Goal: Transaction & Acquisition: Purchase product/service

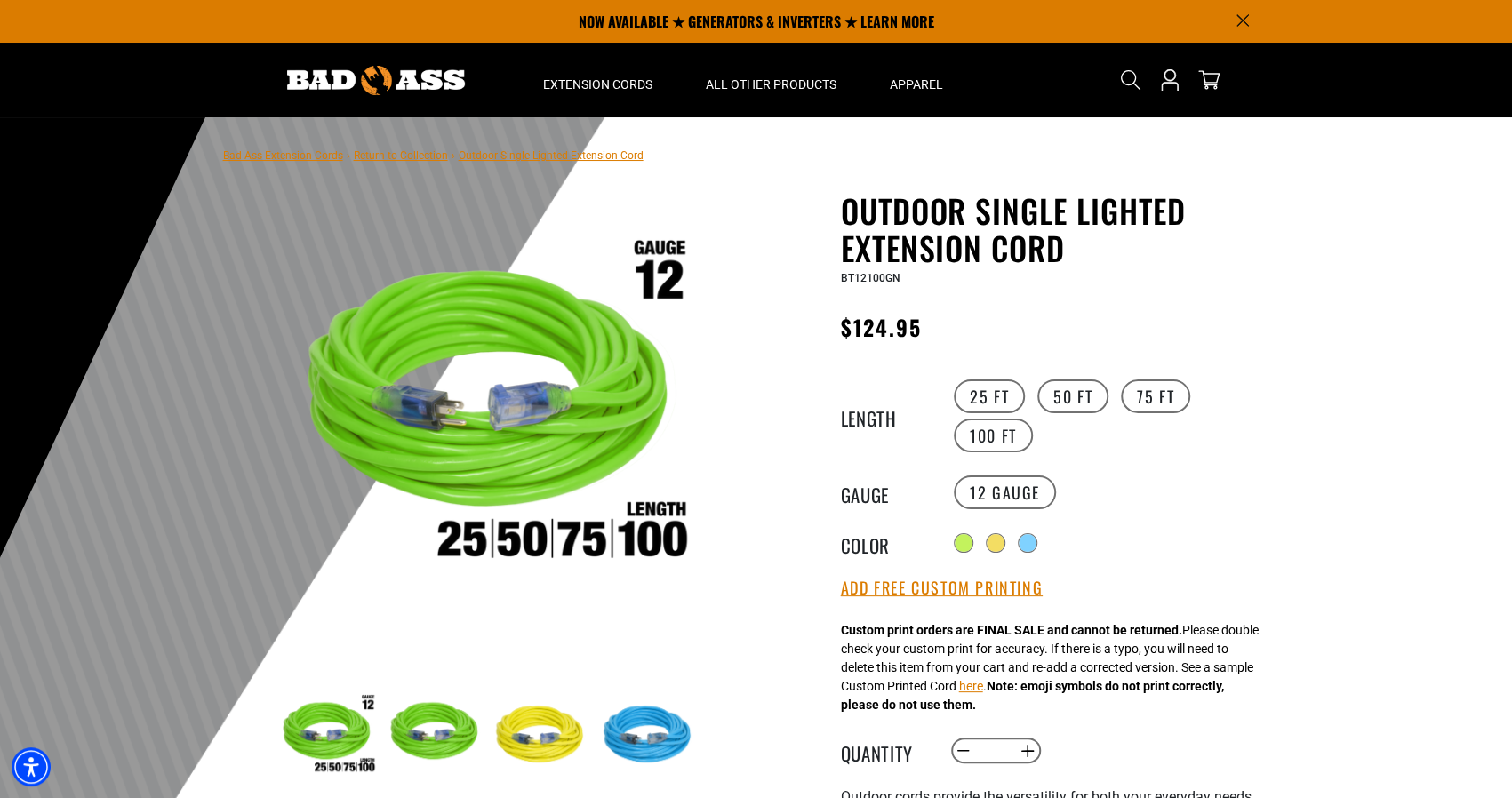
click at [1316, 515] on div at bounding box center [756, 553] width 1512 height 871
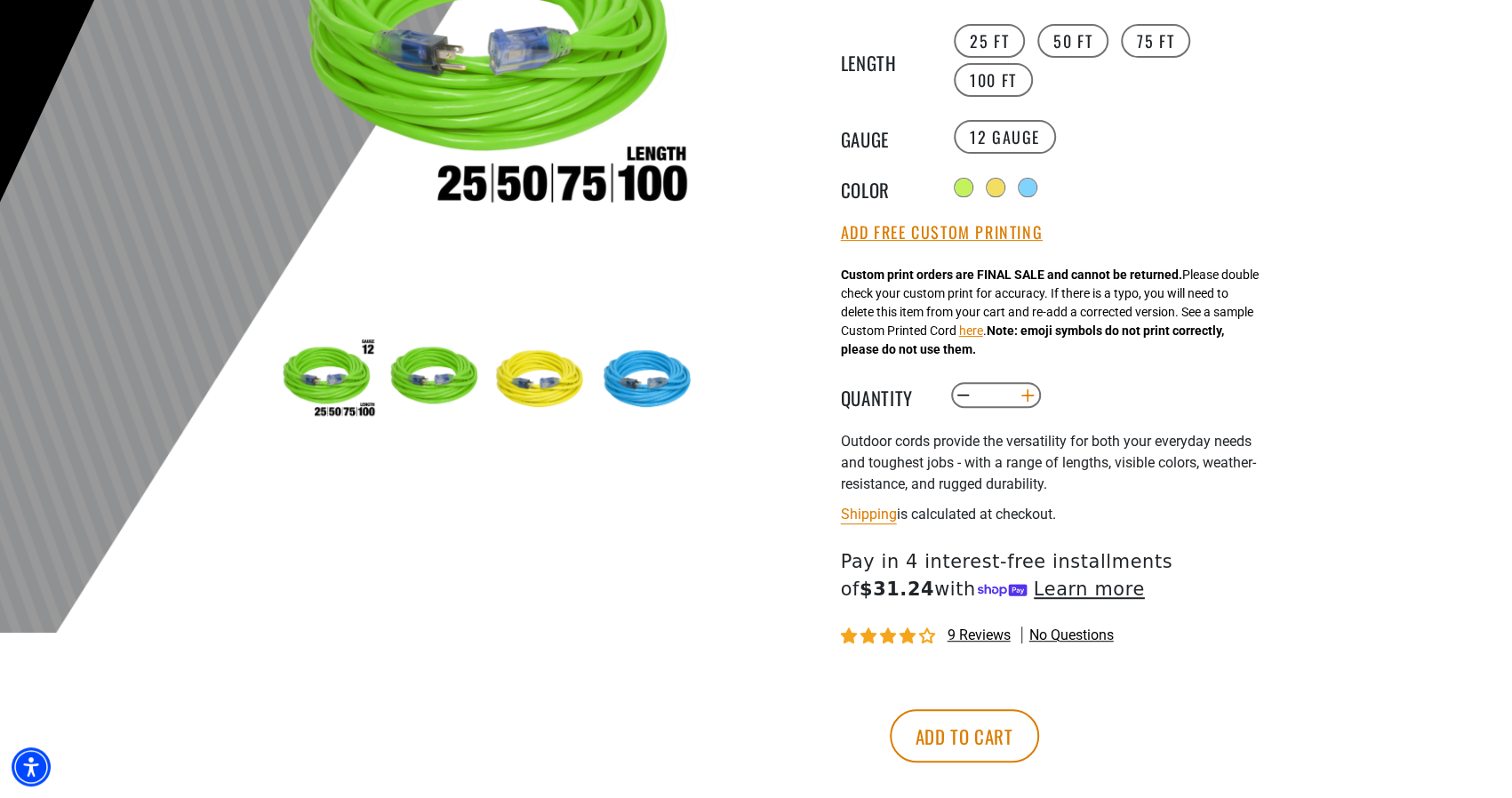
click at [1026, 394] on button "Increase quantity for Outdoor Single Lighted Extension Cord" at bounding box center [1027, 396] width 27 height 30
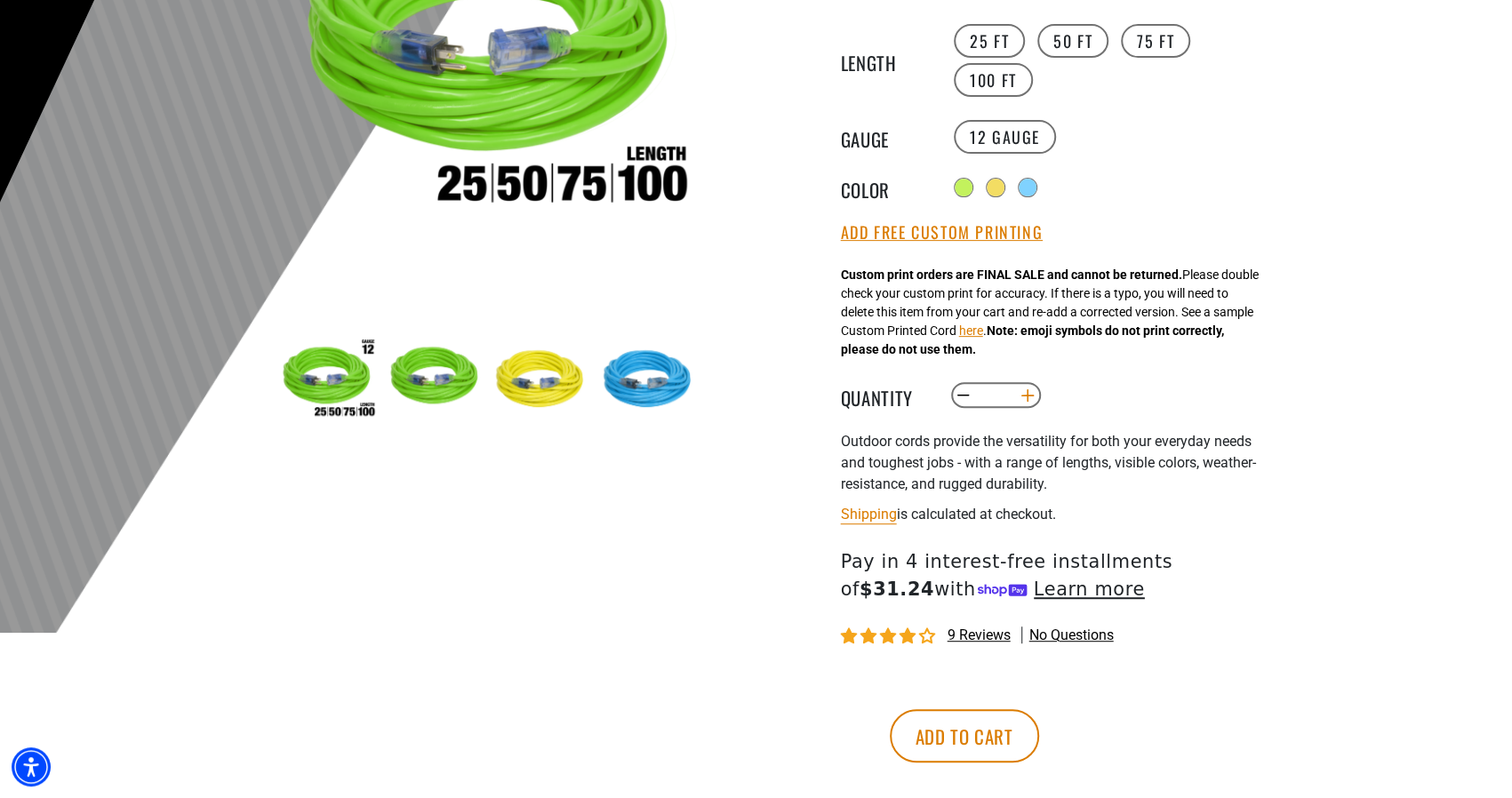
type input "*"
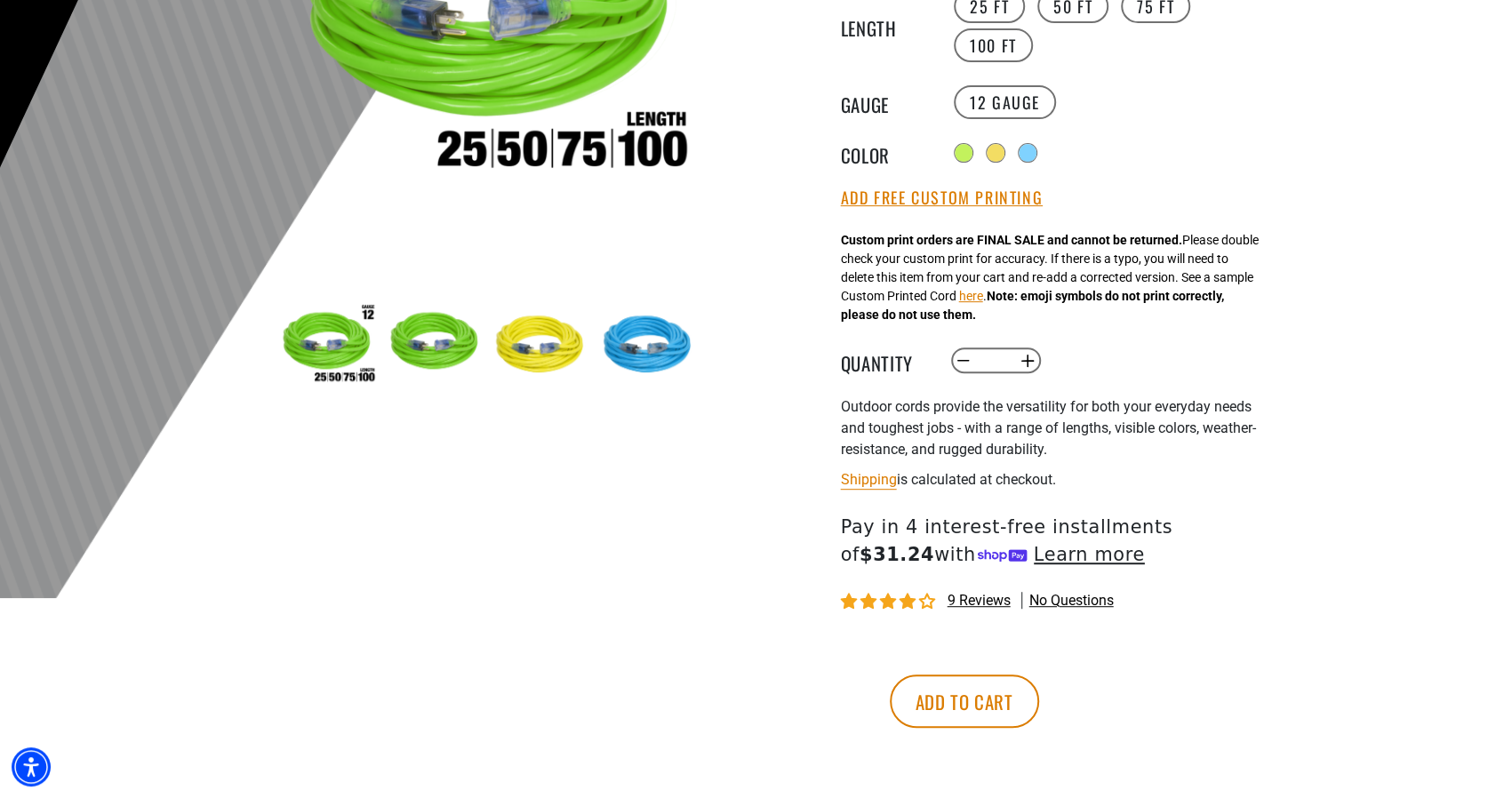
scroll to position [623, 0]
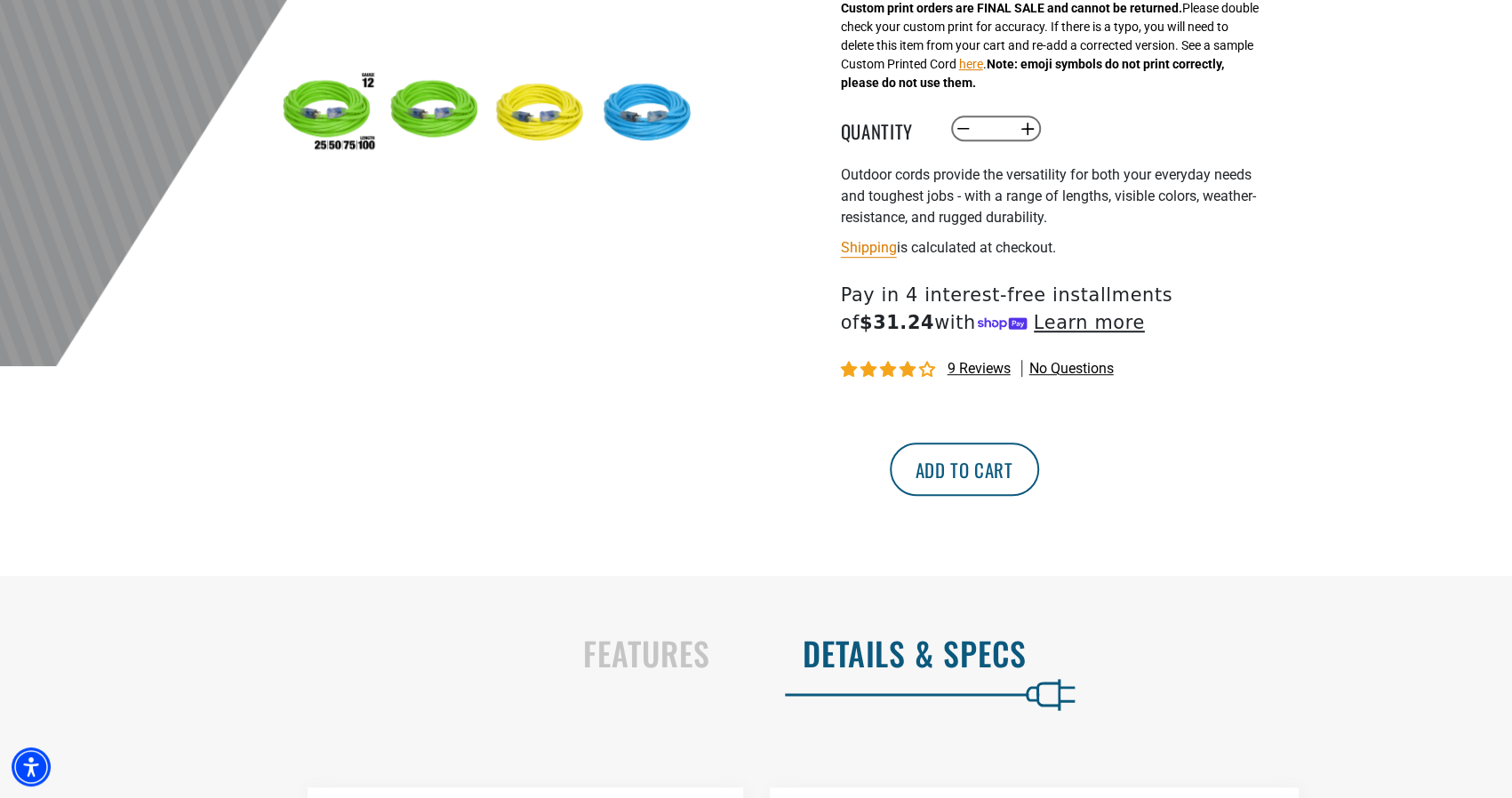
click at [1039, 474] on button "Add to cart" at bounding box center [965, 469] width 150 height 53
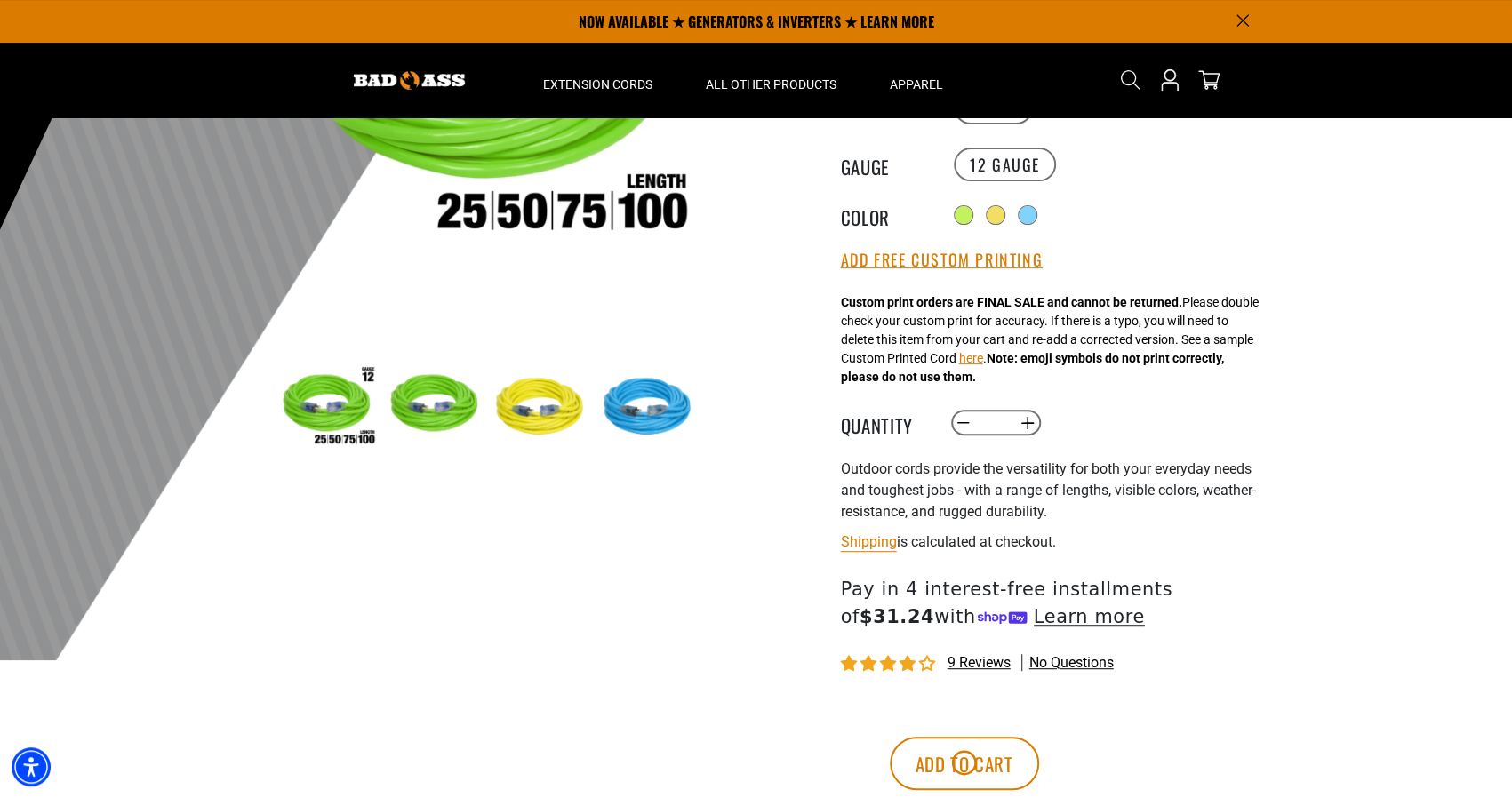
scroll to position [89, 0]
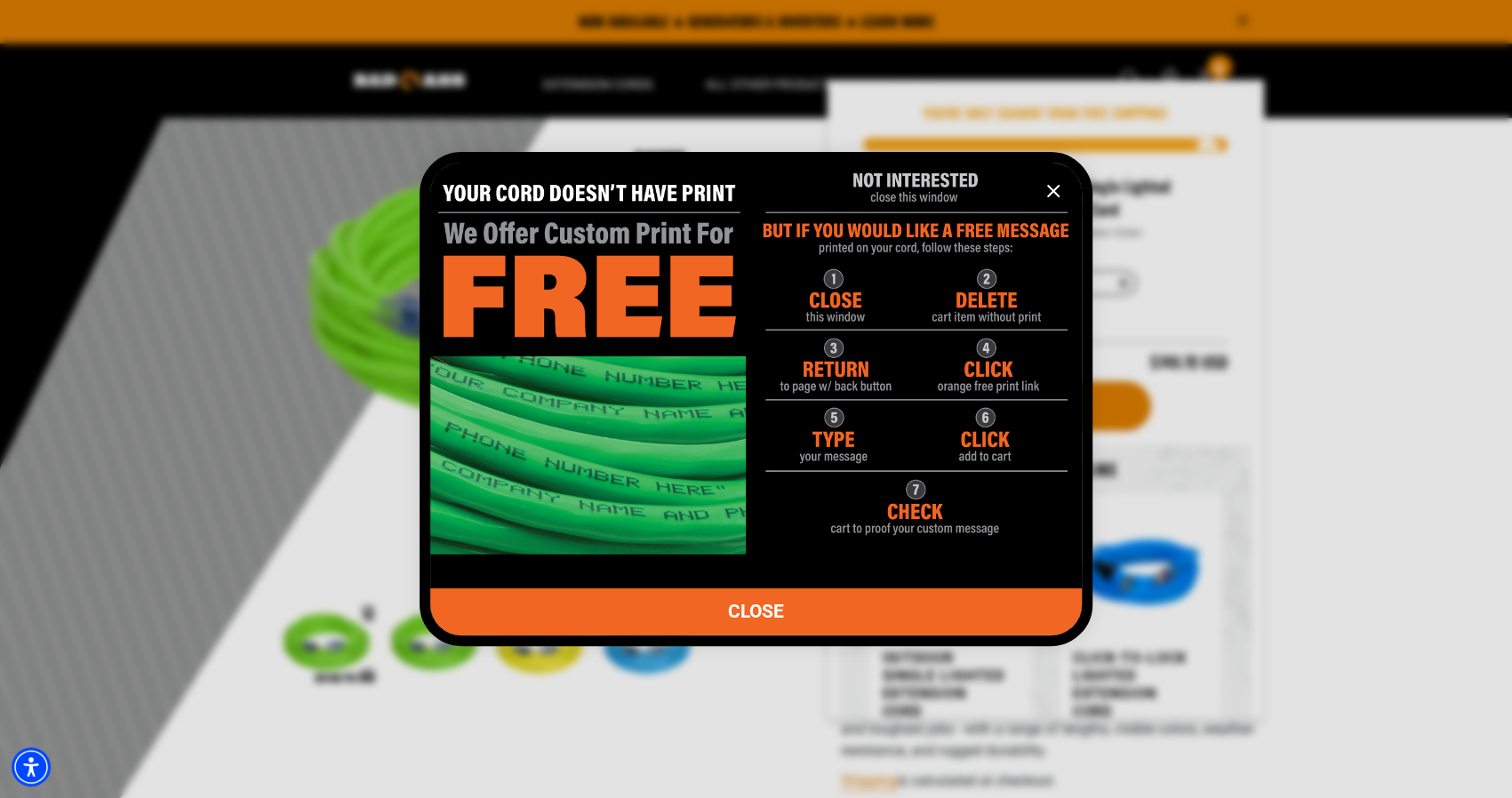
click at [1057, 191] on icon "information" at bounding box center [1054, 191] width 22 height 22
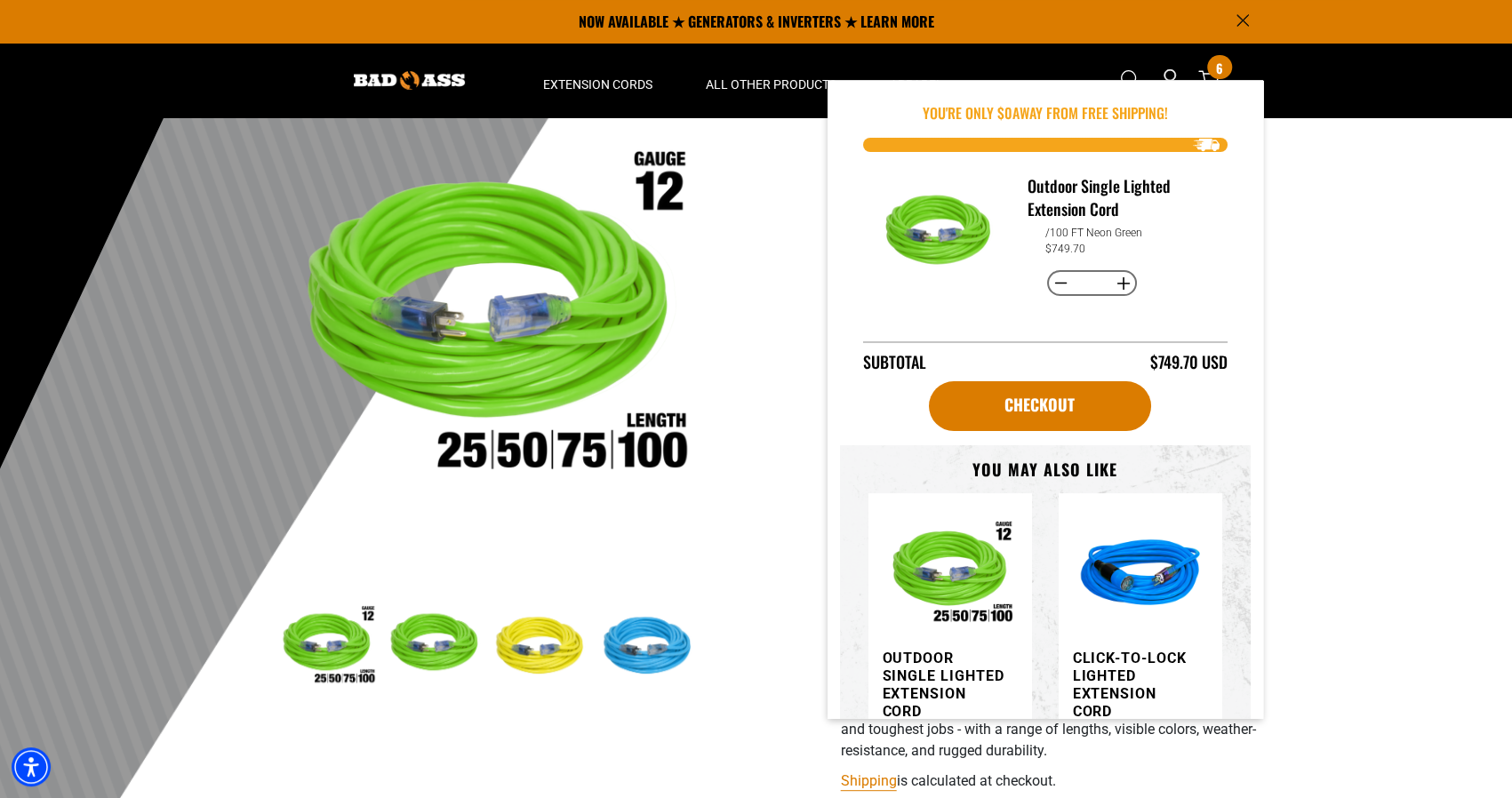
click at [1059, 281] on button "Decrease quantity for Outdoor Single Lighted Extension Cord" at bounding box center [1061, 283] width 27 height 30
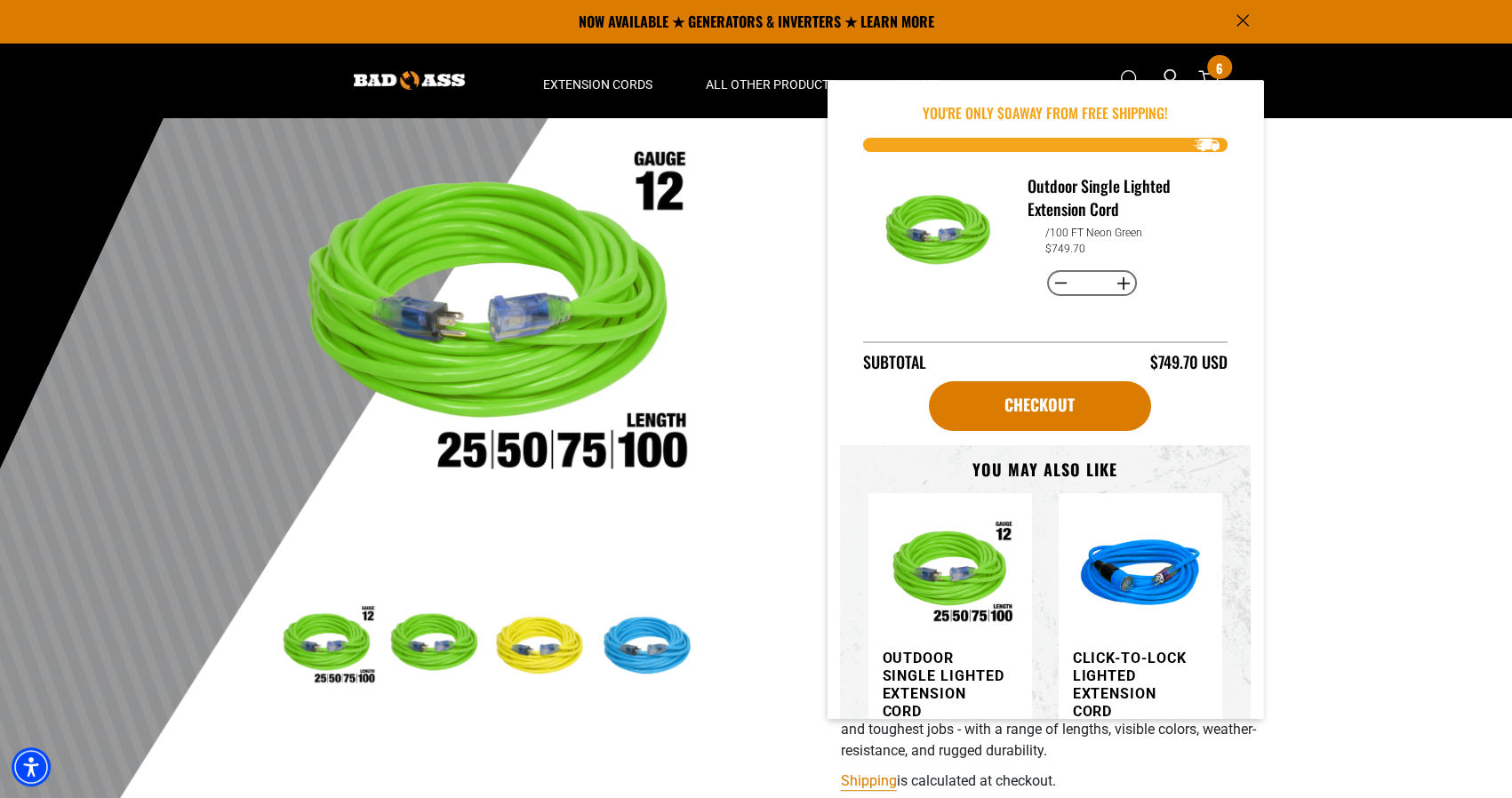
click at [1059, 281] on button "Decrease quantity for Outdoor Single Lighted Extension Cord" at bounding box center [1061, 283] width 27 height 30
type input "*"
drag, startPoint x: 1304, startPoint y: 317, endPoint x: 1261, endPoint y: 305, distance: 44.6
click at [1303, 317] on div at bounding box center [756, 464] width 1512 height 871
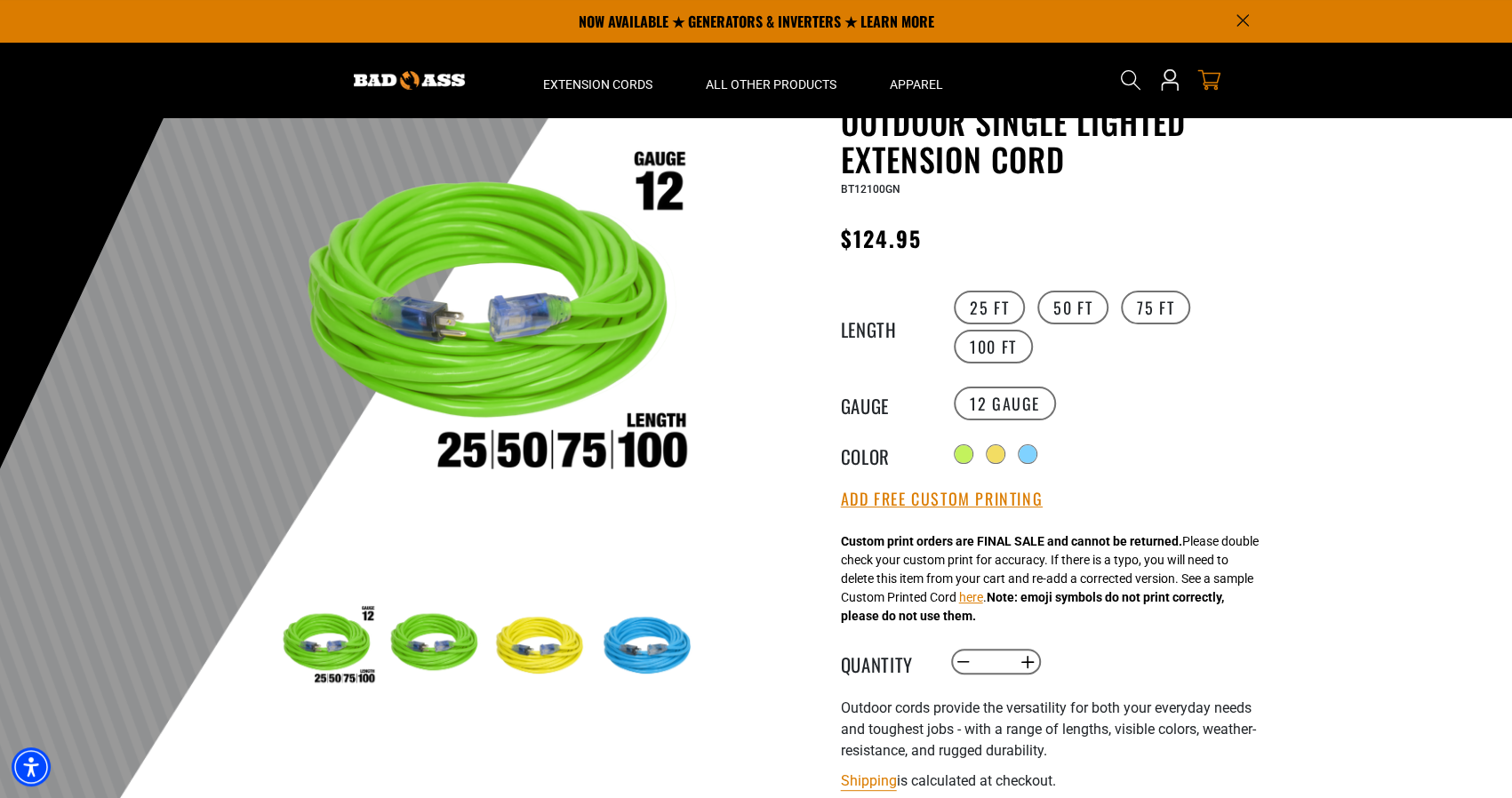
click at [1217, 76] on icon "cart" at bounding box center [1209, 80] width 24 height 21
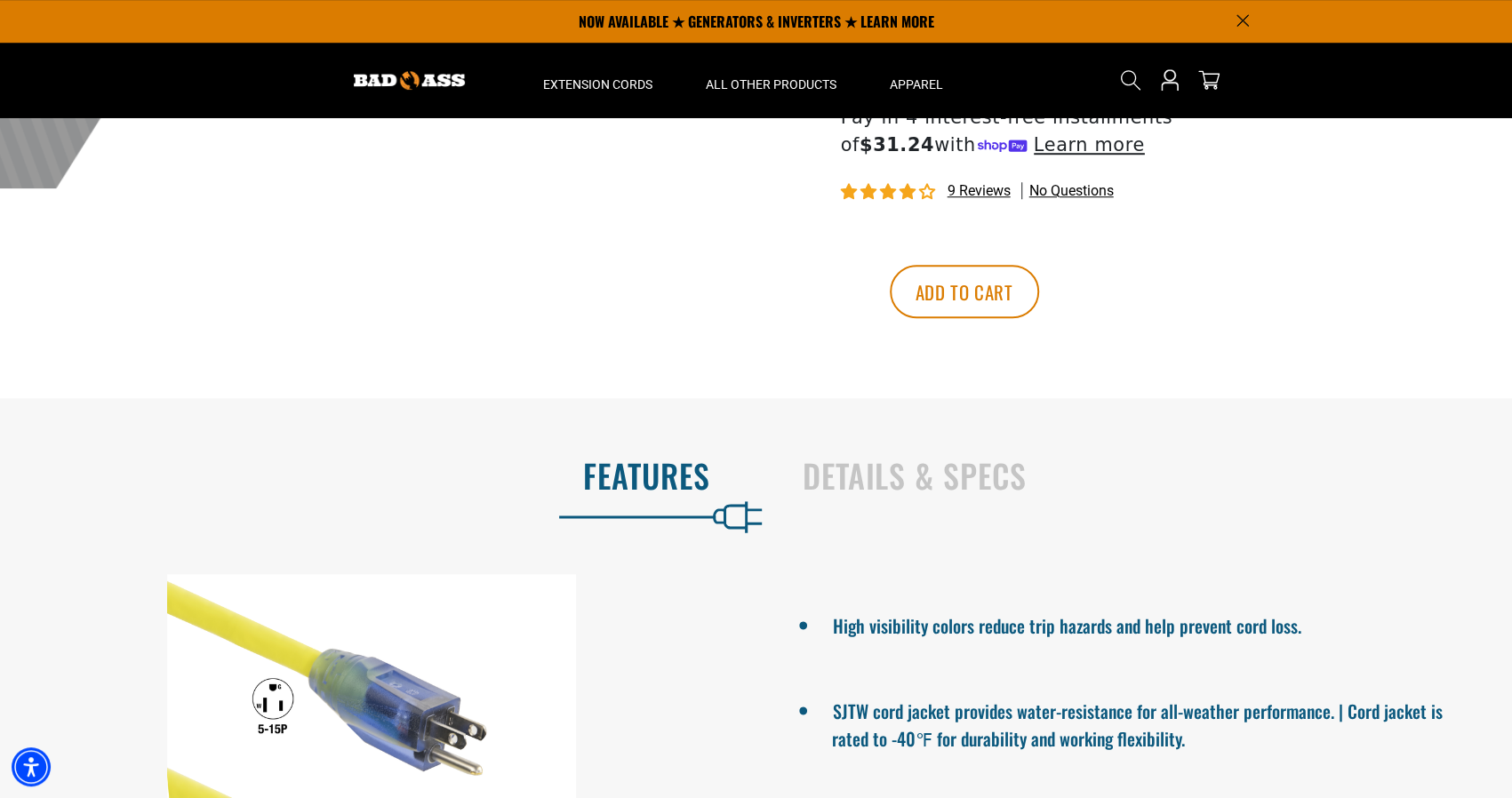
scroll to position [266, 0]
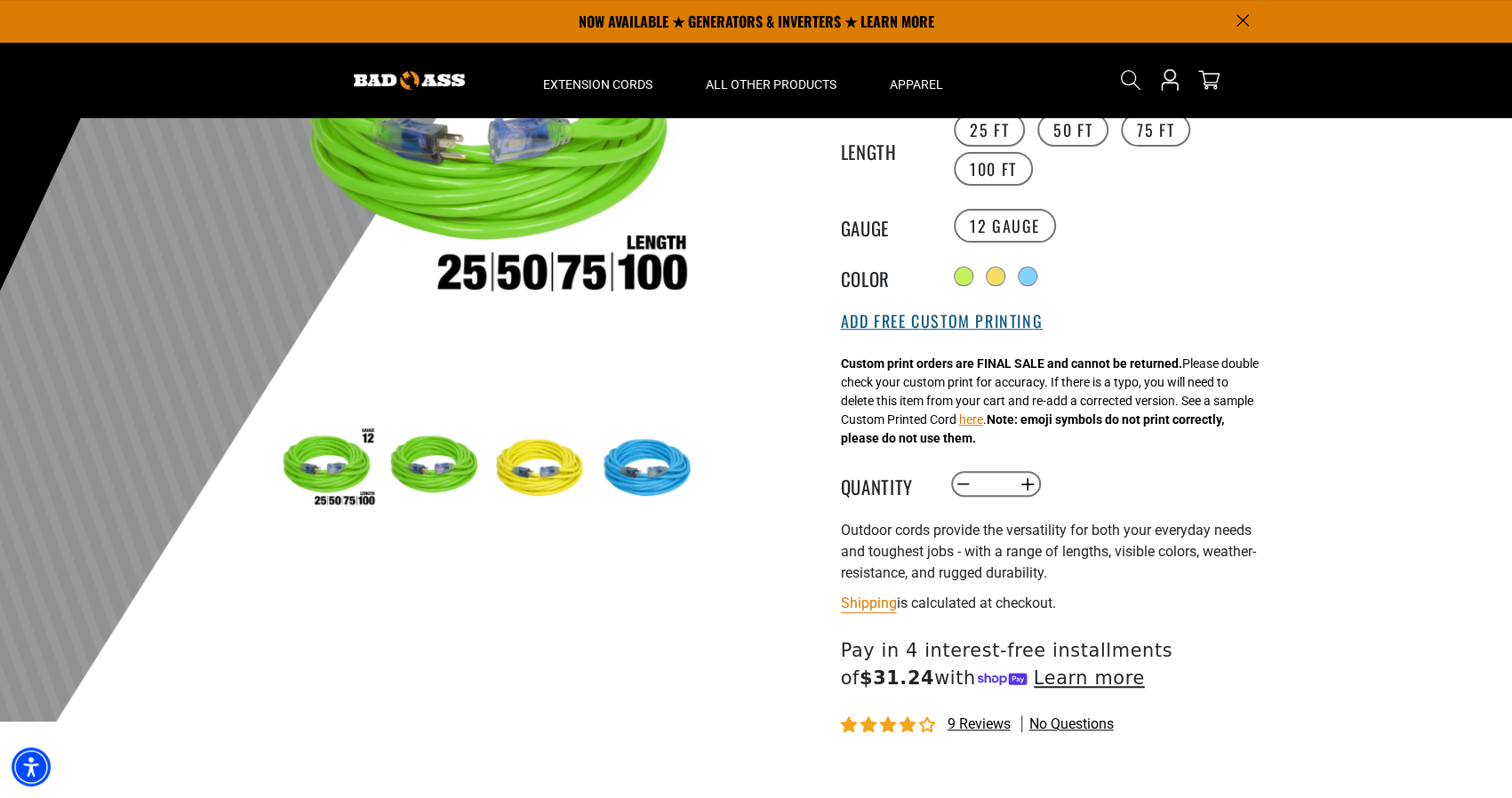
click at [908, 323] on button "Add Free Custom Printing" at bounding box center [942, 322] width 202 height 20
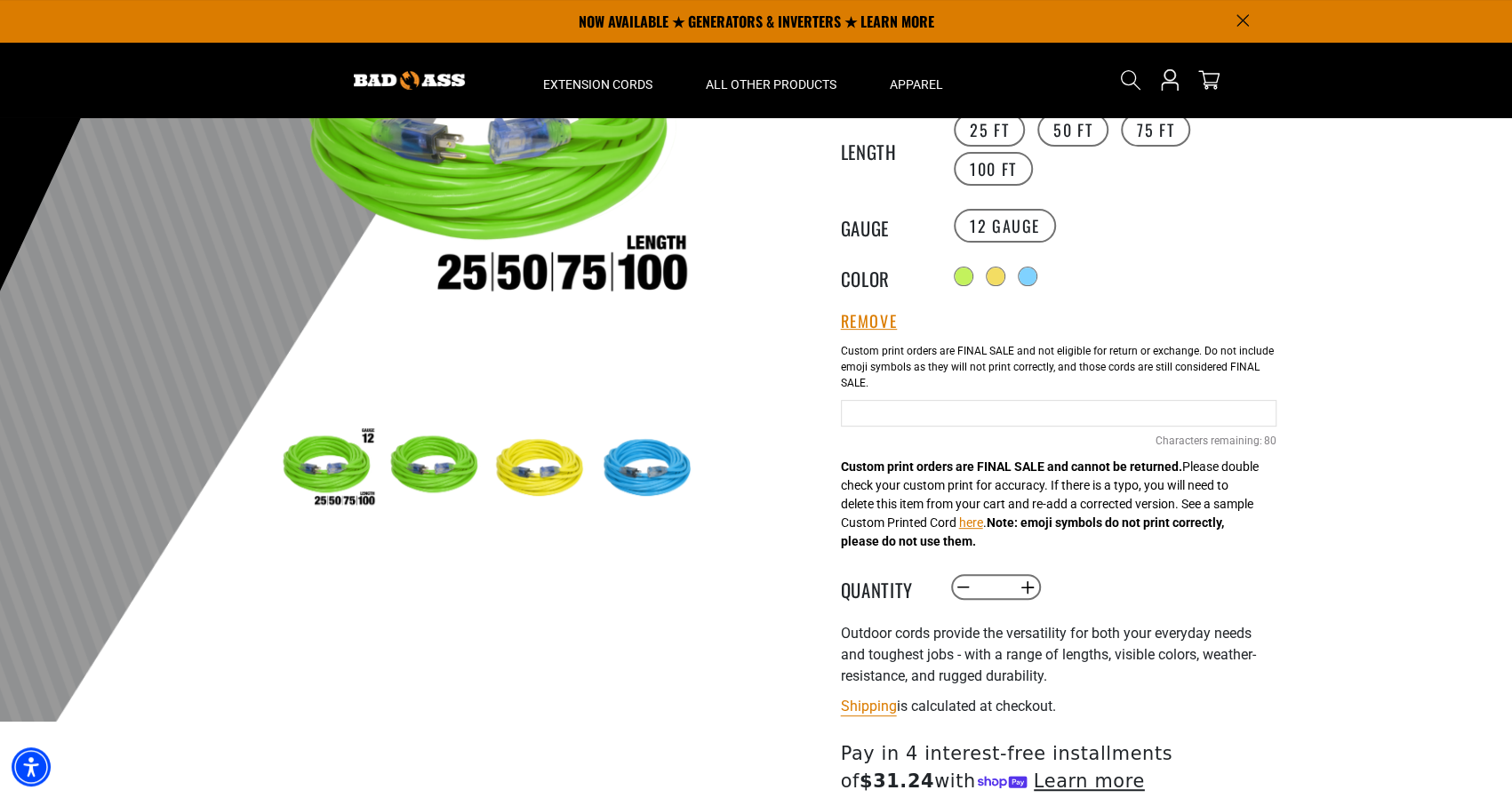
click at [956, 403] on input "Neon Green Cables" at bounding box center [1059, 413] width 436 height 26
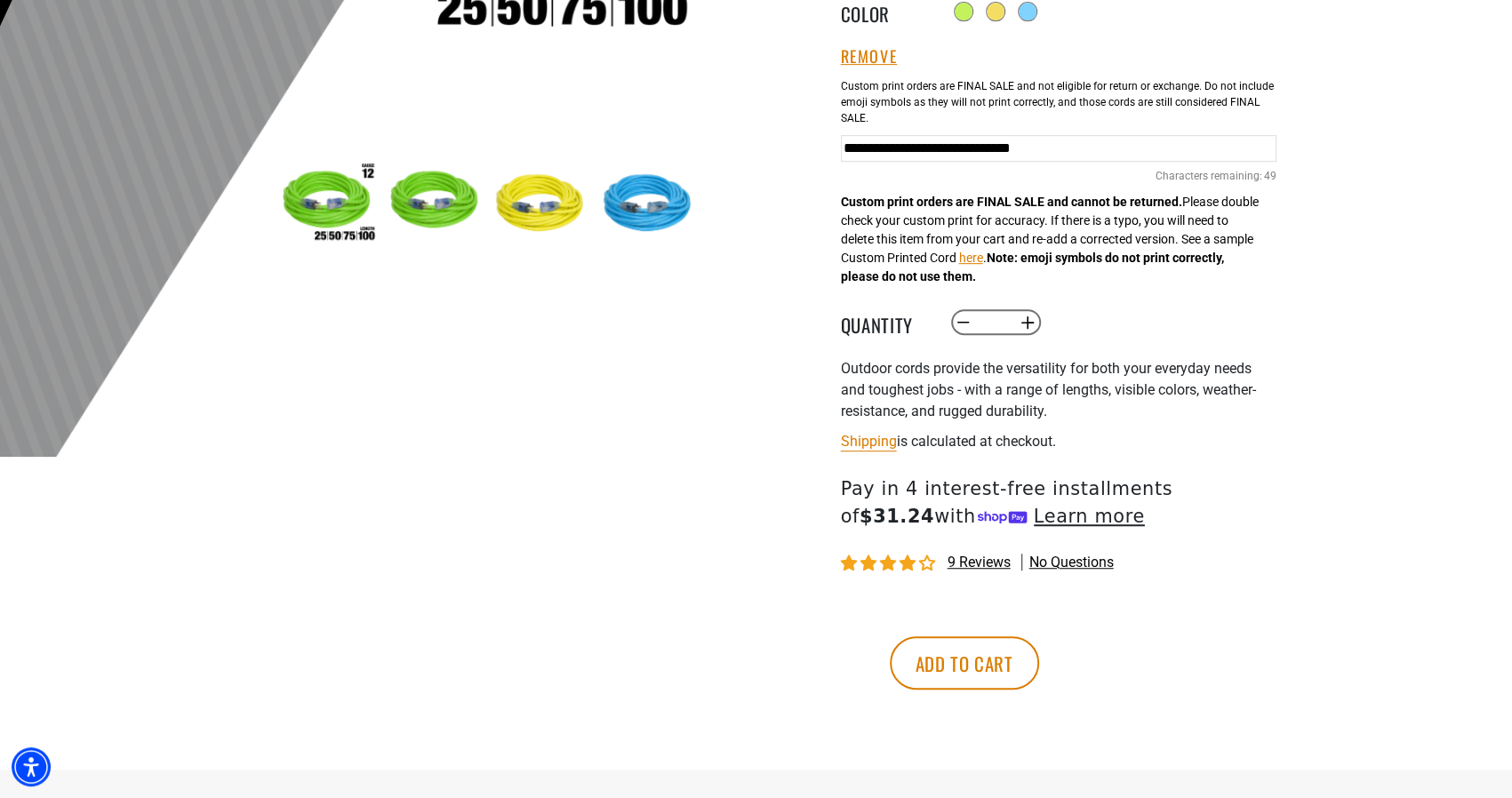
scroll to position [534, 0]
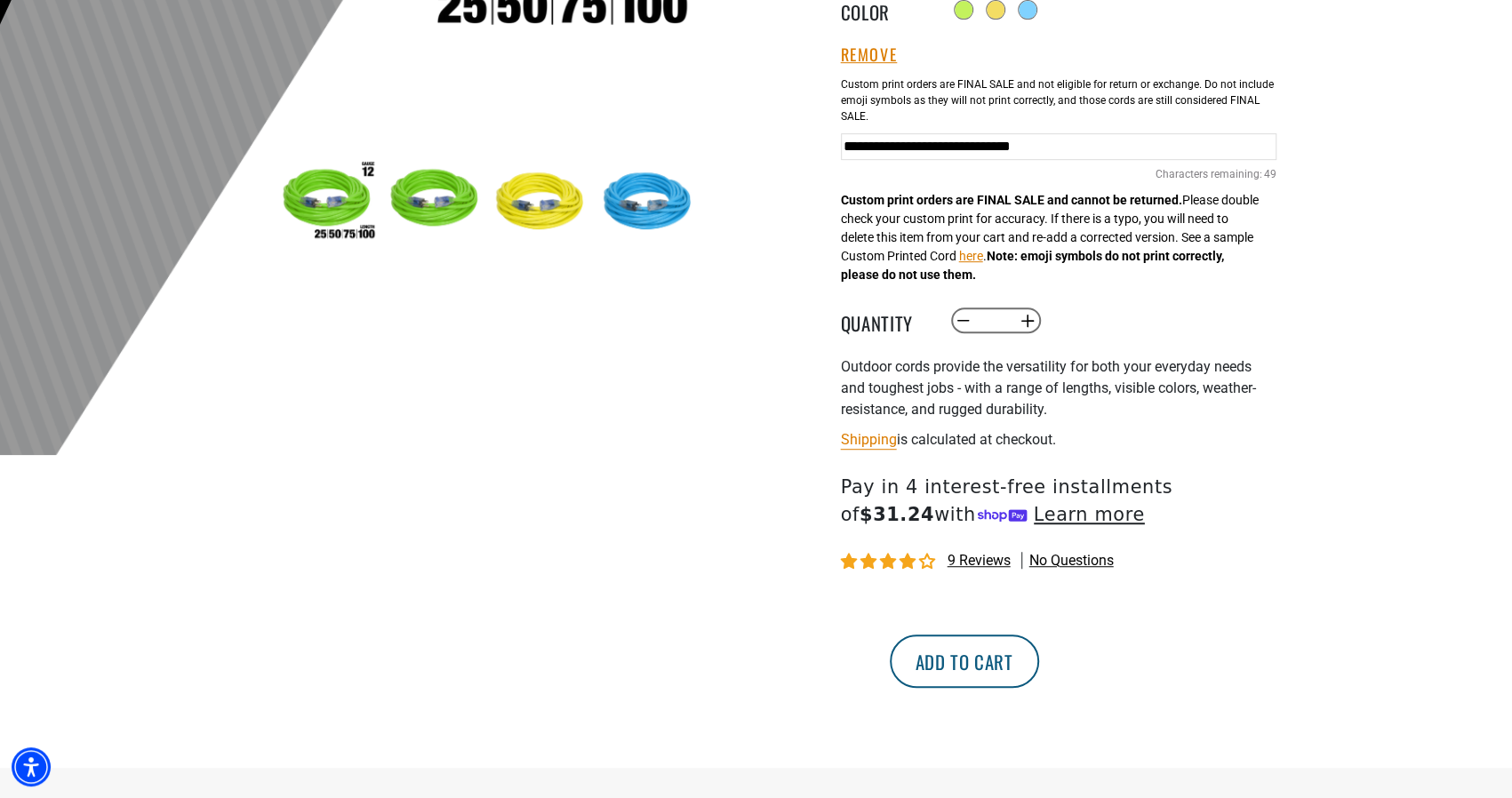
type input "**********"
click at [1039, 651] on button "Add to cart" at bounding box center [965, 661] width 150 height 53
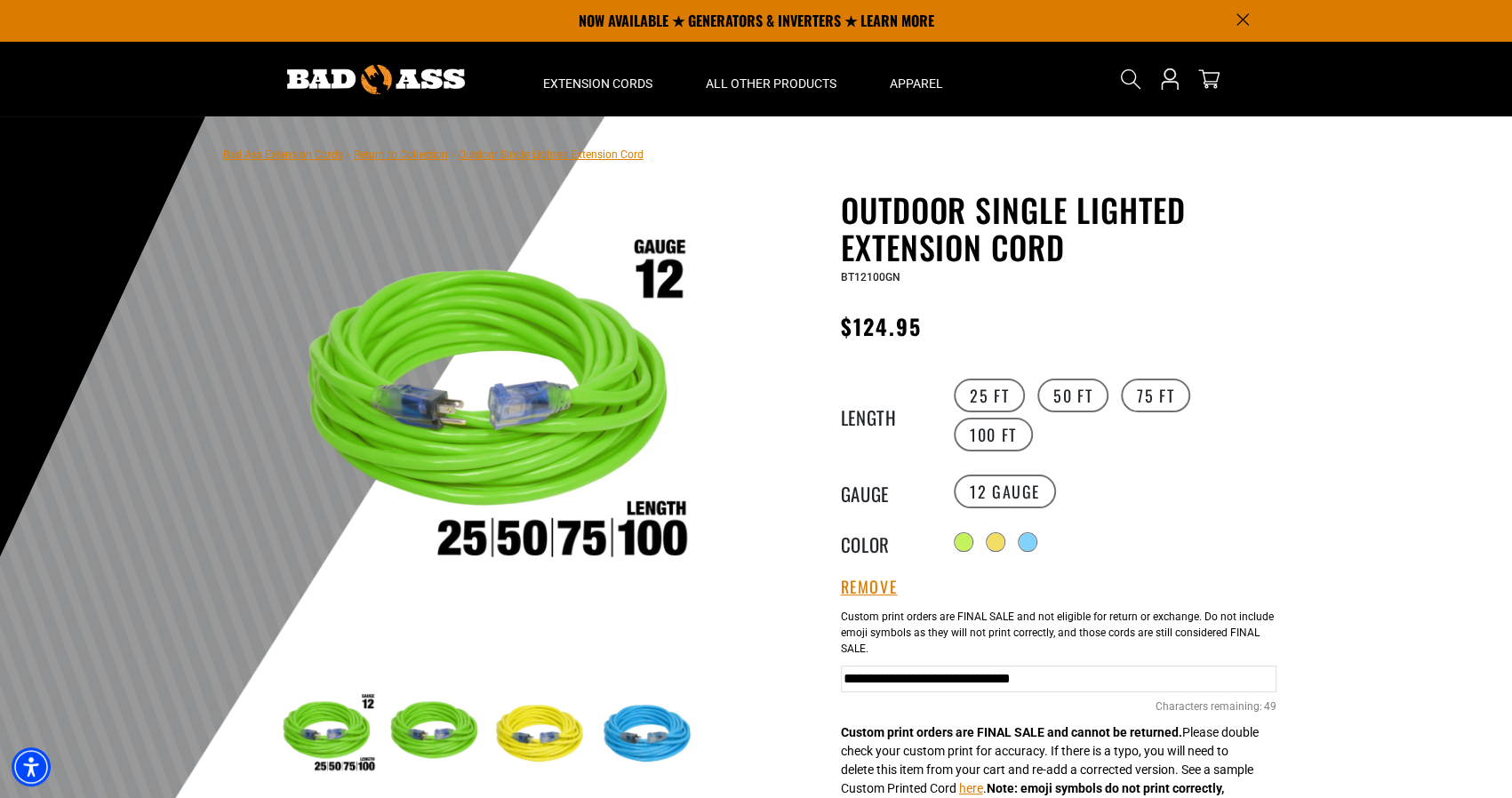
scroll to position [0, 0]
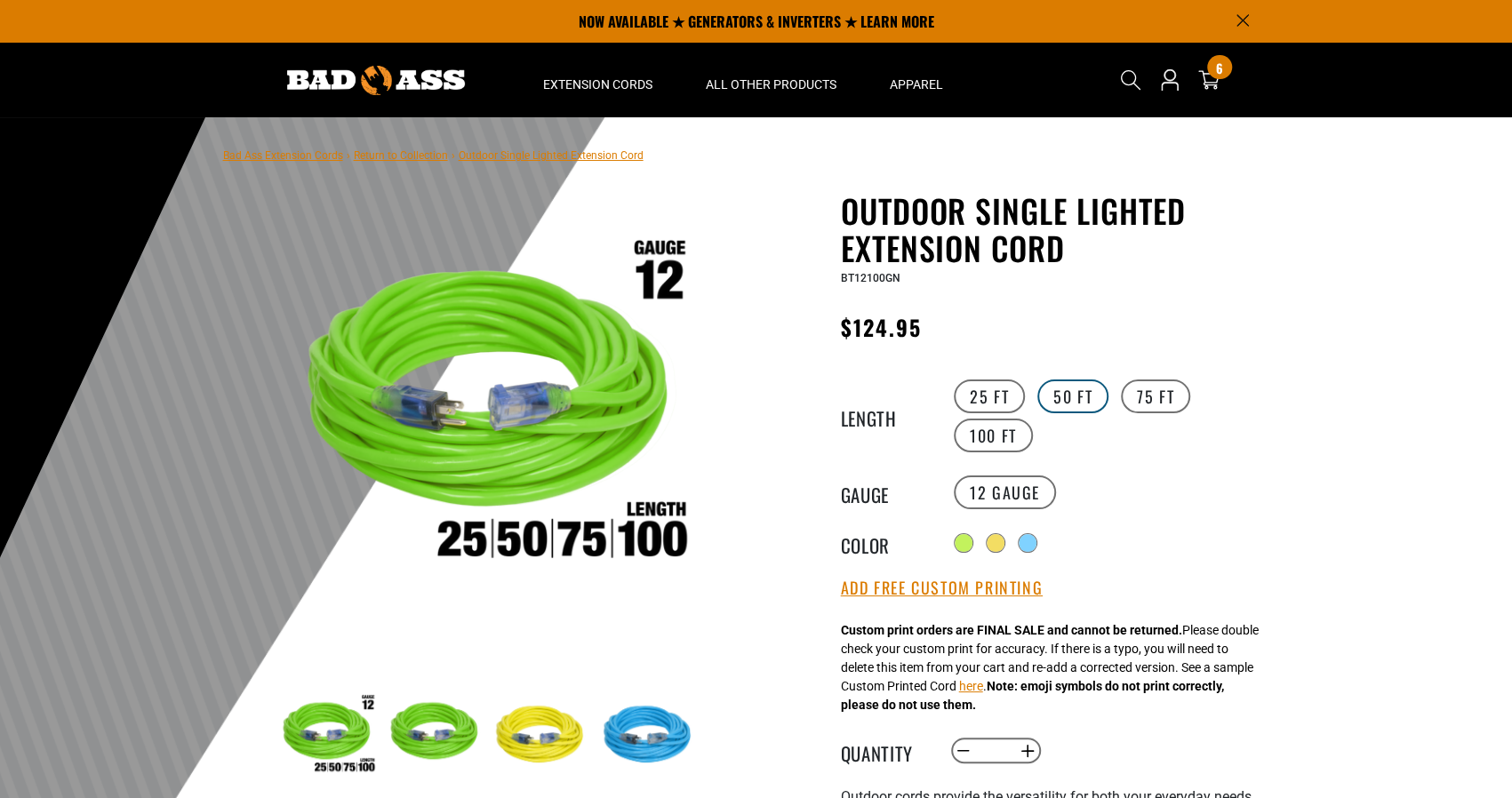
click at [1078, 400] on label "50 FT" at bounding box center [1072, 397] width 71 height 33
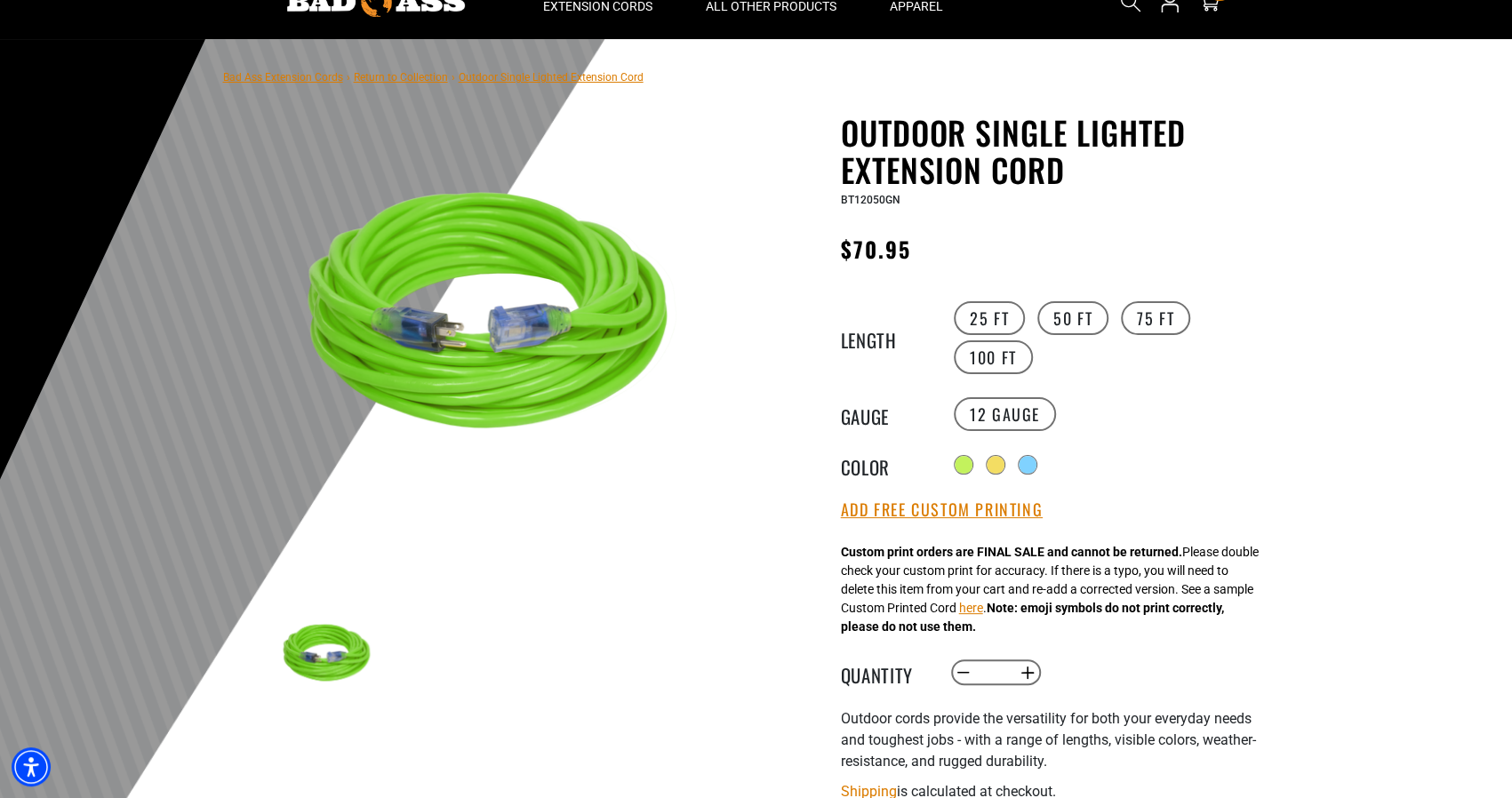
scroll to position [178, 0]
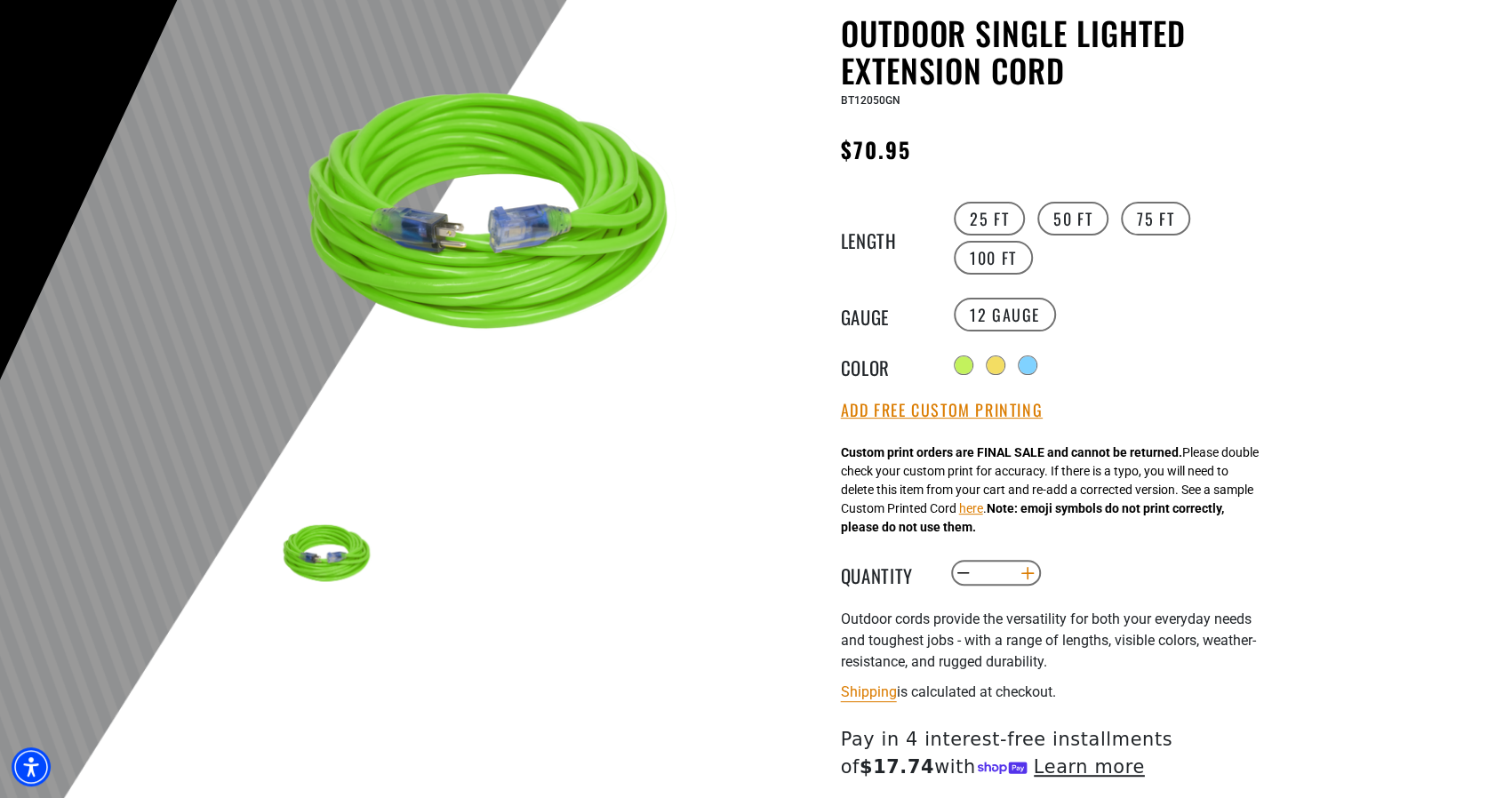
click at [1033, 577] on button "Increase quantity for Outdoor Single Lighted Extension Cord" at bounding box center [1027, 573] width 27 height 30
click at [969, 573] on button "Decrease quantity for Outdoor Single Lighted Extension Cord" at bounding box center [964, 573] width 27 height 30
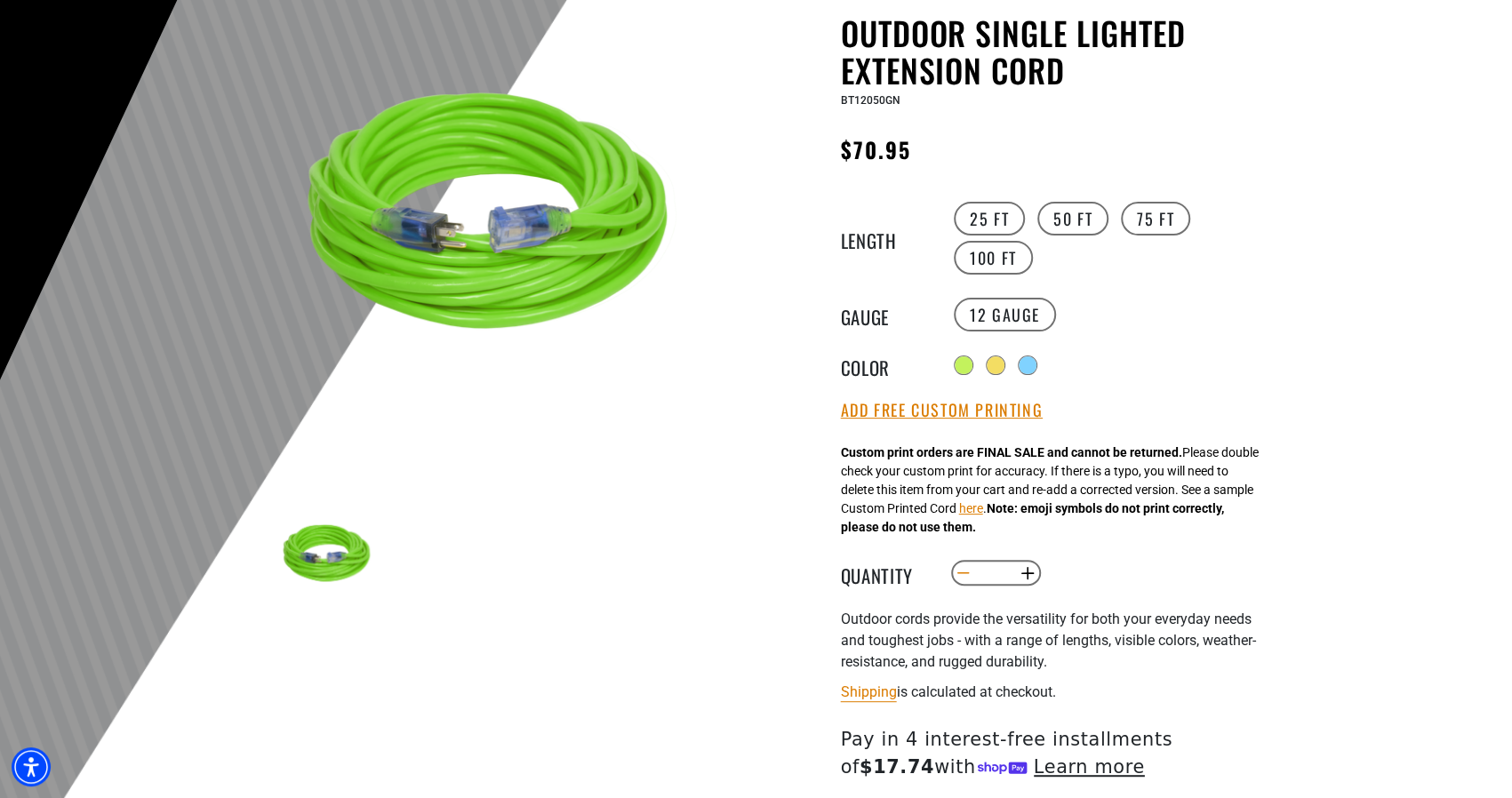
type input "*"
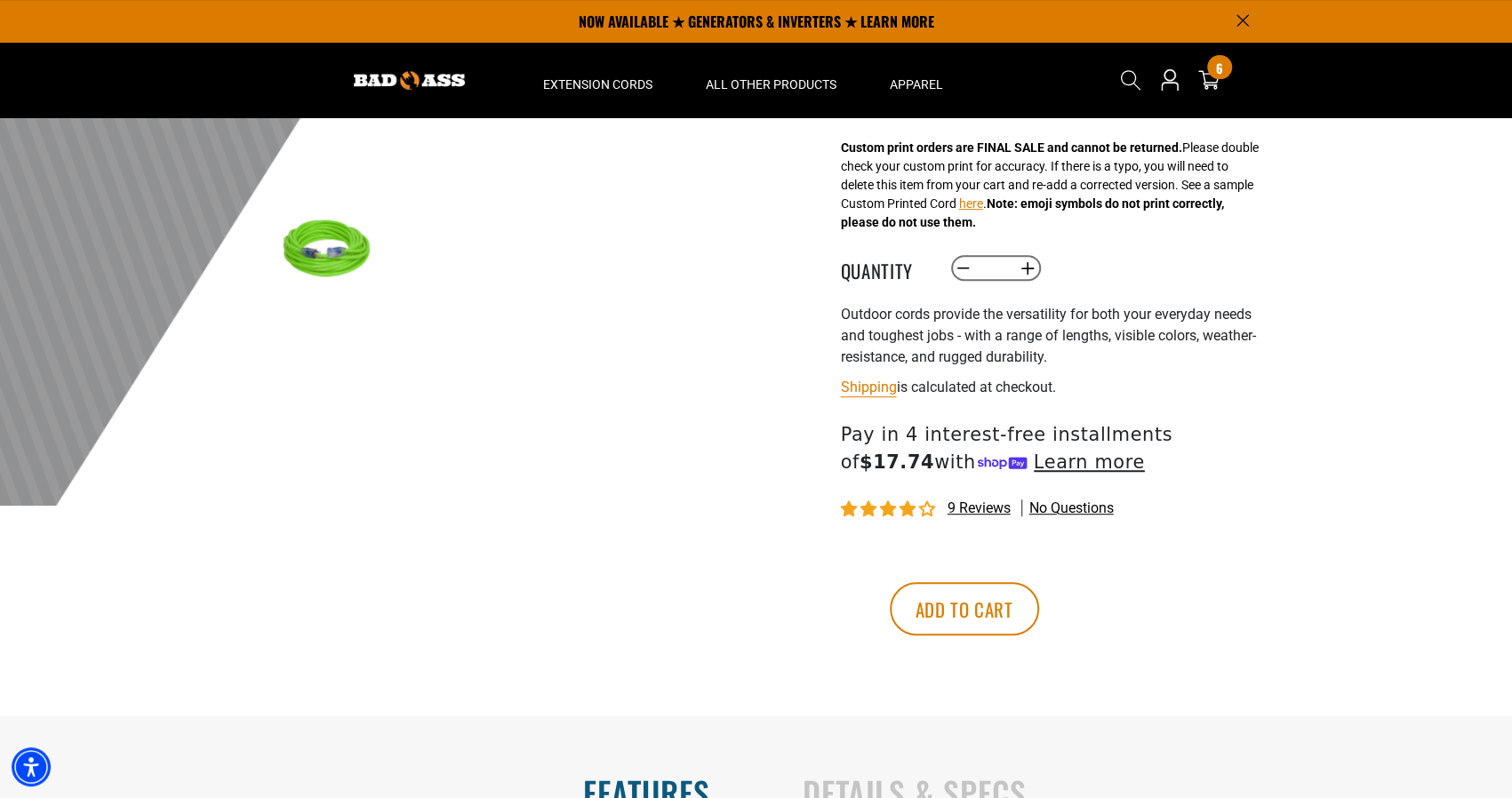
scroll to position [355, 0]
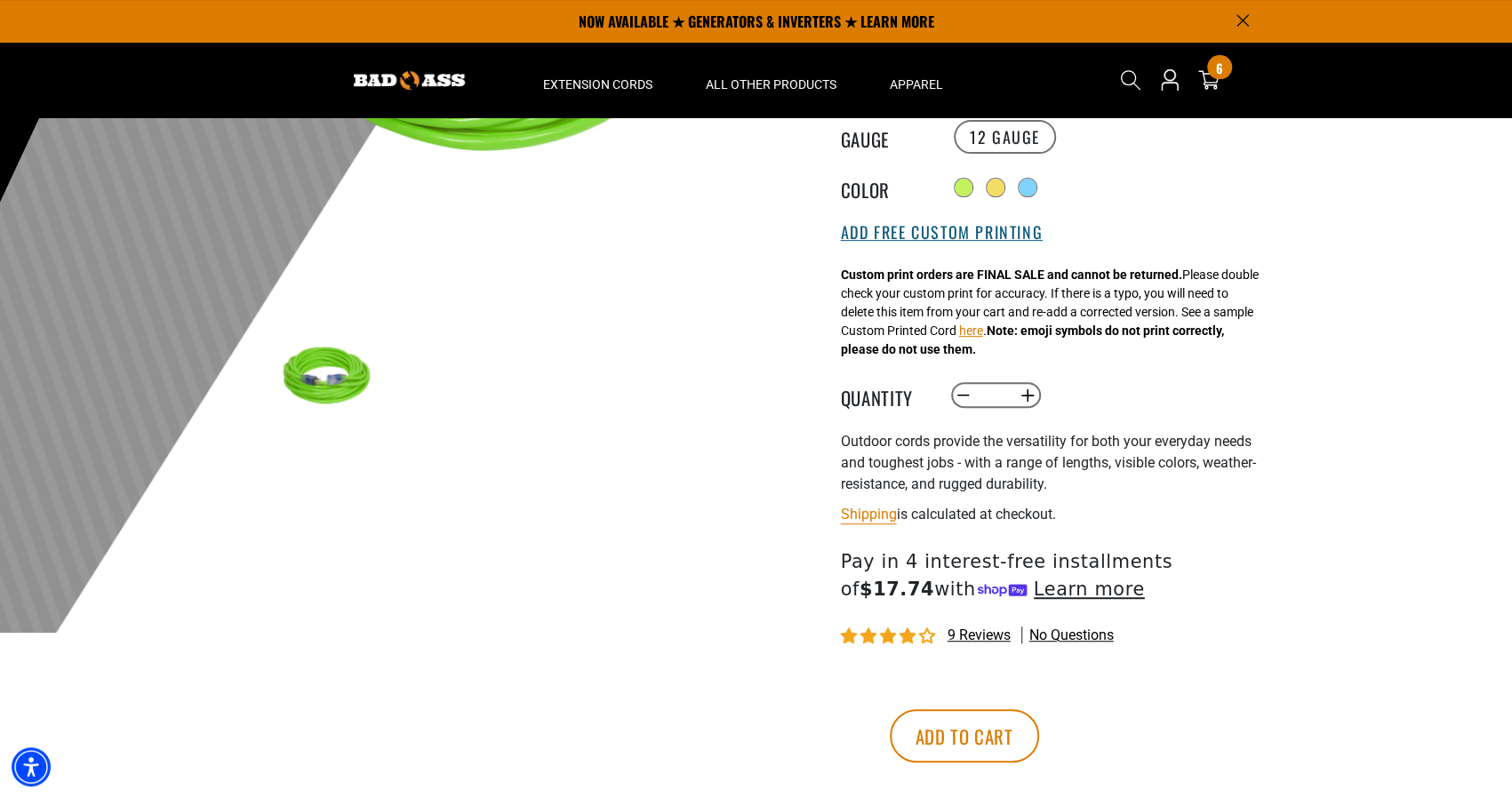
click at [959, 227] on button "Add Free Custom Printing" at bounding box center [942, 233] width 202 height 20
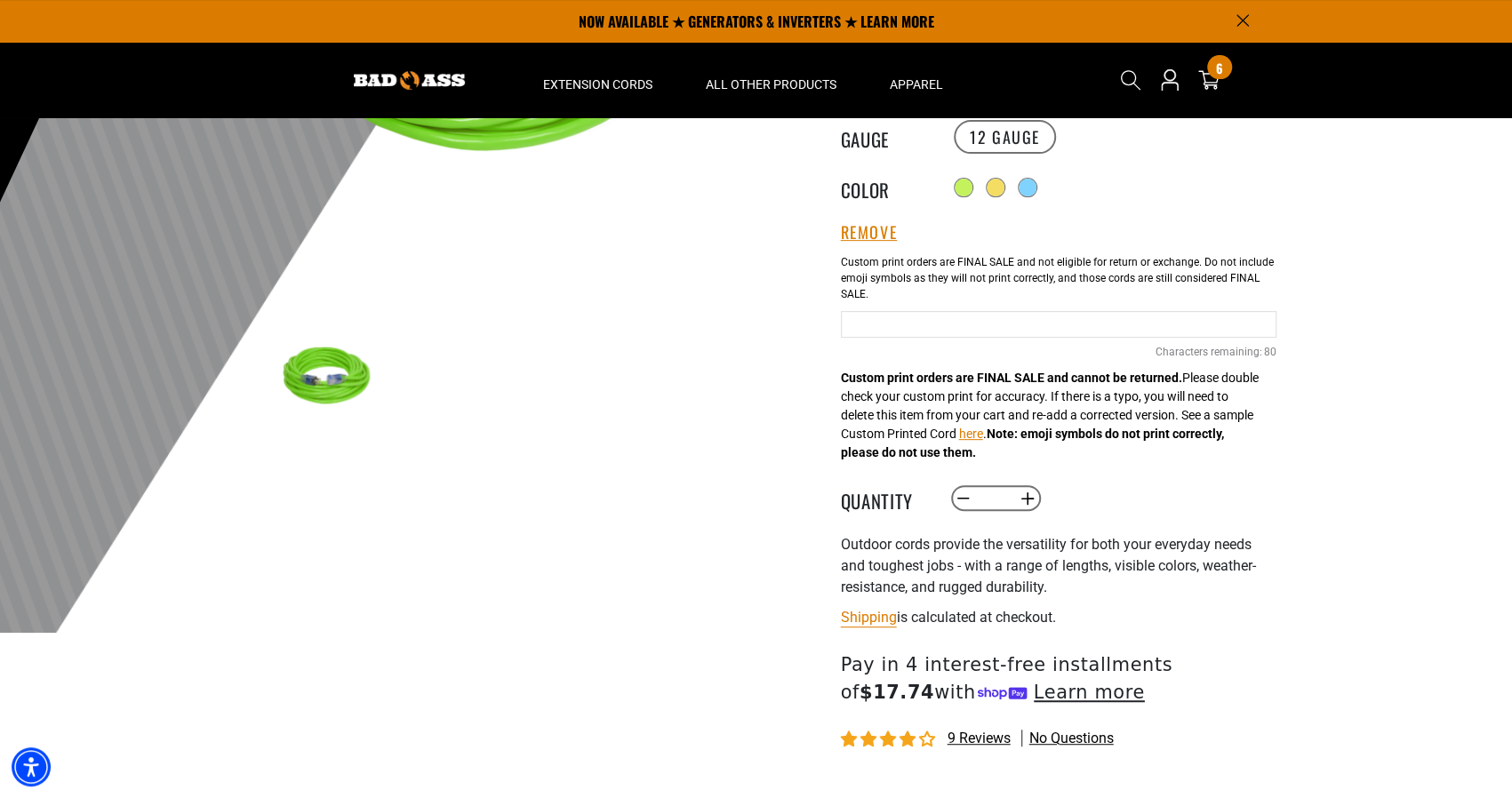
click at [989, 330] on input "Neon Green Cables" at bounding box center [1059, 324] width 436 height 26
type input "**********"
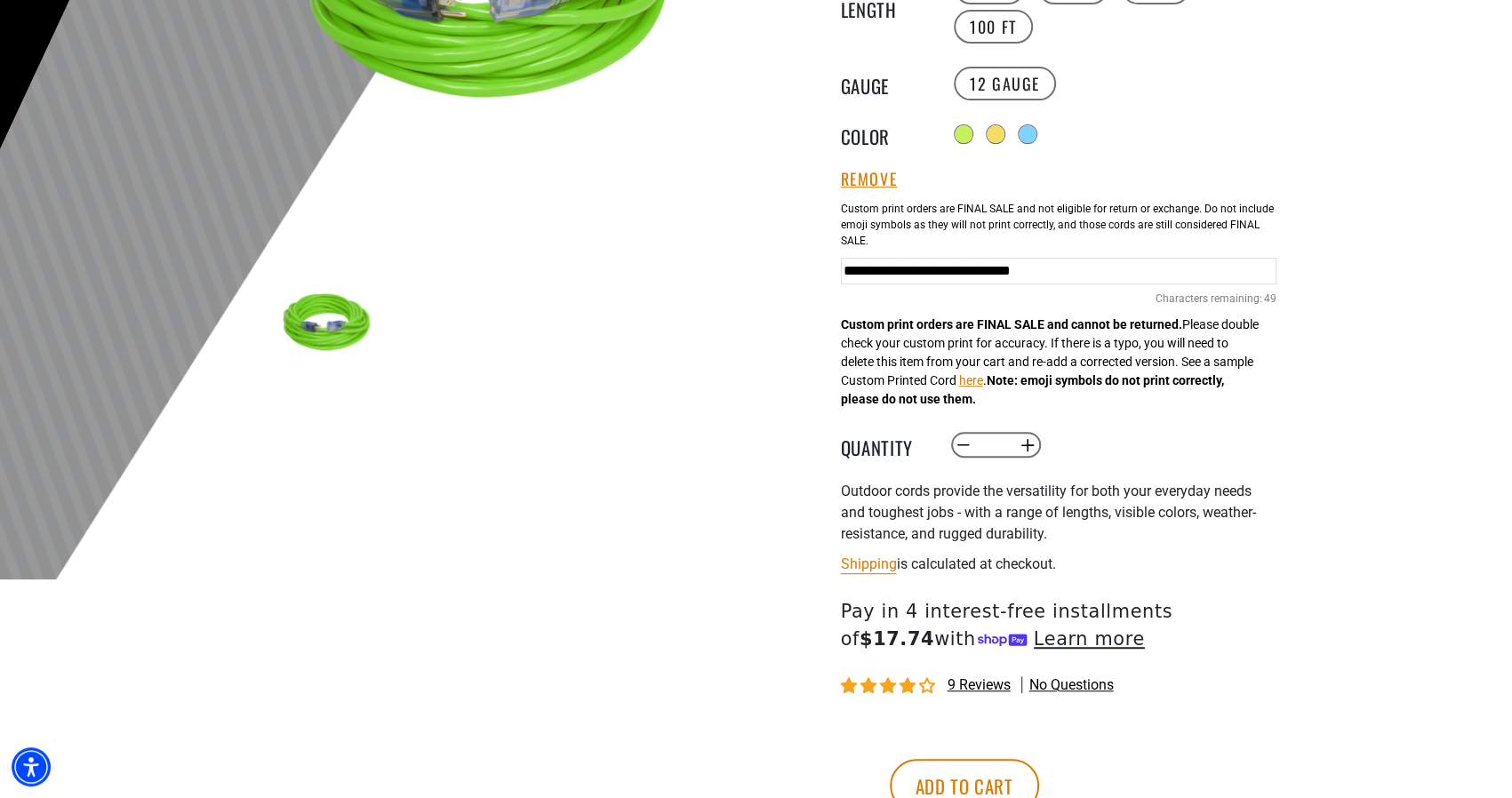
scroll to position [534, 0]
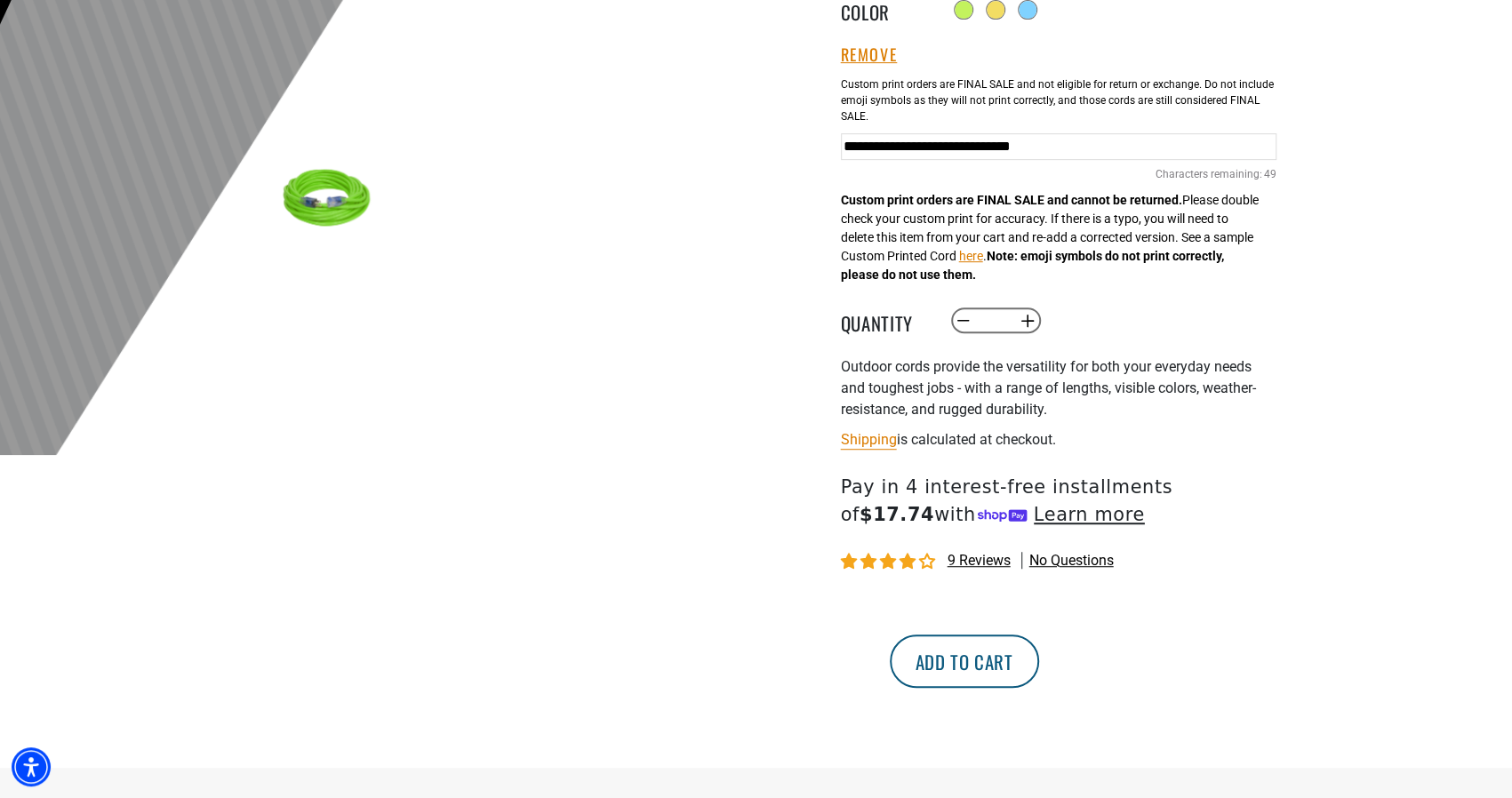
click at [1039, 654] on button "Add to cart" at bounding box center [965, 661] width 150 height 53
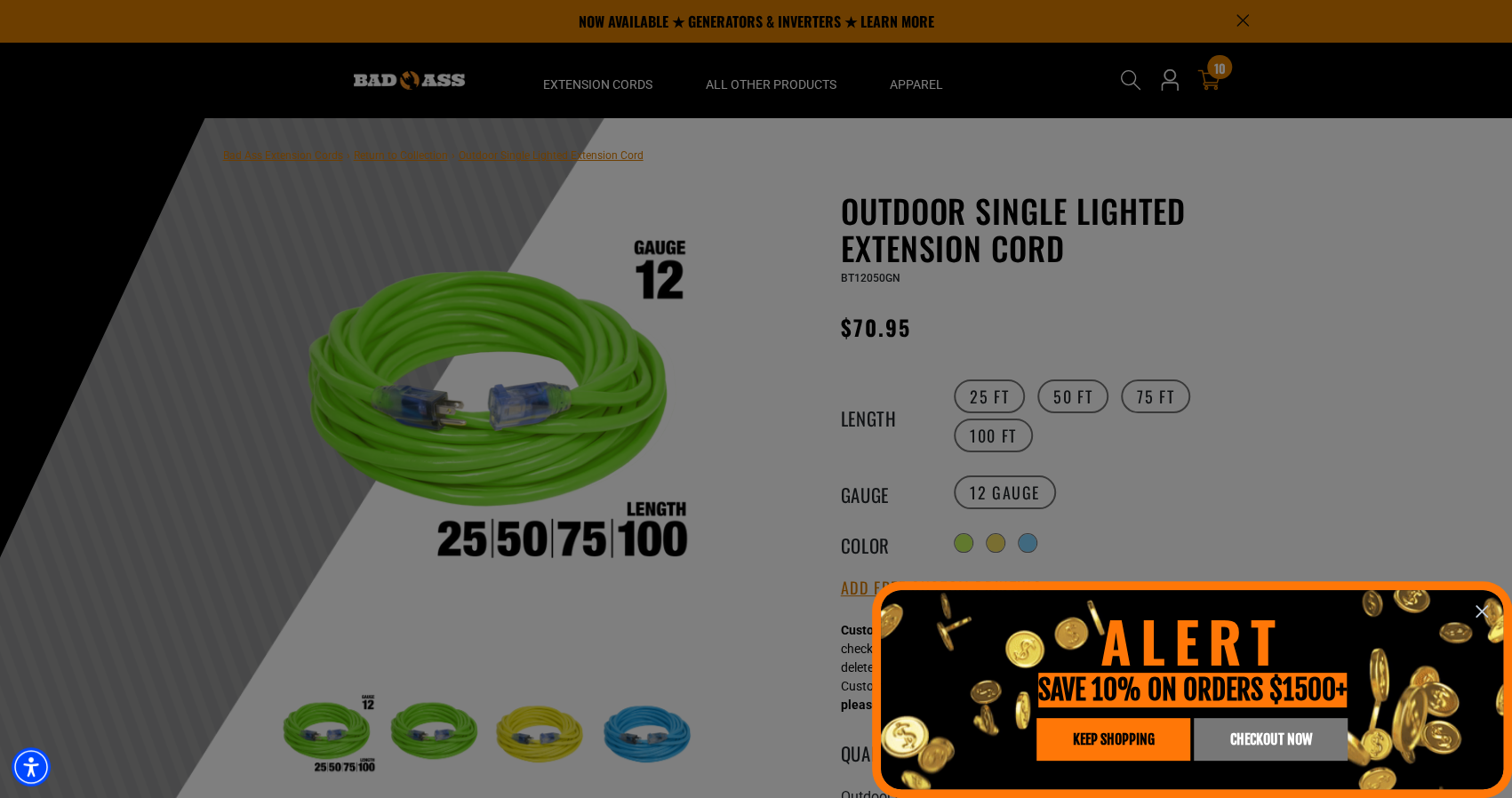
click at [1251, 744] on span "CHECKOUT NOW" at bounding box center [1271, 739] width 82 height 15
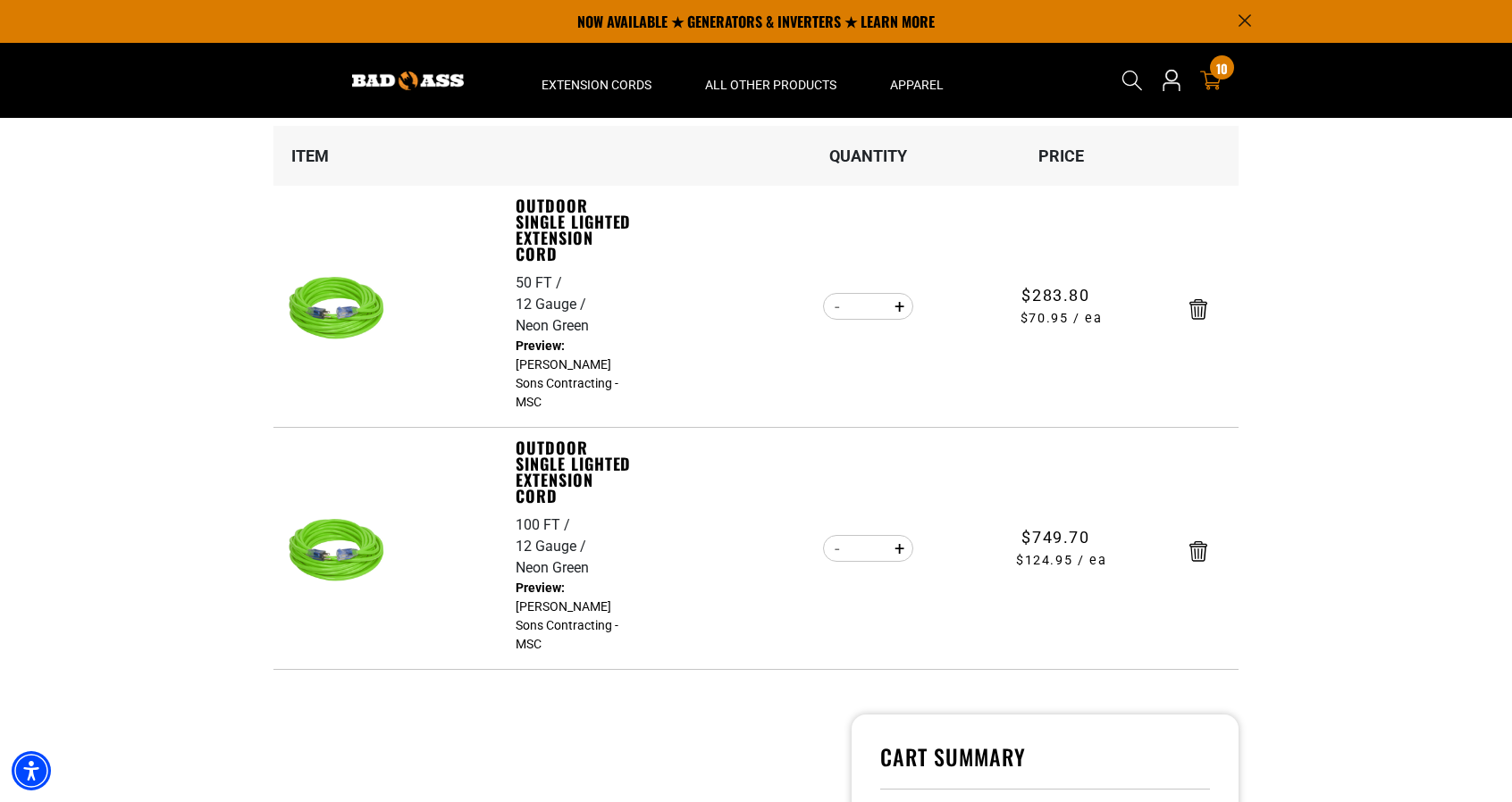
scroll to position [179, 0]
drag, startPoint x: 1412, startPoint y: 422, endPoint x: 1399, endPoint y: 412, distance: 16.4
click at [1412, 419] on section "Your cart Your cart is empty Continue Shopping Item Quantity Price 50 FT 12 Gau…" at bounding box center [756, 534] width 1512 height 1191
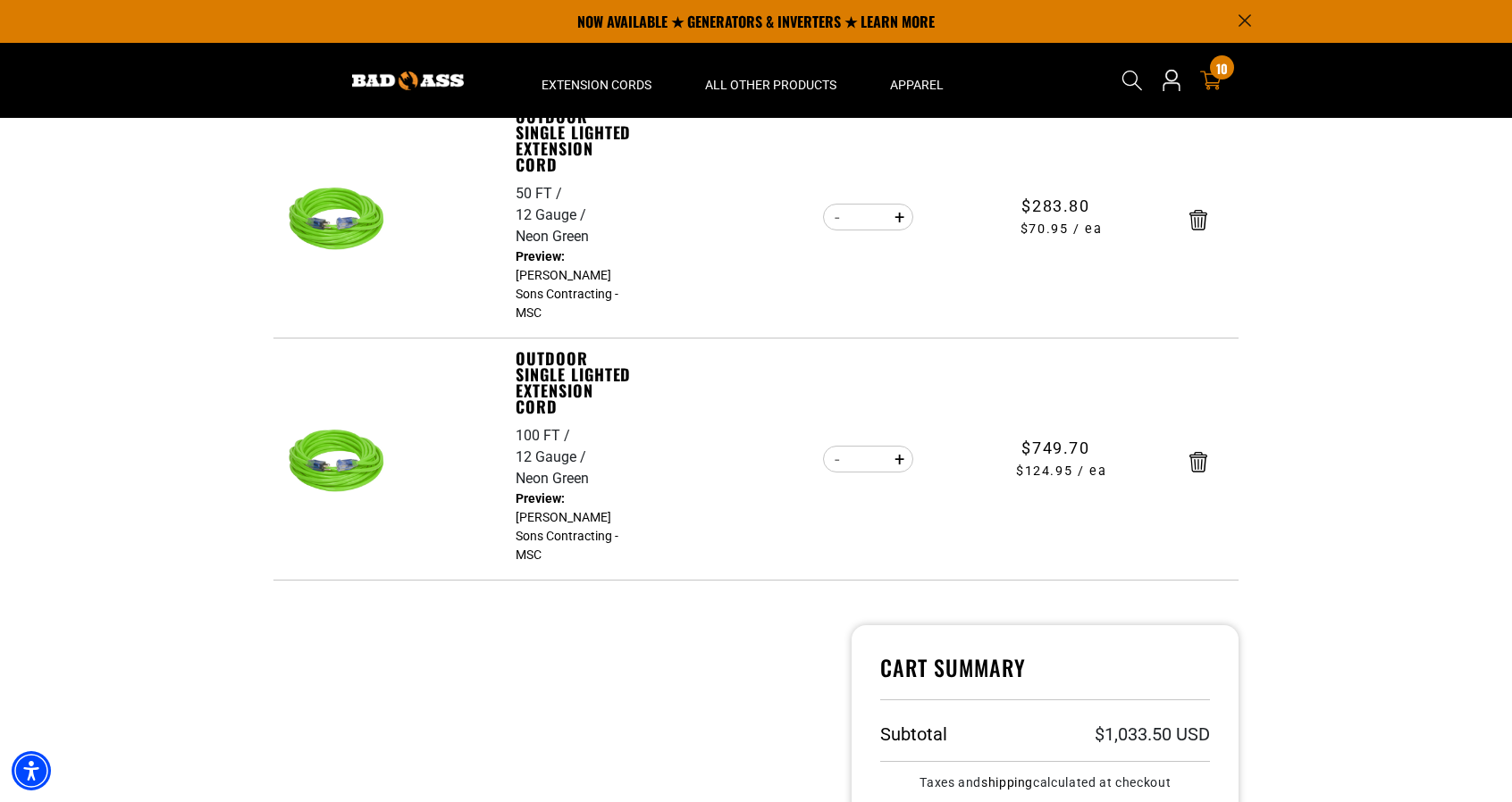
scroll to position [0, 0]
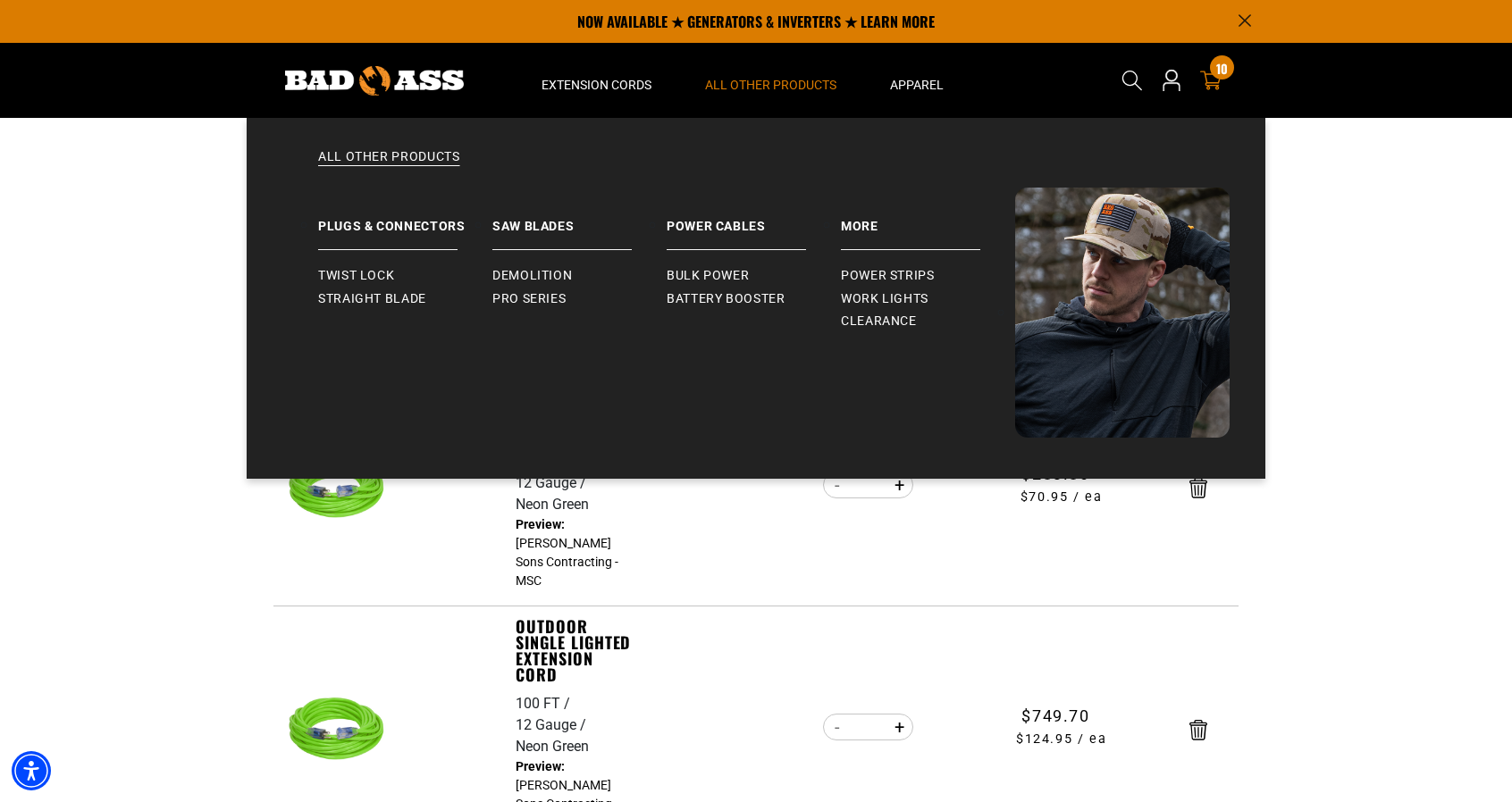
click at [762, 78] on span "All Other Products" at bounding box center [770, 85] width 131 height 16
click at [879, 325] on span "Clearance" at bounding box center [878, 322] width 76 height 16
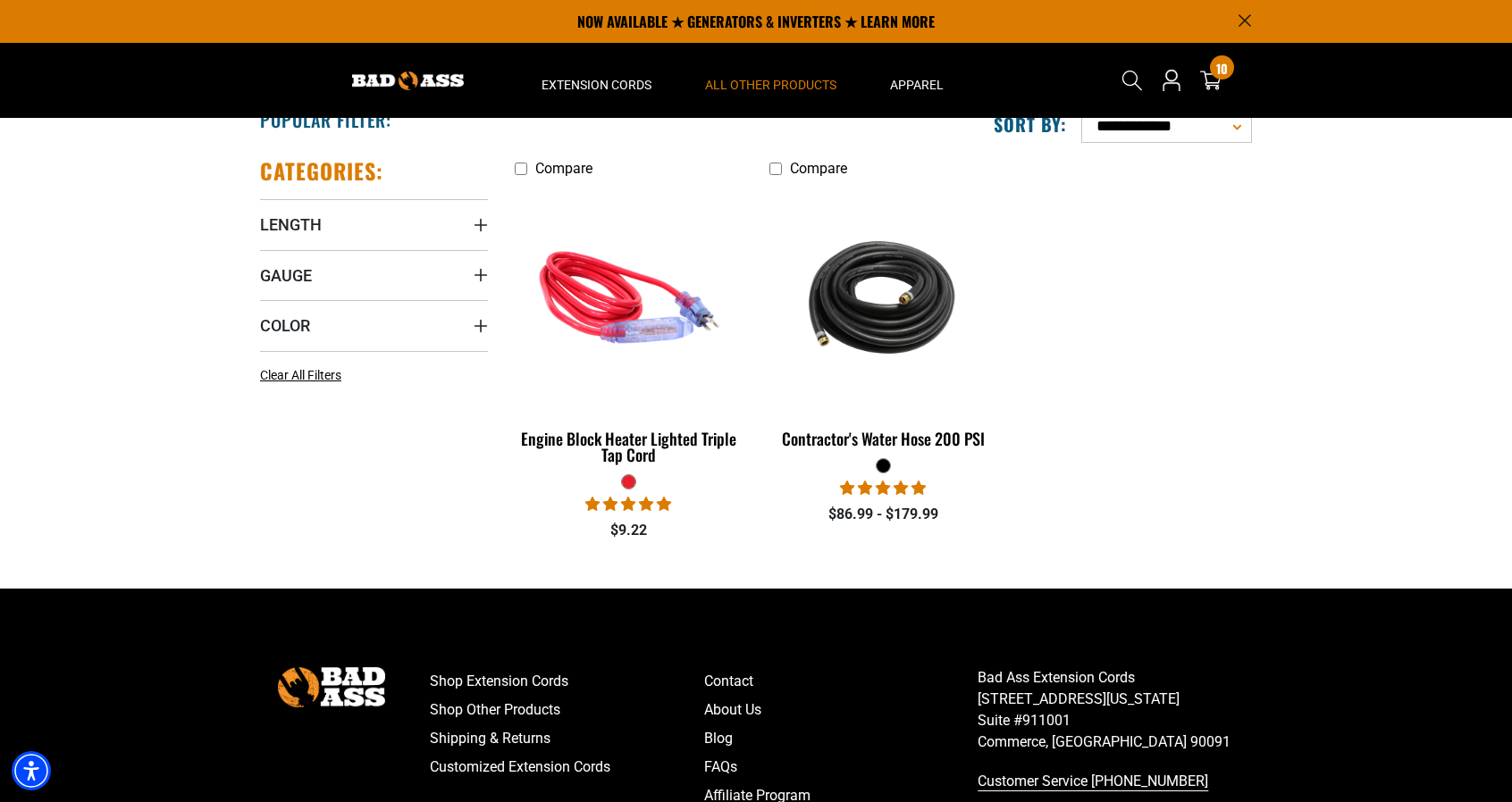
scroll to position [268, 0]
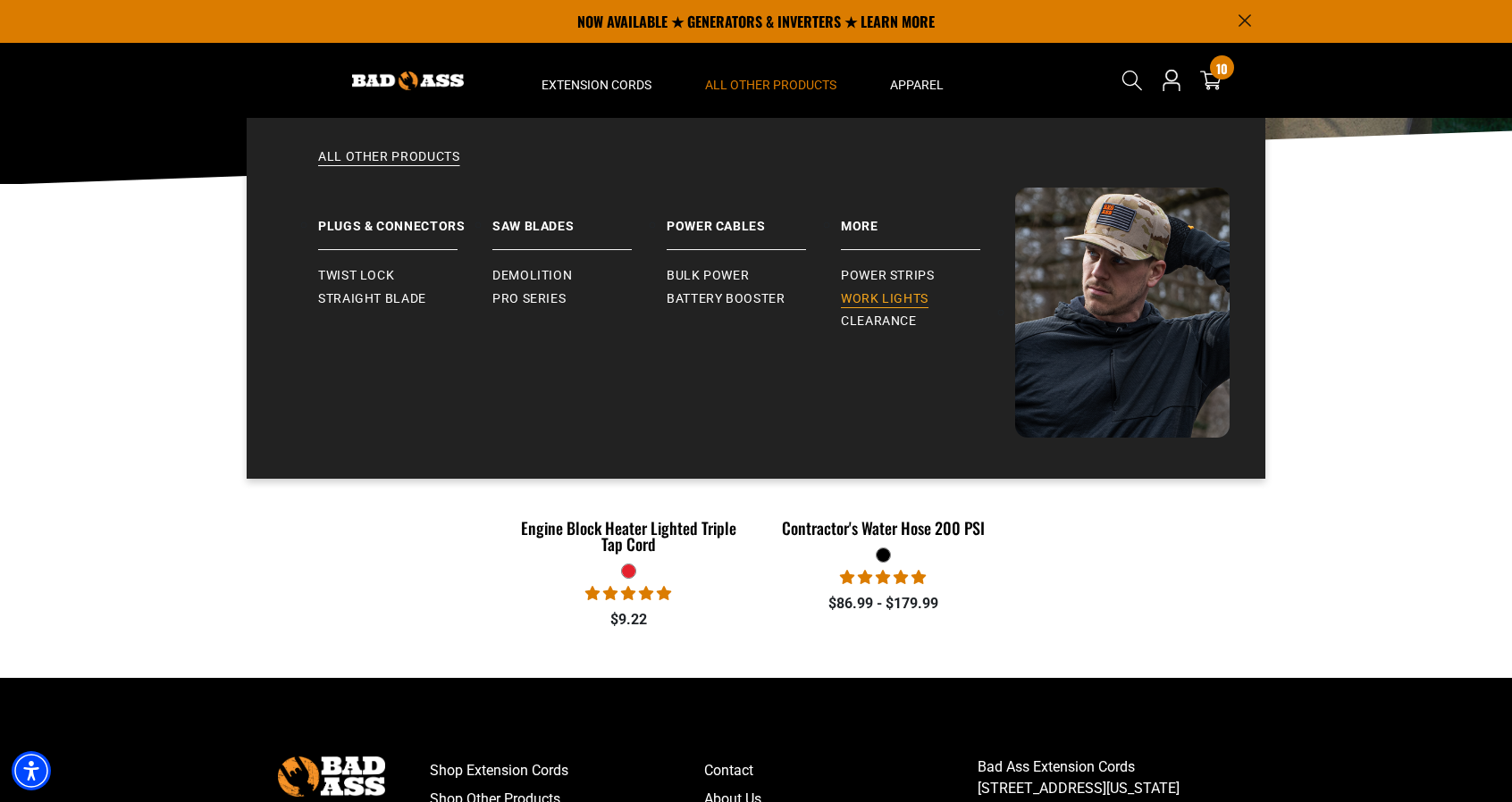
click at [879, 306] on link "Work Lights" at bounding box center [927, 299] width 174 height 24
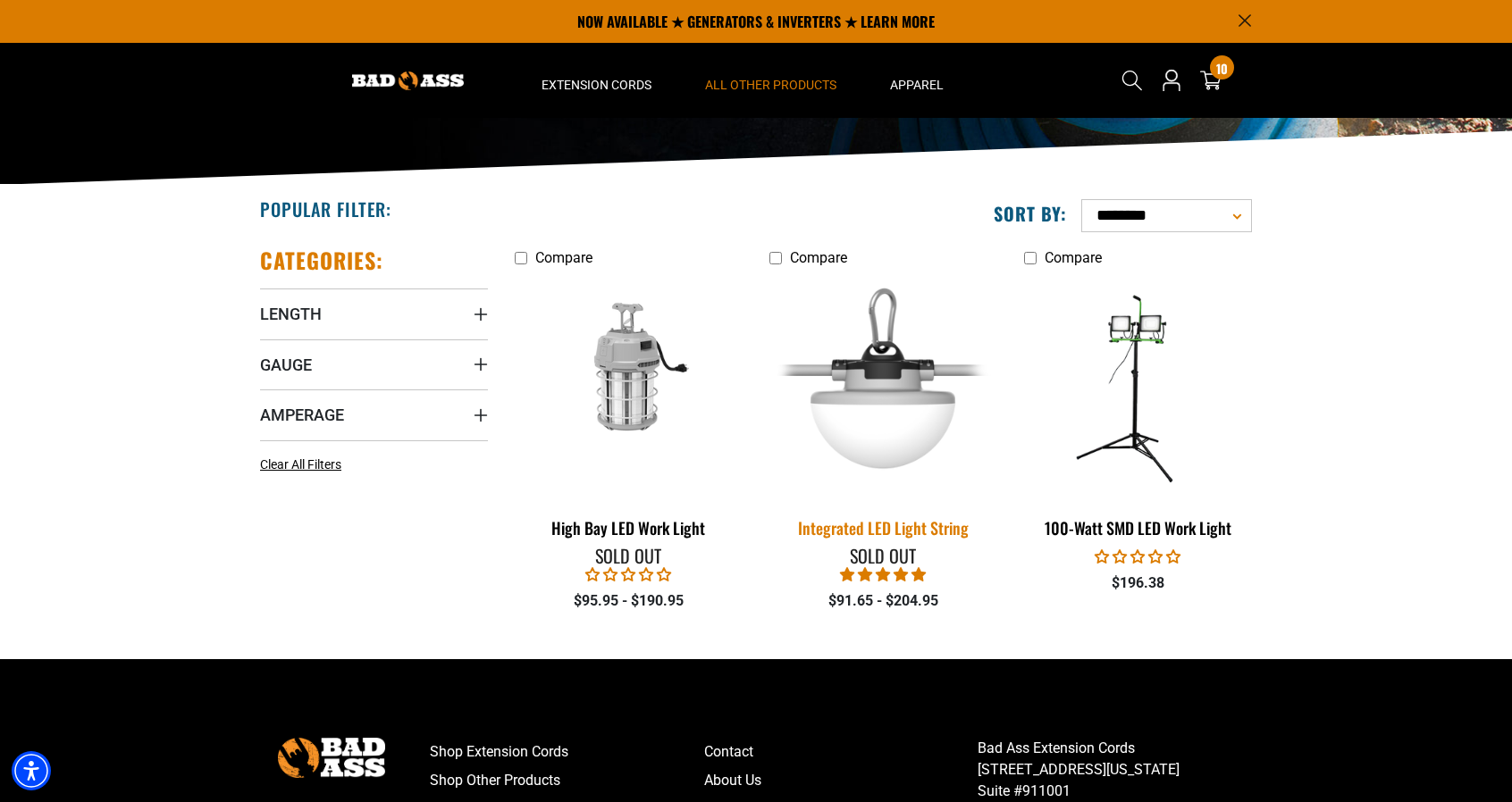
scroll to position [268, 0]
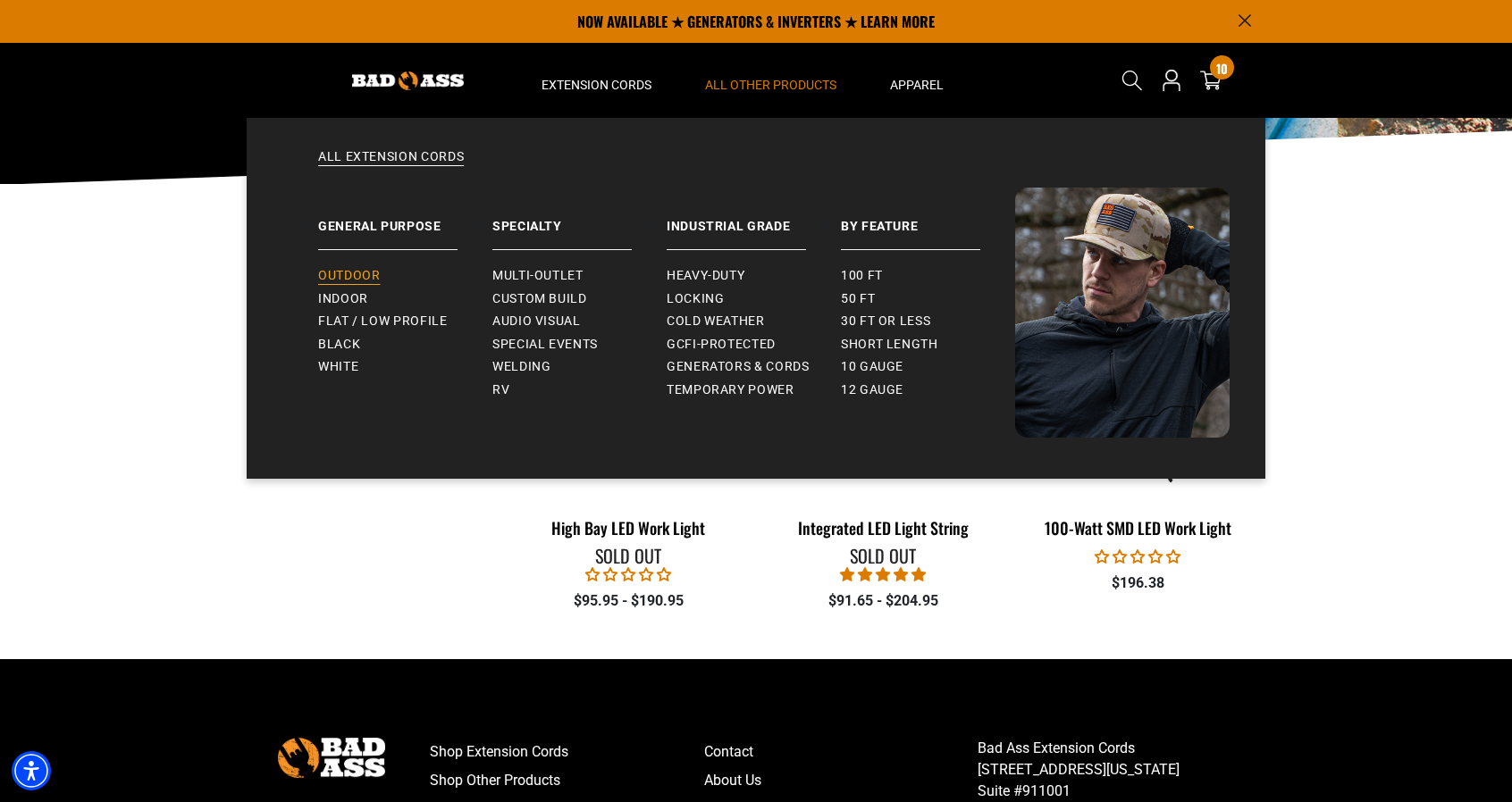
click at [360, 269] on span "Outdoor" at bounding box center [348, 276] width 62 height 16
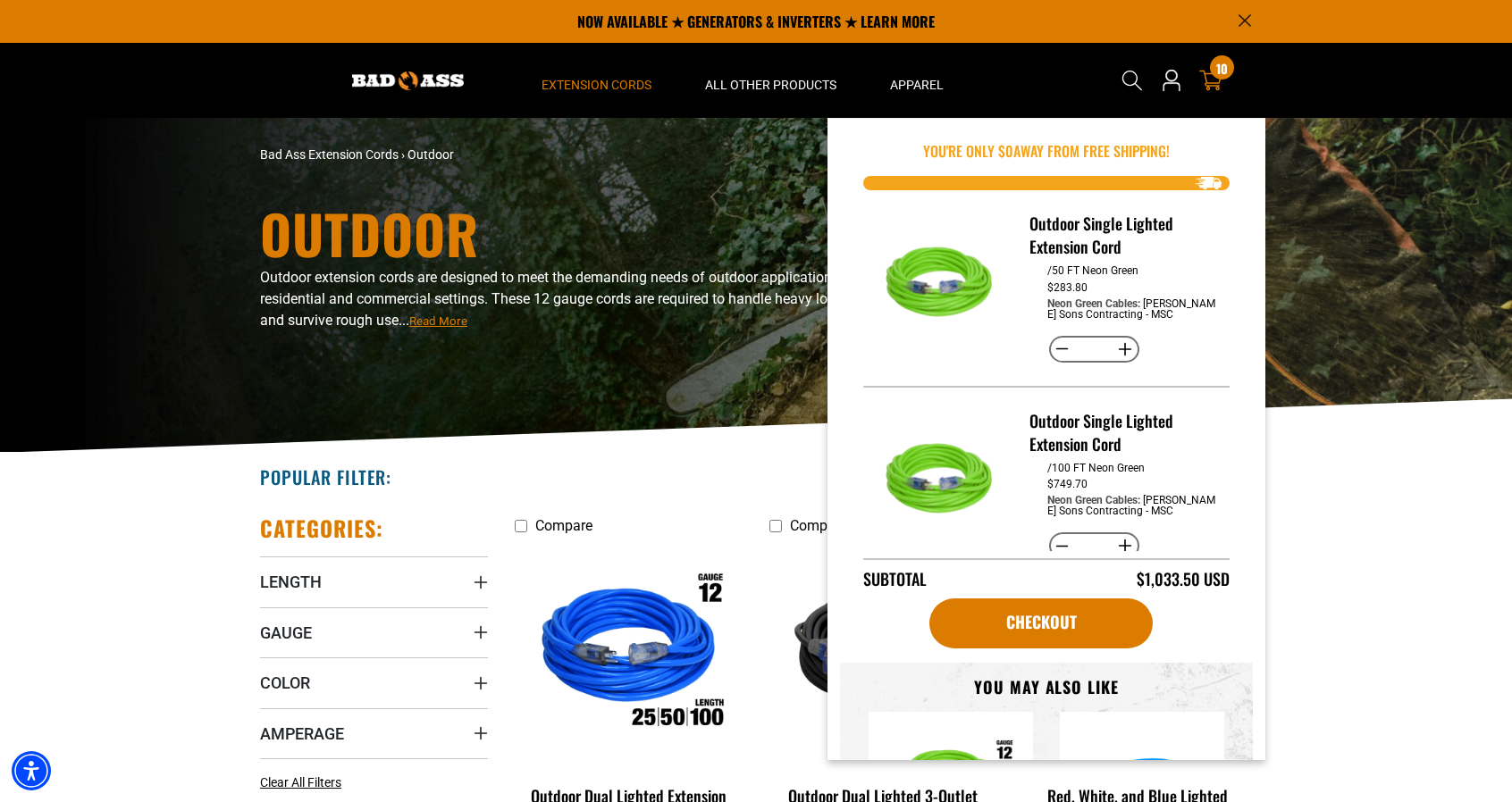
click at [1214, 88] on icon at bounding box center [1211, 81] width 24 height 24
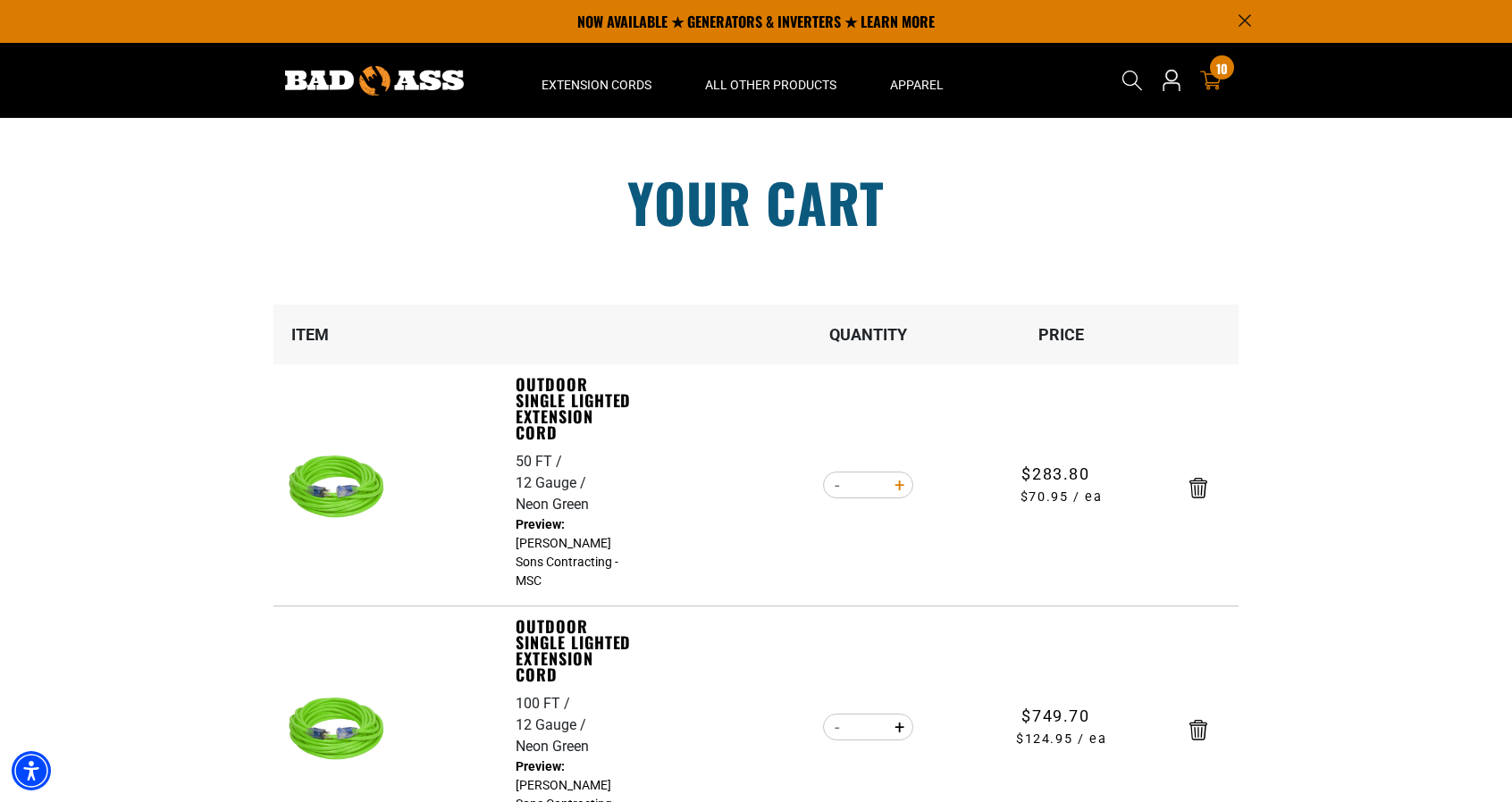
click at [901, 490] on button "Increase quantity for Outdoor Single Lighted Extension Cord" at bounding box center [900, 485] width 28 height 31
type input "*"
click at [901, 490] on form "Item Quantity Price Outdoor Single Lighted Extension Cord 50 FT 12 Gauge Neon G…" at bounding box center [756, 577] width 966 height 544
click at [913, 498] on div "Quantity Decrease quantity for Outdoor Single Lighted Extension Cord * Increase…" at bounding box center [868, 485] width 193 height 31
click at [905, 486] on button "Increase quantity for Outdoor Single Lighted Extension Cord" at bounding box center [900, 485] width 28 height 31
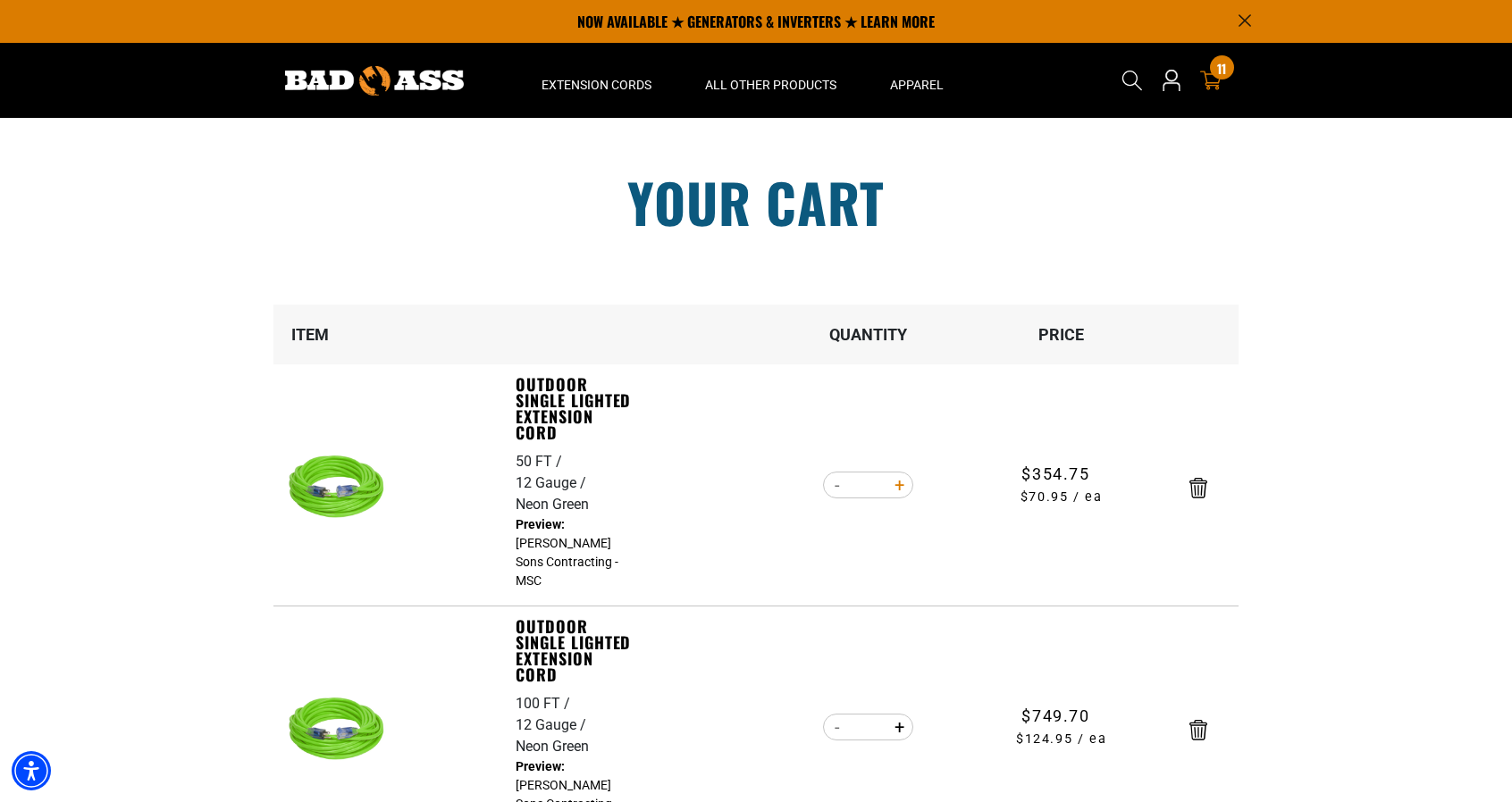
type input "*"
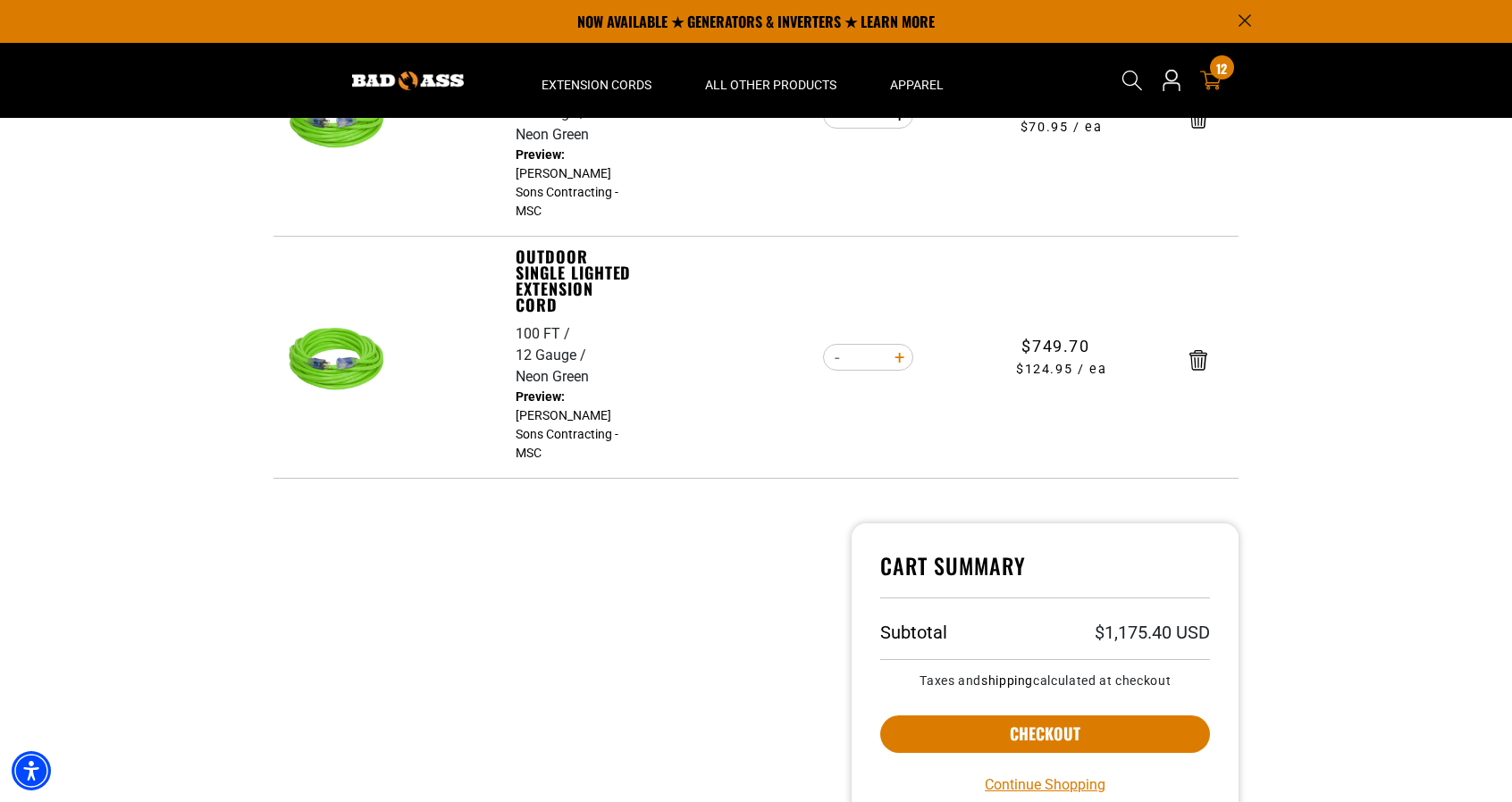
scroll to position [352, 0]
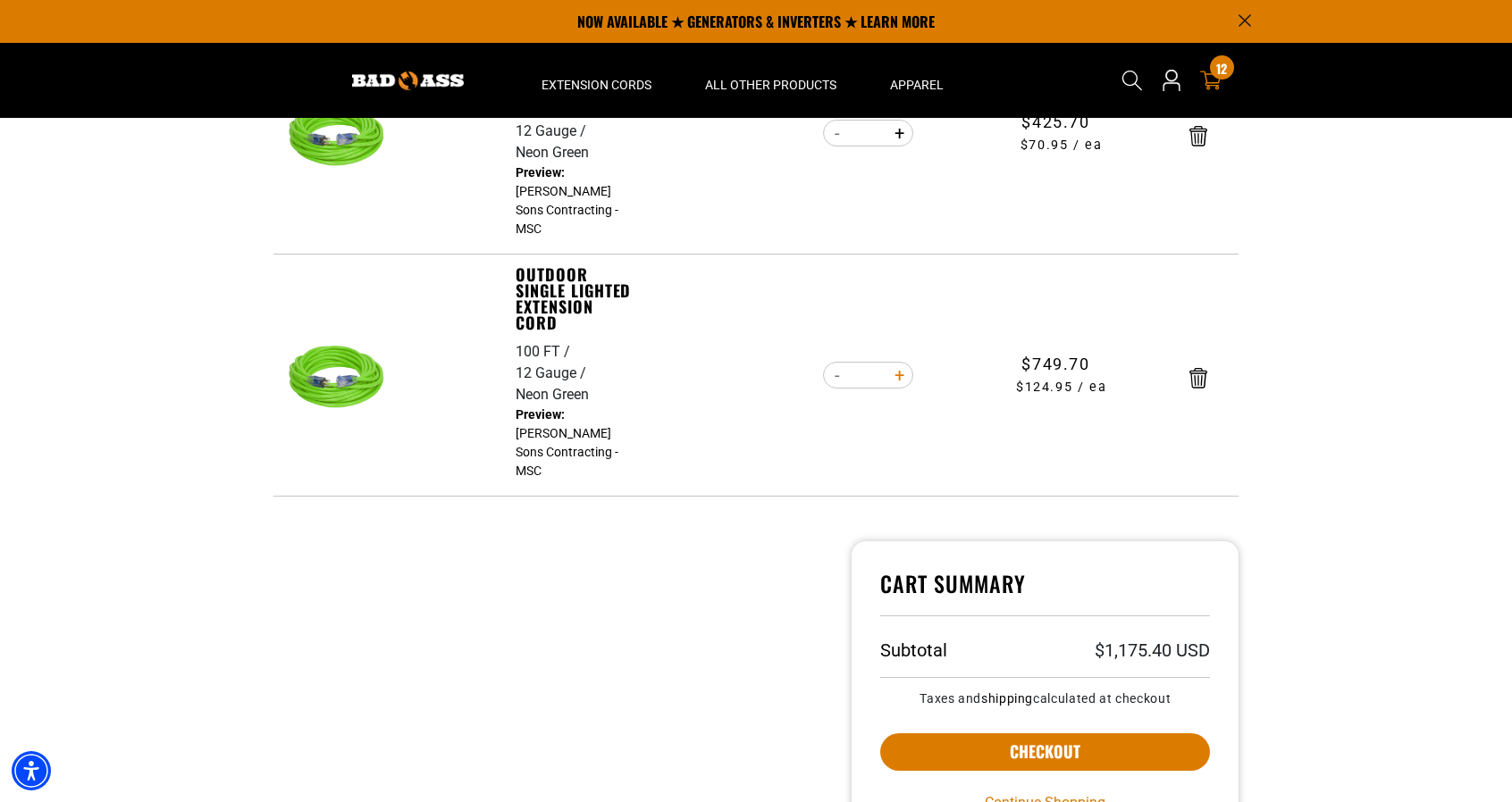
click at [894, 384] on button "Increase quantity for Outdoor Single Lighted Extension Cord" at bounding box center [900, 375] width 28 height 31
type input "*"
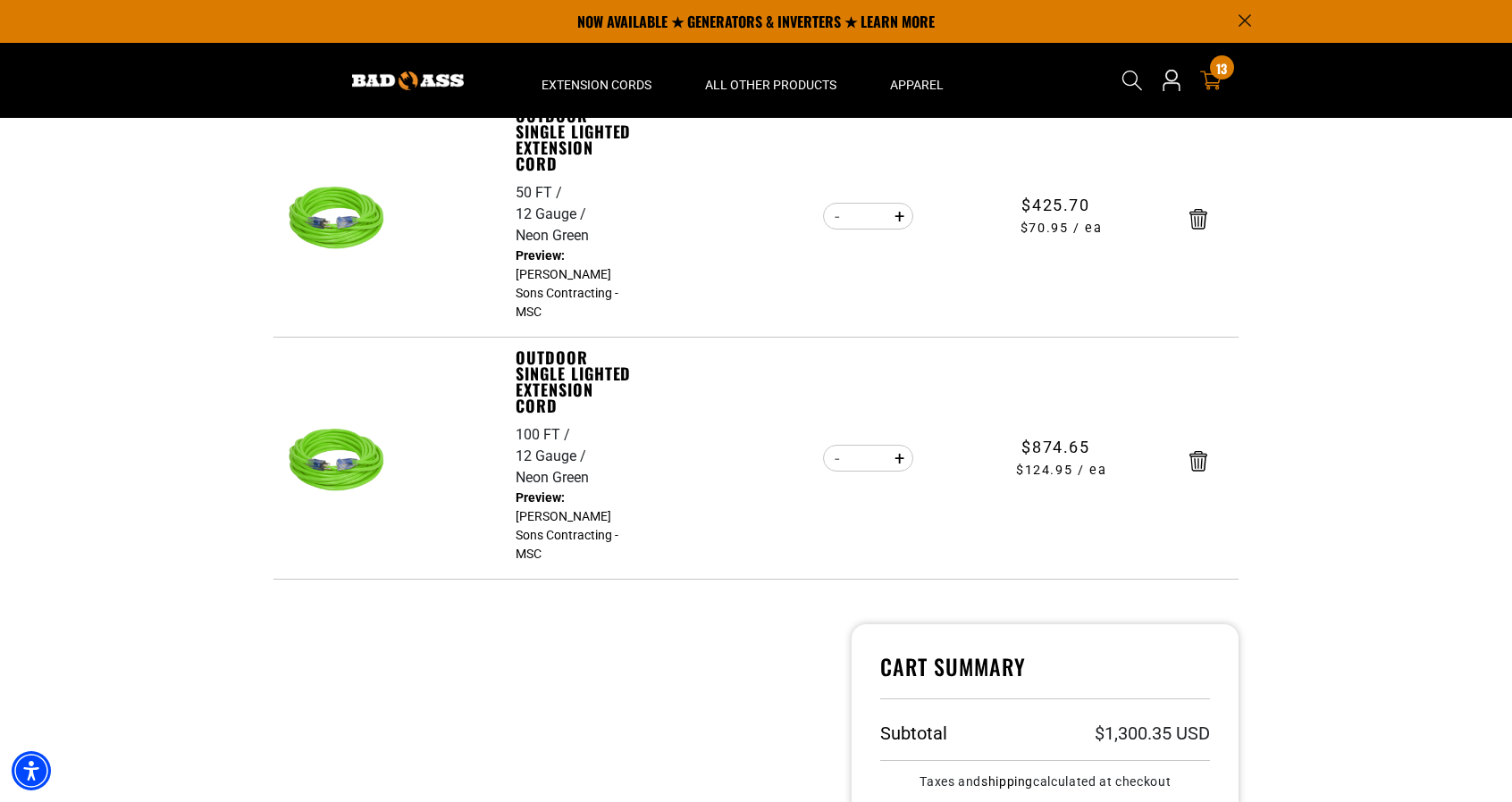
scroll to position [173, 0]
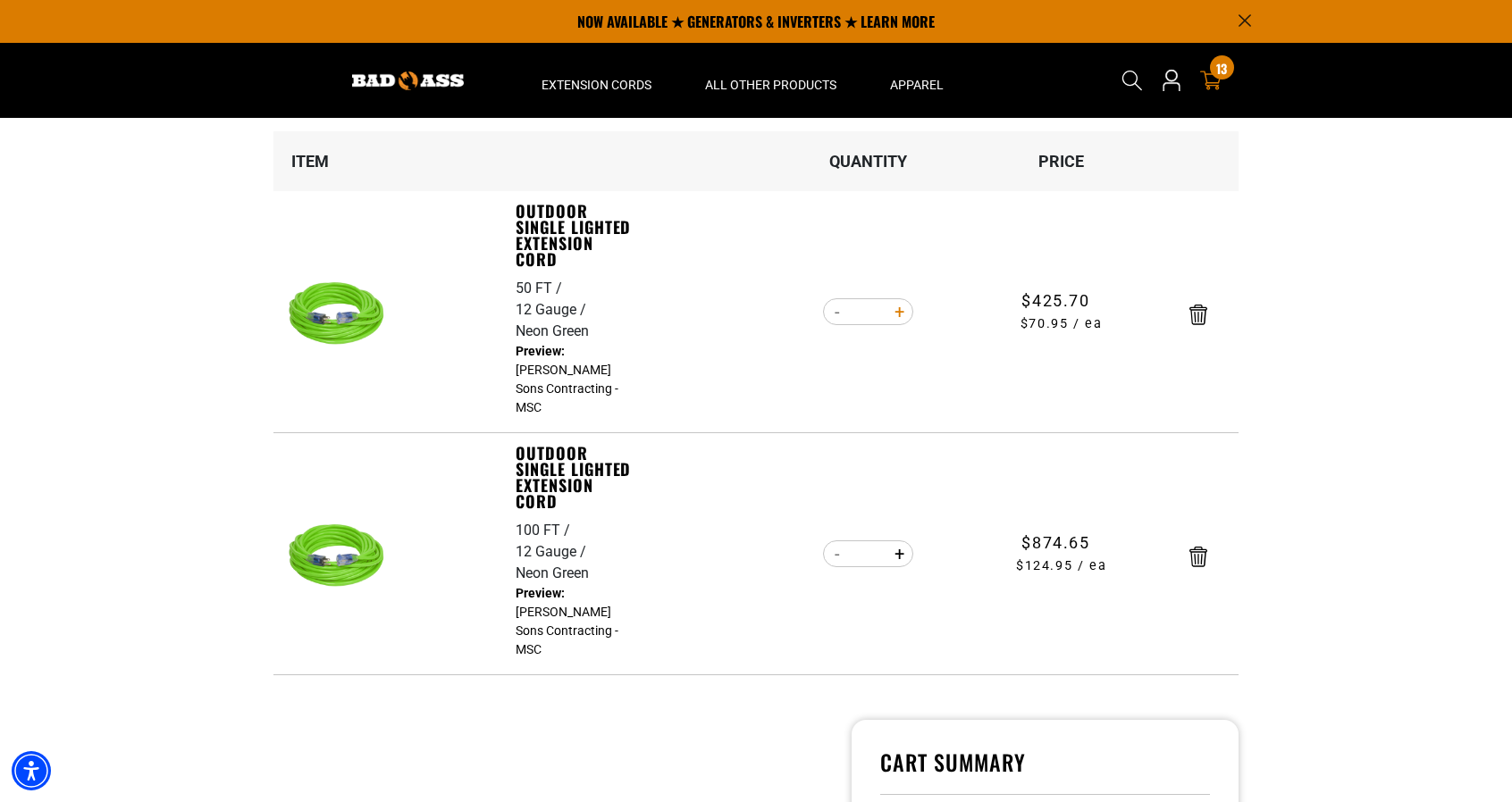
click at [901, 324] on button "Increase quantity for Outdoor Single Lighted Extension Cord" at bounding box center [900, 311] width 28 height 31
type input "*"
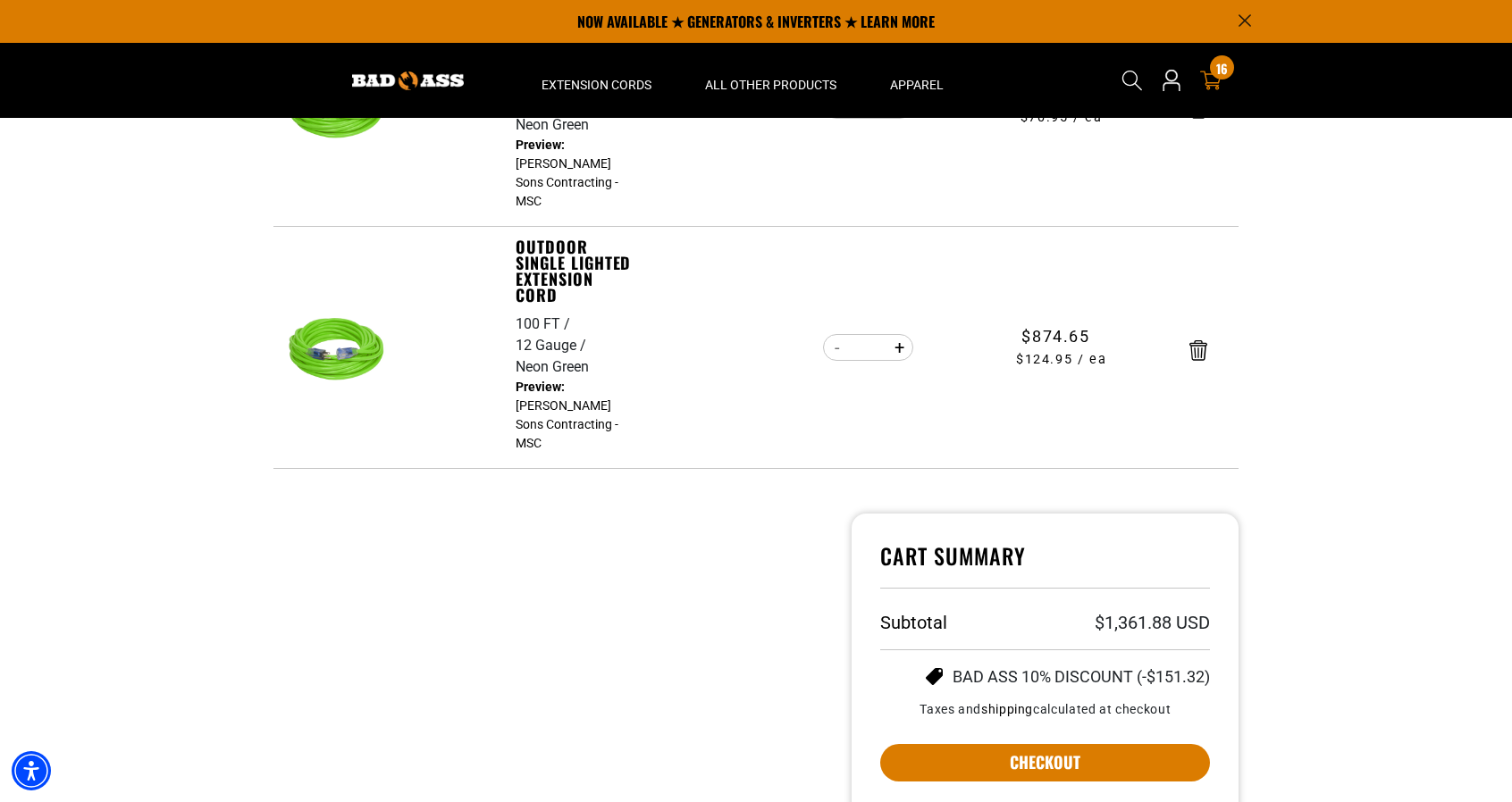
scroll to position [352, 0]
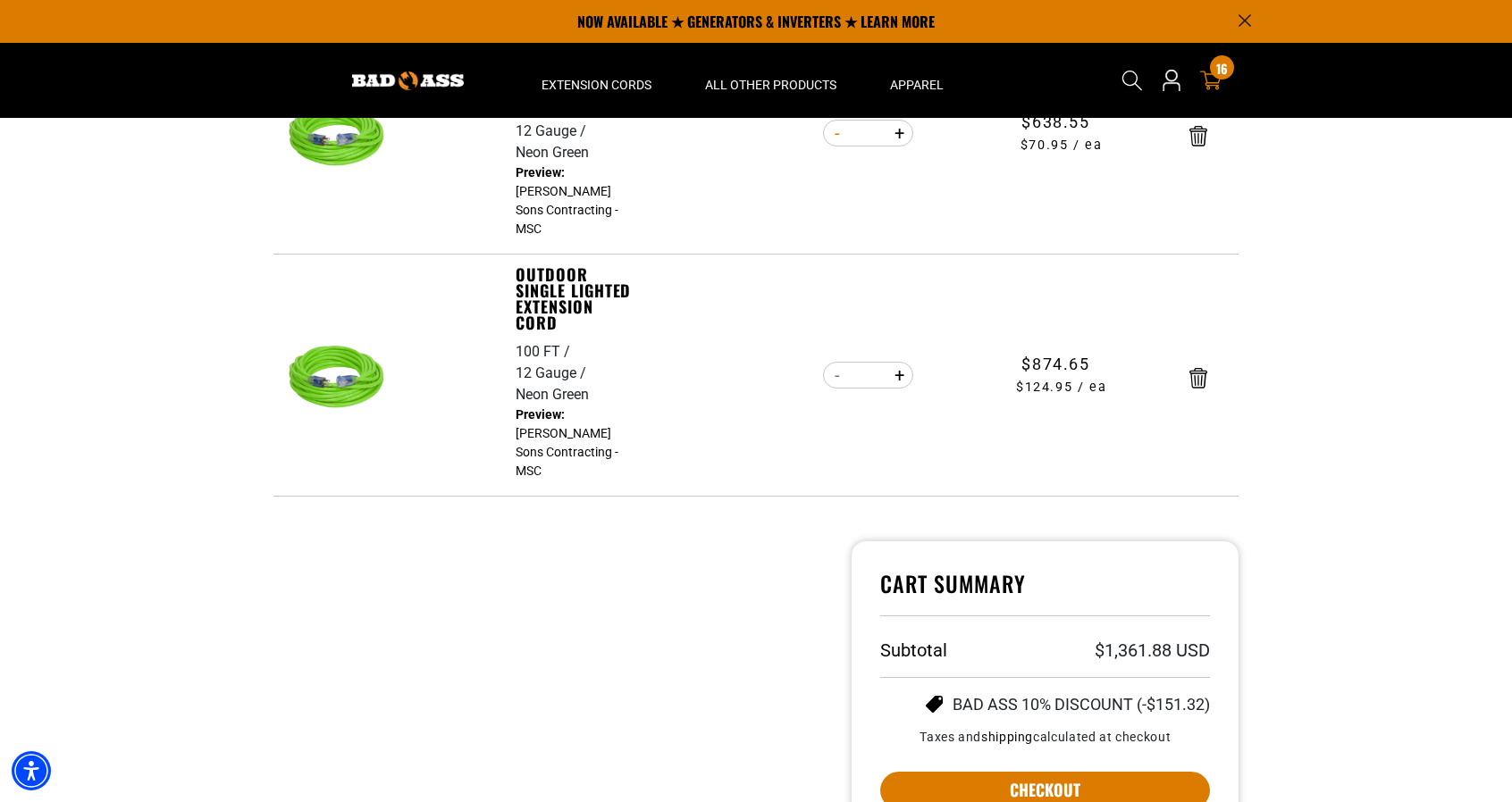
click at [840, 144] on button "Decrease quantity for Outdoor Single Lighted Extension Cord" at bounding box center [837, 133] width 28 height 31
type input "*"
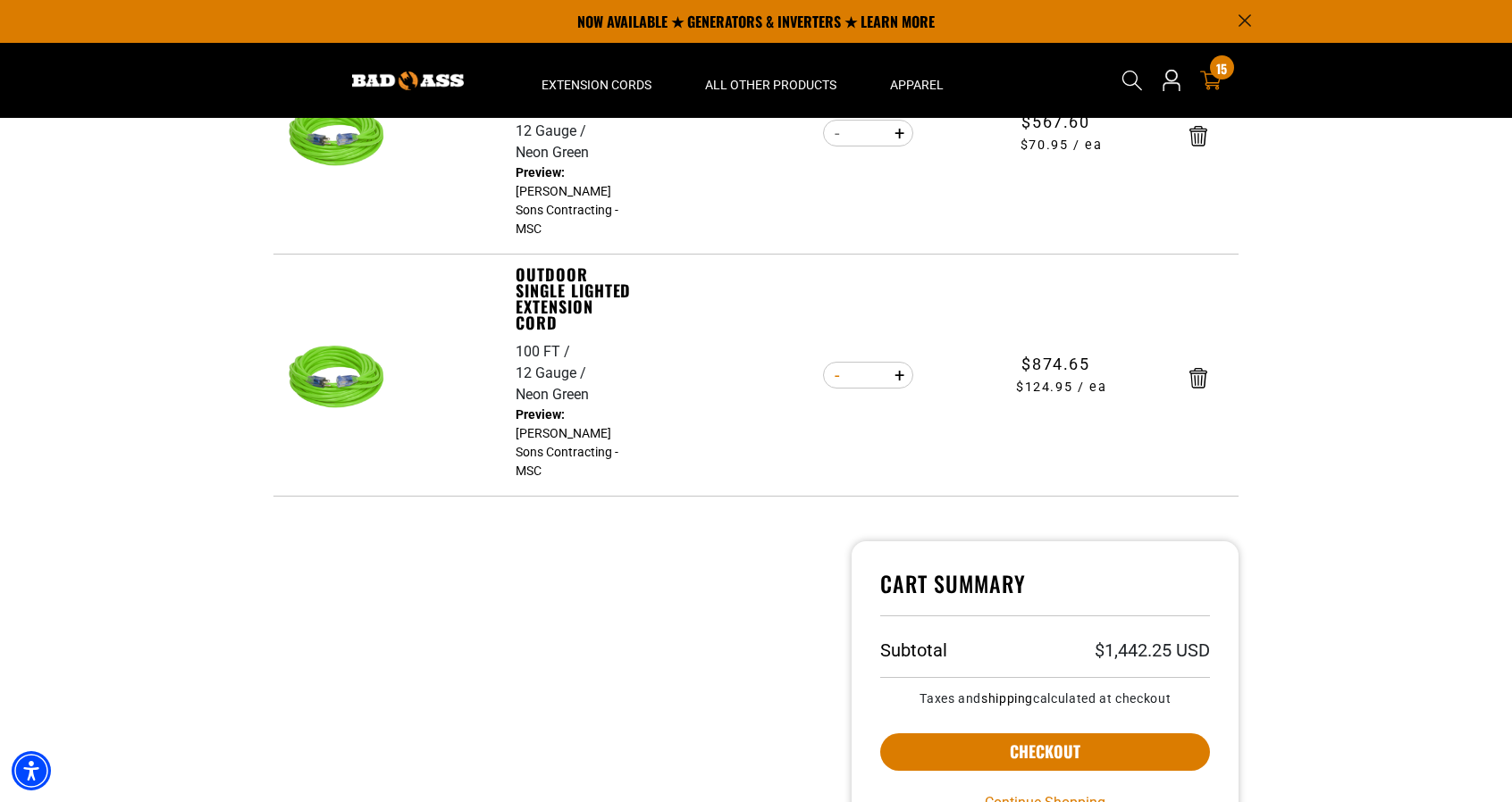
click at [841, 370] on button "Decrease quantity for Outdoor Single Lighted Extension Cord" at bounding box center [837, 375] width 28 height 31
type input "*"
click at [905, 133] on button "Increase quantity for Outdoor Single Lighted Extension Cord" at bounding box center [900, 133] width 28 height 31
type input "**"
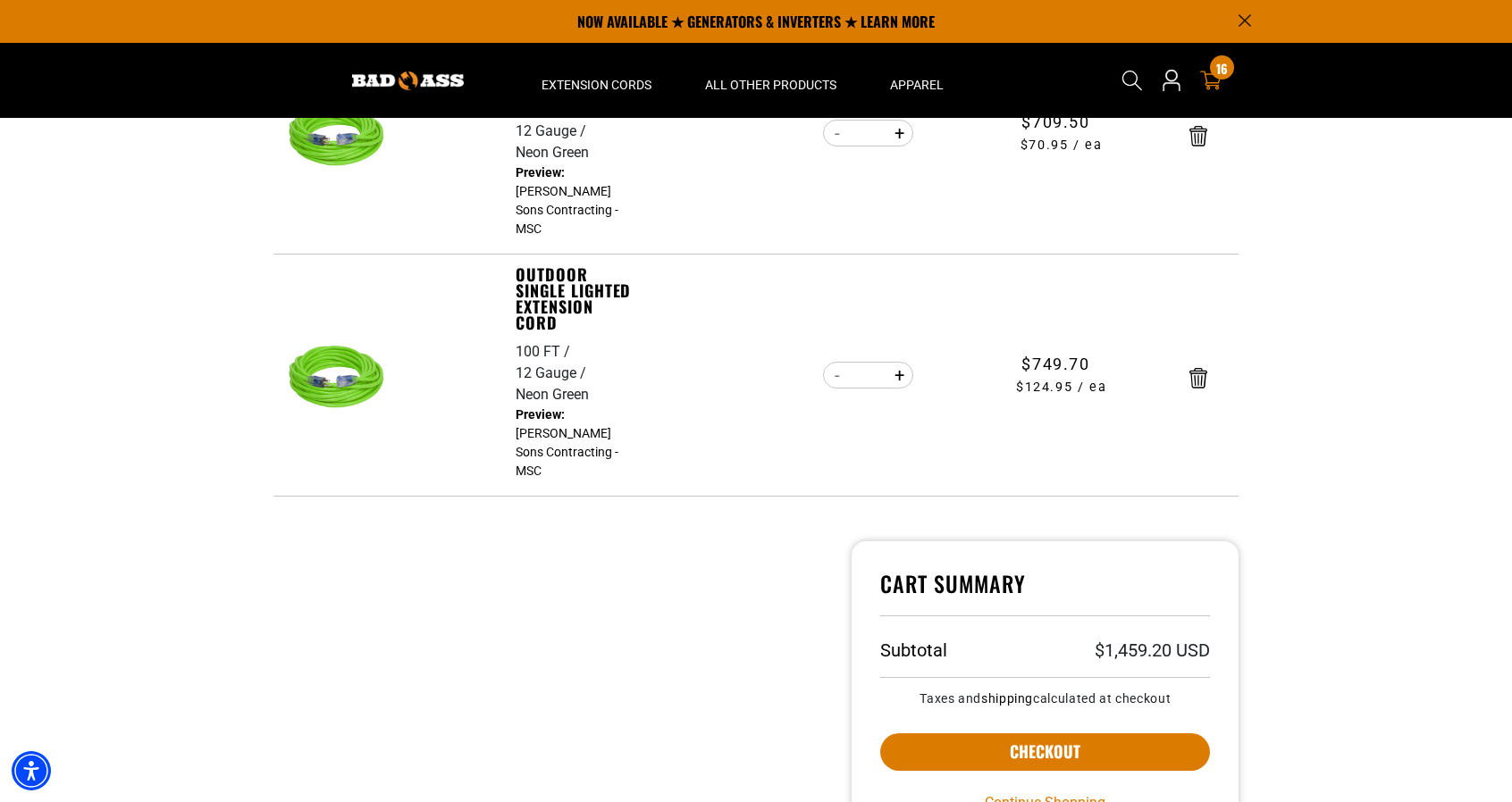
click at [905, 133] on button "Increase quantity for Outdoor Single Lighted Extension Cord" at bounding box center [900, 133] width 28 height 31
type input "**"
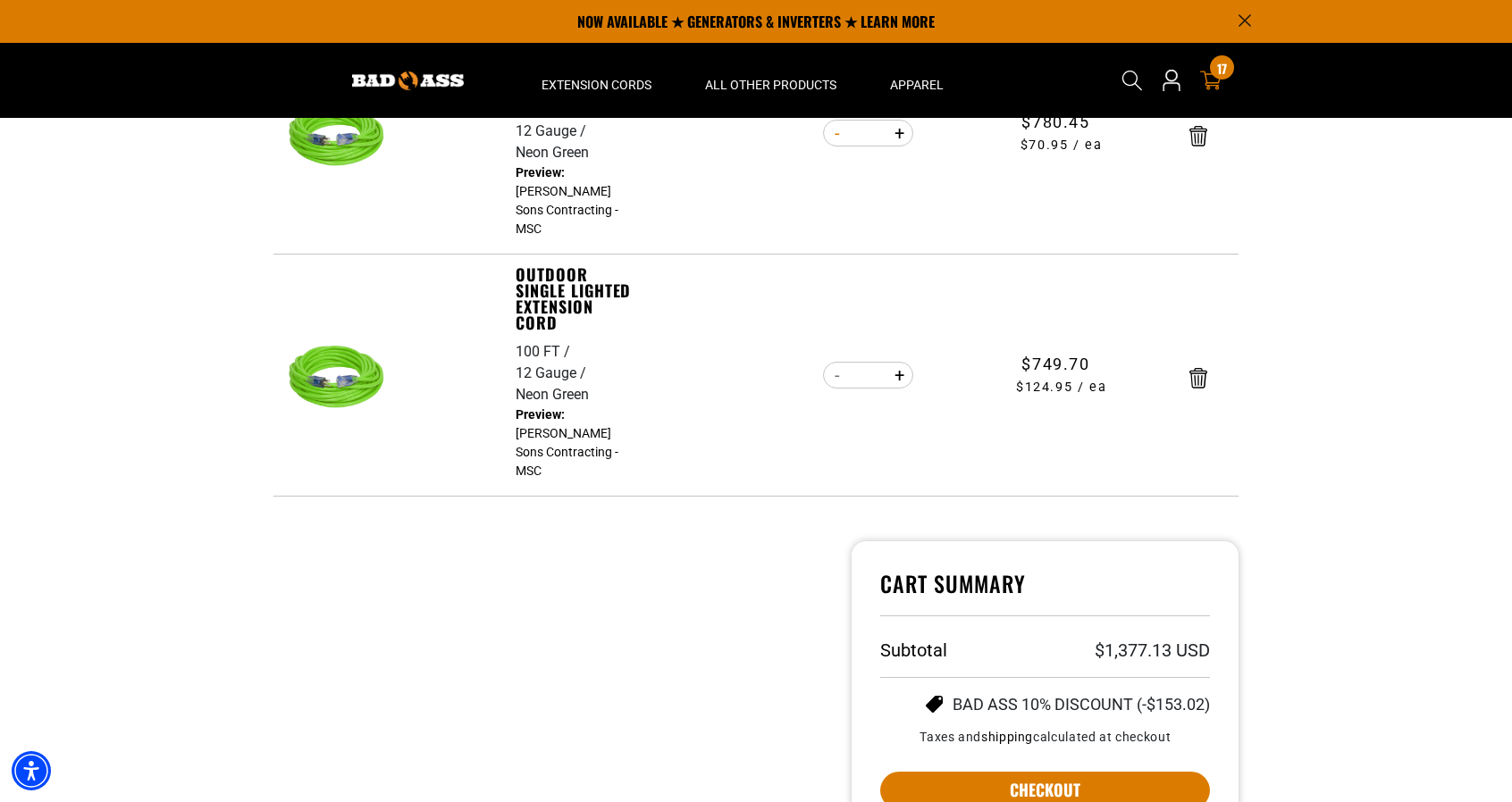
click at [831, 133] on button "Decrease quantity for Outdoor Single Lighted Extension Cord" at bounding box center [837, 133] width 28 height 31
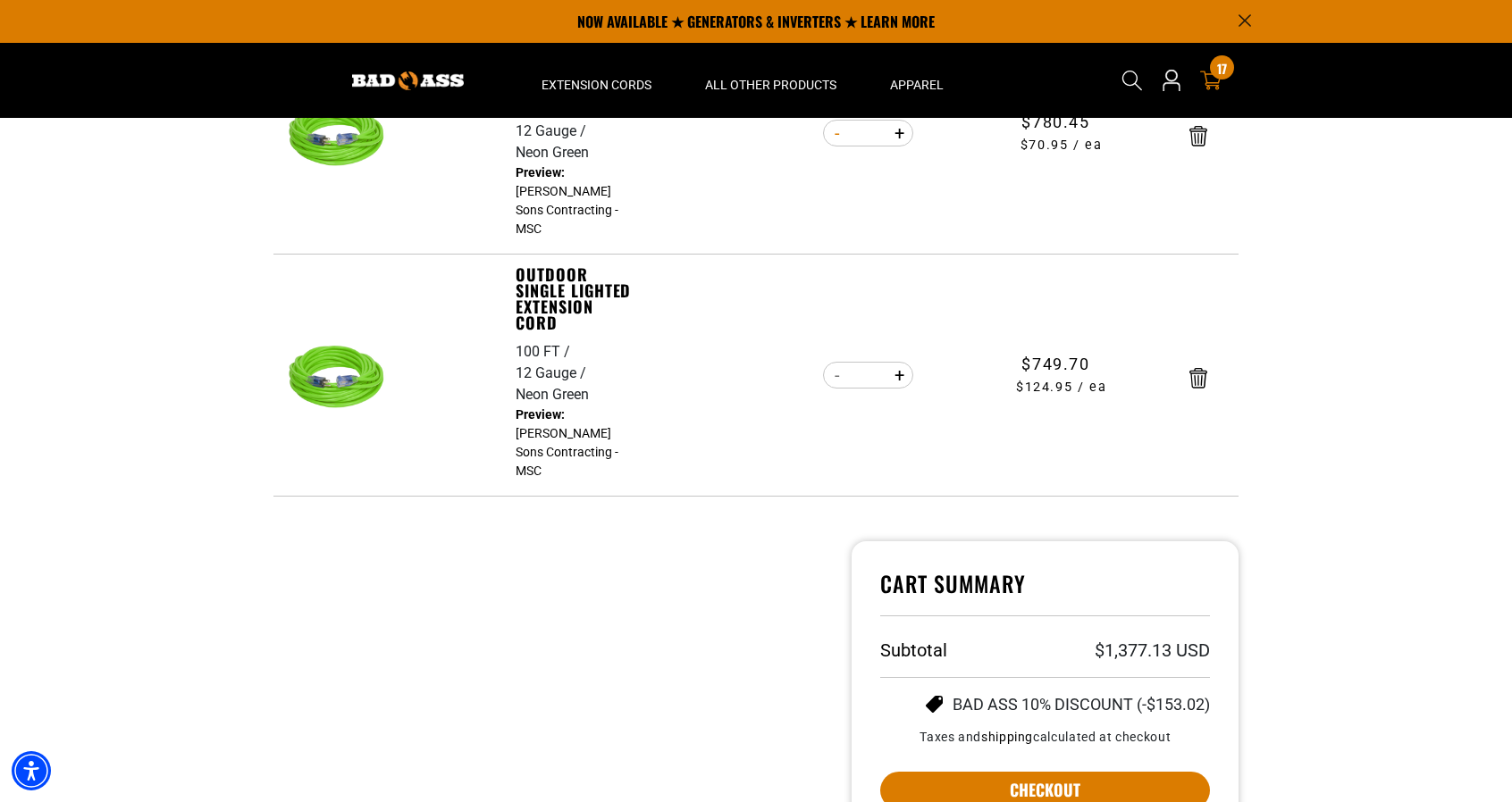
click at [831, 133] on button "Decrease quantity for Outdoor Single Lighted Extension Cord" at bounding box center [837, 133] width 28 height 31
type input "*"
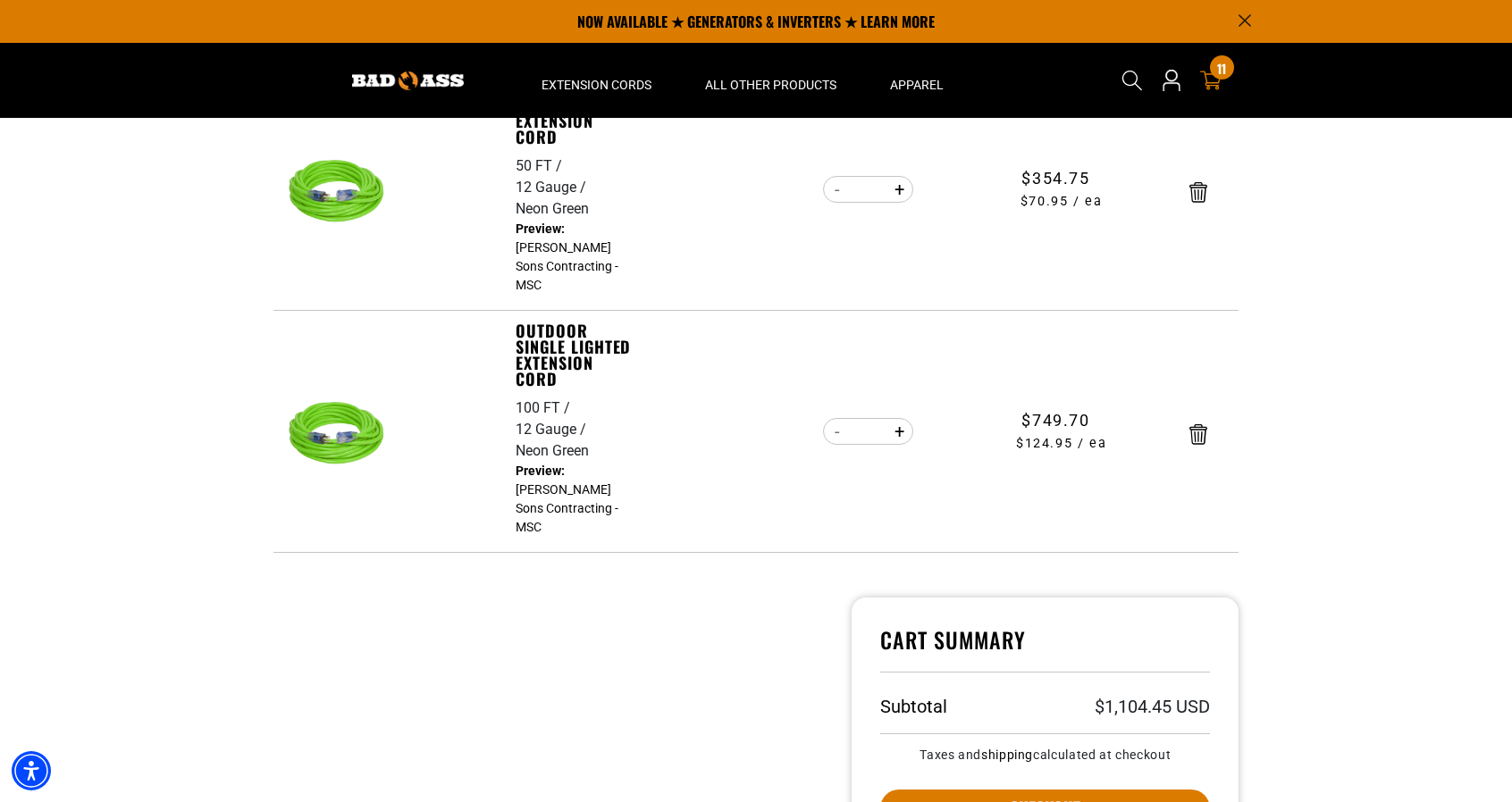
scroll to position [173, 0]
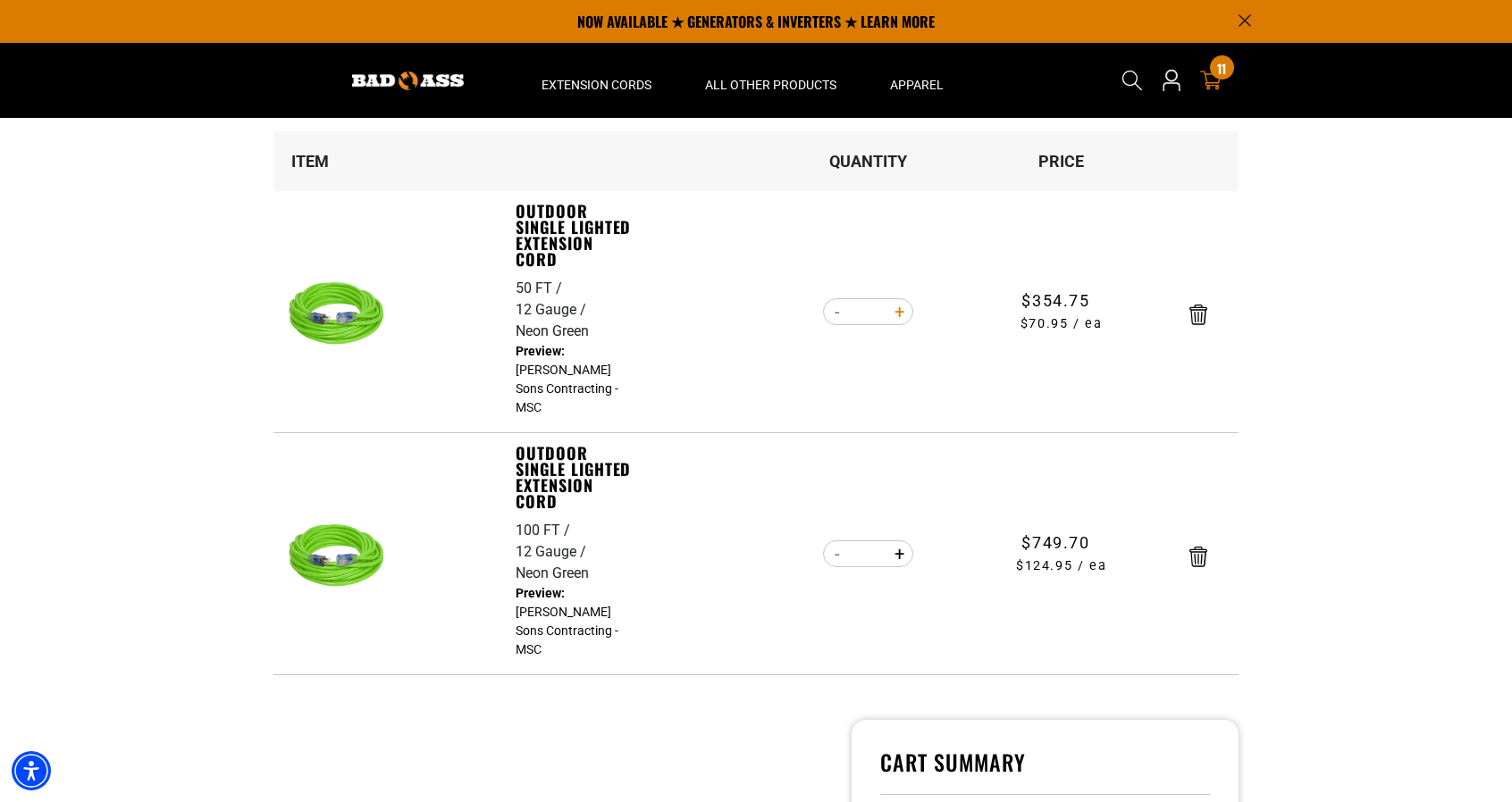
click at [898, 325] on button "Increase quantity for Outdoor Single Lighted Extension Cord" at bounding box center [900, 311] width 28 height 31
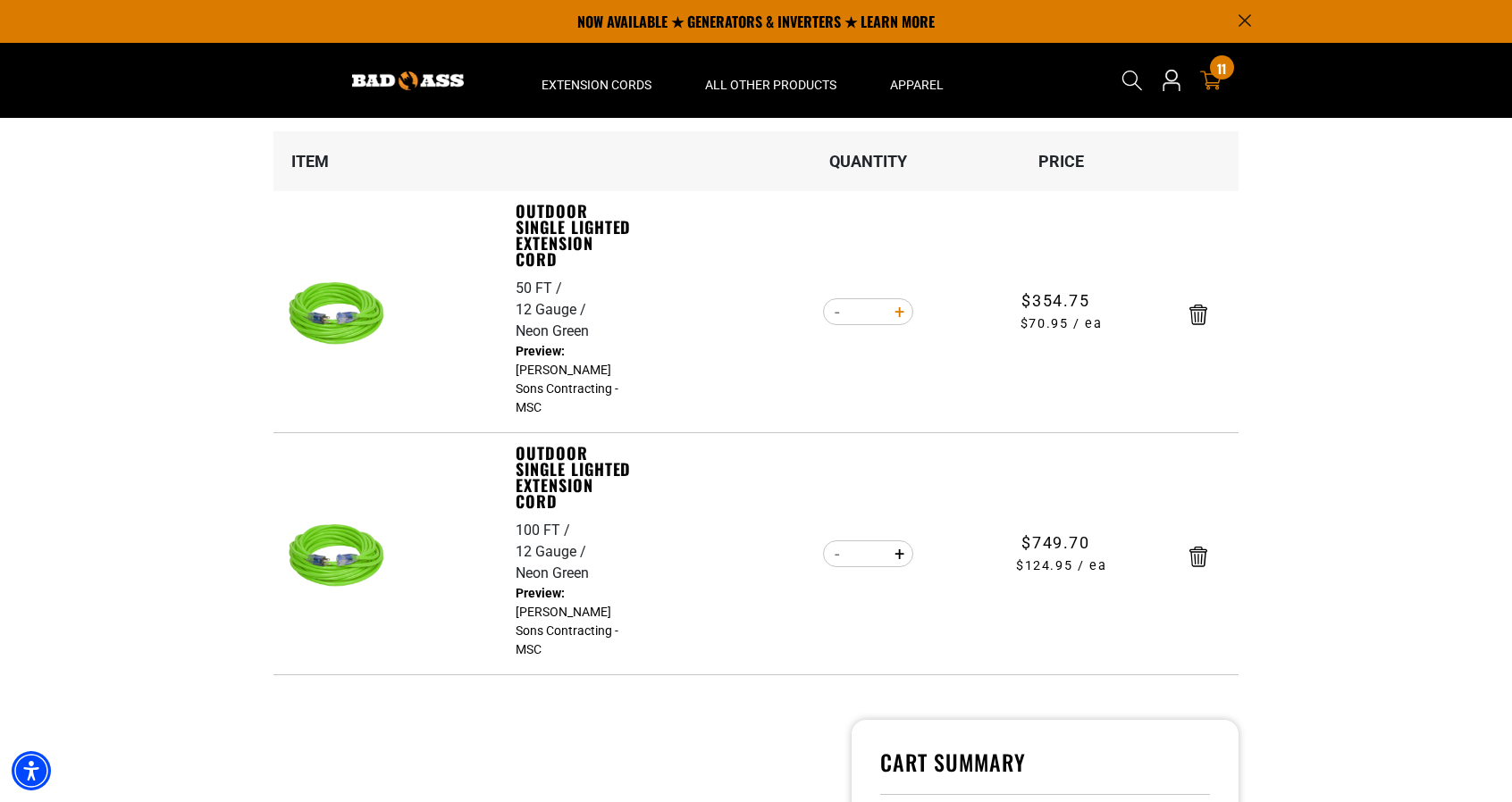
type input "**"
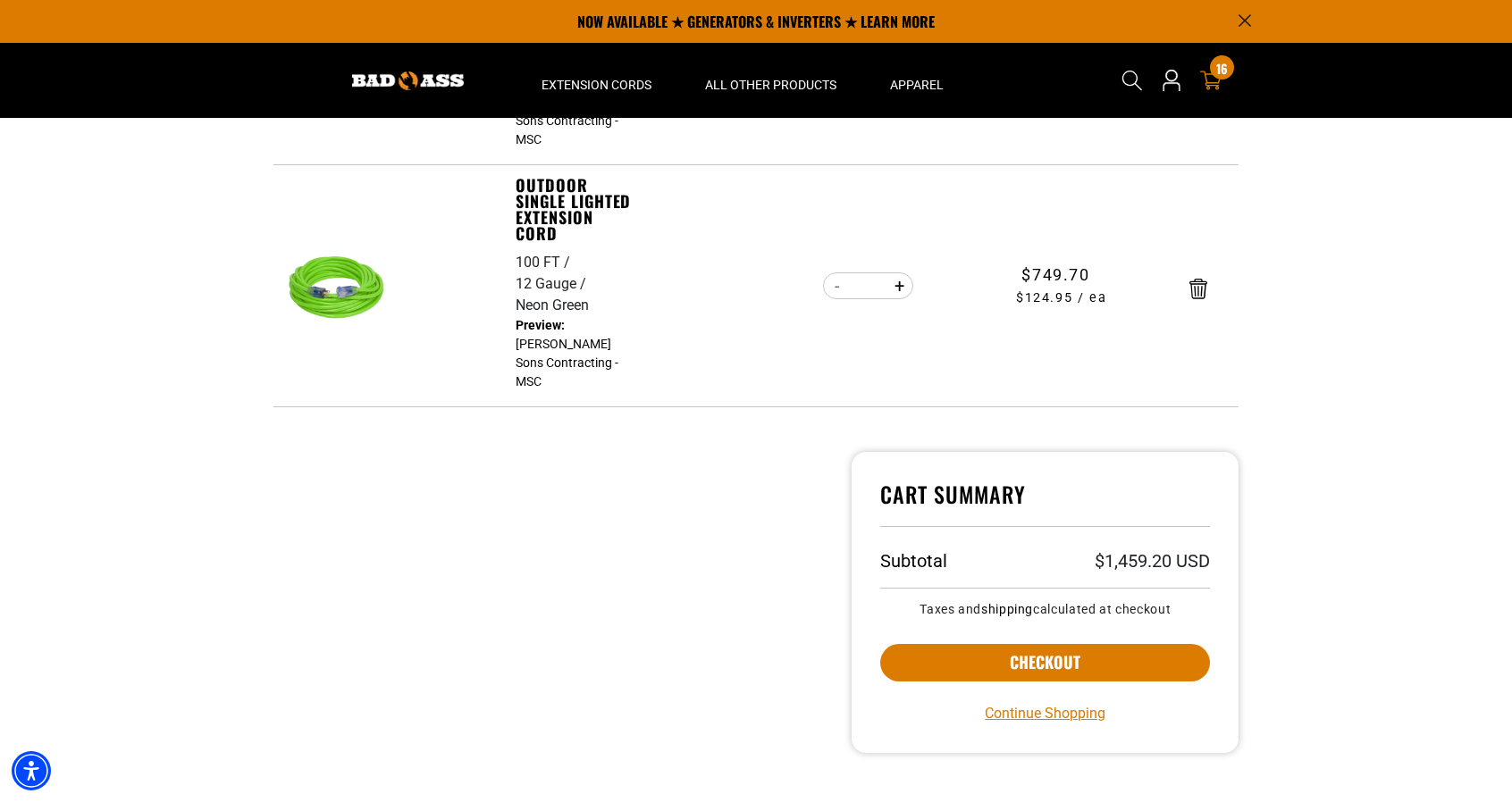
scroll to position [352, 0]
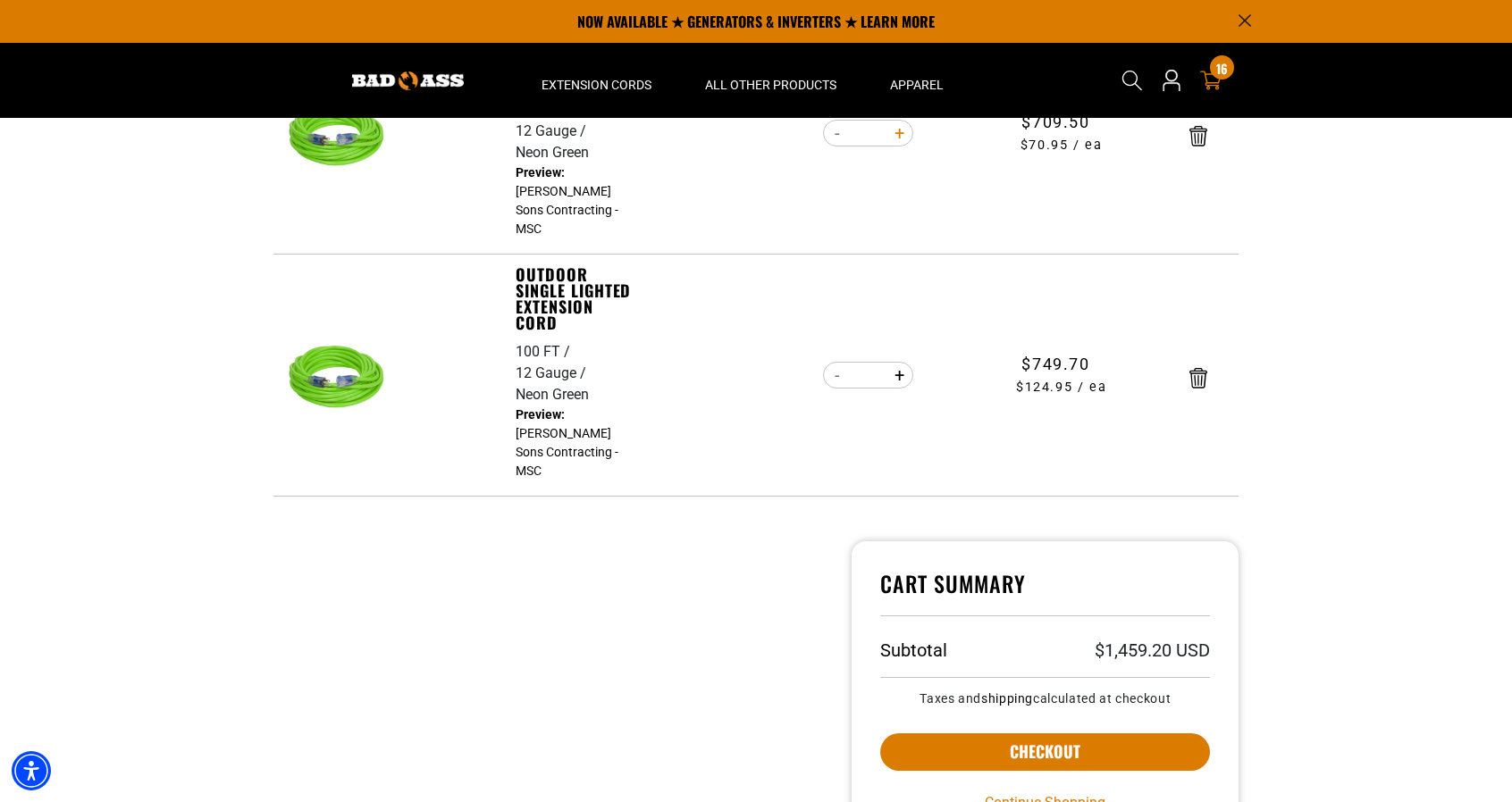
click at [893, 128] on button "Increase quantity for Outdoor Single Lighted Extension Cord" at bounding box center [900, 133] width 28 height 31
type input "**"
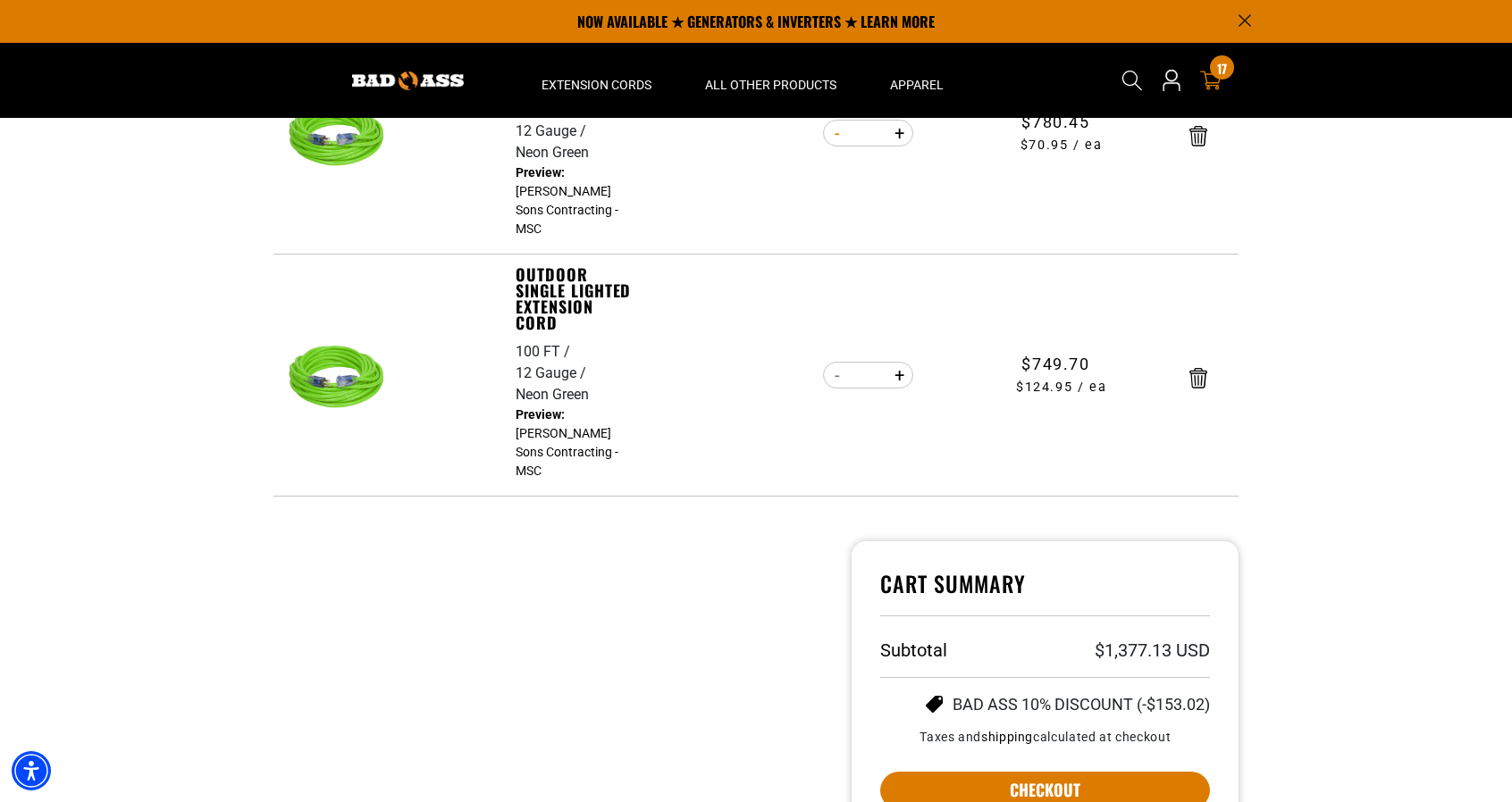
click at [831, 132] on button "Decrease quantity for Outdoor Single Lighted Extension Cord" at bounding box center [837, 133] width 28 height 31
type input "**"
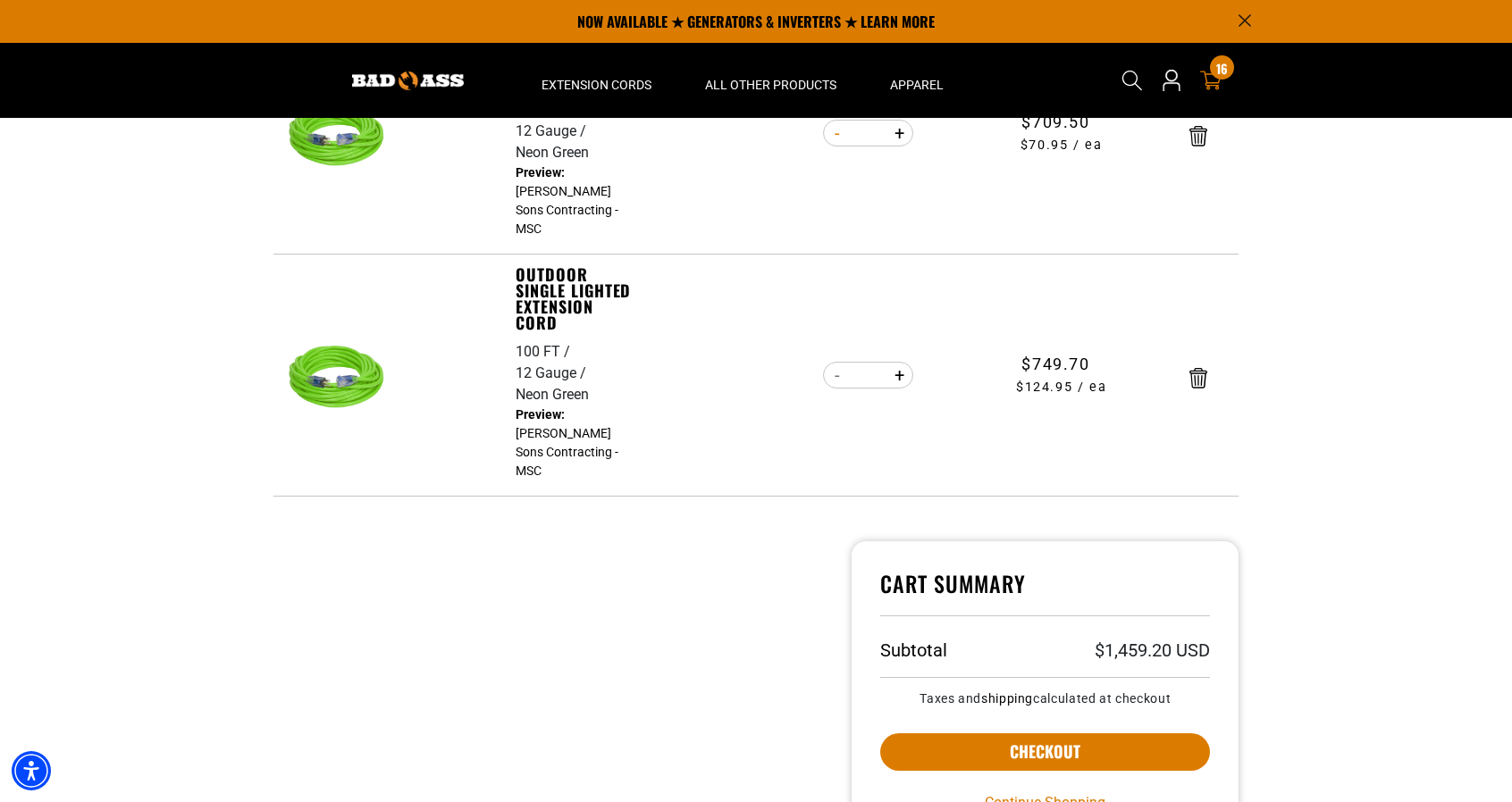
click at [837, 137] on button "Decrease quantity for Outdoor Single Lighted Extension Cord" at bounding box center [837, 133] width 28 height 31
type input "*"
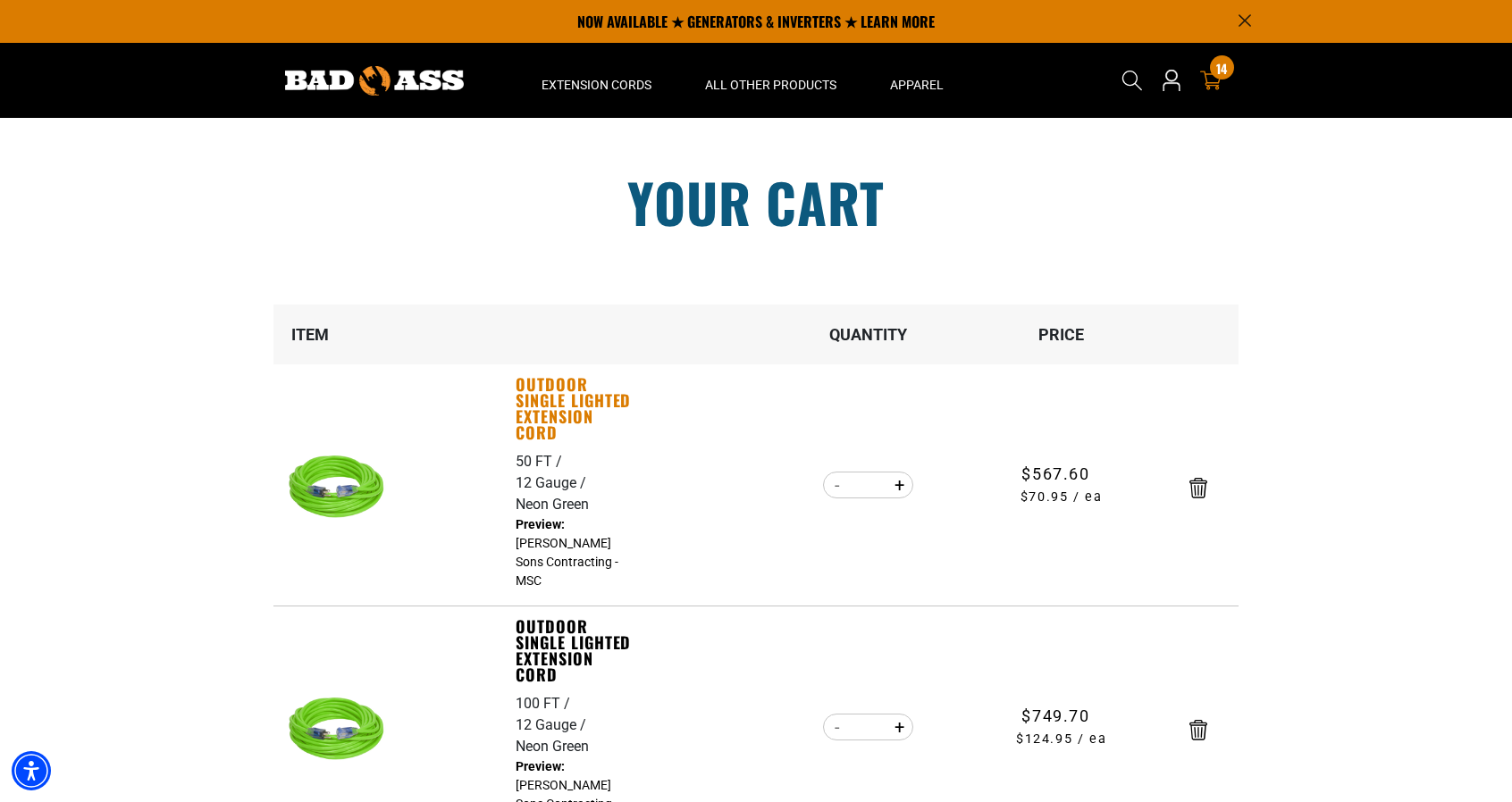
click at [550, 418] on link "Outdoor Single Lighted Extension Cord" at bounding box center [577, 407] width 123 height 64
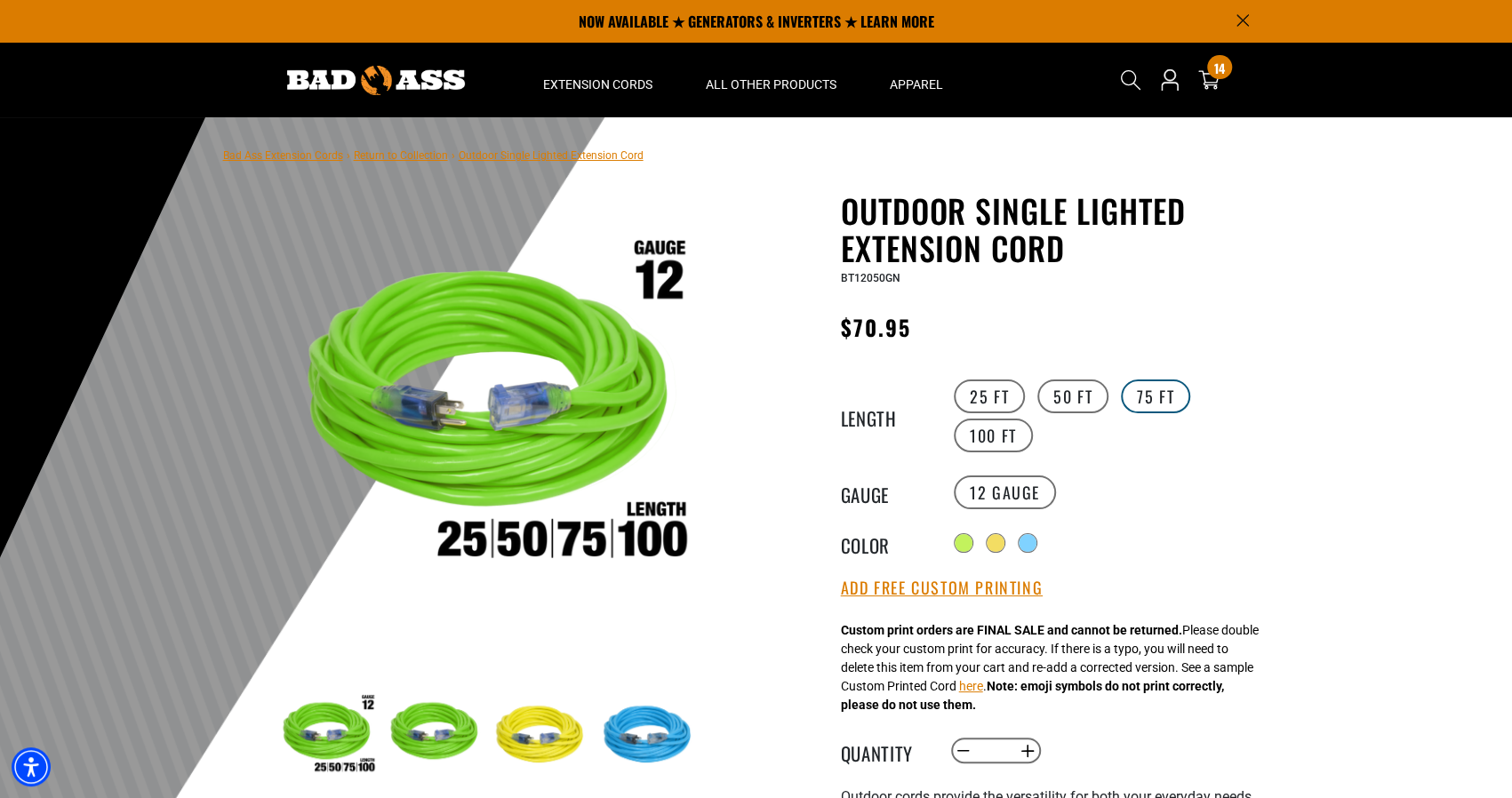
click at [1144, 406] on label "75 FT" at bounding box center [1156, 397] width 70 height 33
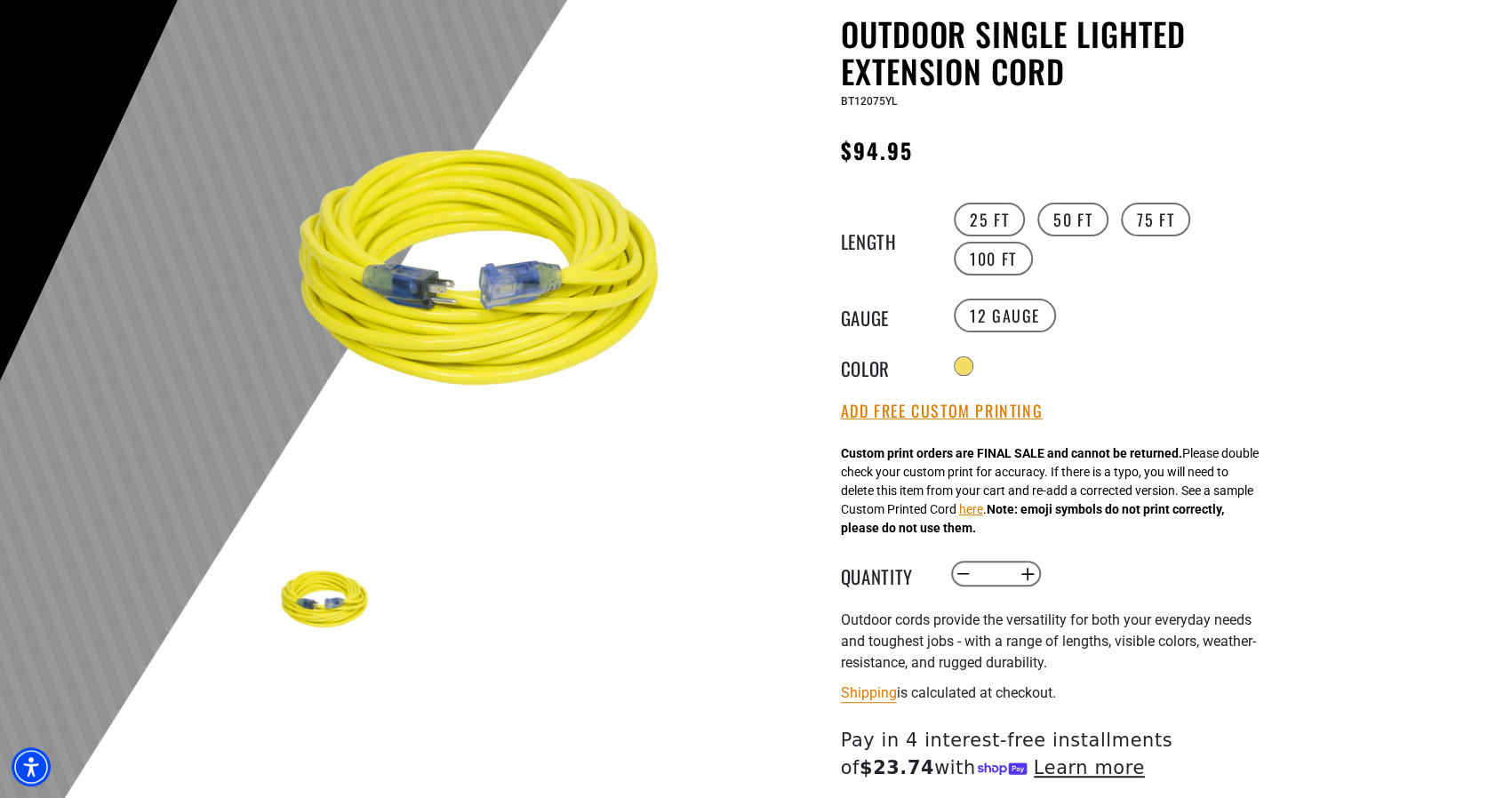
scroll to position [178, 0]
click at [978, 416] on button "Add Free Custom Printing" at bounding box center [942, 410] width 202 height 20
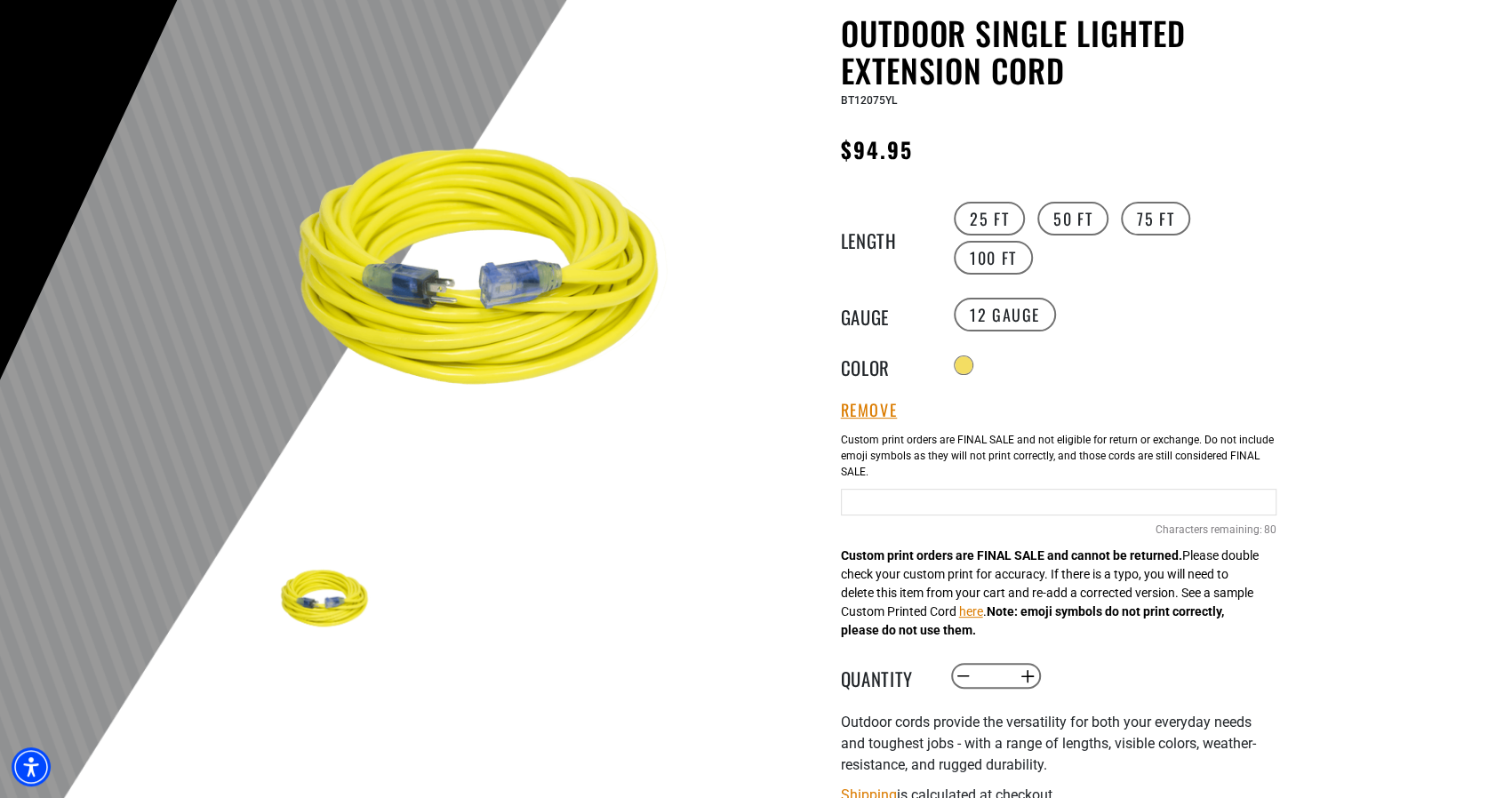
click at [941, 507] on input "text" at bounding box center [1059, 501] width 436 height 26
click at [1084, 223] on label "50 FT" at bounding box center [1072, 218] width 71 height 33
click at [1003, 257] on label "100 FT" at bounding box center [993, 258] width 79 height 33
click at [1076, 211] on label "50 FT" at bounding box center [1072, 218] width 71 height 33
click at [1017, 504] on input "text" at bounding box center [1059, 501] width 436 height 26
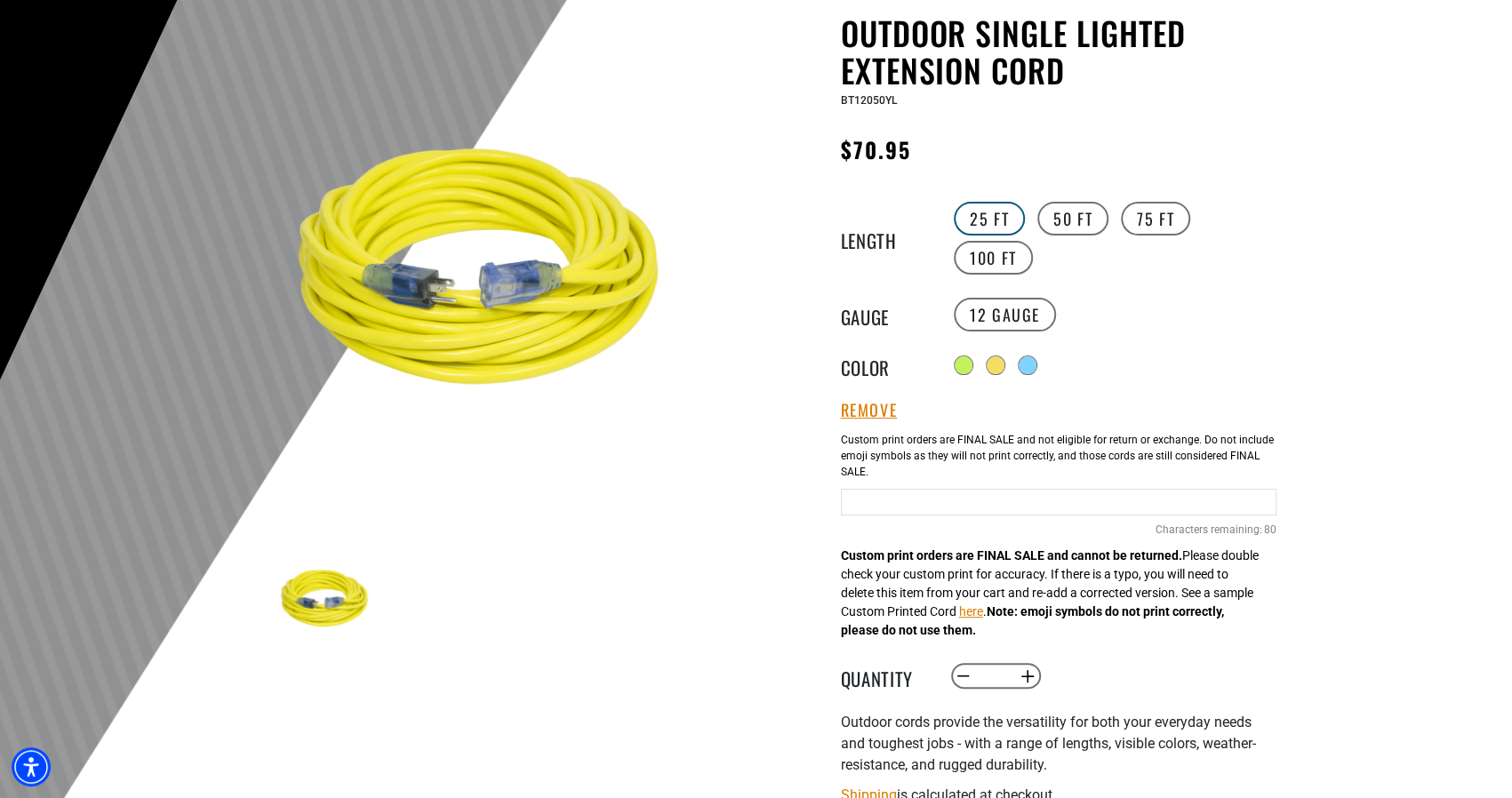
click at [980, 215] on label "25 FT" at bounding box center [989, 218] width 71 height 33
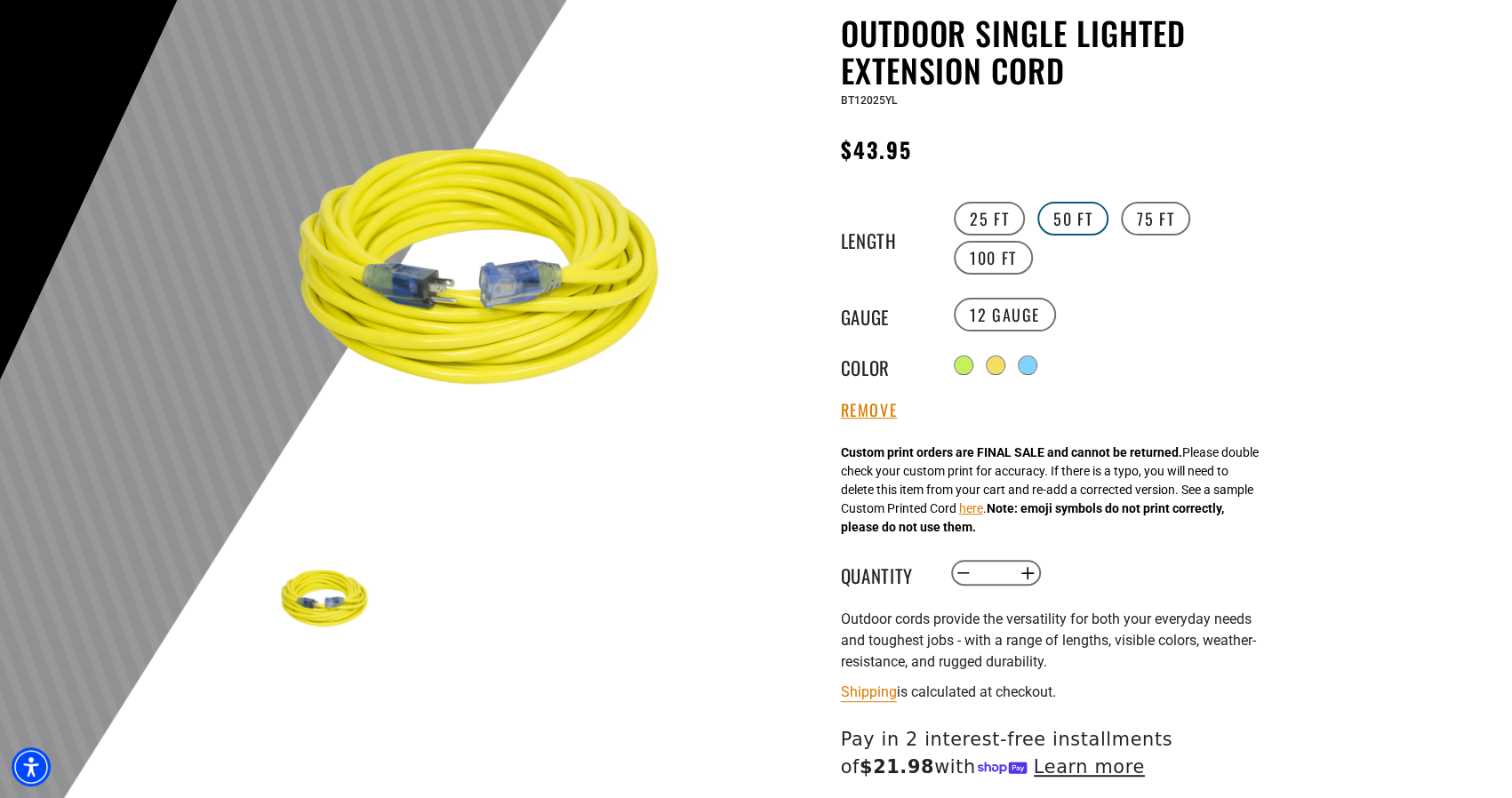
click at [1070, 224] on label "50 FT" at bounding box center [1072, 218] width 71 height 33
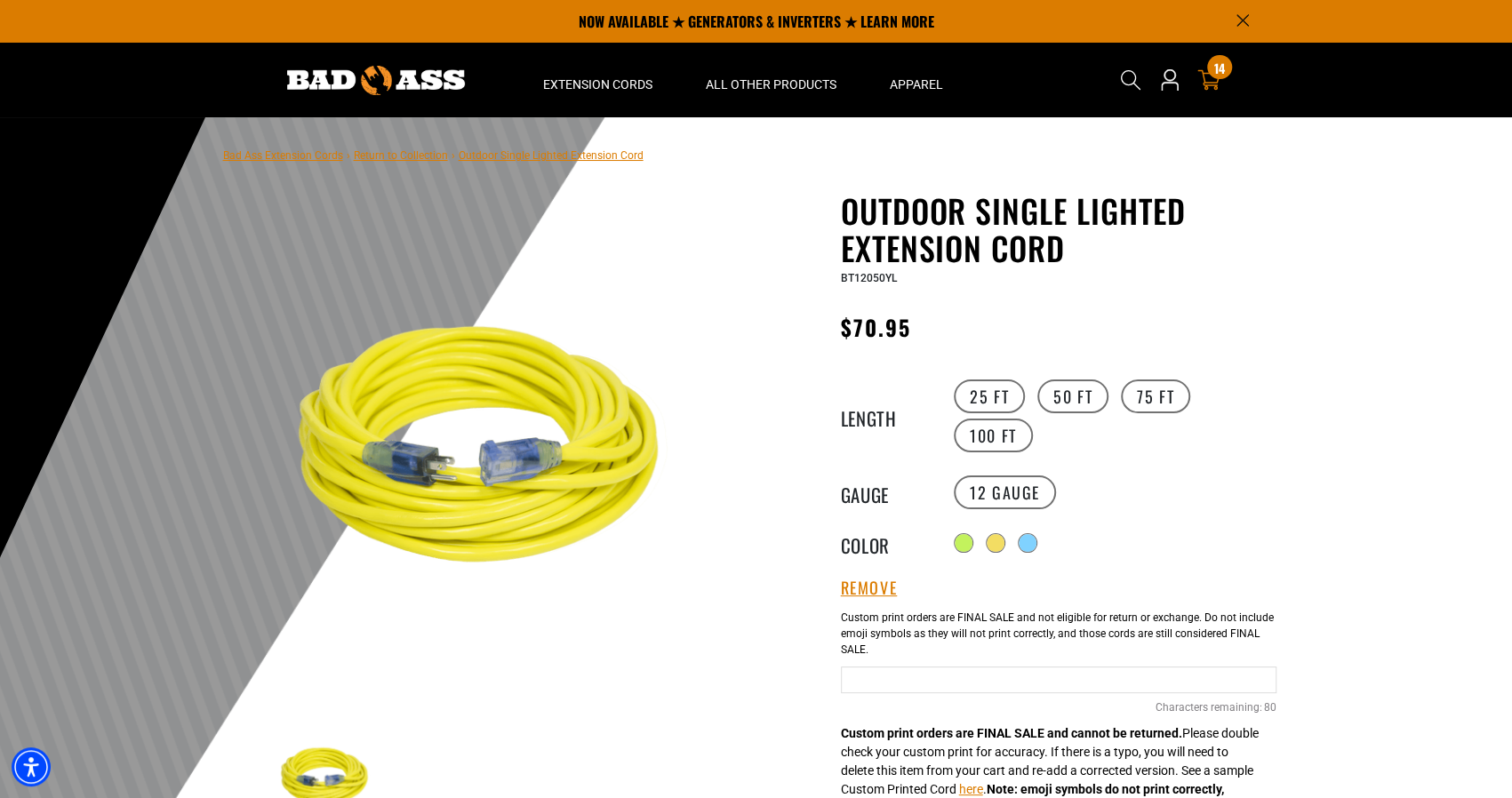
click at [1215, 84] on icon at bounding box center [1209, 80] width 24 height 23
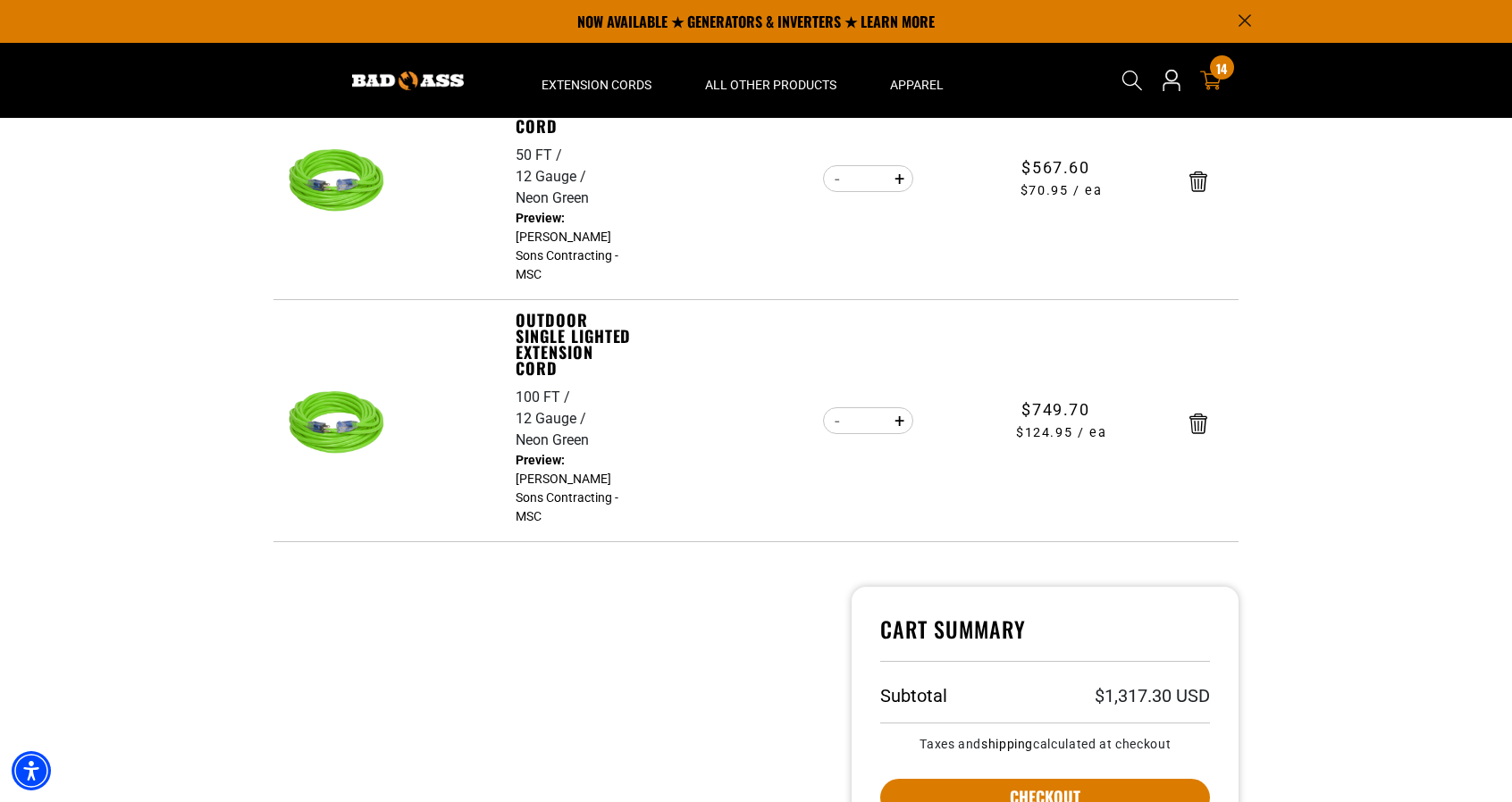
scroll to position [268, 0]
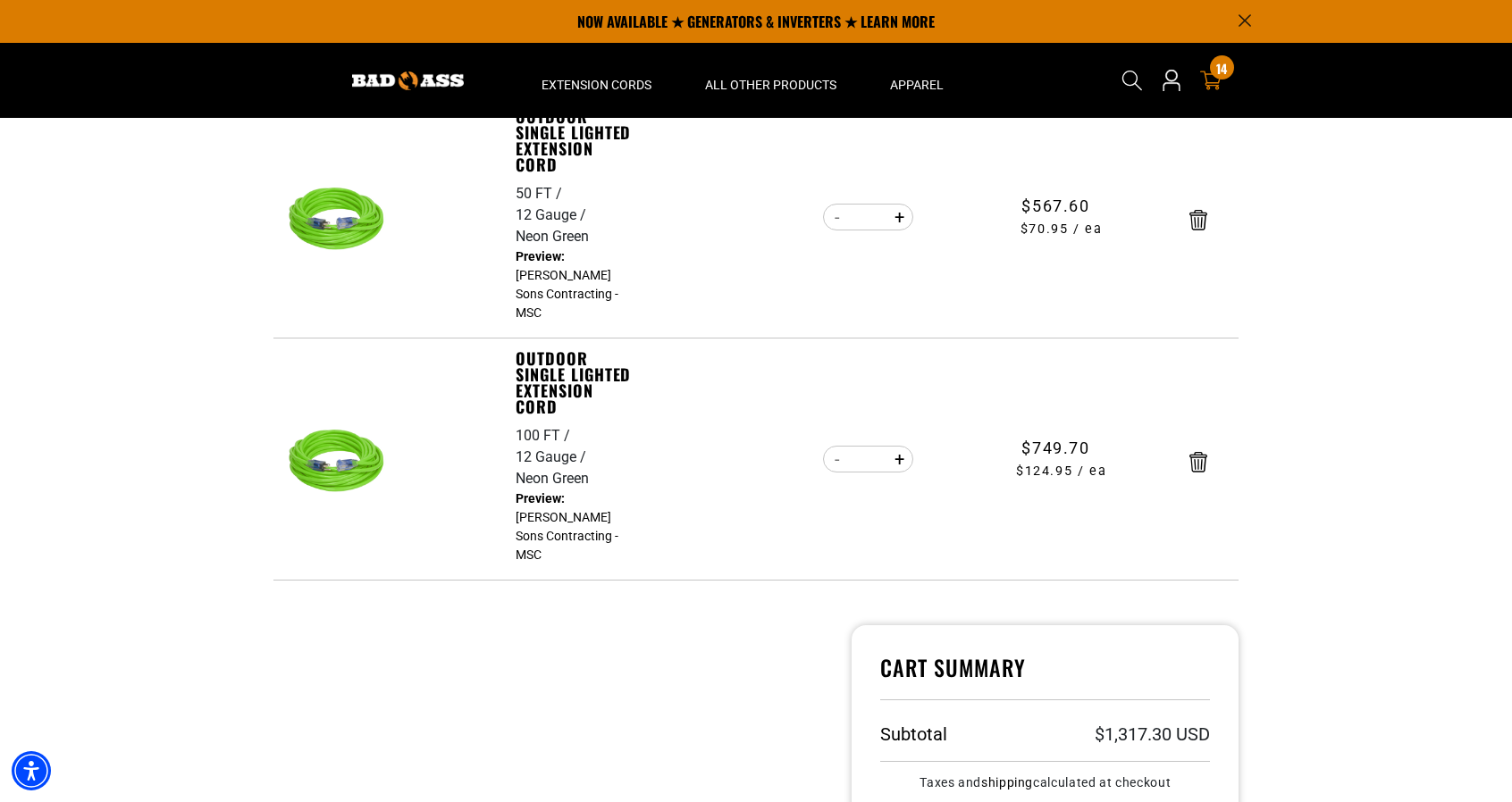
click at [568, 217] on div "12 Gauge" at bounding box center [552, 216] width 74 height 22
click at [571, 237] on div "Neon Green" at bounding box center [552, 237] width 73 height 22
click at [550, 142] on link "Outdoor Single Lighted Extension Cord" at bounding box center [577, 140] width 123 height 64
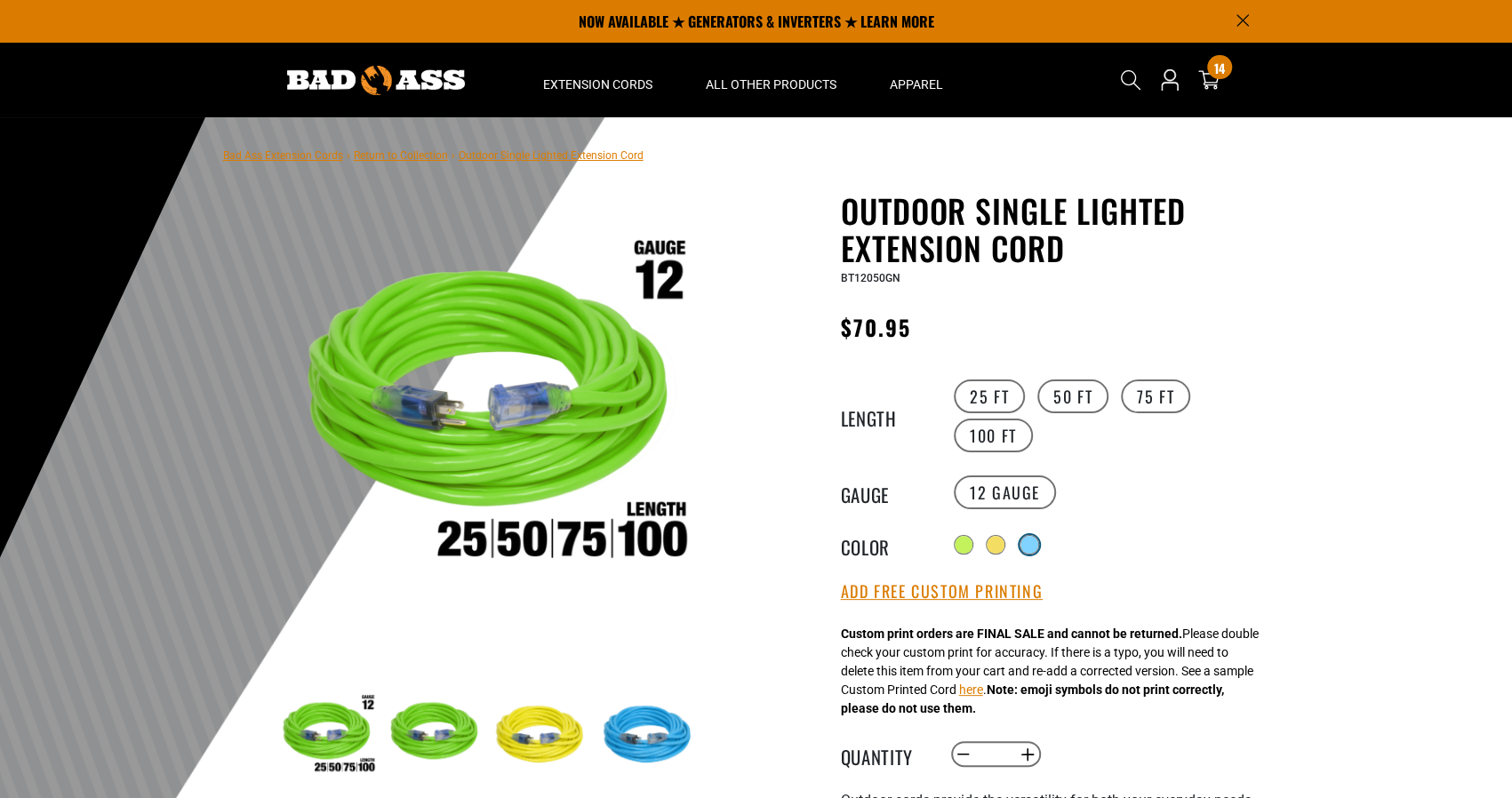
click at [1033, 538] on div at bounding box center [1029, 544] width 18 height 18
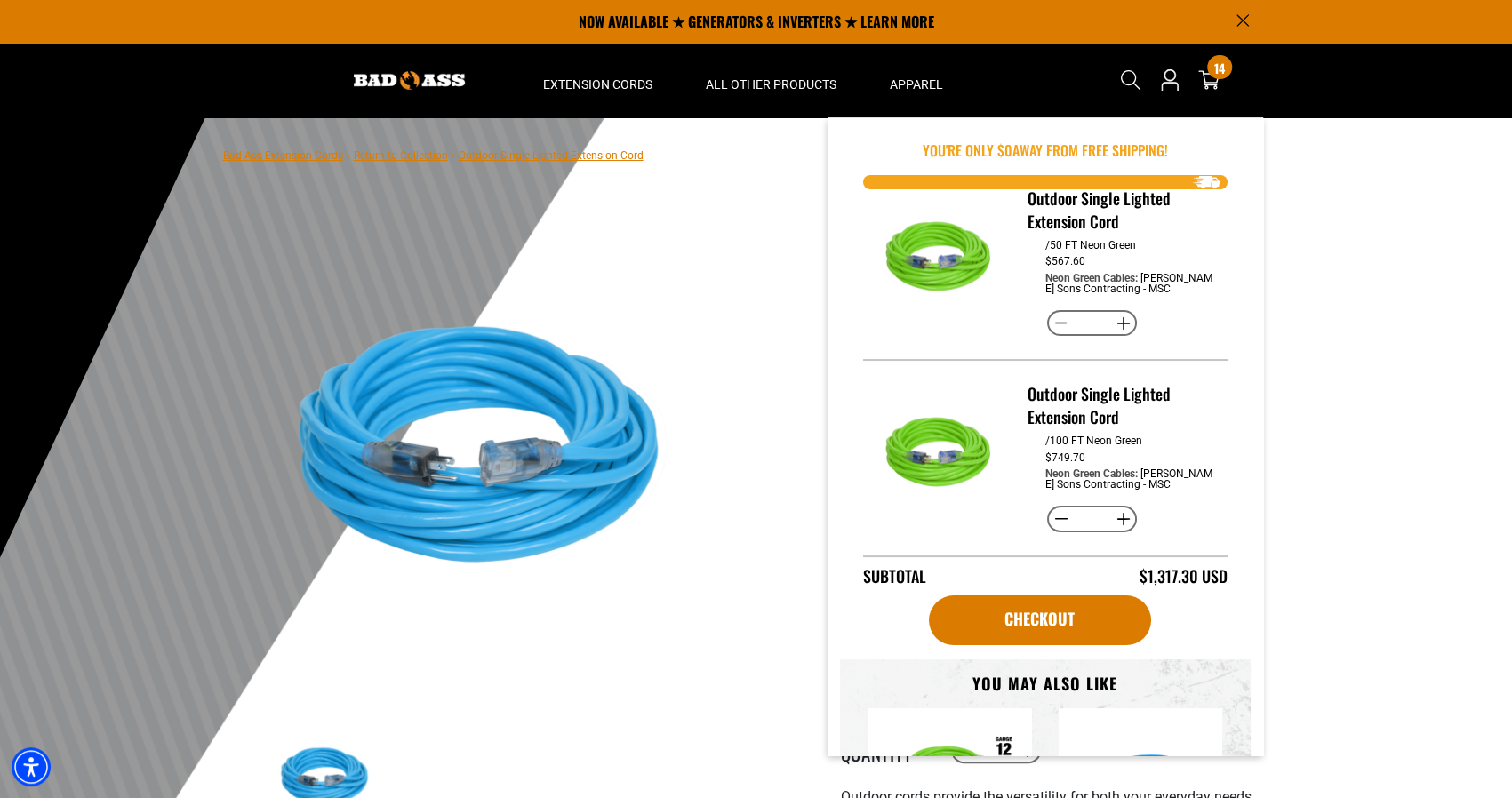
scroll to position [44, 0]
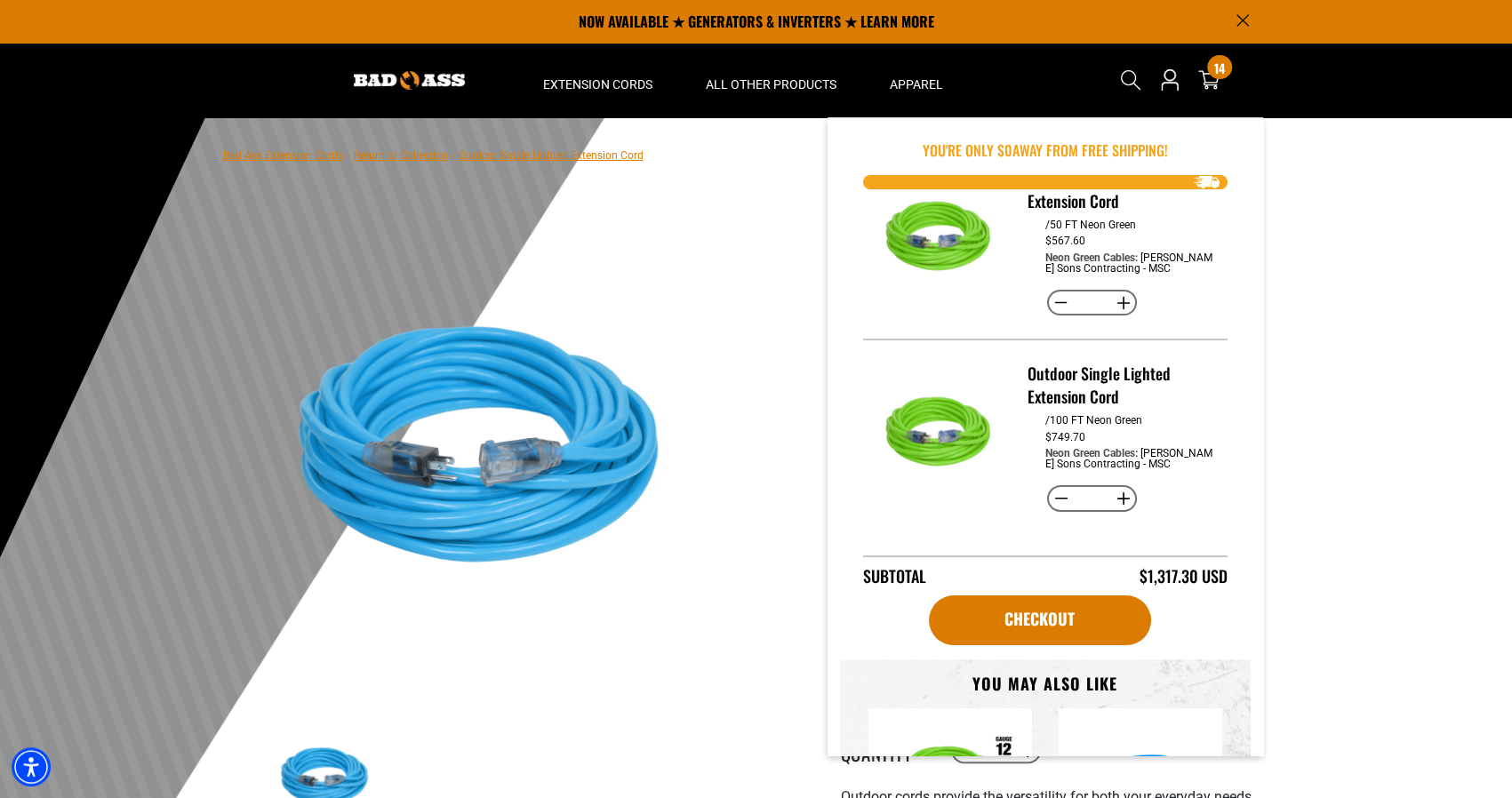
click at [1049, 497] on button "Decrease quantity for Outdoor Single Lighted Extension Cord" at bounding box center [1061, 498] width 27 height 30
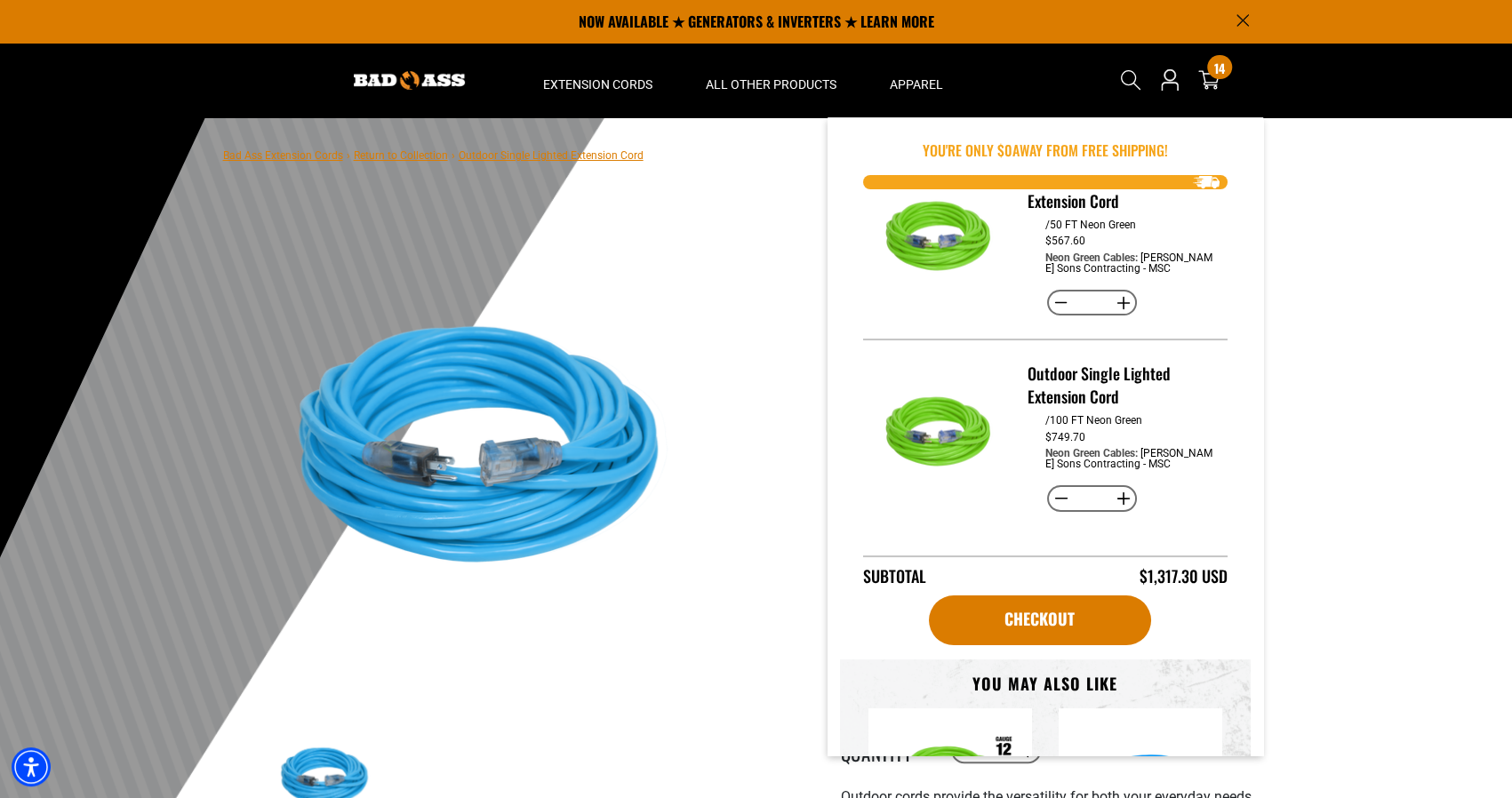
click at [1049, 497] on button "Decrease quantity for Outdoor Single Lighted Extension Cord" at bounding box center [1061, 498] width 27 height 30
type input "*"
click at [1049, 497] on button "Decrease quantity for Outdoor Single Lighted Extension Cord" at bounding box center [1061, 498] width 27 height 30
click at [1055, 306] on button "Decrease quantity for Outdoor Single Lighted Extension Cord" at bounding box center [1061, 303] width 27 height 30
type input "*"
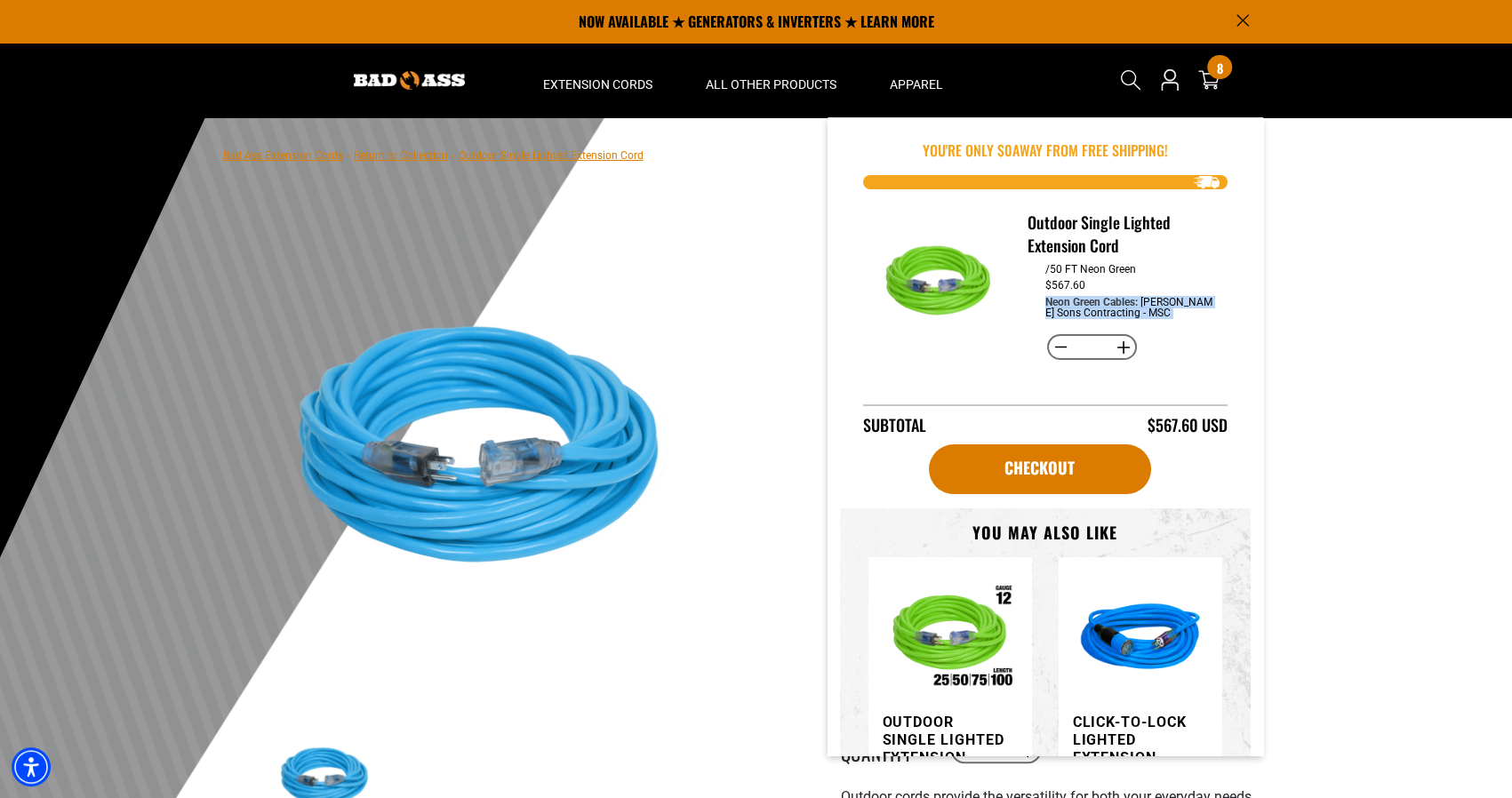
click at [1055, 306] on dd "[PERSON_NAME] Sons Contracting - MSC" at bounding box center [1129, 307] width 167 height 23
click at [1055, 349] on button "Decrease quantity for Outdoor Single Lighted Extension Cord" at bounding box center [1061, 348] width 27 height 30
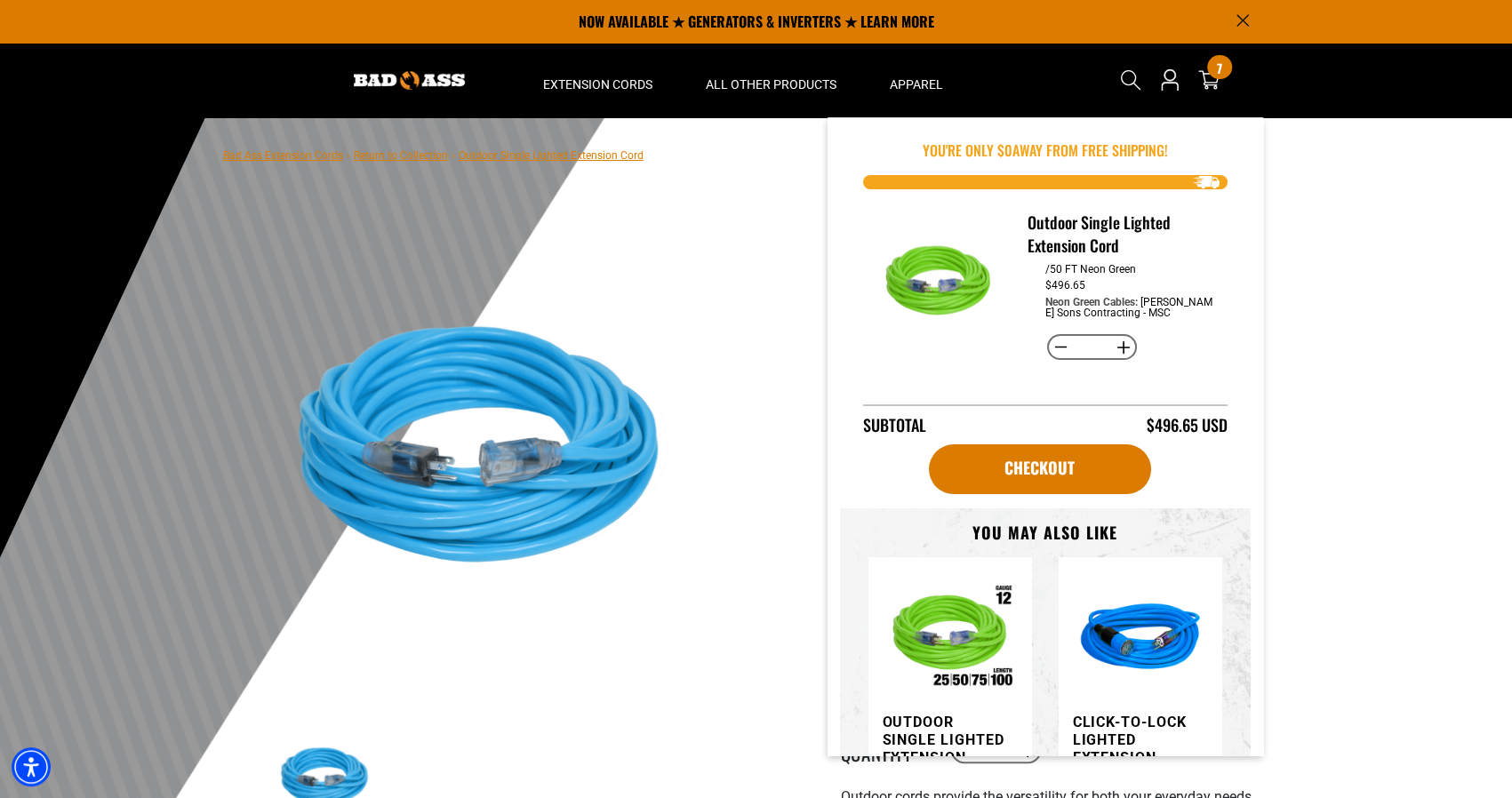
click at [1055, 349] on button "Decrease quantity for Outdoor Single Lighted Extension Cord" at bounding box center [1061, 348] width 27 height 30
type input "*"
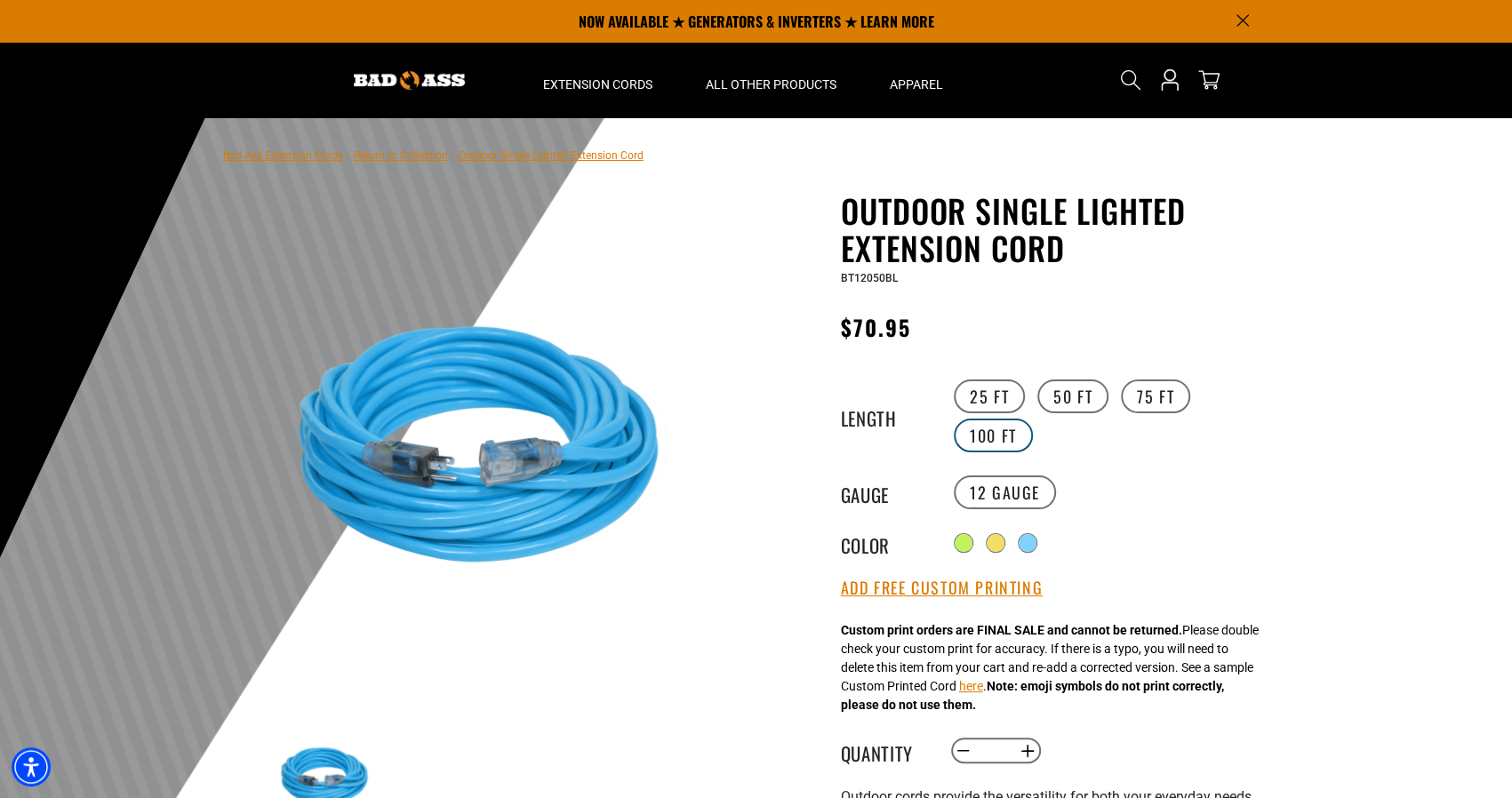
click at [1006, 442] on label "100 FT" at bounding box center [993, 436] width 79 height 33
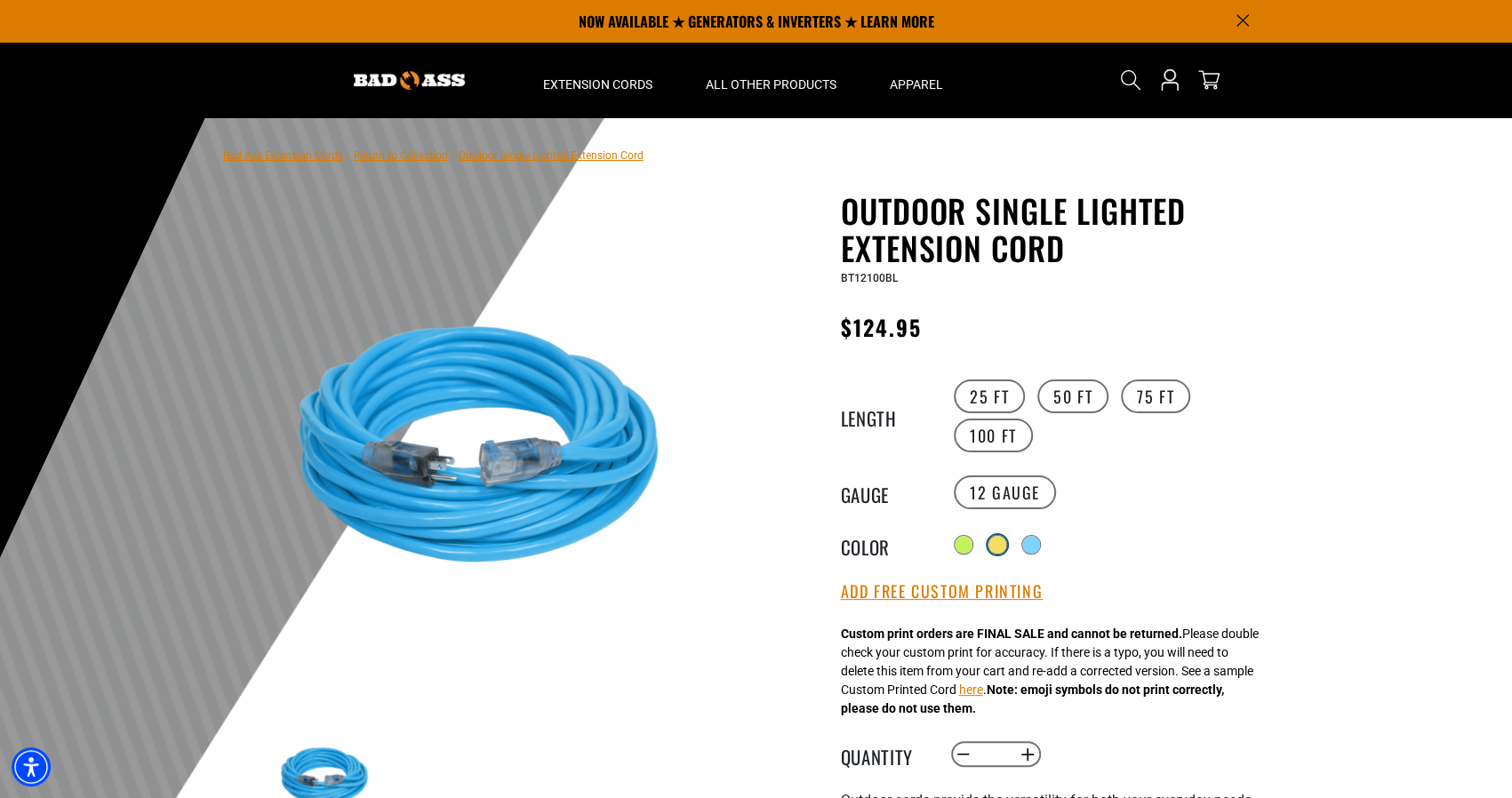
click at [996, 536] on div at bounding box center [998, 544] width 18 height 18
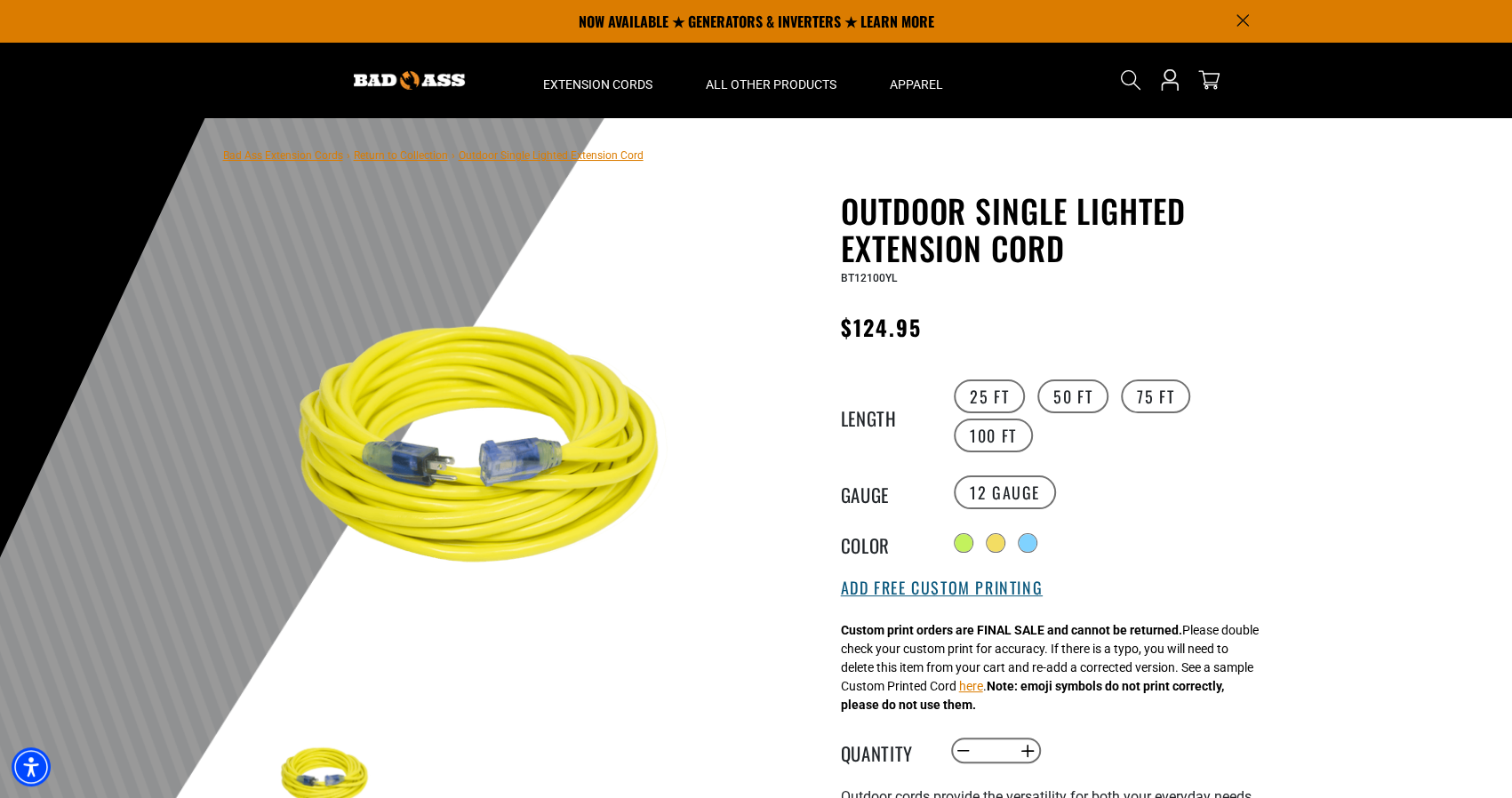
click at [960, 592] on button "Add Free Custom Printing" at bounding box center [942, 588] width 202 height 20
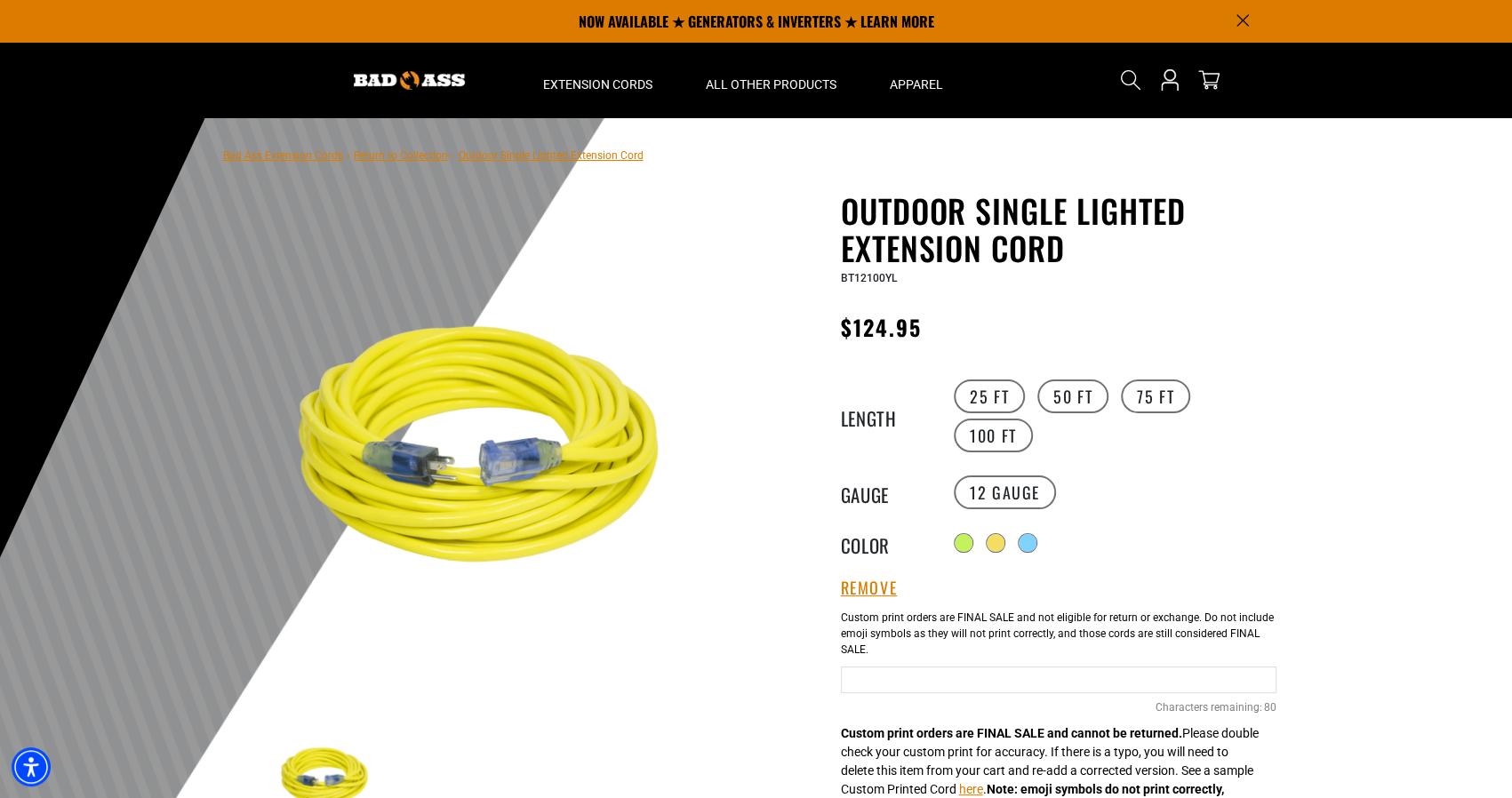
click at [990, 685] on input "text" at bounding box center [1059, 680] width 436 height 26
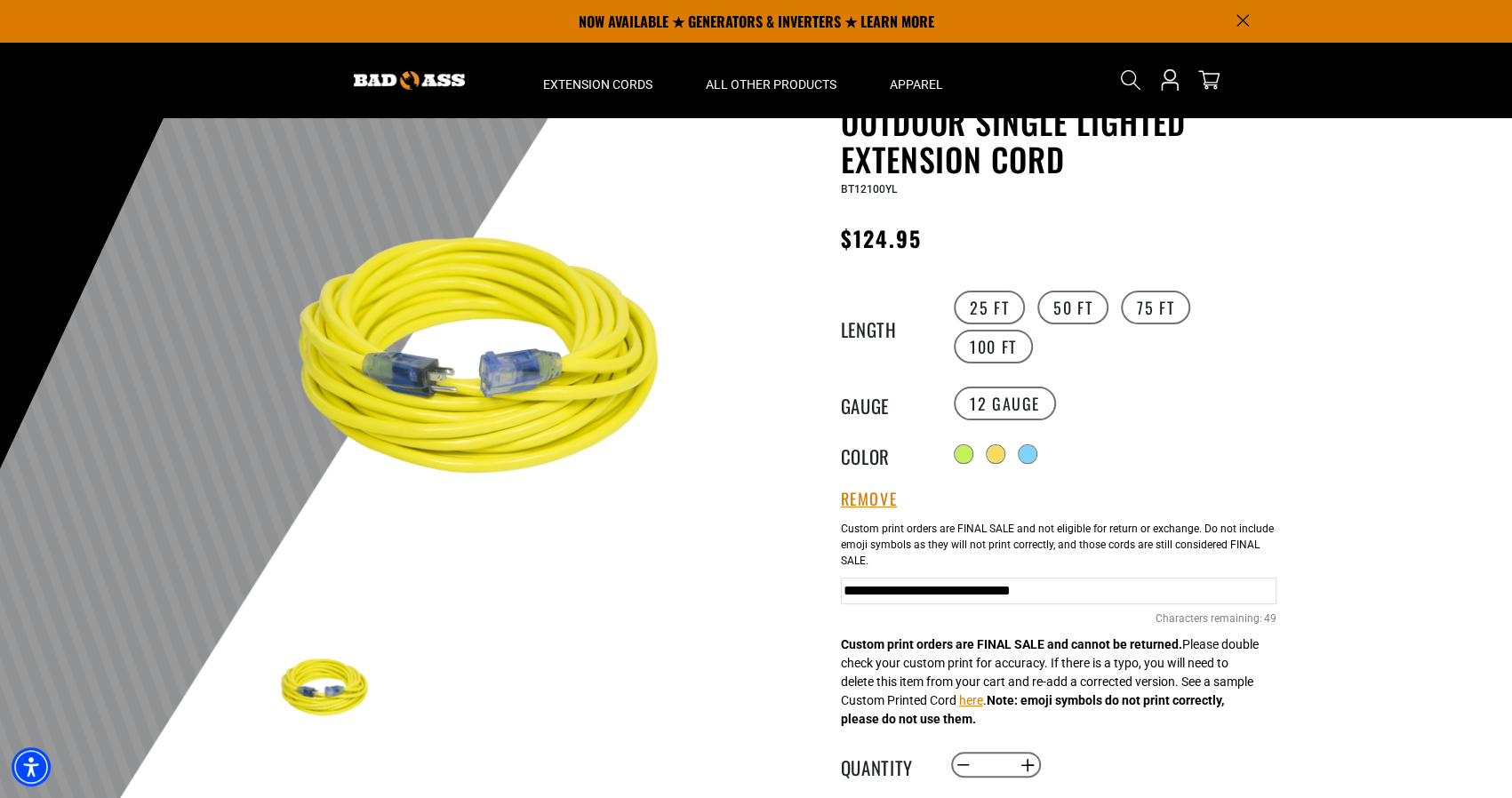
scroll to position [266, 0]
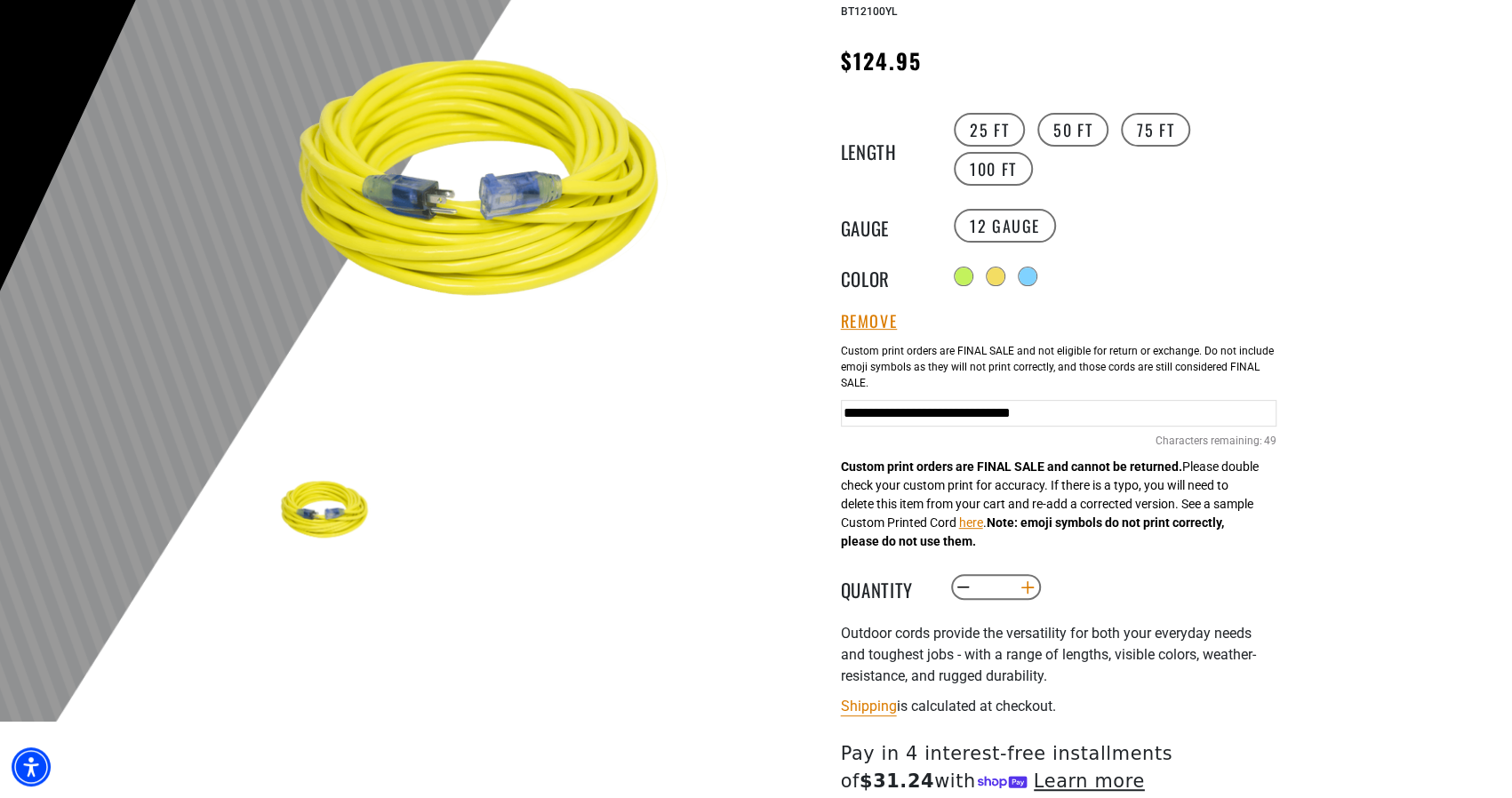
type input "**********"
click at [1033, 581] on button "Increase quantity for Outdoor Single Lighted Extension Cord" at bounding box center [1027, 587] width 27 height 30
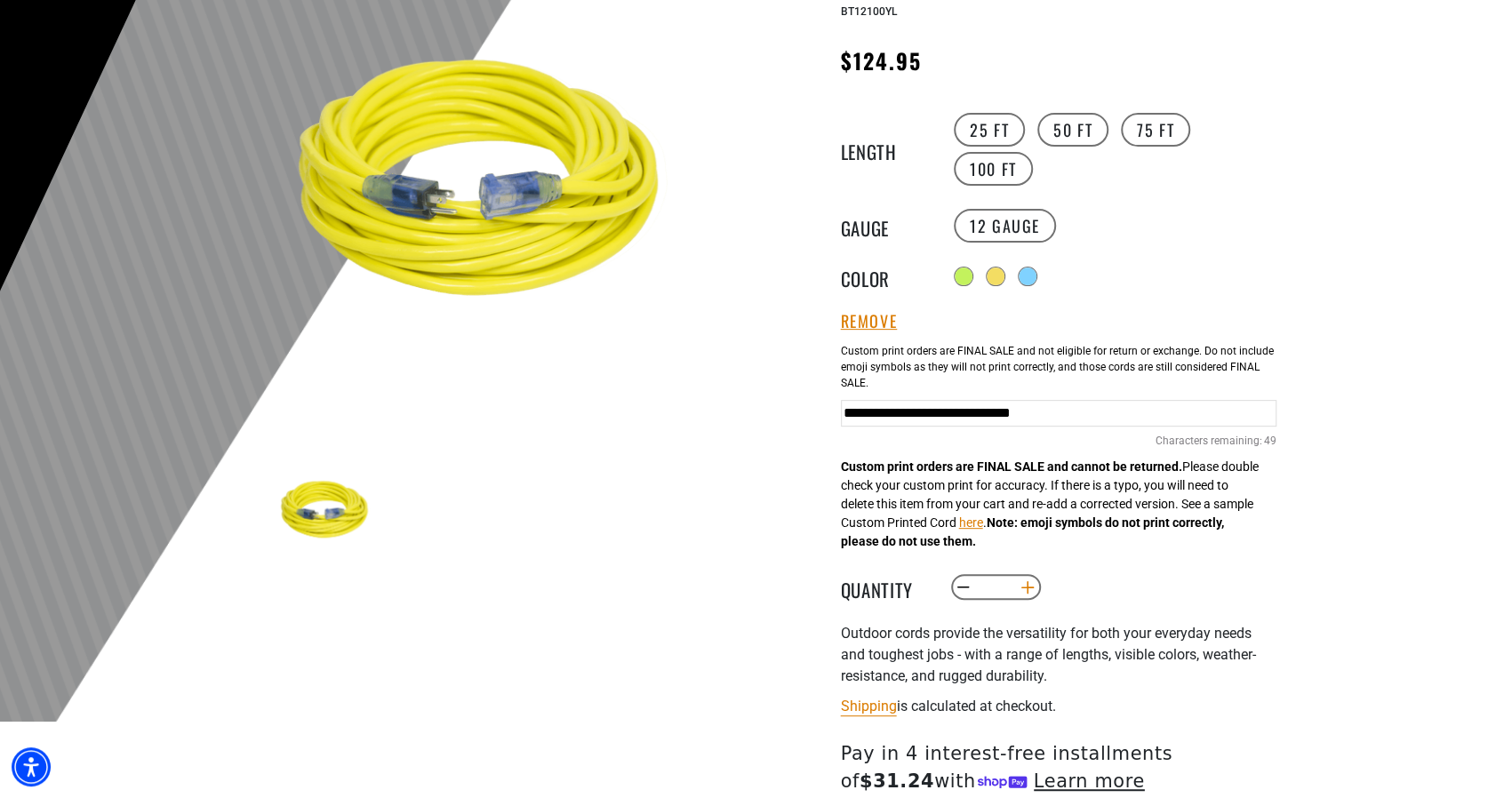
scroll to position [0, 0]
click at [1033, 581] on button "Increase quantity for Outdoor Single Lighted Extension Cord" at bounding box center [1027, 587] width 27 height 30
type input "*"
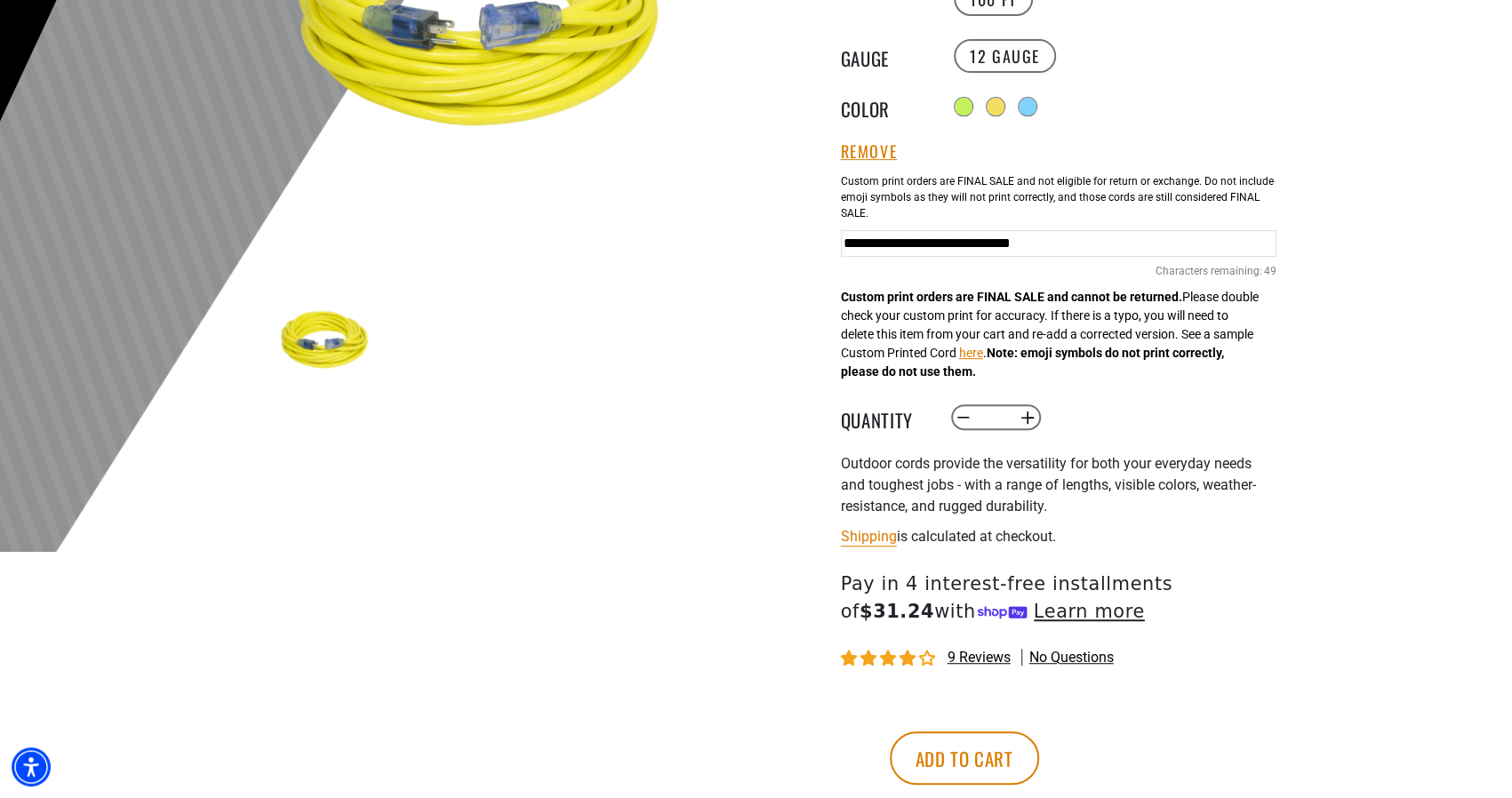
scroll to position [445, 0]
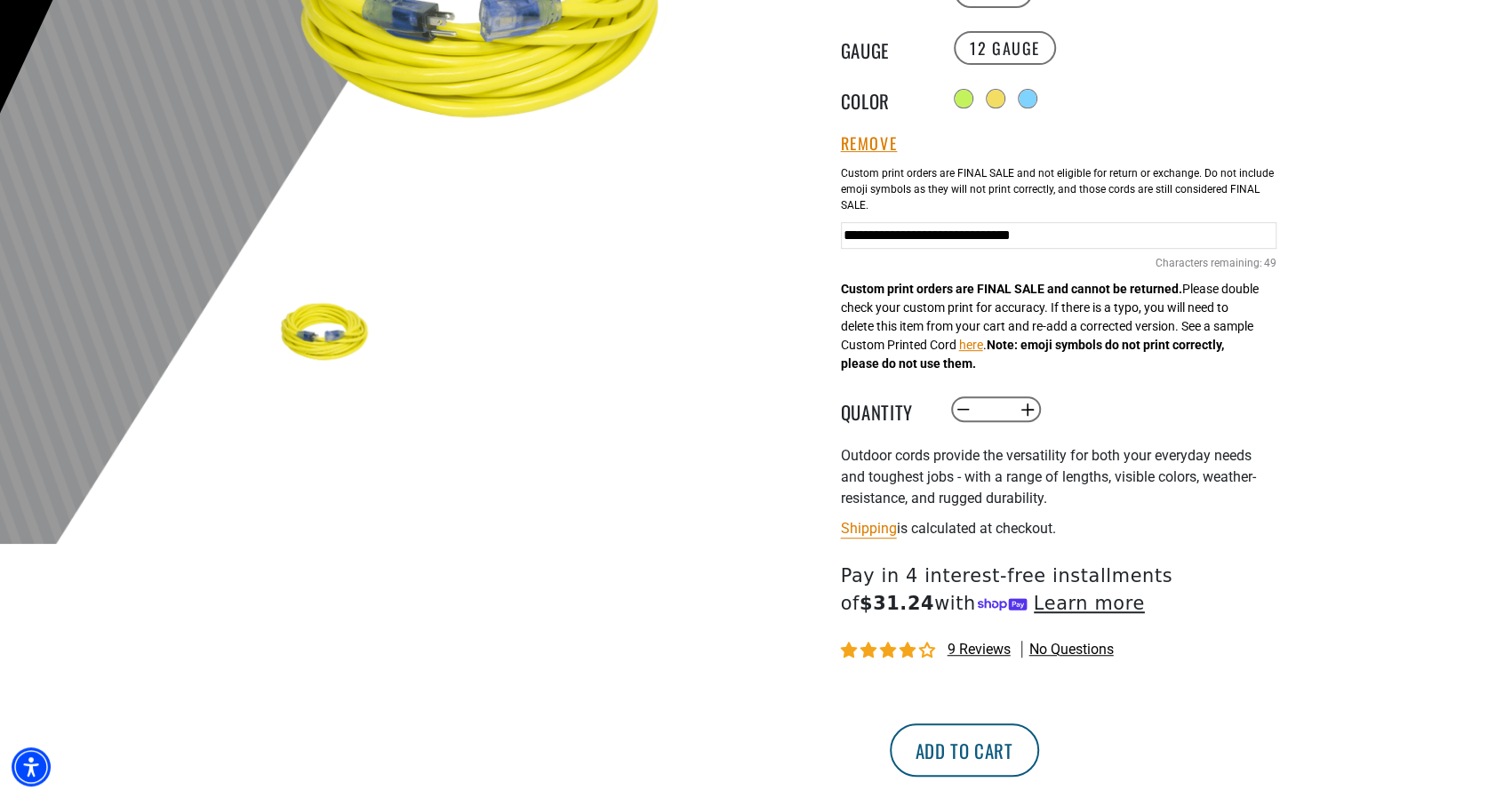
click at [1039, 735] on button "Add to cart" at bounding box center [965, 750] width 150 height 53
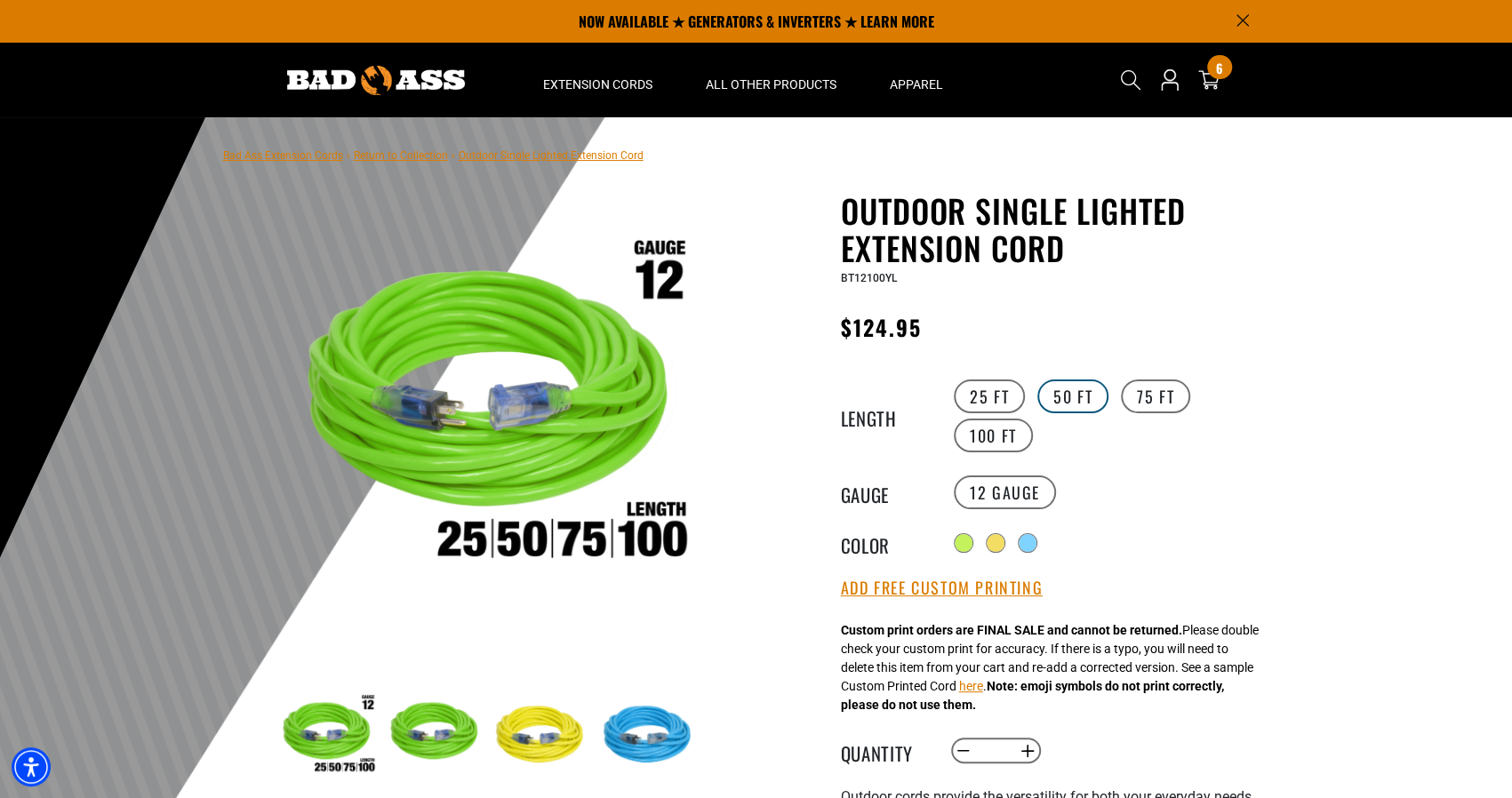
click at [1071, 391] on label "50 FT" at bounding box center [1072, 397] width 71 height 33
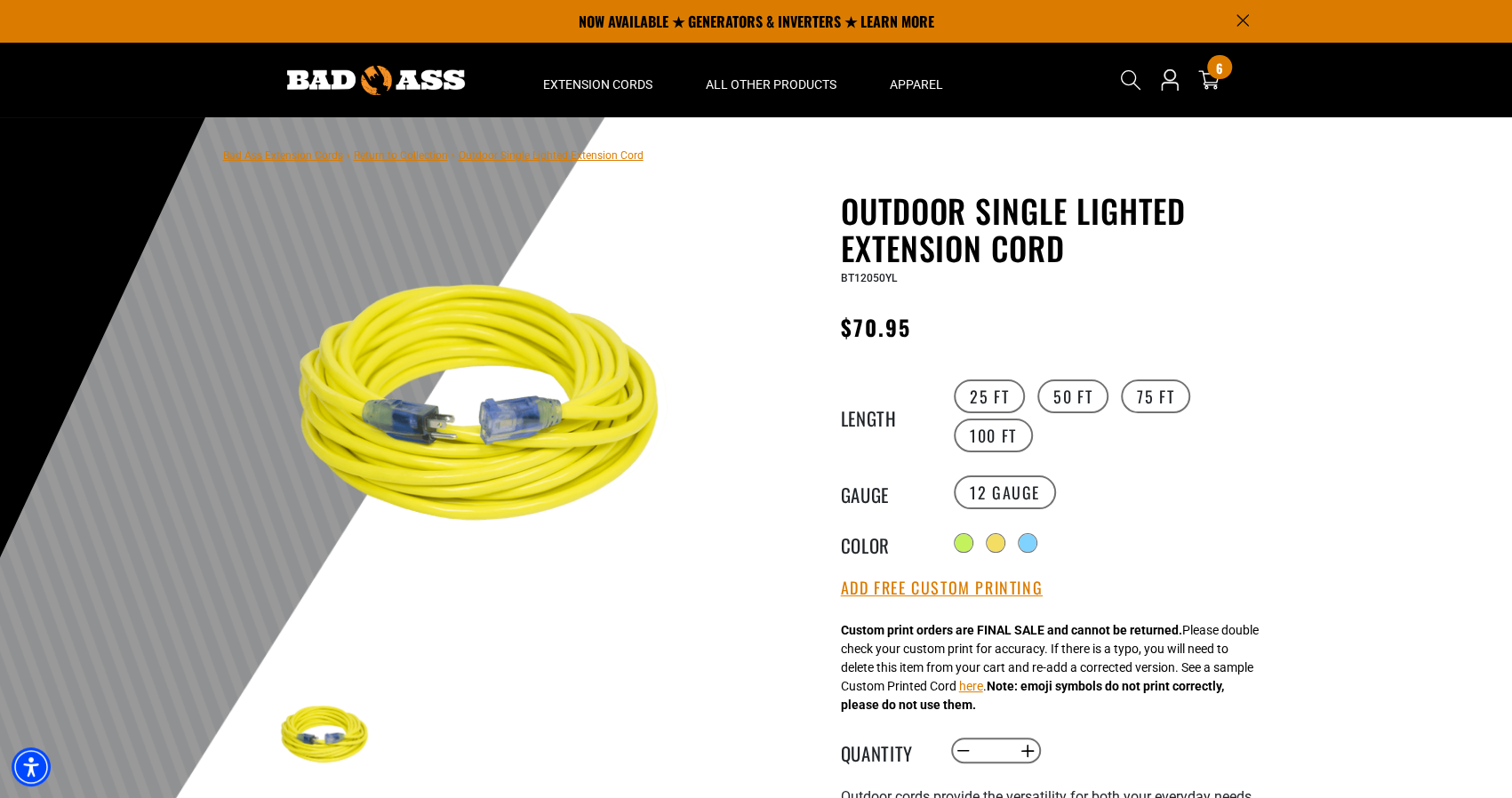
drag, startPoint x: 965, startPoint y: 536, endPoint x: 979, endPoint y: 557, distance: 25.2
click at [965, 537] on div at bounding box center [964, 543] width 18 height 18
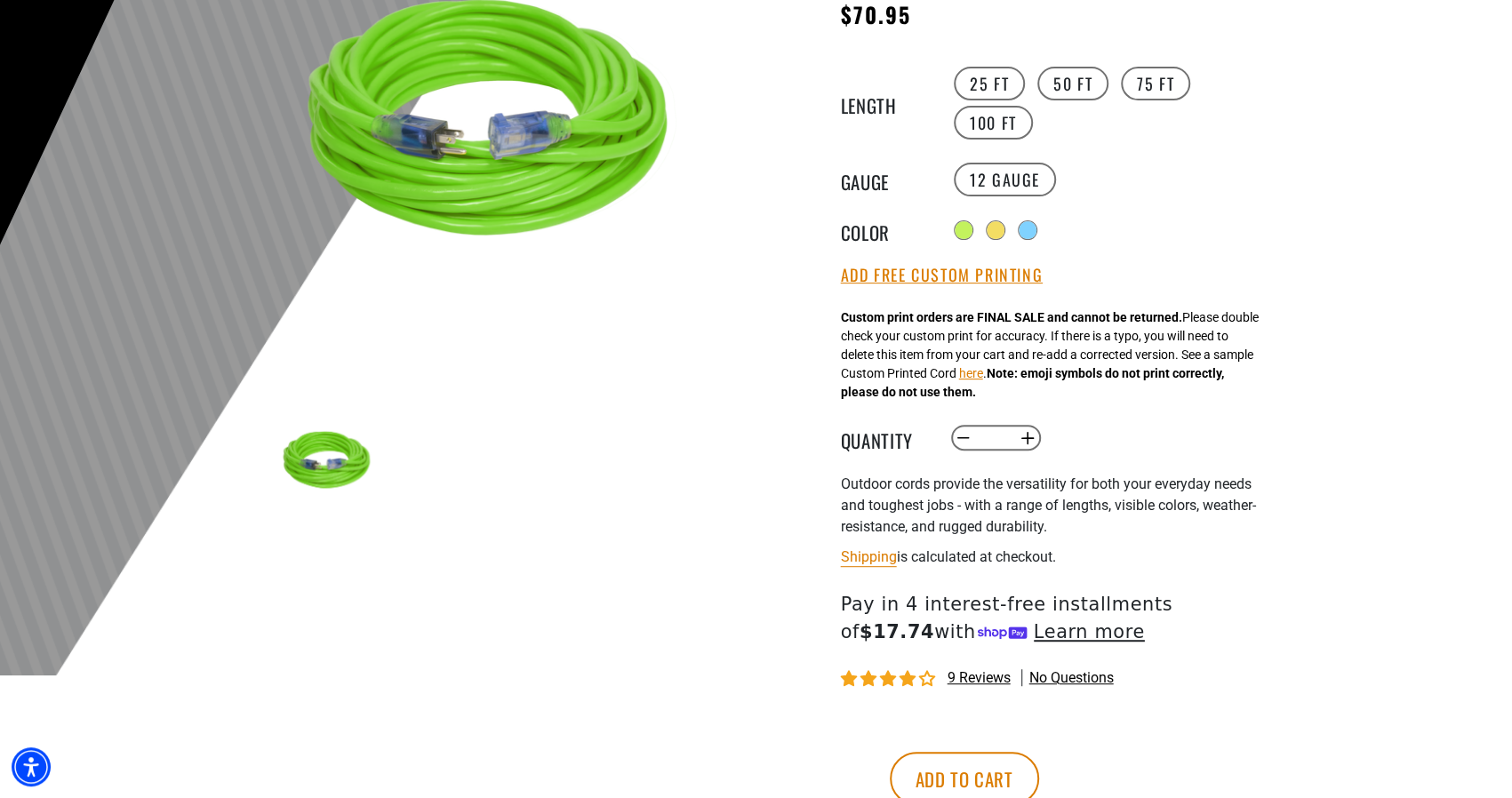
scroll to position [355, 0]
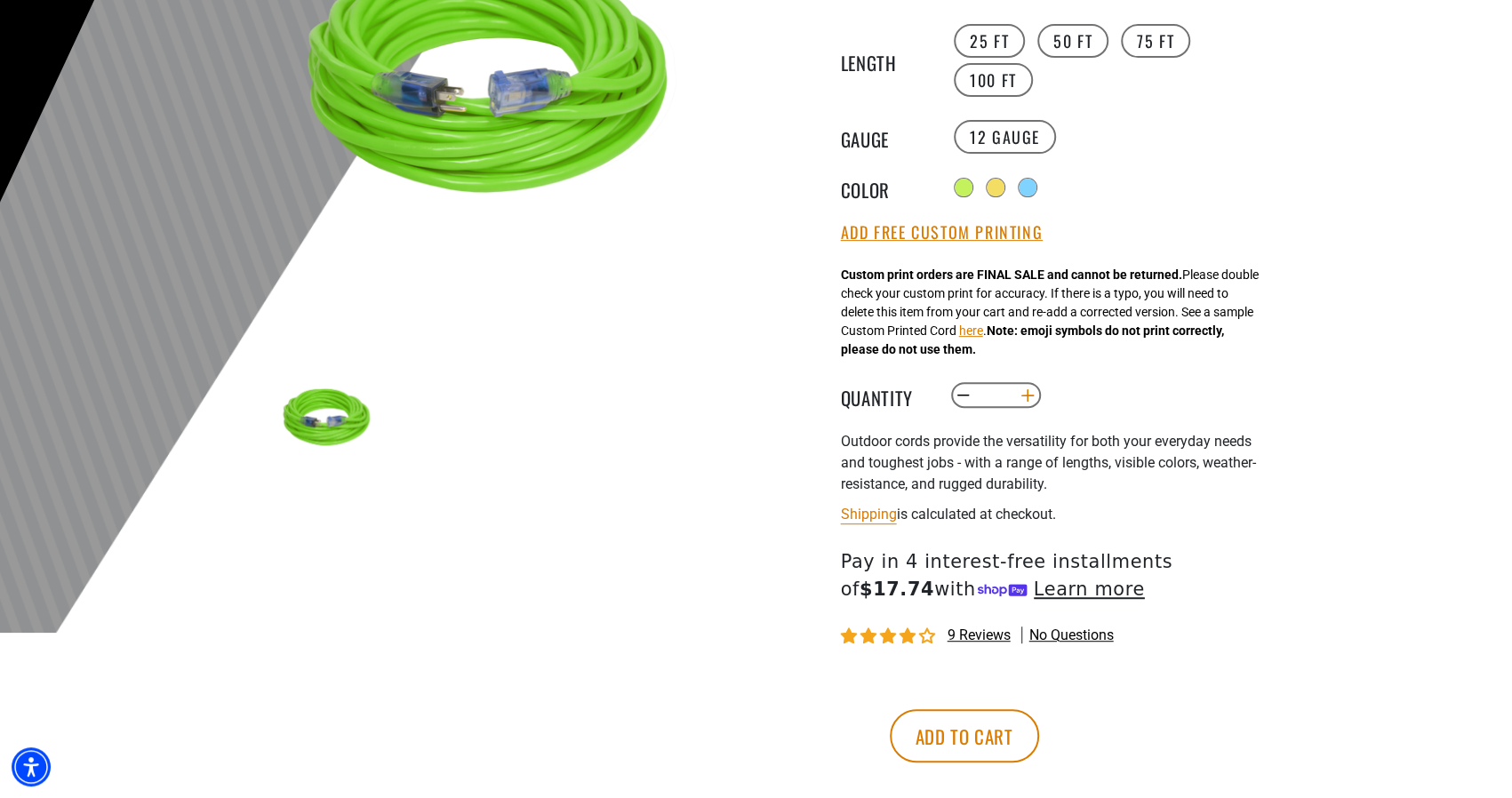
click at [1035, 409] on button "Increase quantity for Outdoor Single Lighted Extension Cord" at bounding box center [1027, 396] width 27 height 30
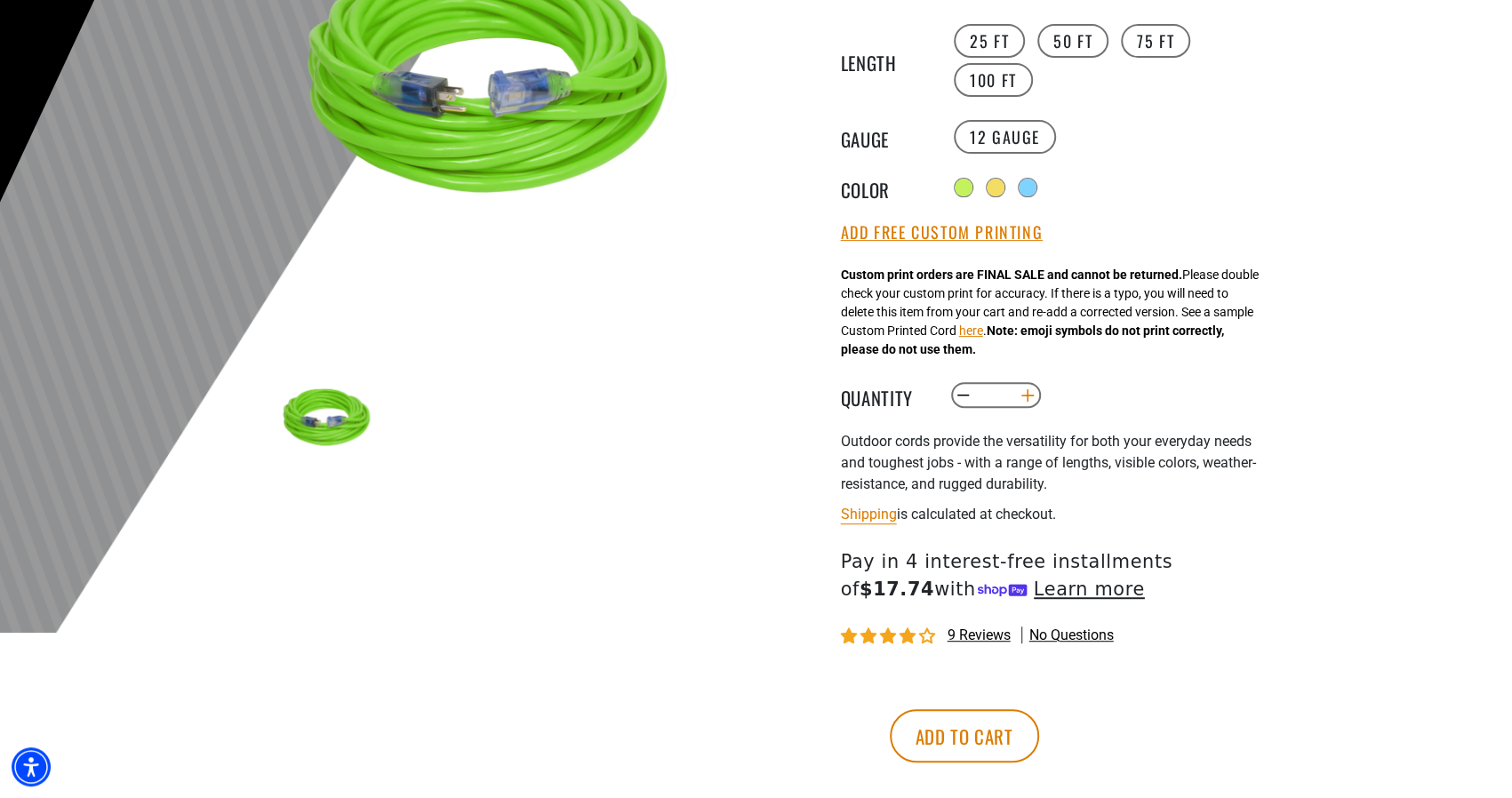
type input "*"
click at [1039, 750] on button "Add to cart" at bounding box center [965, 735] width 150 height 53
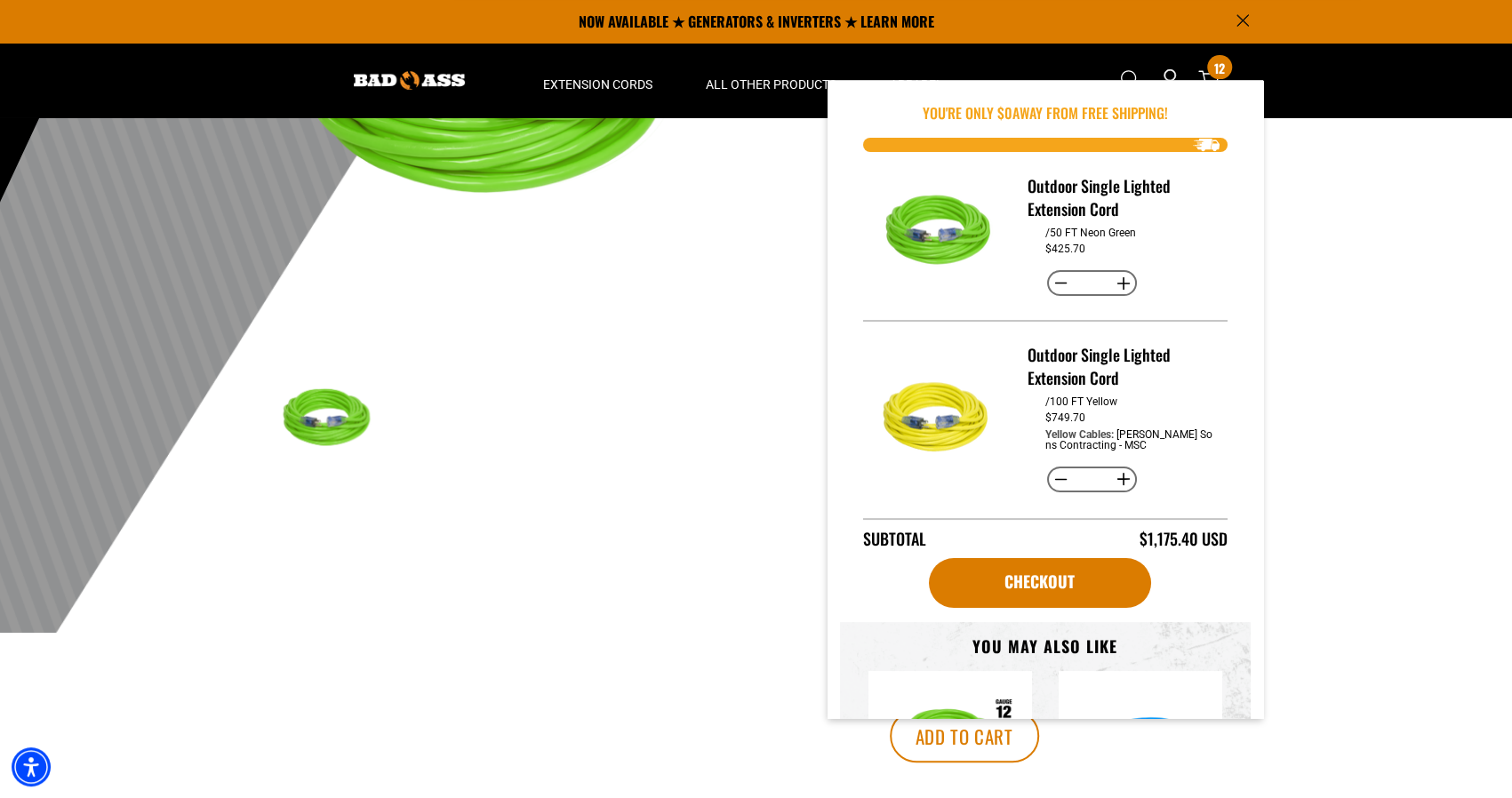
click at [1356, 544] on div at bounding box center [756, 198] width 1512 height 871
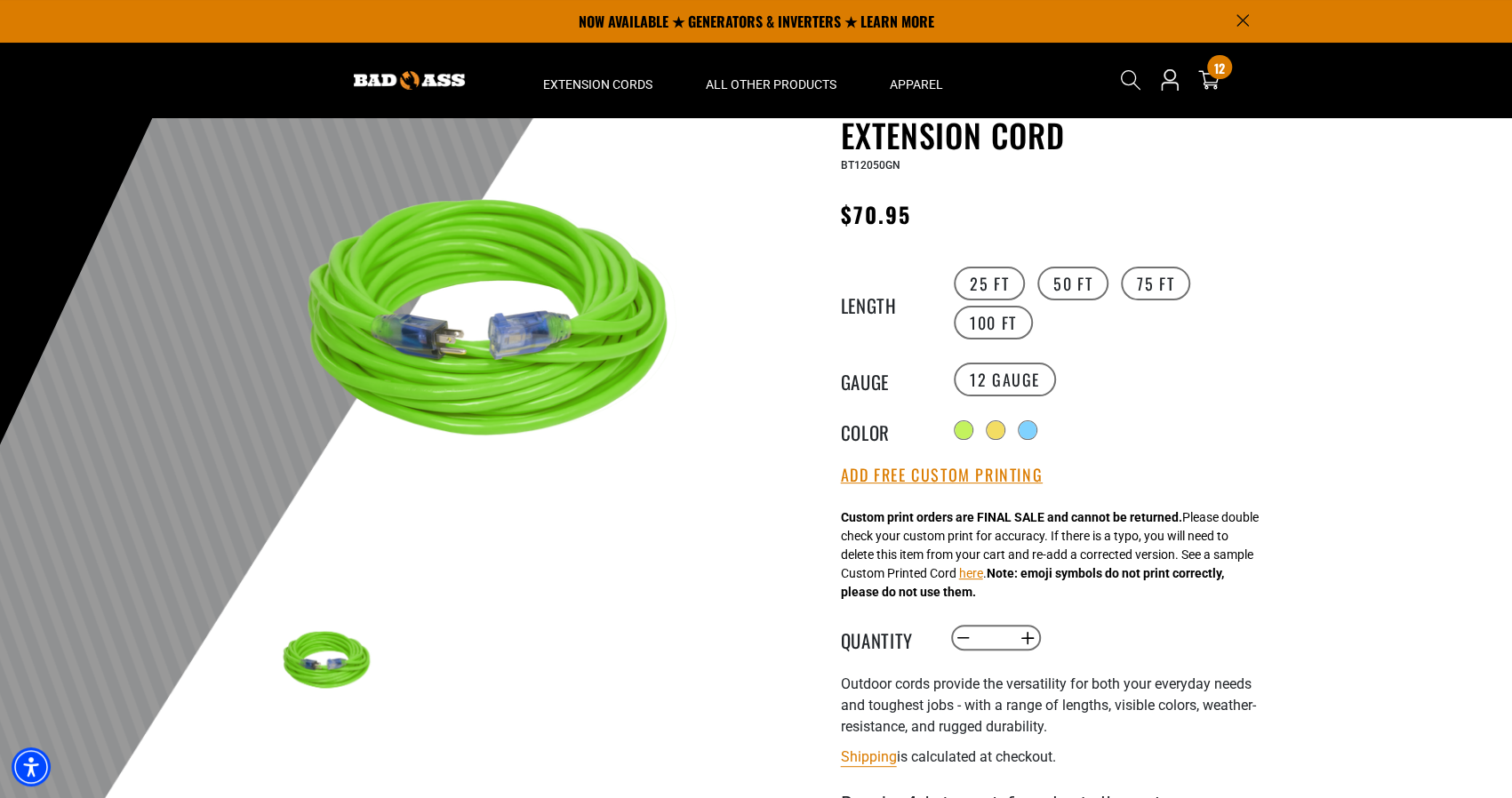
scroll to position [0, 0]
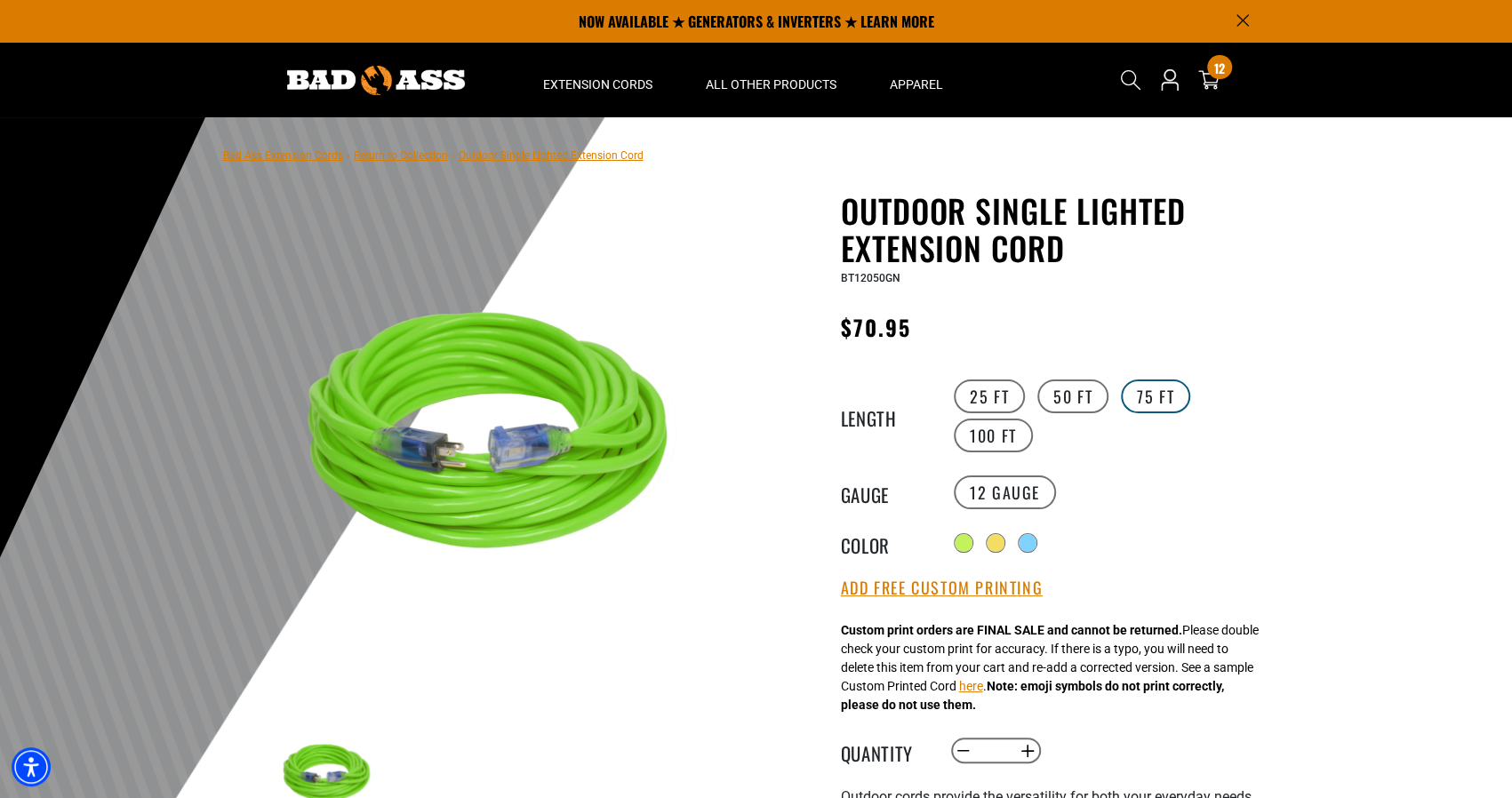
click at [1135, 399] on label "75 FT" at bounding box center [1156, 397] width 70 height 33
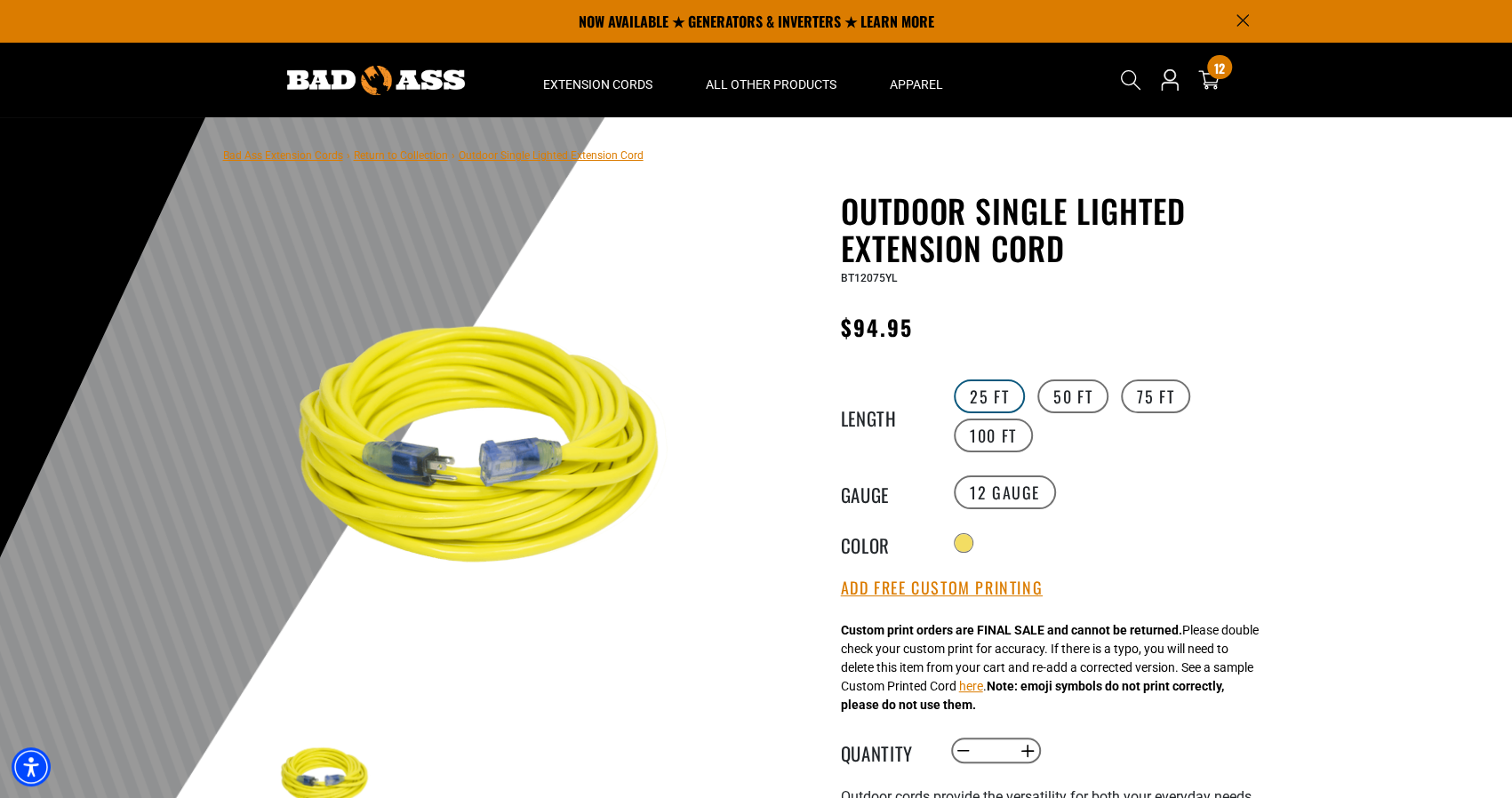
click at [1013, 390] on label "25 FT" at bounding box center [989, 397] width 71 height 33
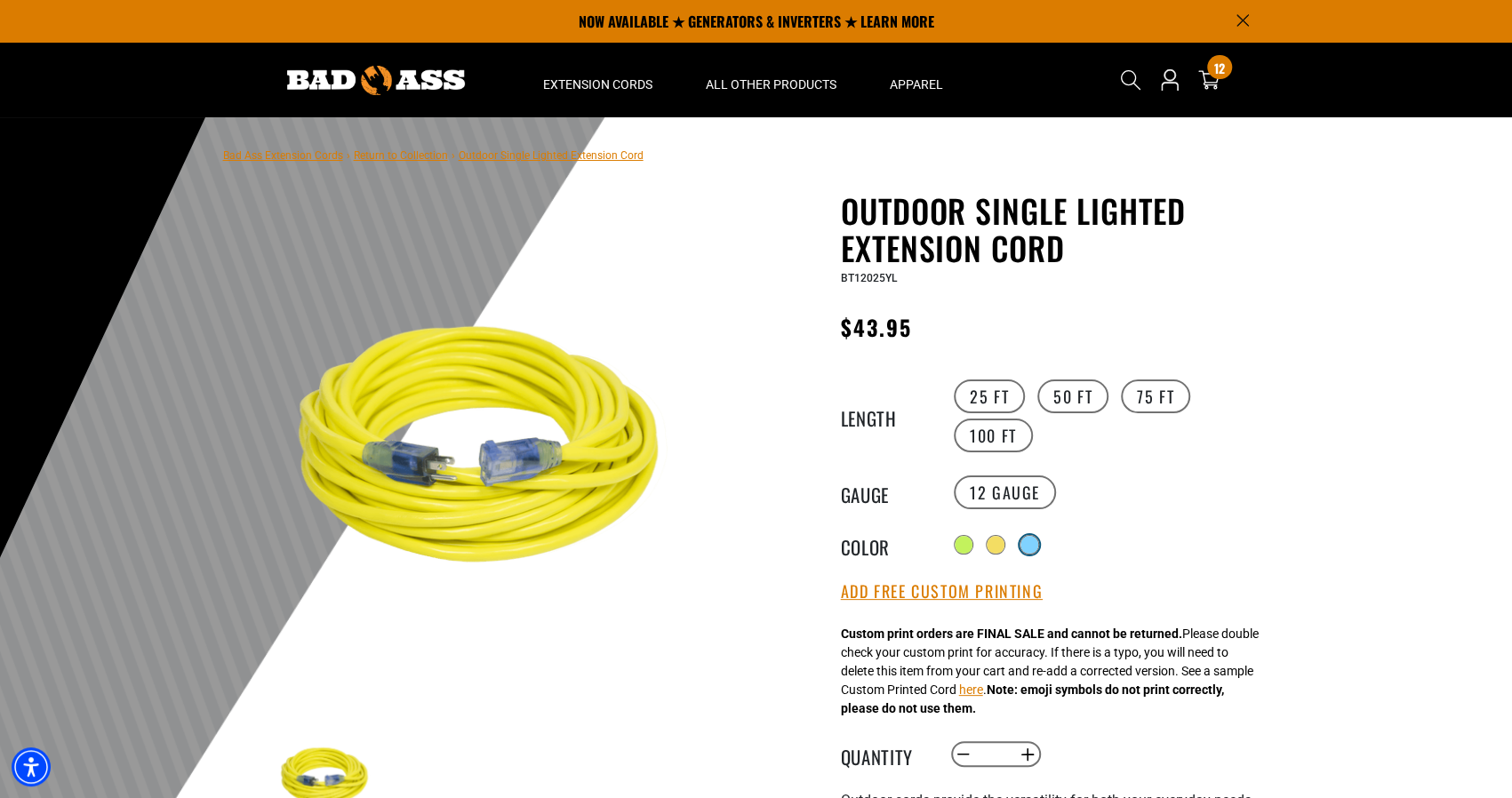
click at [1028, 541] on div at bounding box center [1029, 544] width 18 height 18
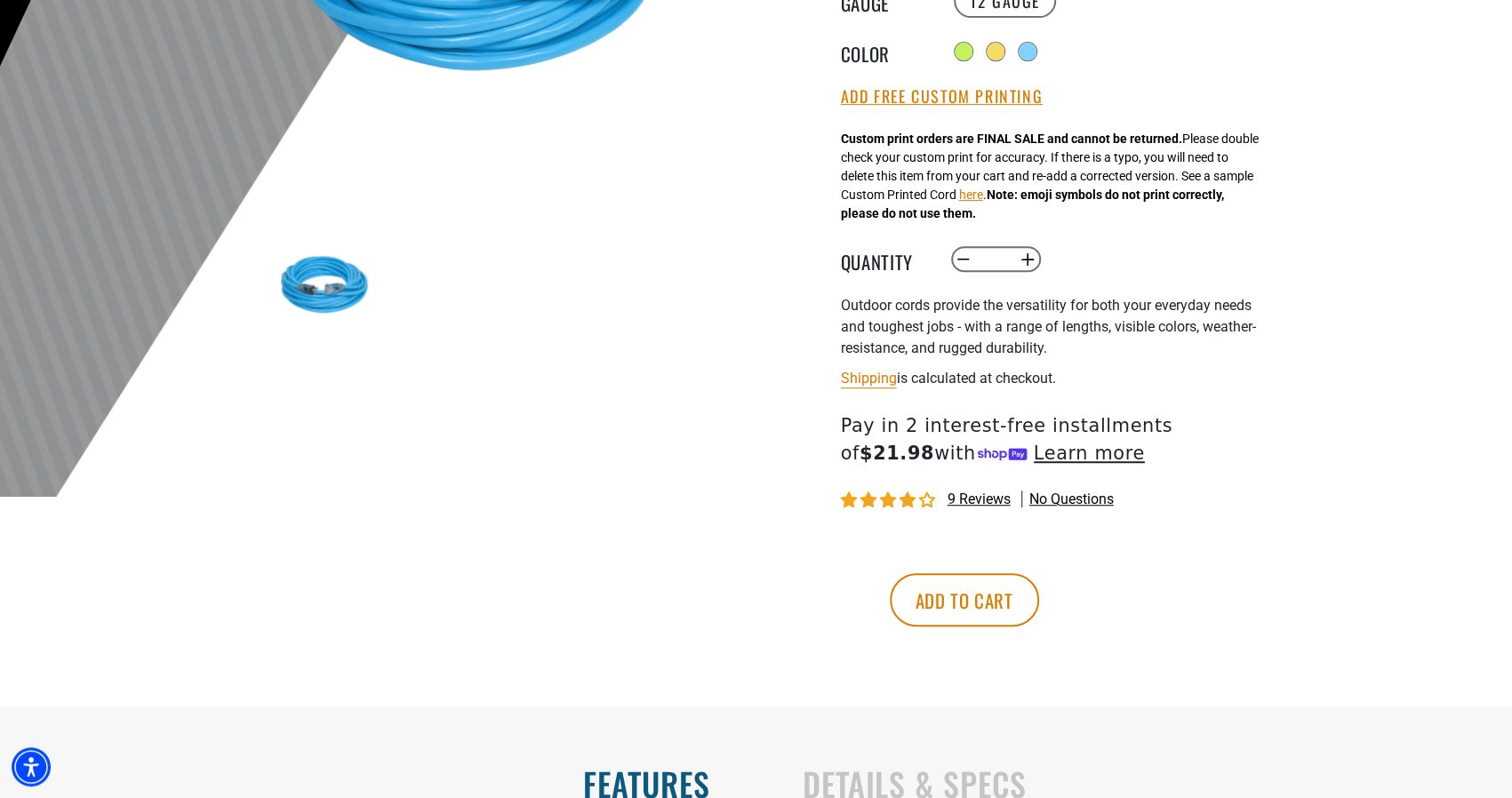
scroll to position [534, 0]
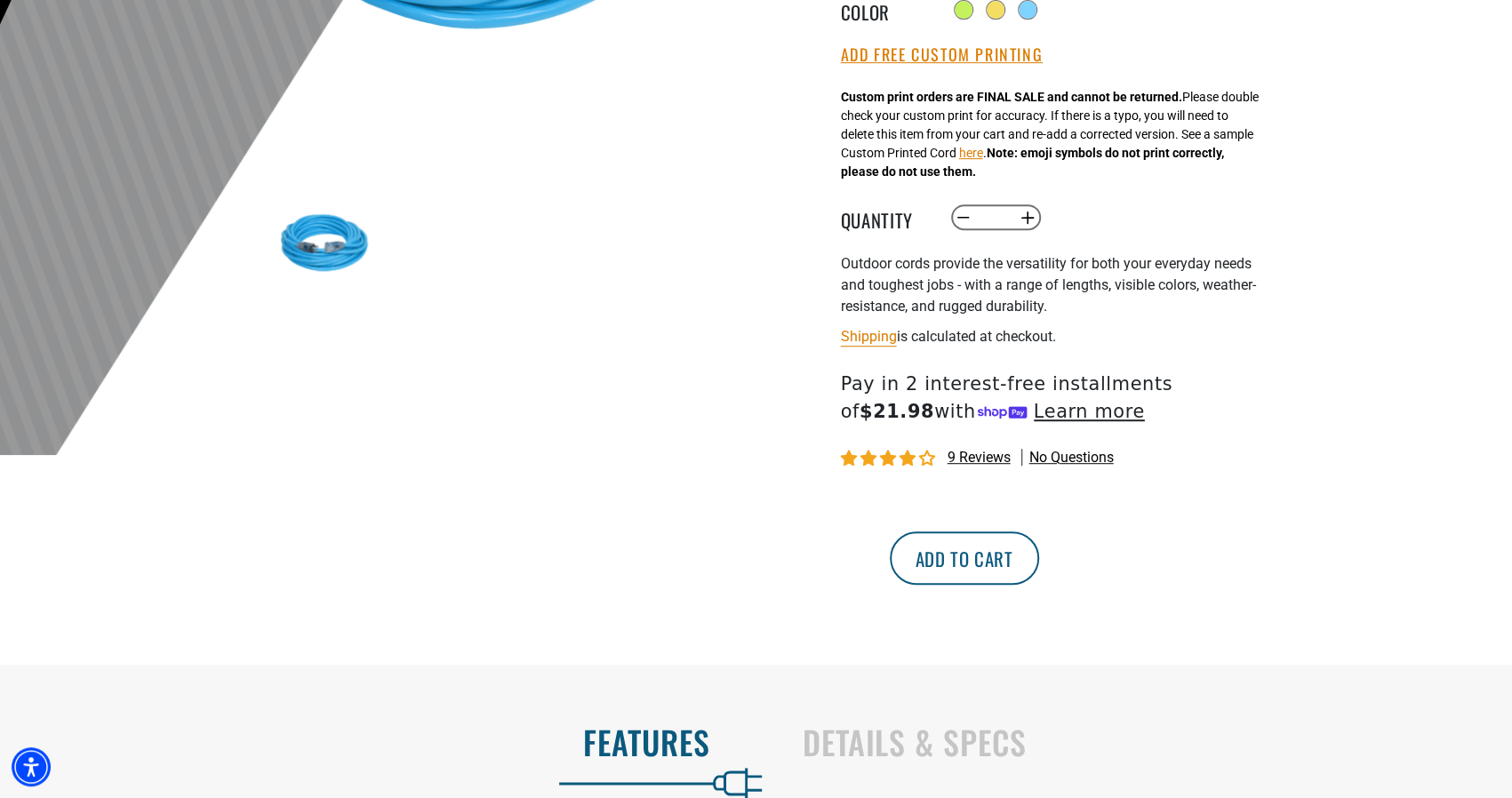
click at [1039, 557] on button "Add to cart" at bounding box center [965, 558] width 150 height 53
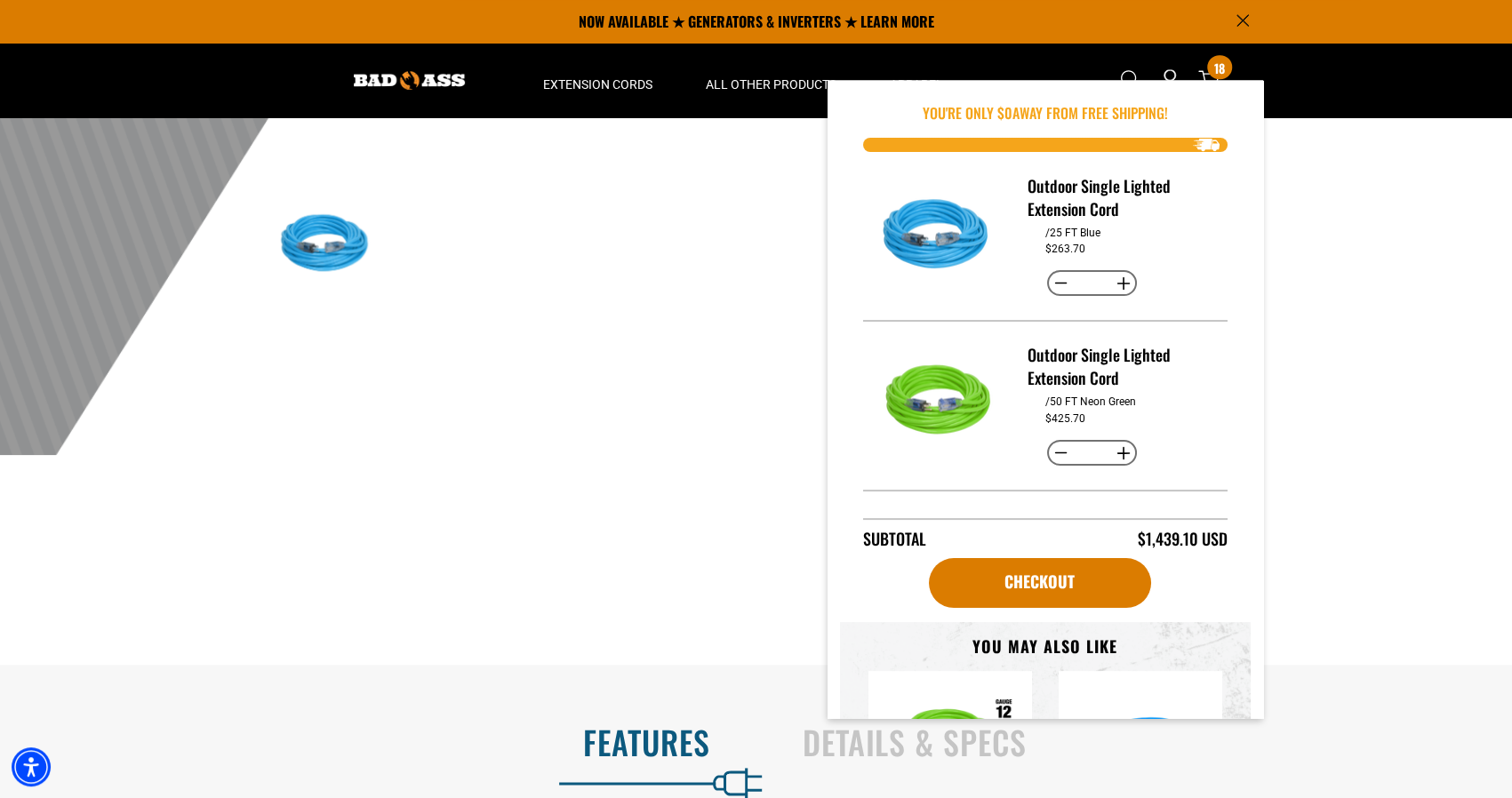
click at [1111, 282] on button "Increase quantity for Outdoor Single Lighted Extension Cord" at bounding box center [1123, 283] width 27 height 30
type input "*"
click at [1053, 281] on button "Decrease quantity for Outdoor Single Lighted Extension Cord" at bounding box center [1061, 283] width 27 height 30
type input "*"
click at [1116, 443] on button "Increase quantity for Outdoor Single Lighted Extension Cord" at bounding box center [1123, 453] width 27 height 30
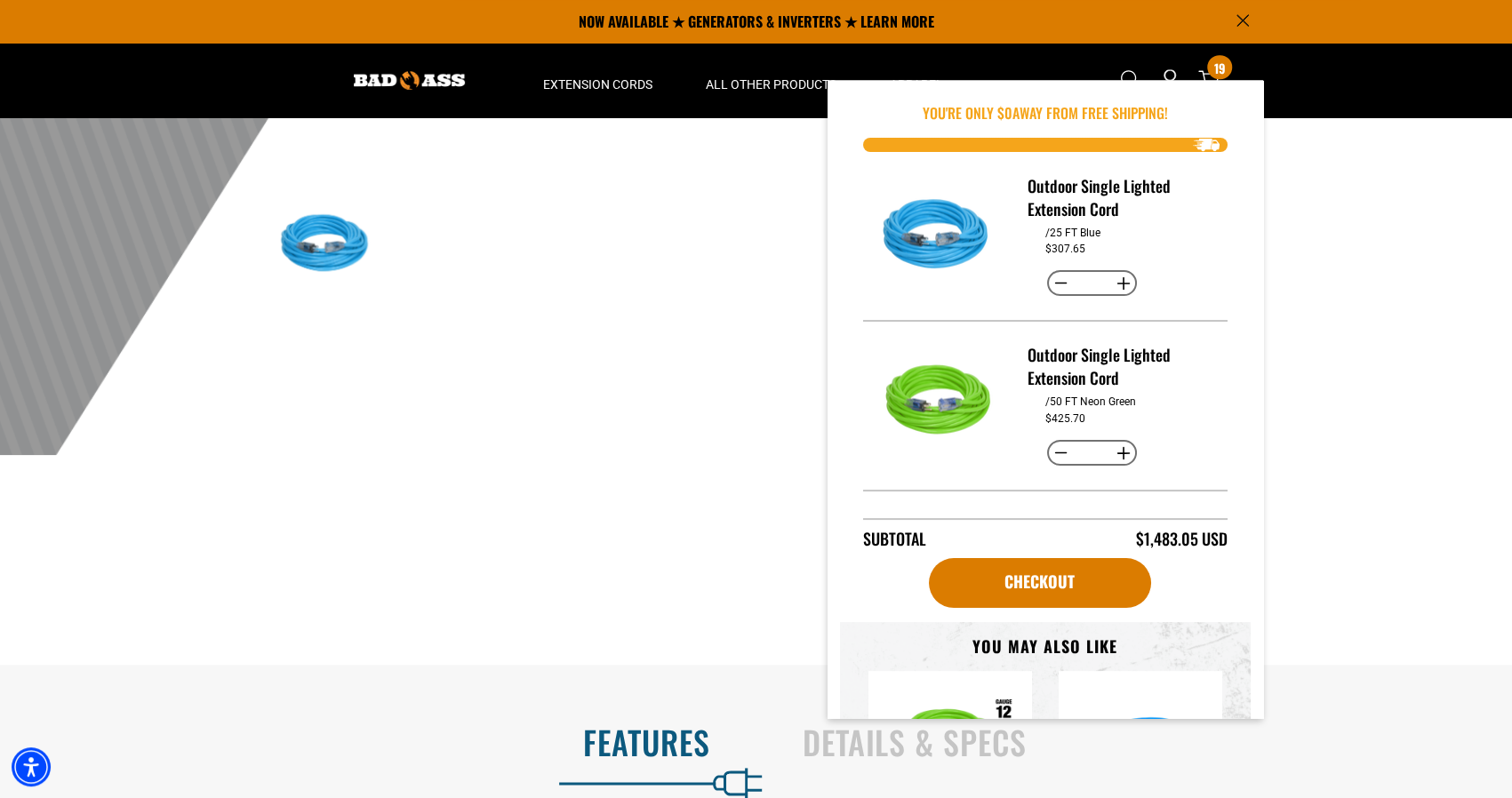
type input "*"
click at [1051, 449] on button "Decrease quantity for Outdoor Single Lighted Extension Cord" at bounding box center [1061, 453] width 27 height 30
type input "*"
click at [1119, 454] on button "Increase quantity for Outdoor Single Lighted Extension Cord" at bounding box center [1123, 453] width 27 height 30
type input "*"
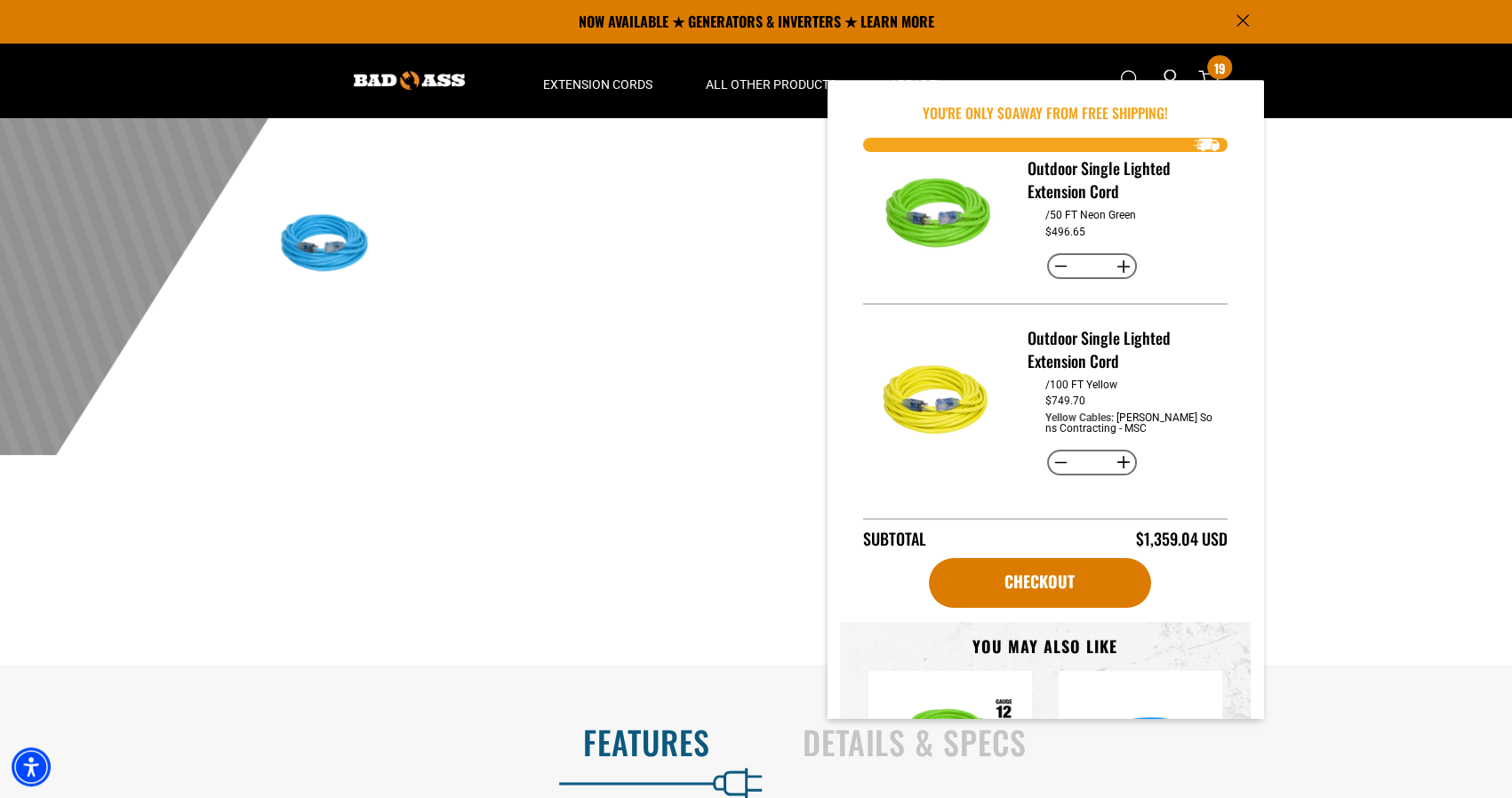
scroll to position [0, 0]
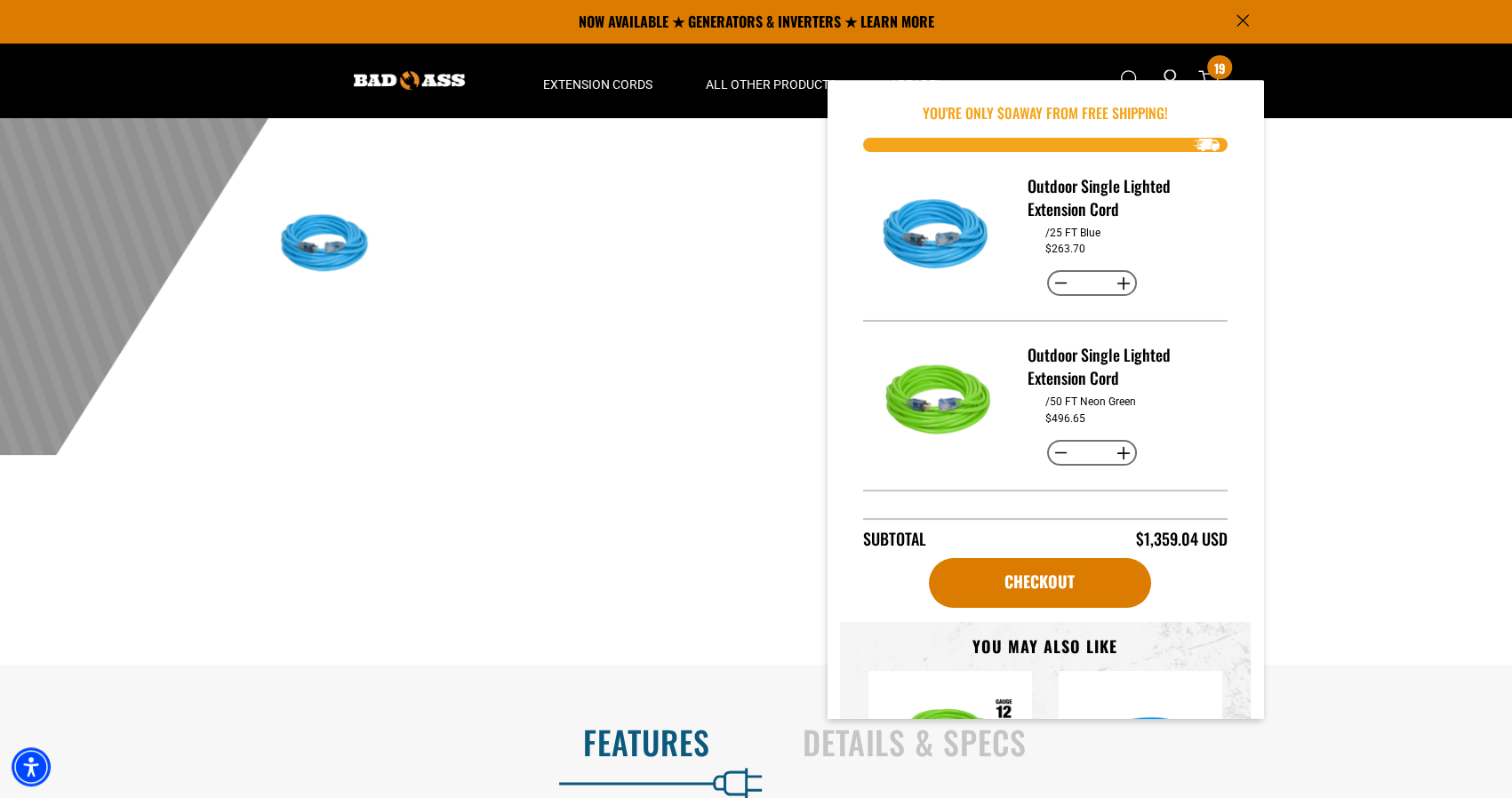
click at [1055, 446] on button "Decrease quantity for Outdoor Single Lighted Extension Cord" at bounding box center [1061, 453] width 27 height 30
type input "*"
click at [1230, 431] on div "Outdoor Single Lighted Extension Cord /25 FT Blue $263.70 Decrease quantity for…" at bounding box center [1045, 352] width 410 height 399
click at [1123, 447] on button "Increase quantity for Outdoor Single Lighted Extension Cord" at bounding box center [1123, 453] width 27 height 30
type input "*"
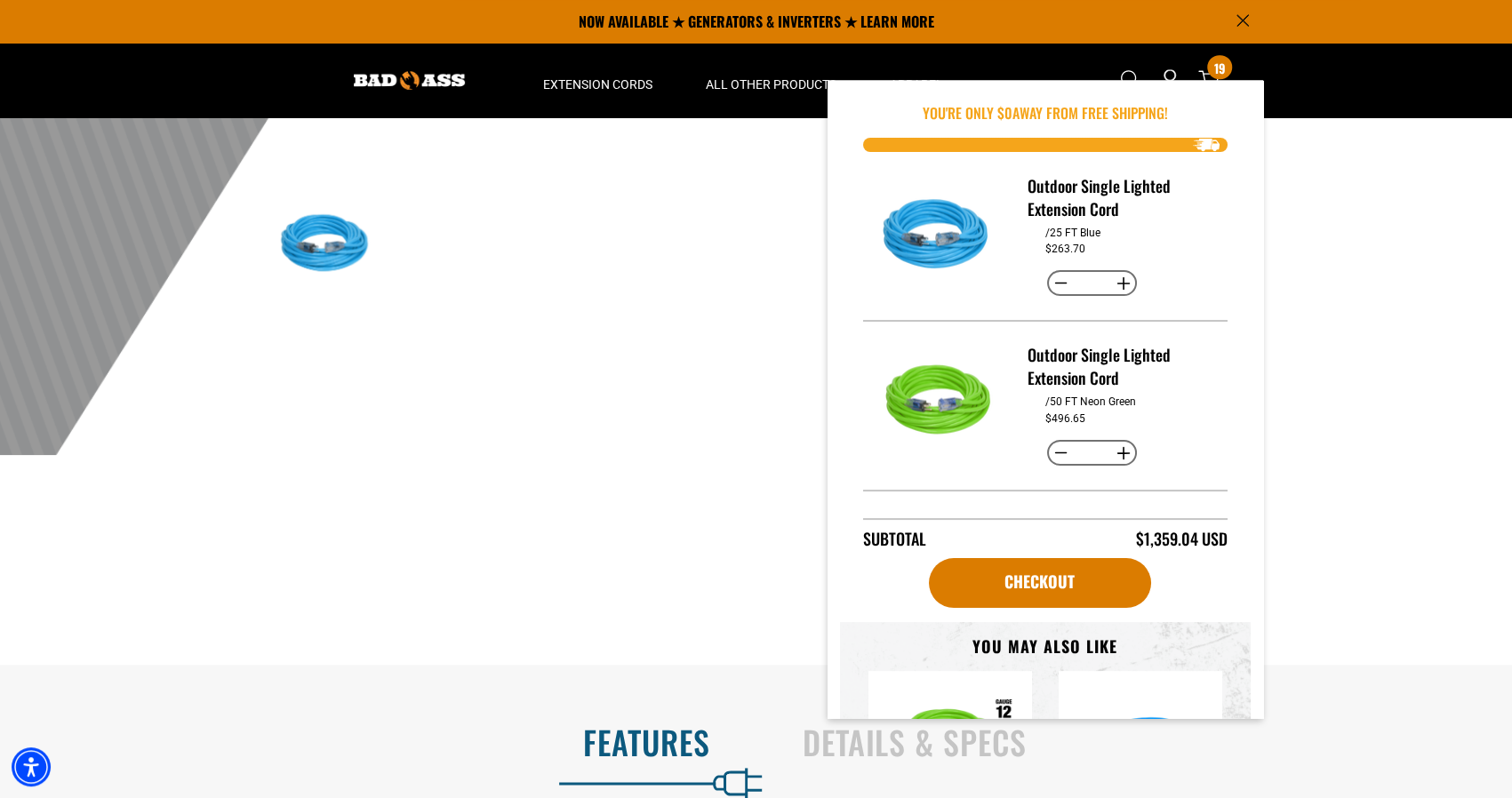
click at [1238, 410] on div "Outdoor Single Lighted Extension Cord /25 FT Blue $263.70 Decrease quantity for…" at bounding box center [1045, 352] width 410 height 399
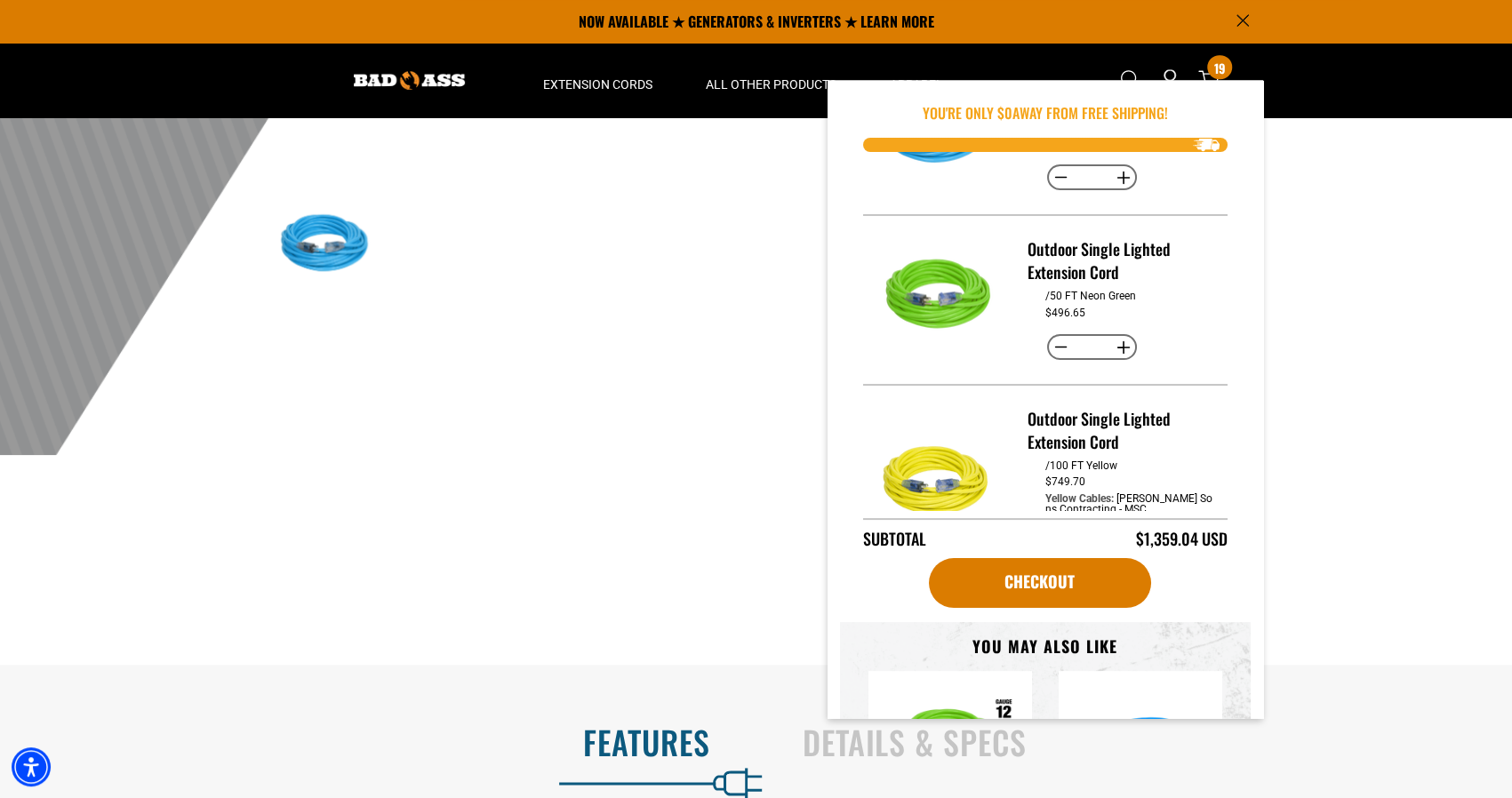
scroll to position [187, 0]
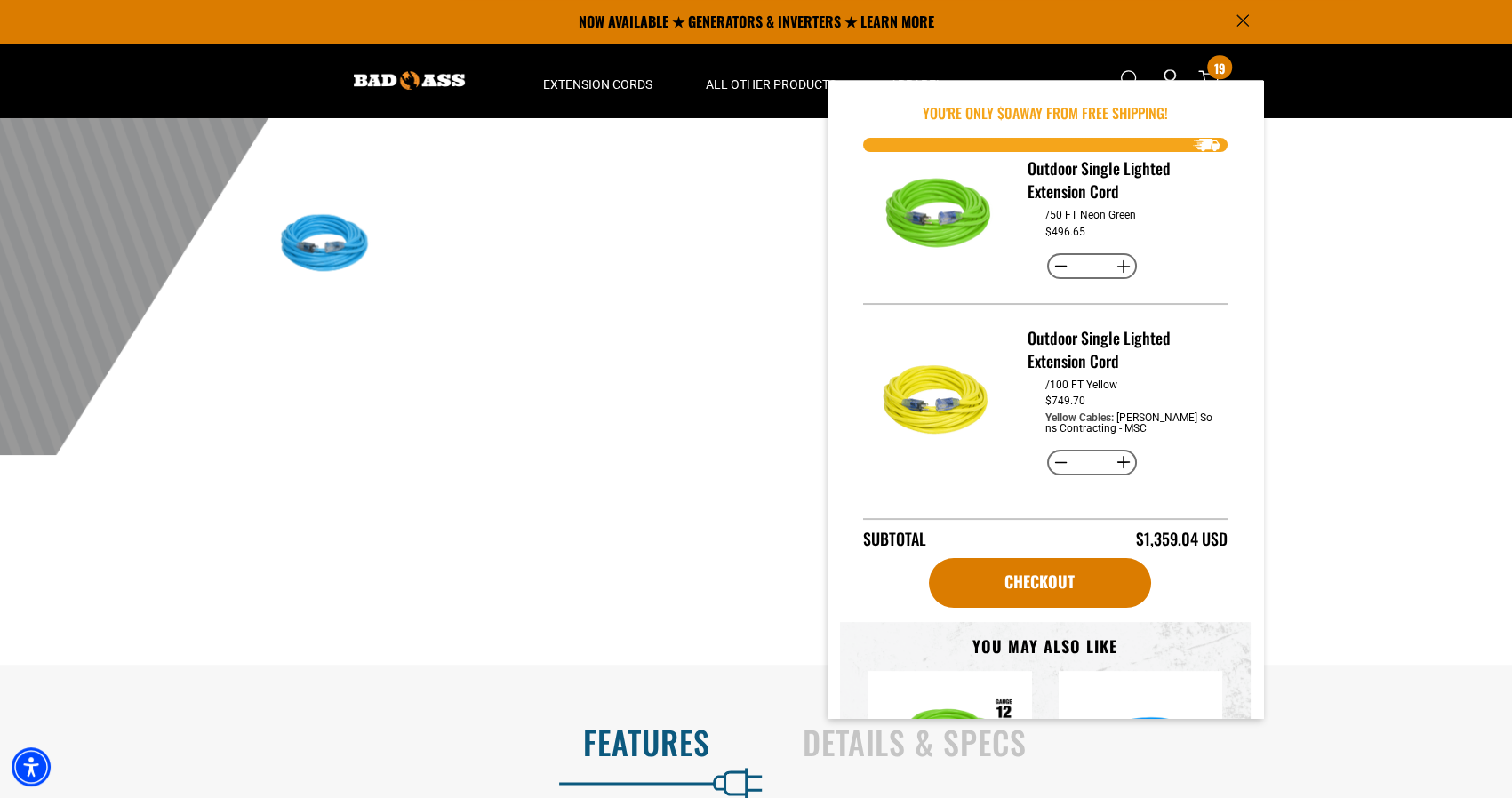
click at [391, 412] on div "1 of 4 Previous Next" at bounding box center [490, 162] width 534 height 1007
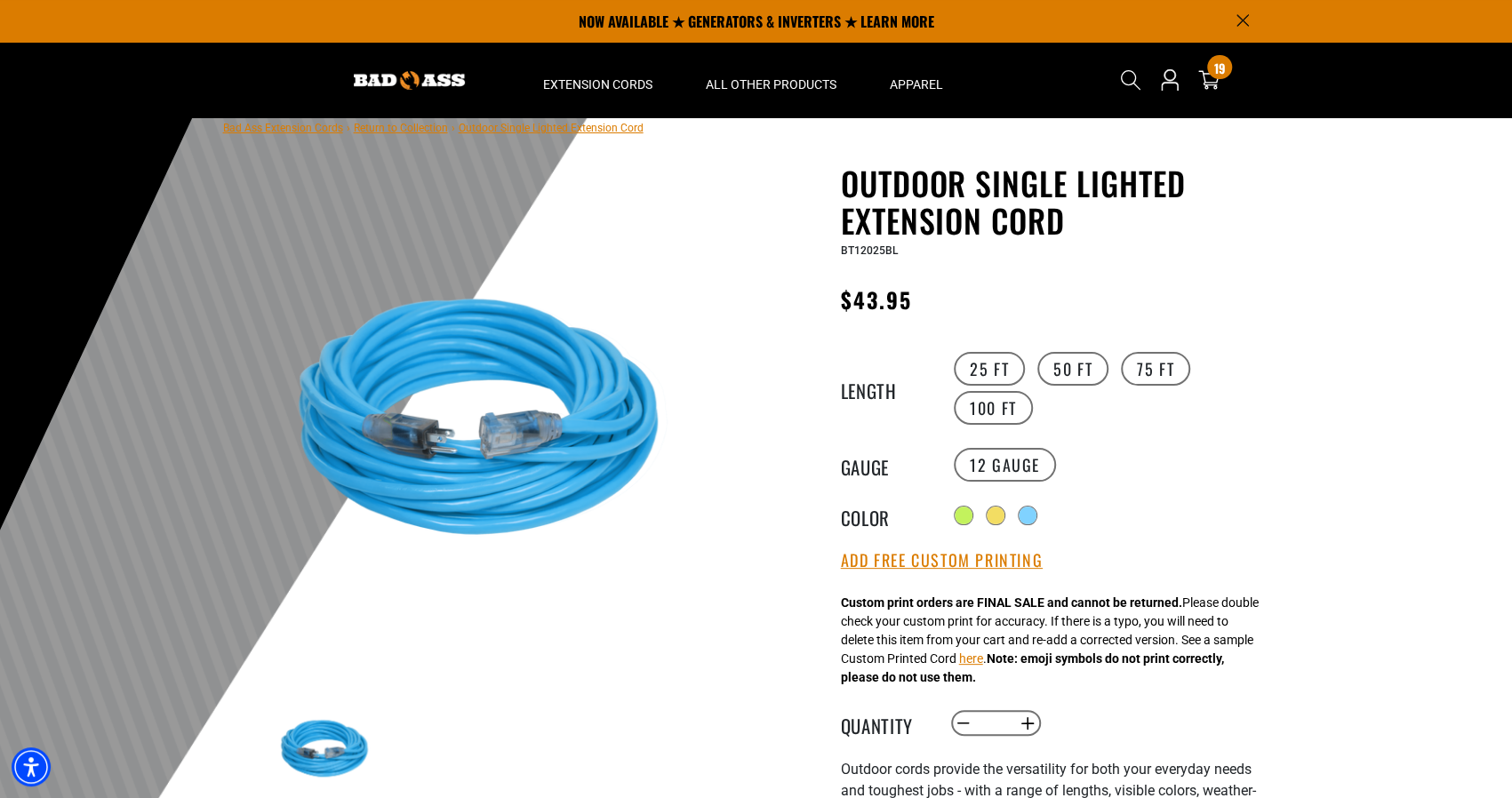
scroll to position [0, 0]
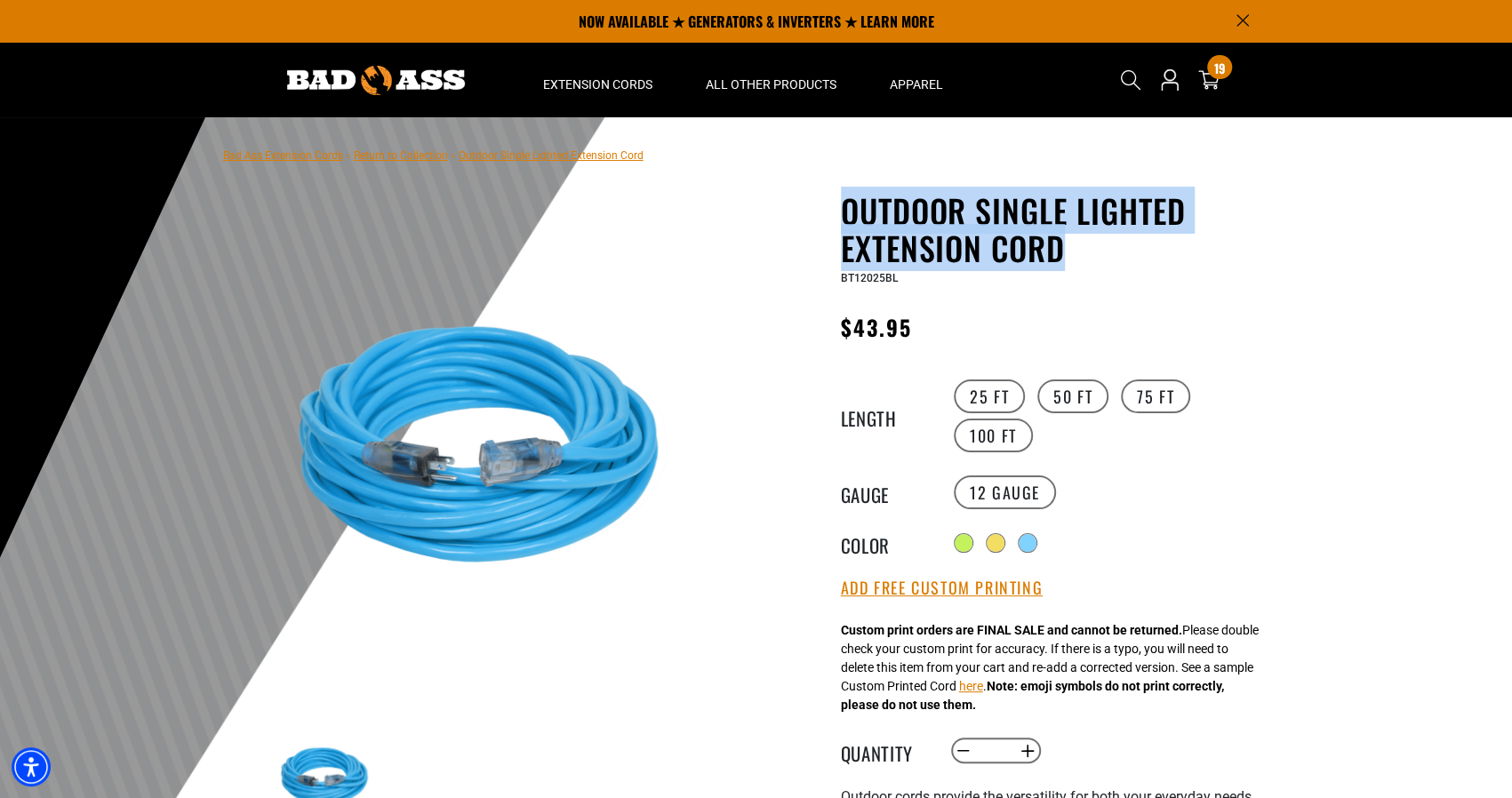
drag, startPoint x: 839, startPoint y: 214, endPoint x: 1072, endPoint y: 257, distance: 236.9
click at [1072, 257] on div "Outdoor Single Lighted Extension Cord Outdoor Single Lighted Extension Cord BT1…" at bounding box center [1022, 695] width 506 height 1007
copy h1 "Outdoor Single Lighted Extension Cord"
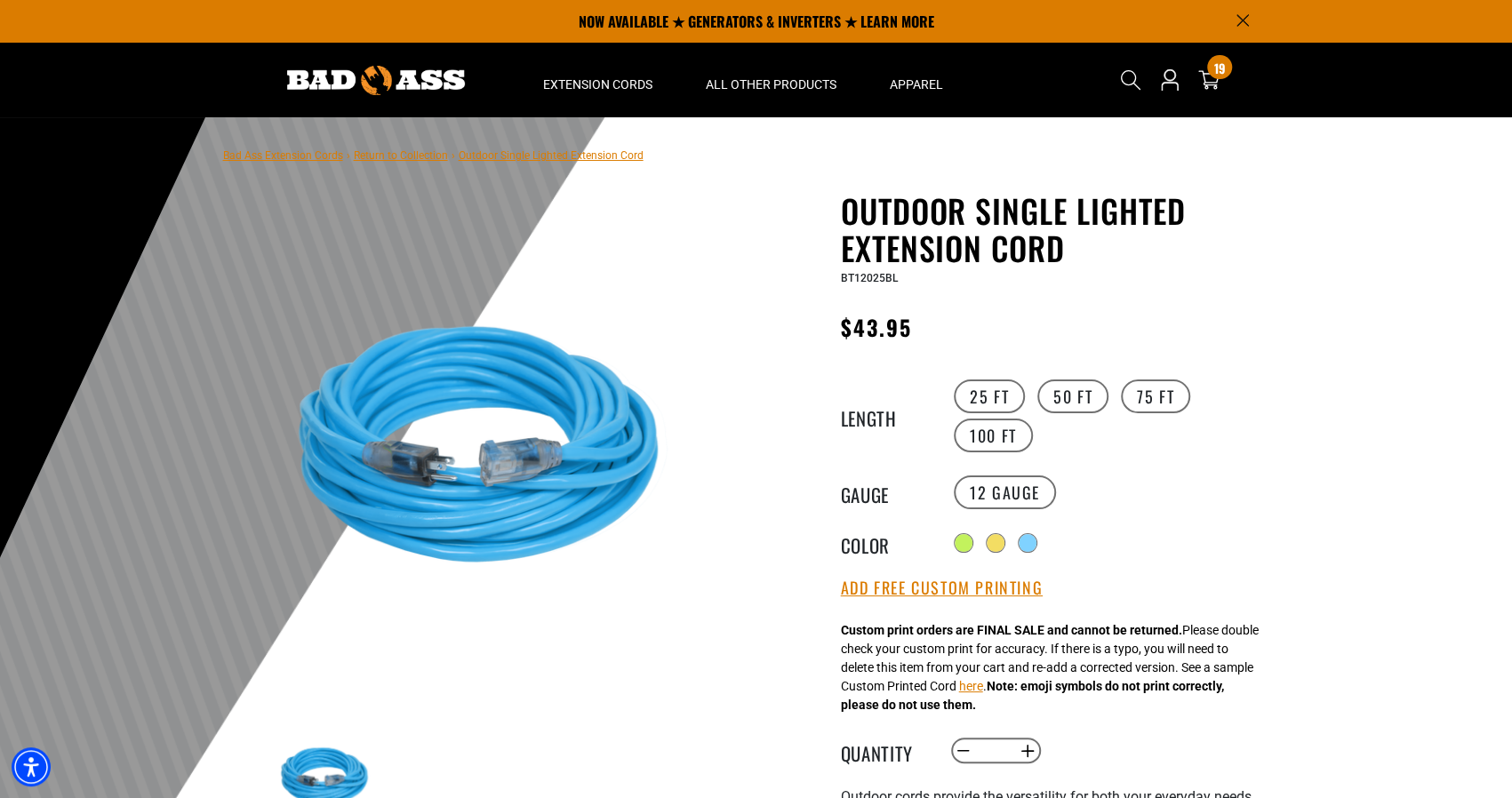
click at [1286, 647] on div "Outdoor Single Lighted Extension Cord Outdoor Single Lighted Extension Cord BT1…" at bounding box center [1023, 695] width 534 height 1007
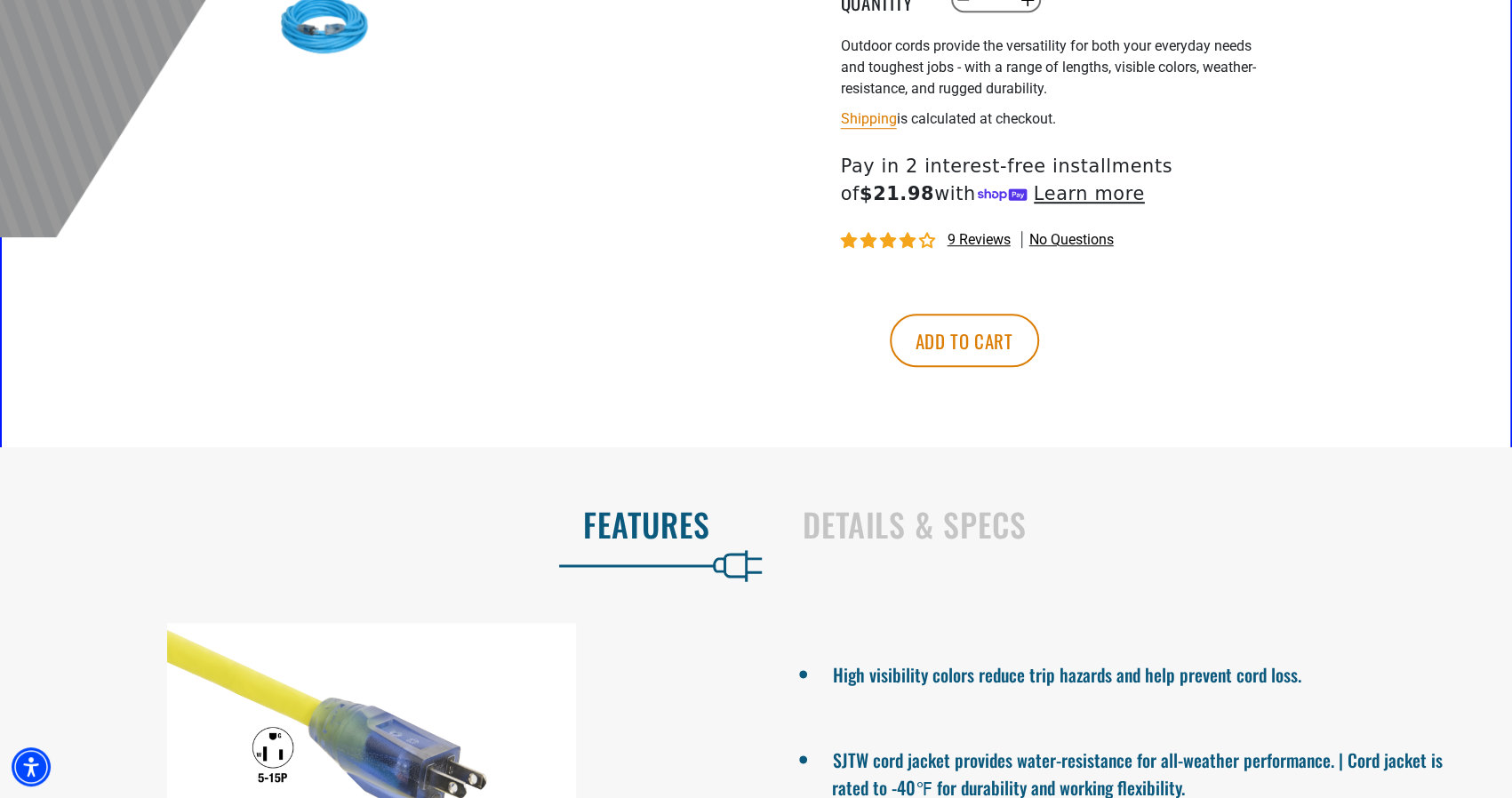
scroll to position [1155, 0]
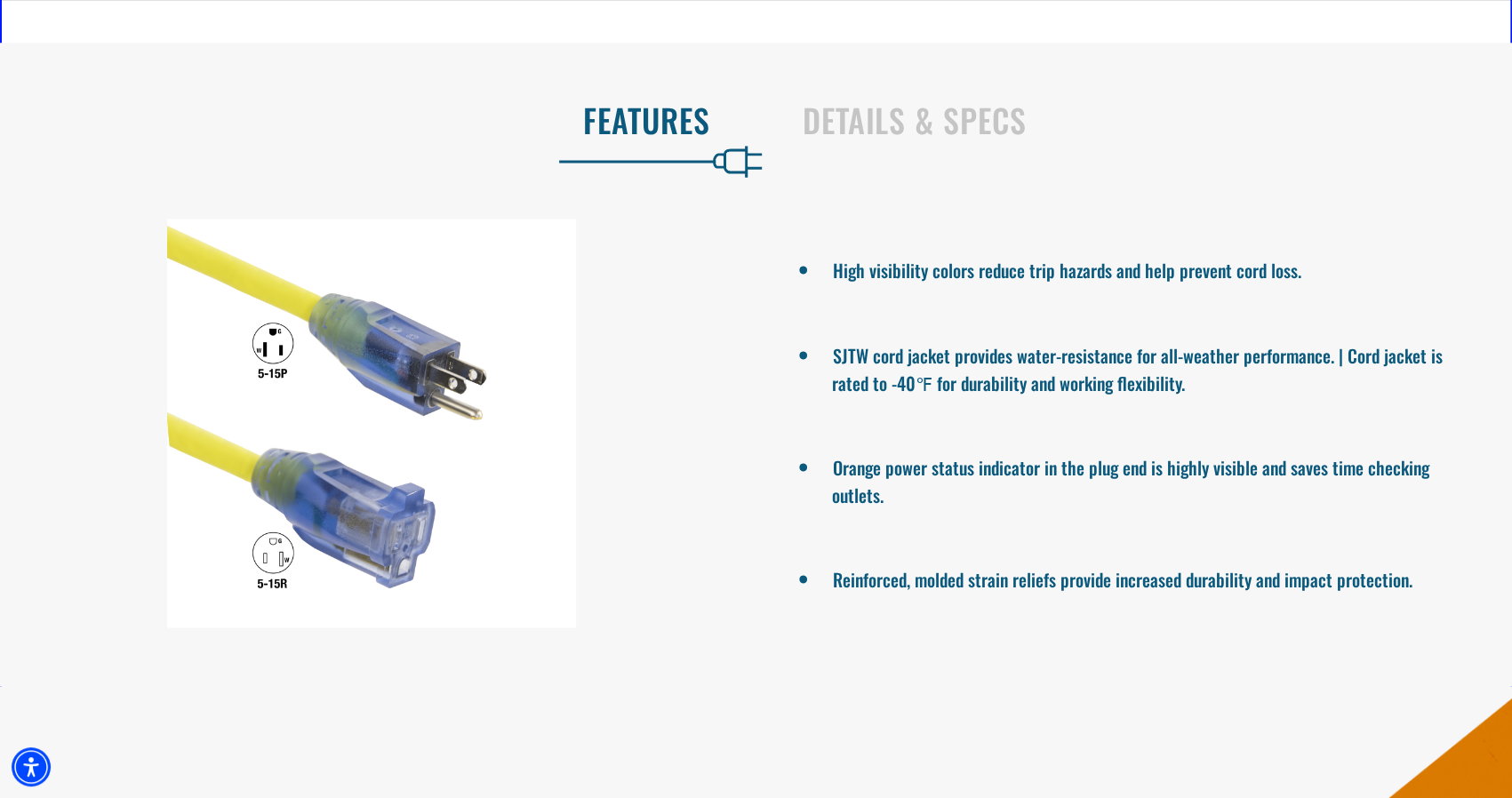
click at [909, 92] on div "Details & Specs" at bounding box center [1139, 123] width 730 height 72
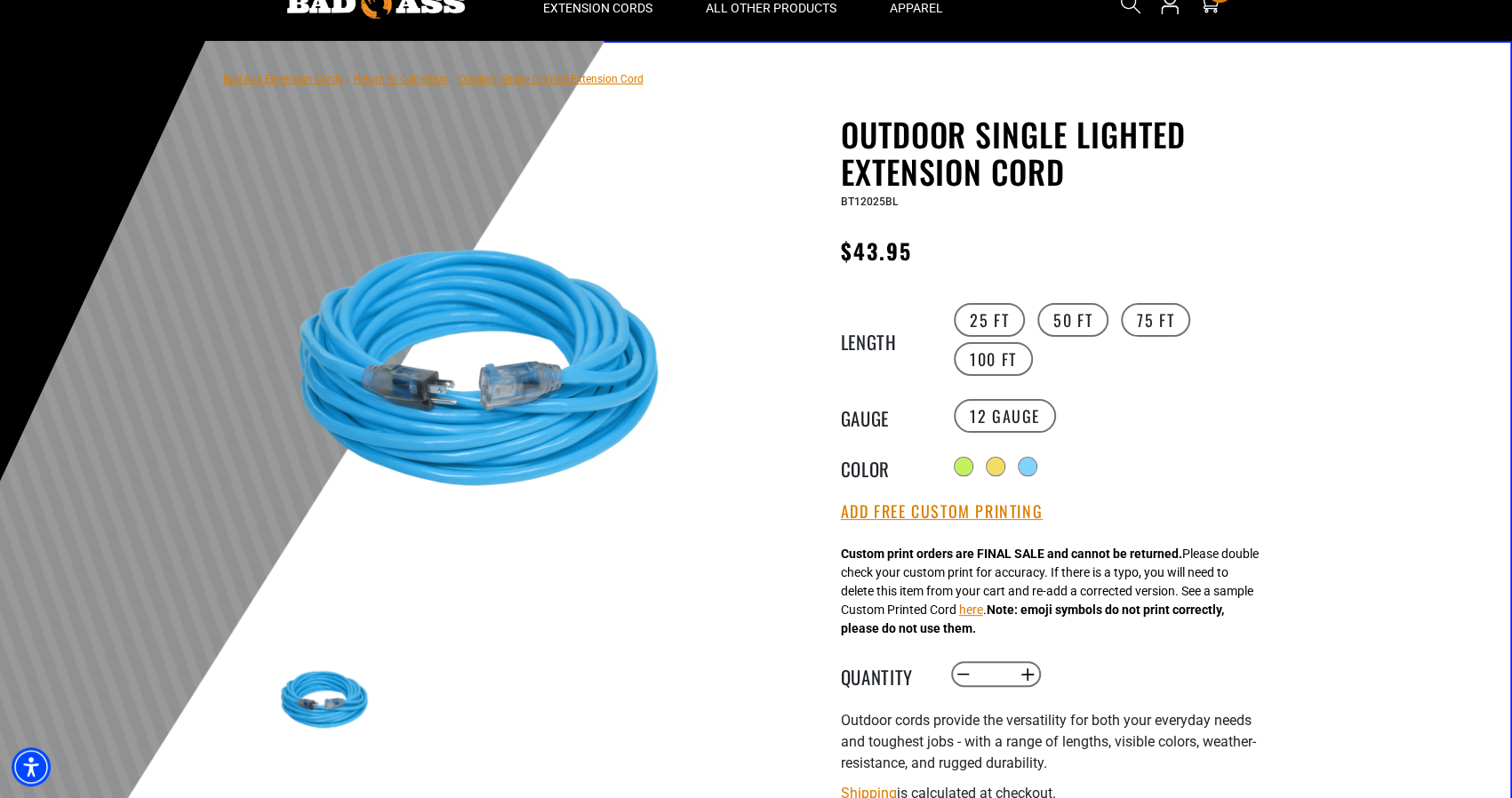
scroll to position [0, 0]
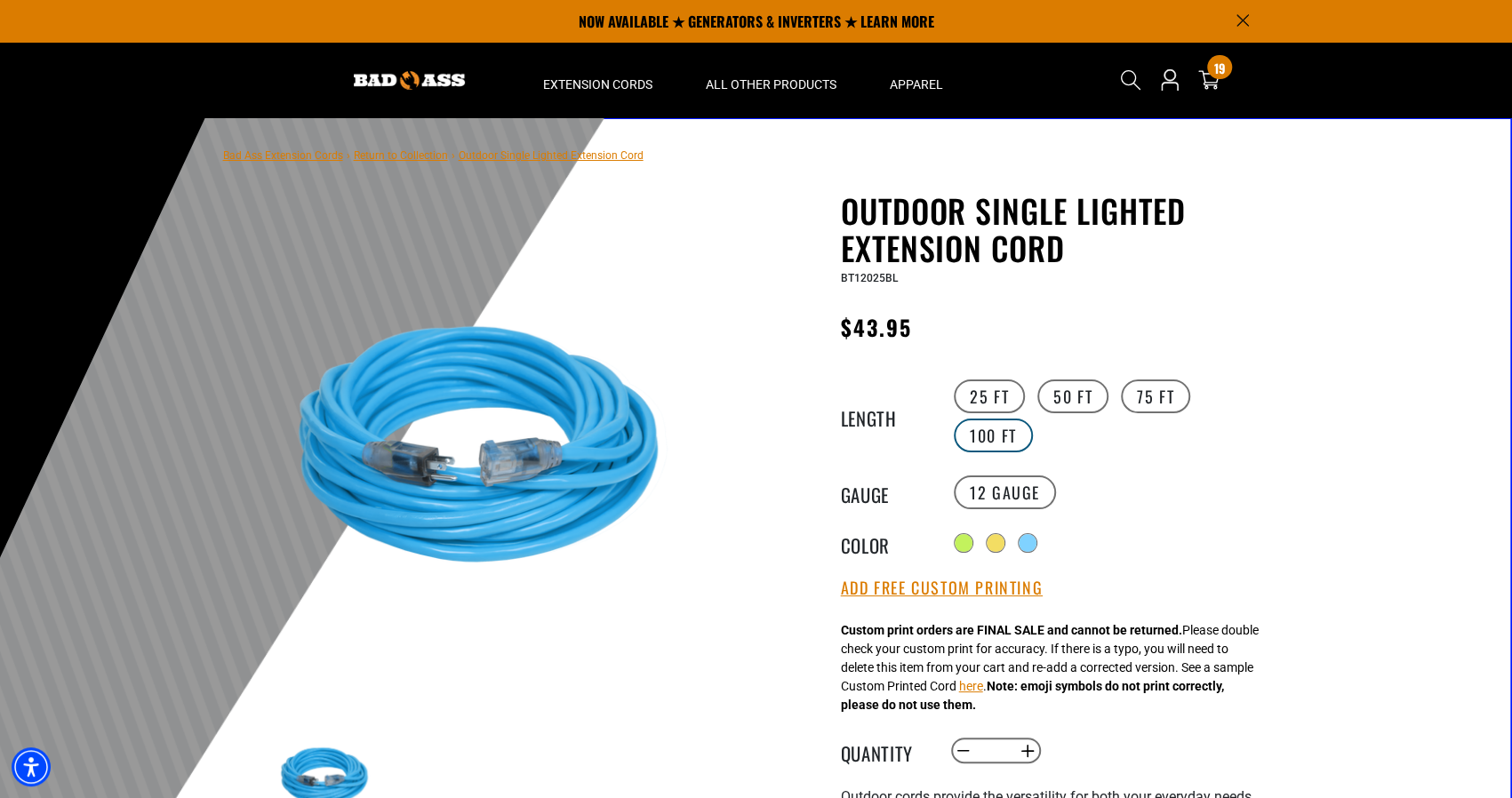
click at [1026, 444] on label "100 FT" at bounding box center [993, 436] width 79 height 33
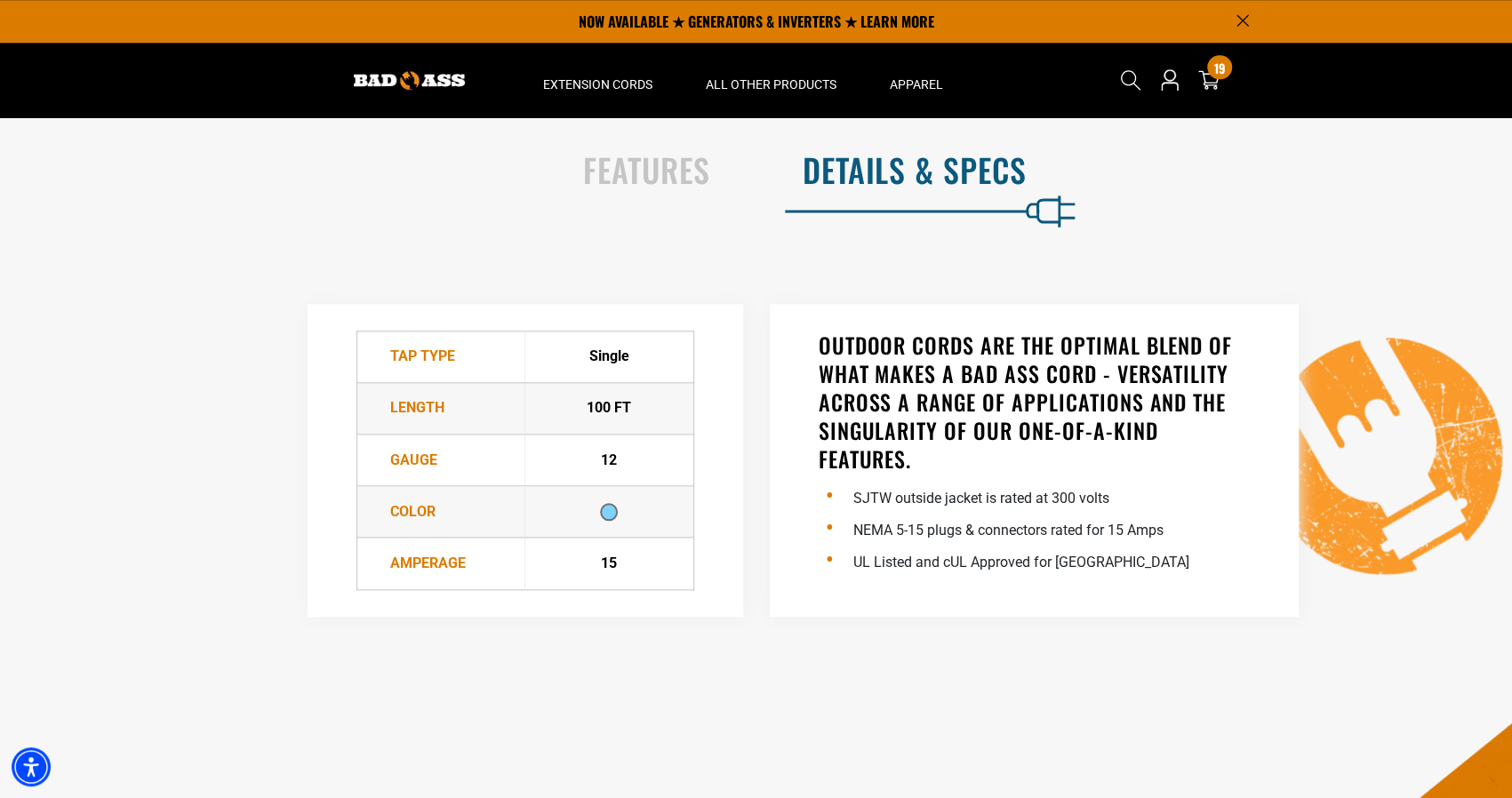
scroll to position [1066, 0]
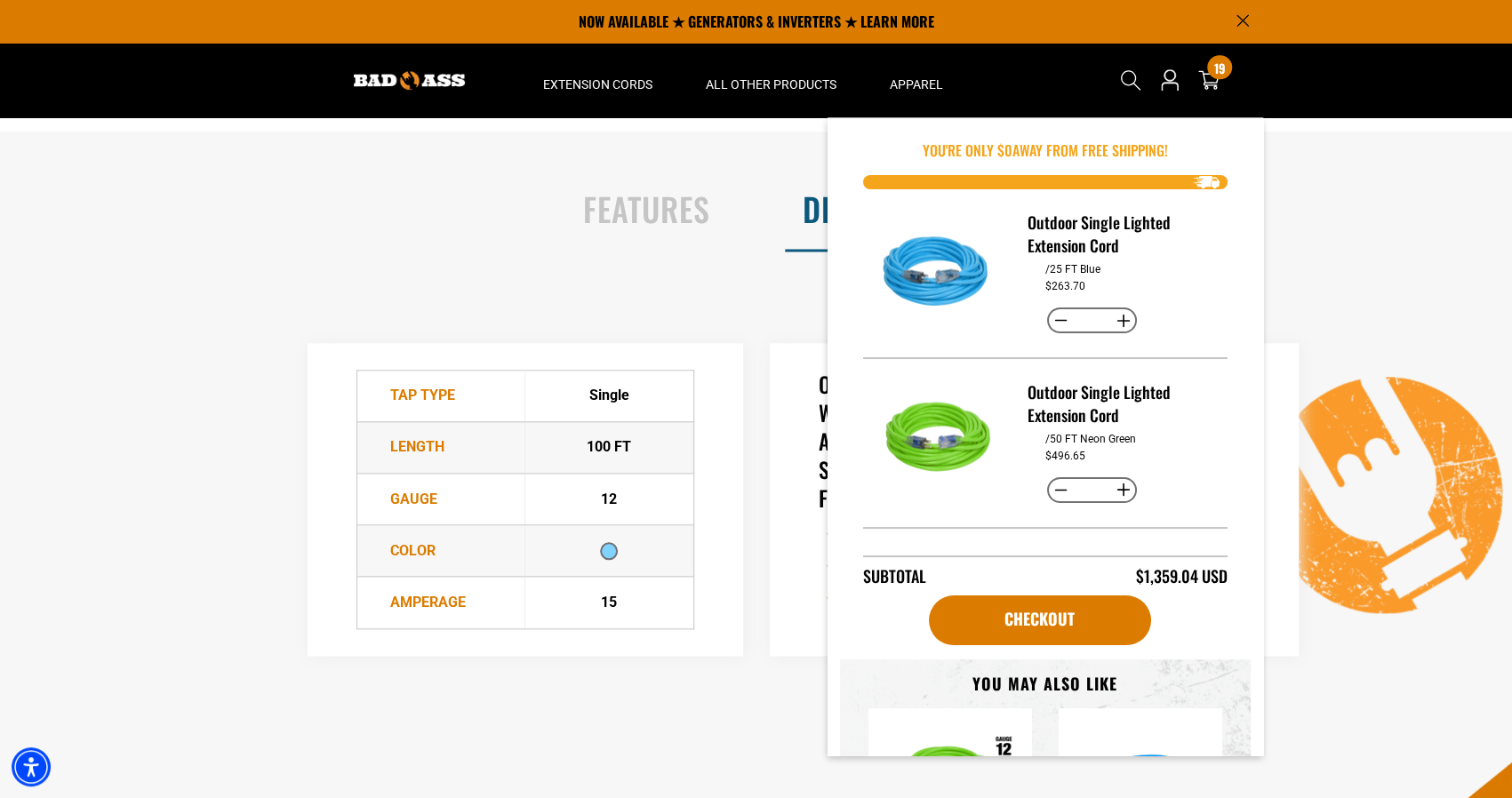
click at [1395, 197] on h2 "Details & Specs" at bounding box center [1139, 209] width 673 height 37
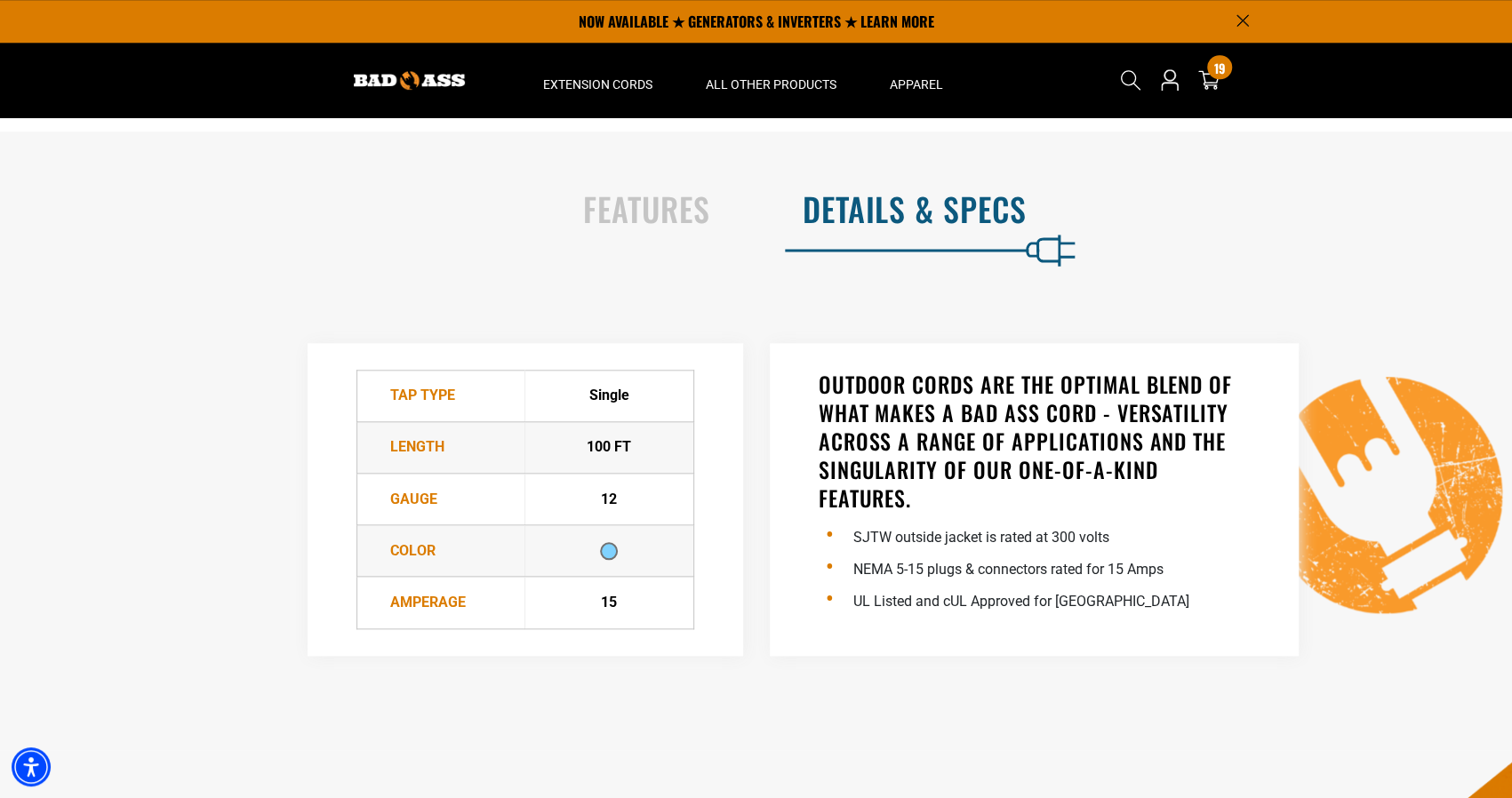
click at [1213, 96] on div "Cart 19 19 items" at bounding box center [1208, 80] width 28 height 63
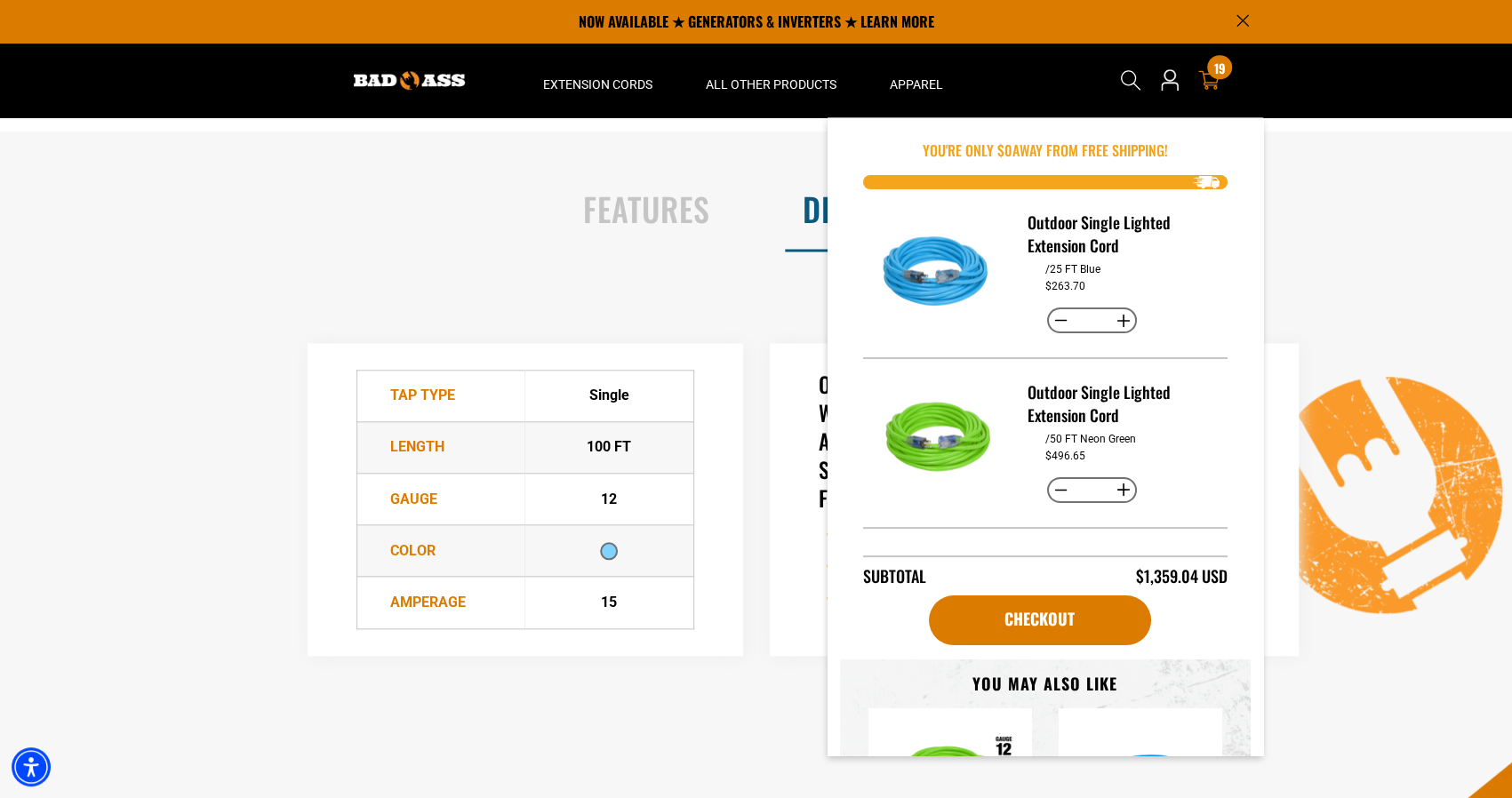
click at [1218, 84] on icon at bounding box center [1209, 80] width 22 height 22
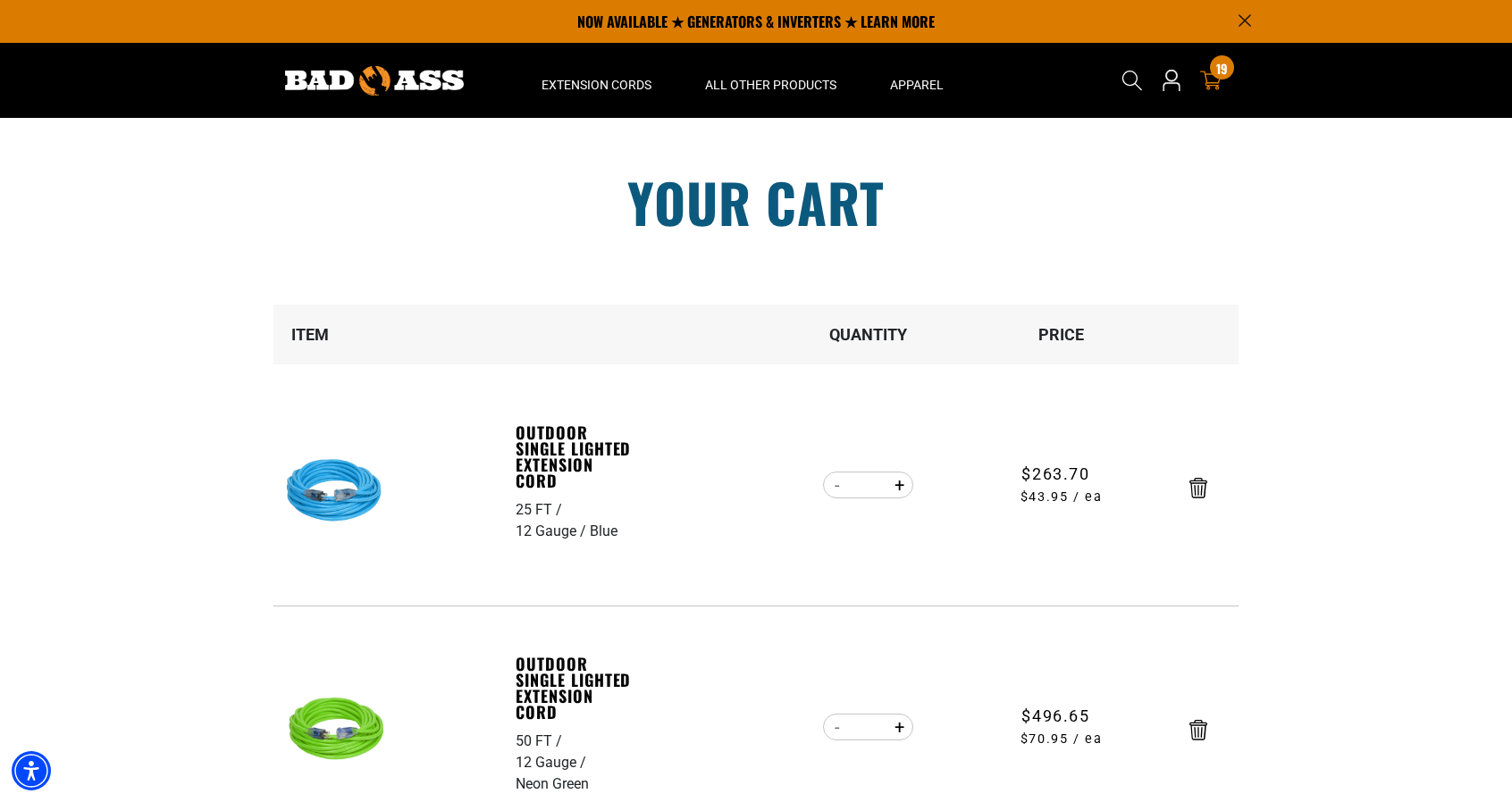
click at [1196, 487] on icon "Remove Outdoor Single Lighted Extension Cord - 25 FT / 12 Gauge / Blue" at bounding box center [1198, 488] width 18 height 21
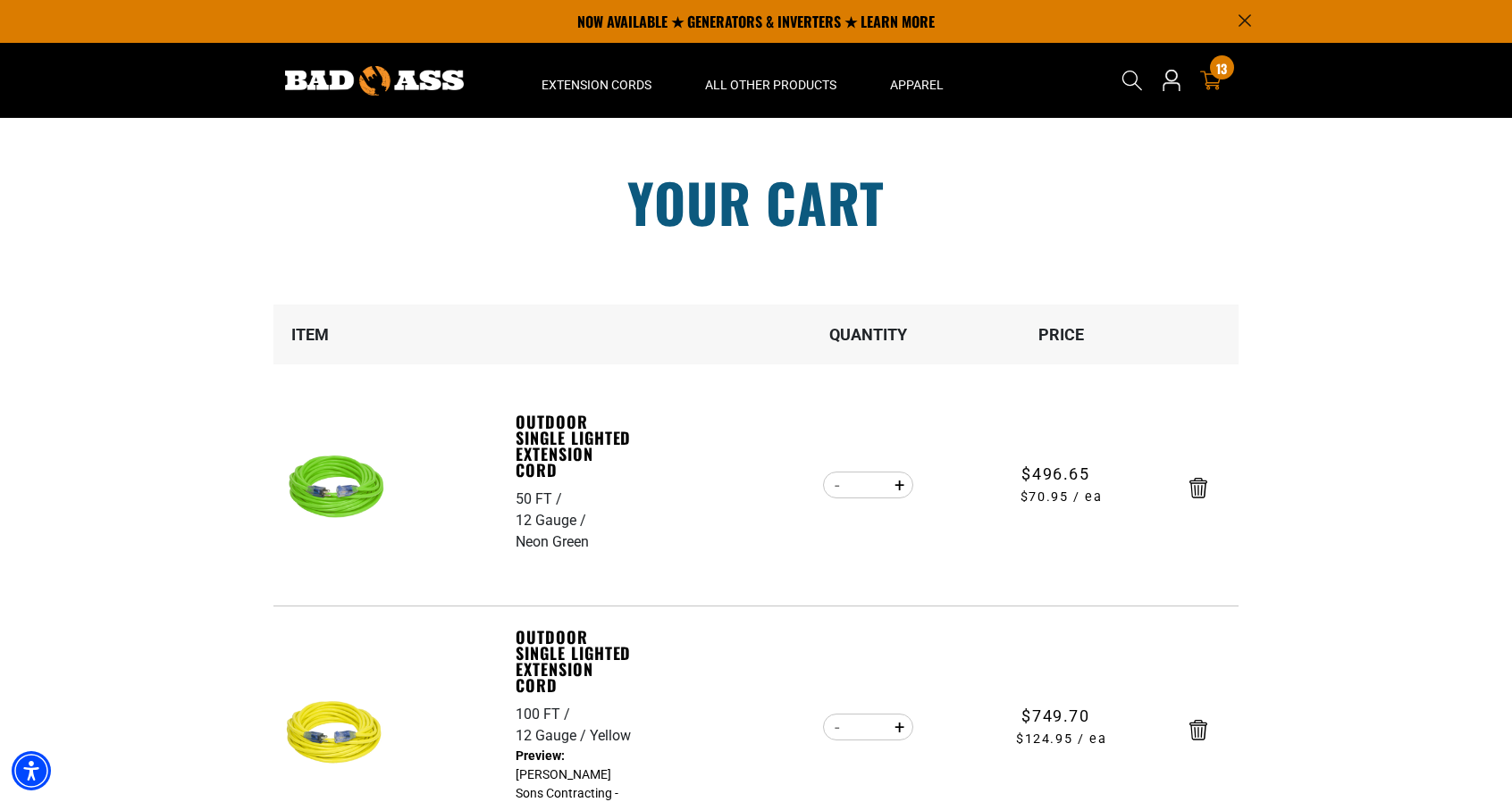
click at [1354, 344] on section "Your cart Your cart is empty Continue Shopping Item Quantity Price 50 FT 12 Gau…" at bounding box center [756, 713] width 1512 height 1191
click at [550, 661] on link "Outdoor Single Lighted Extension Cord" at bounding box center [577, 660] width 123 height 64
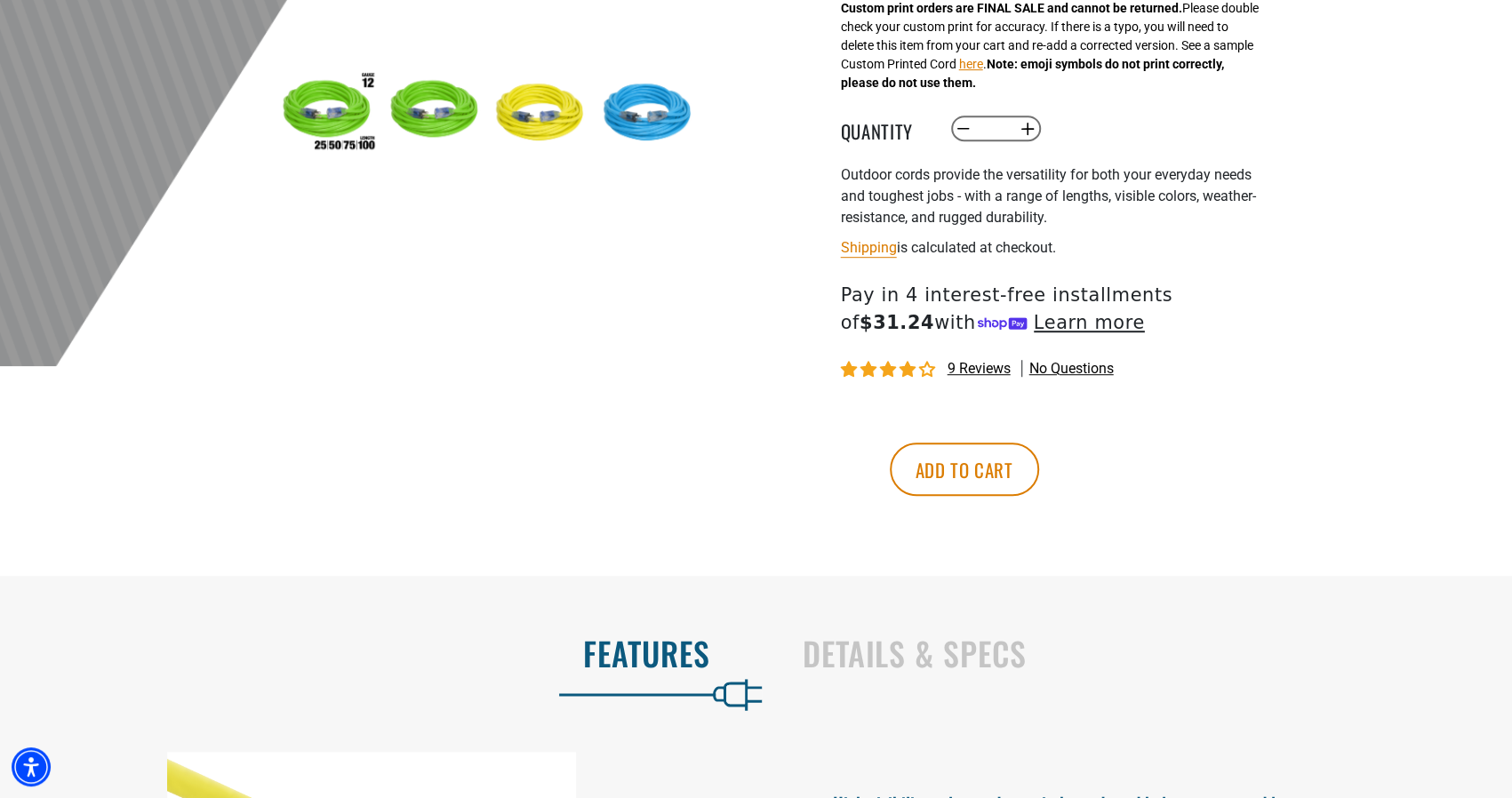
scroll to position [1155, 0]
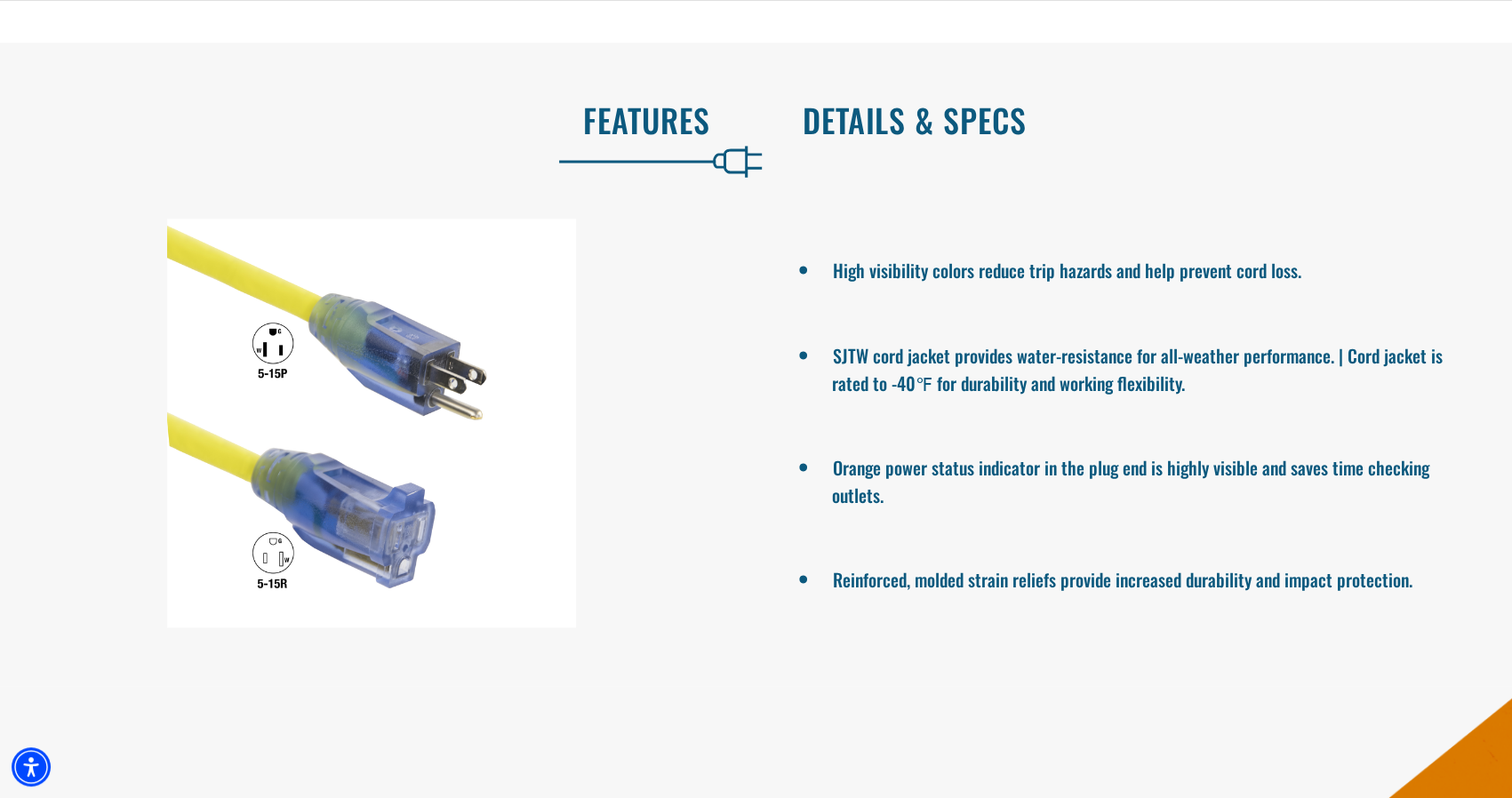
click at [1007, 130] on h2 "Details & Specs" at bounding box center [1139, 119] width 673 height 37
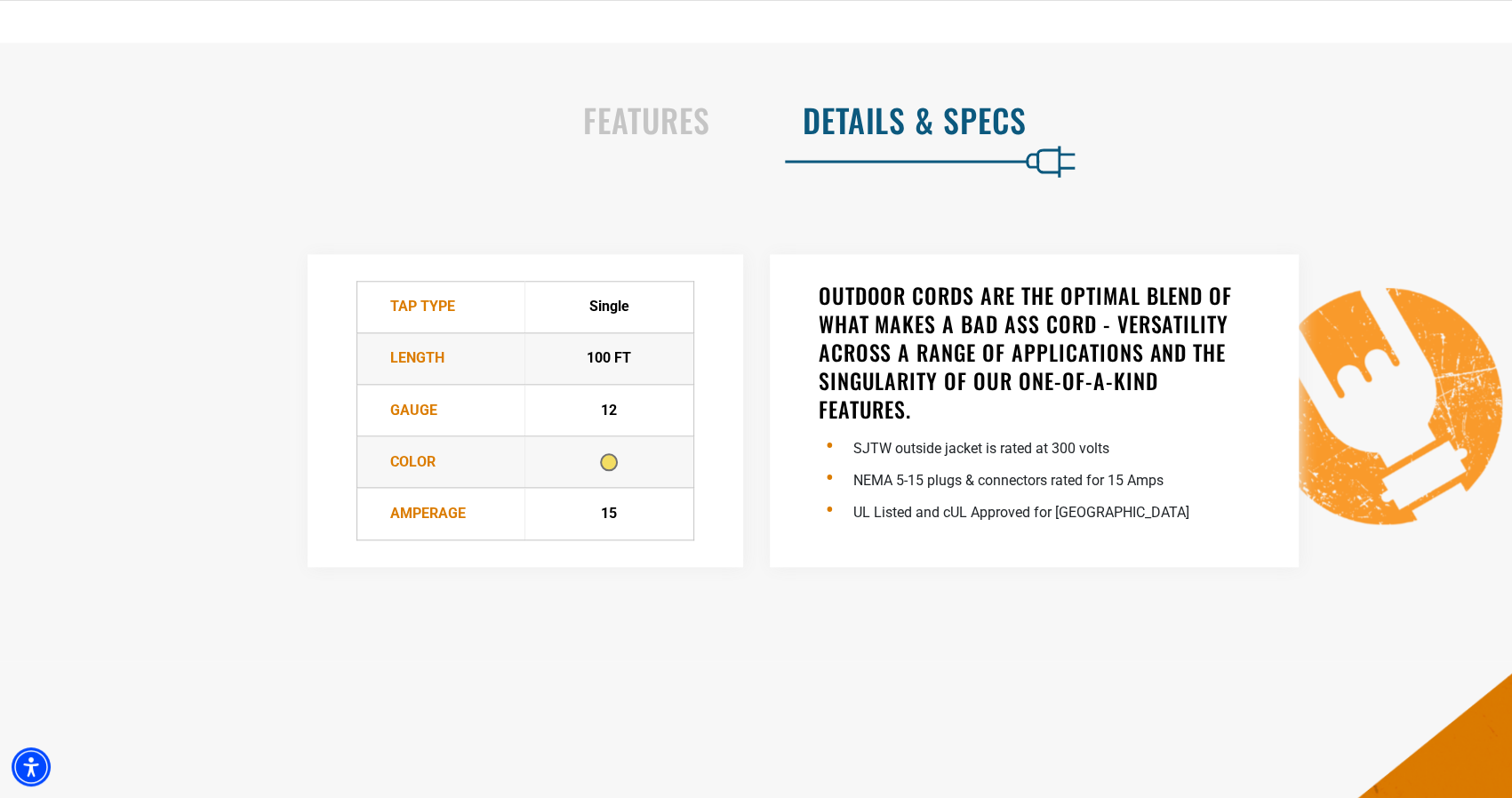
click at [809, 294] on div "Outdoor cords are the optimal blend of what makes a Bad Ass cord - versatility …" at bounding box center [1034, 411] width 530 height 313
click at [815, 292] on div "Outdoor cords are the optimal blend of what makes a Bad Ass cord - versatility …" at bounding box center [1034, 411] width 530 height 313
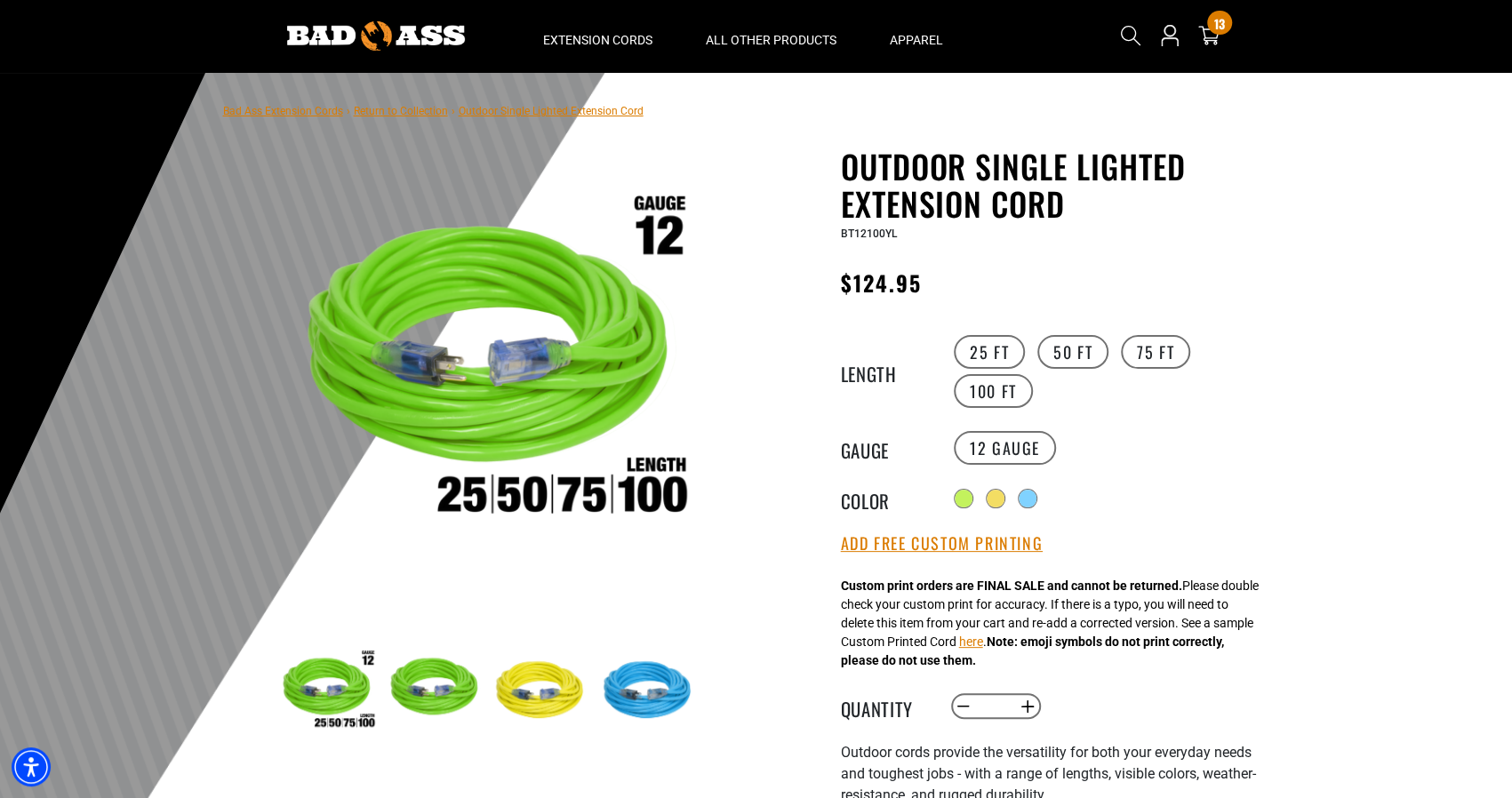
scroll to position [0, 0]
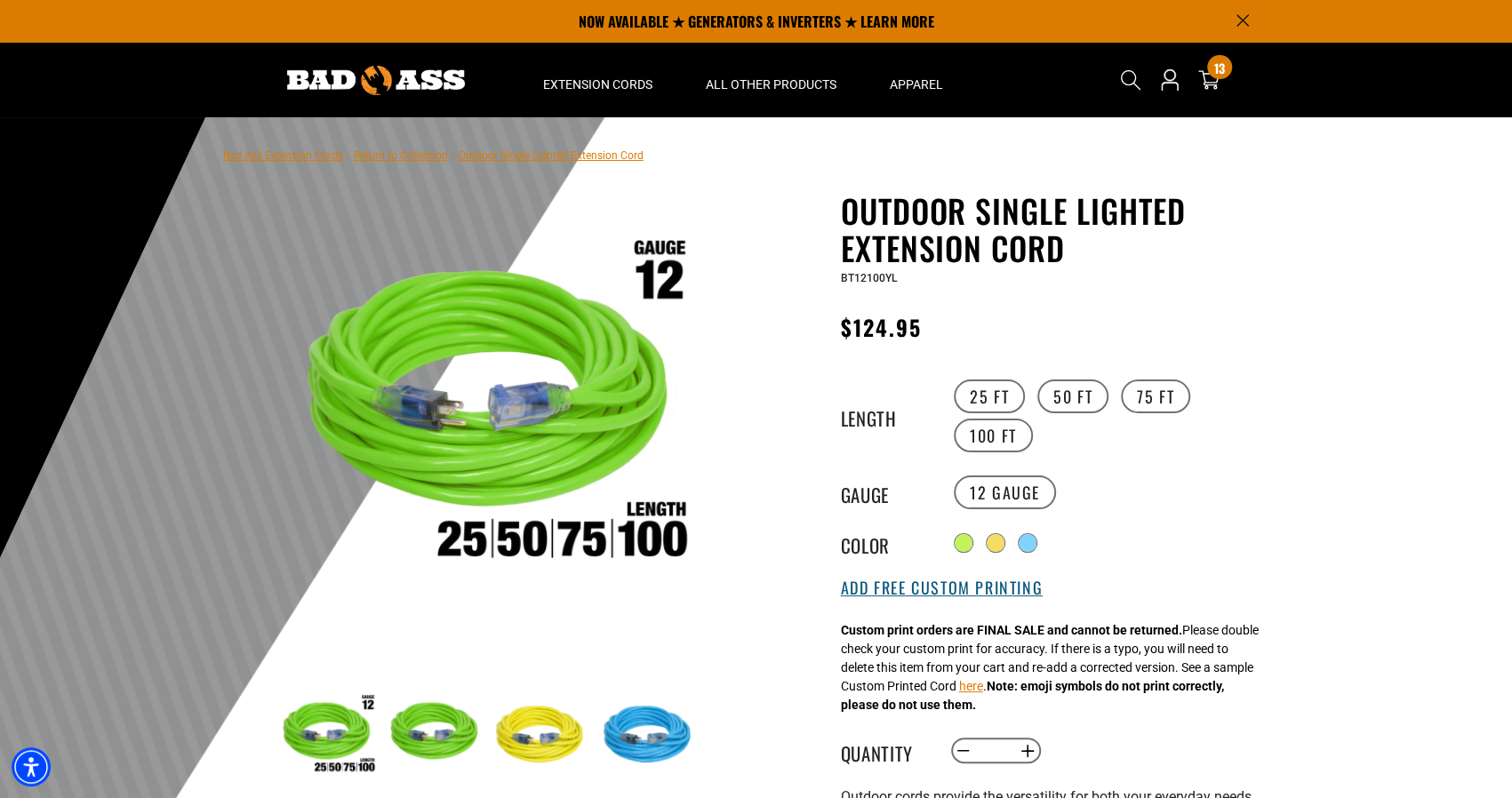
click at [884, 582] on button "Add Free Custom Printing" at bounding box center [942, 588] width 202 height 20
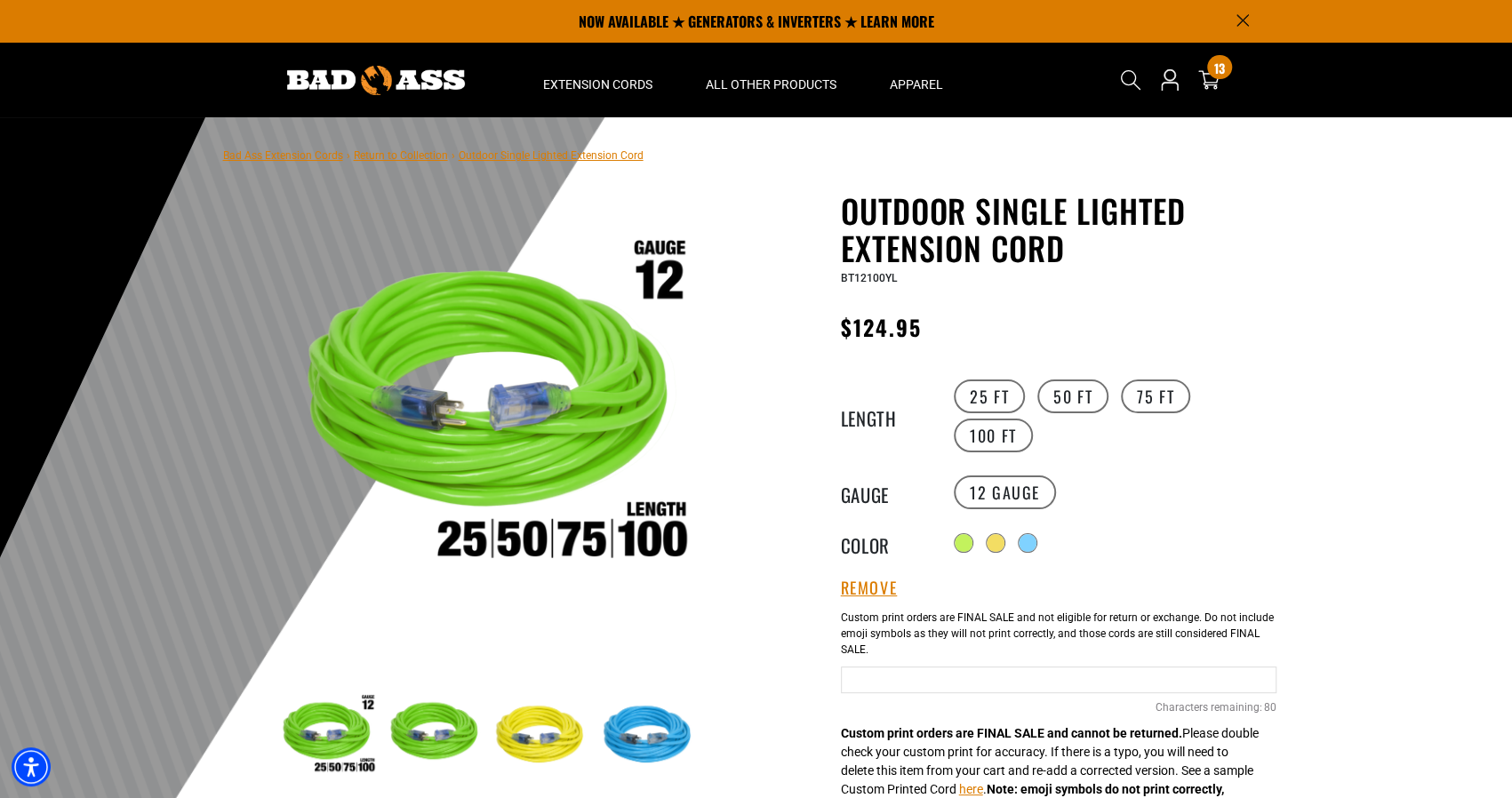
scroll to position [178, 0]
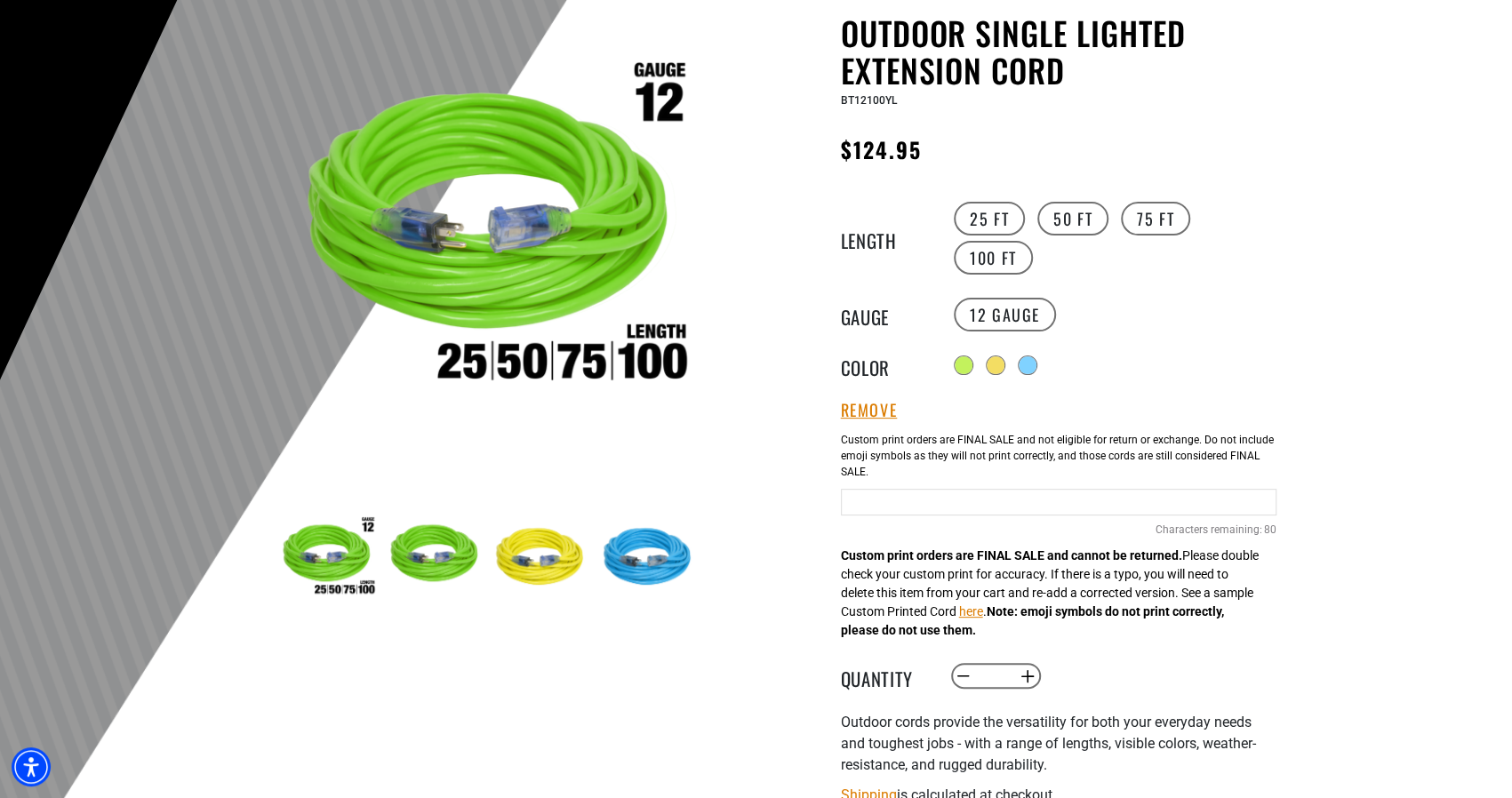
click at [961, 503] on input "Yellow Cables" at bounding box center [1059, 501] width 436 height 26
type input "**********"
drag, startPoint x: 1244, startPoint y: 497, endPoint x: 1417, endPoint y: 507, distance: 173.3
click at [1417, 507] on section "Bad Ass Extension Cords › Return to Collection › Outdoor Single Lighted Extensi…" at bounding box center [756, 531] width 1512 height 1184
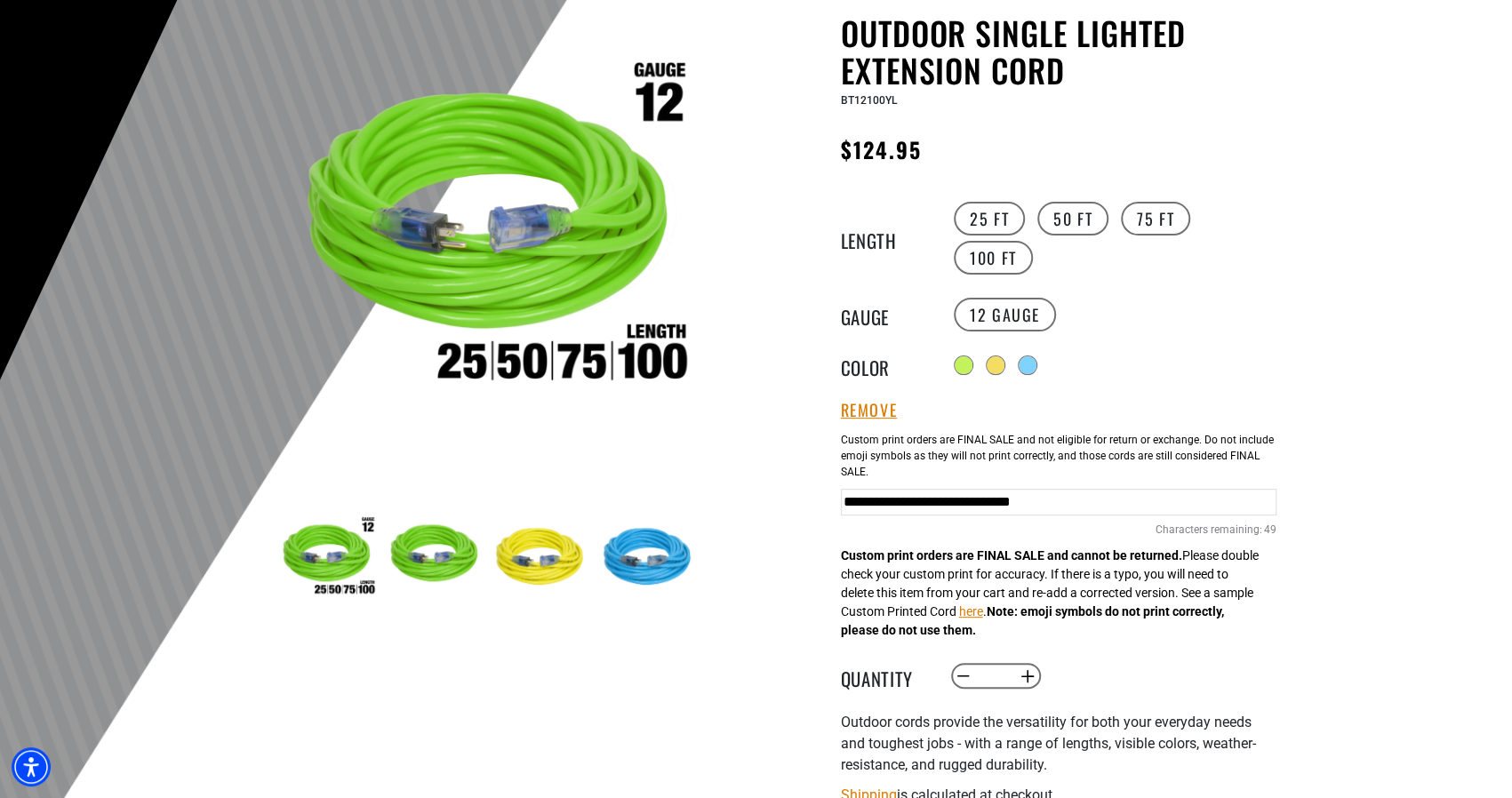
click at [1158, 495] on input "**********" at bounding box center [1059, 501] width 436 height 26
drag, startPoint x: 710, startPoint y: 497, endPoint x: 640, endPoint y: 498, distance: 70.0
click at [640, 498] on div "1 of 4 Previous Next 1" at bounding box center [756, 569] width 1066 height 1109
click at [848, 497] on input "**********" at bounding box center [1059, 501] width 436 height 26
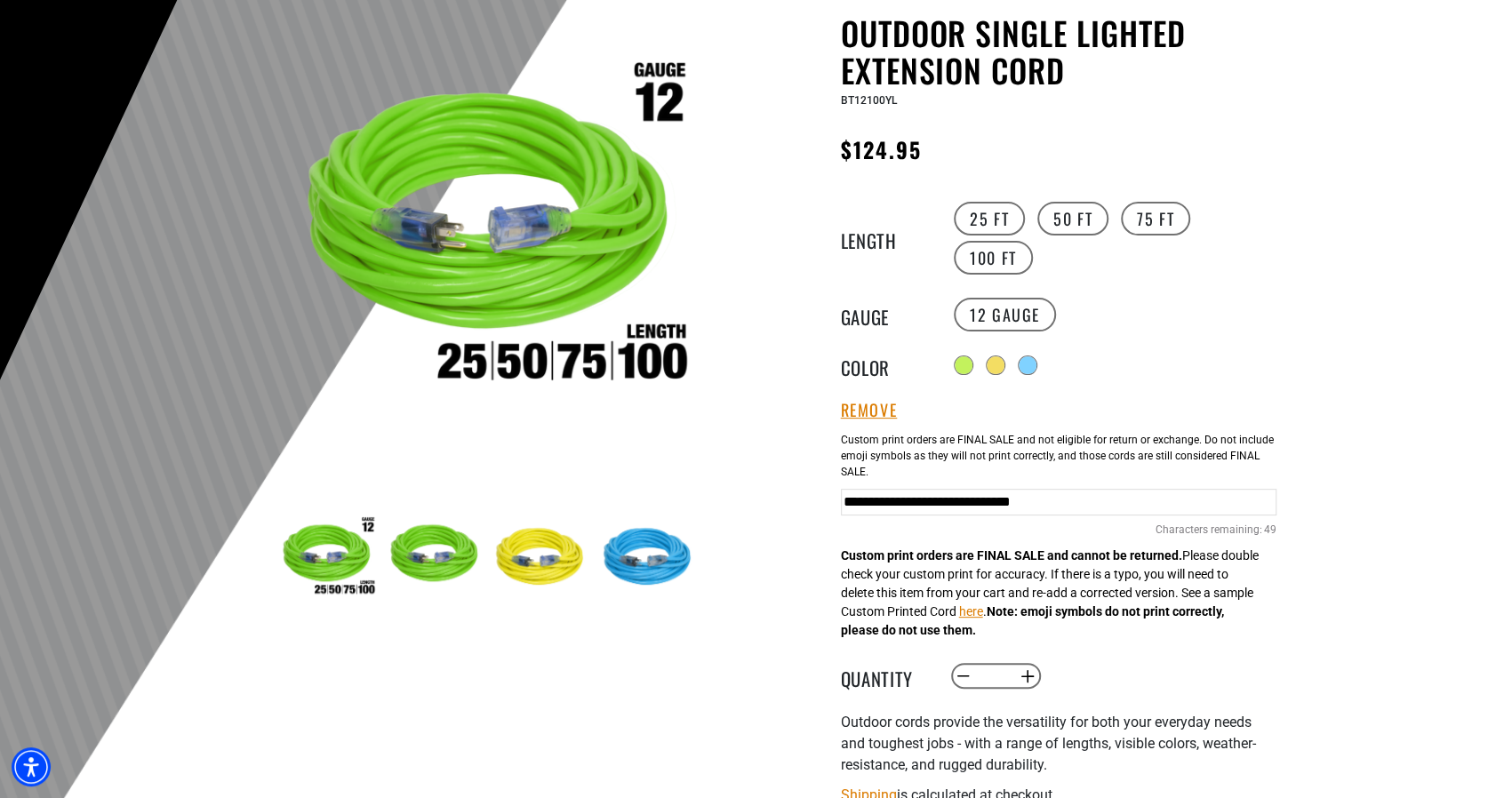
click at [1186, 497] on input "**********" at bounding box center [1059, 501] width 436 height 26
click at [1192, 495] on input "**********" at bounding box center [1059, 501] width 436 height 26
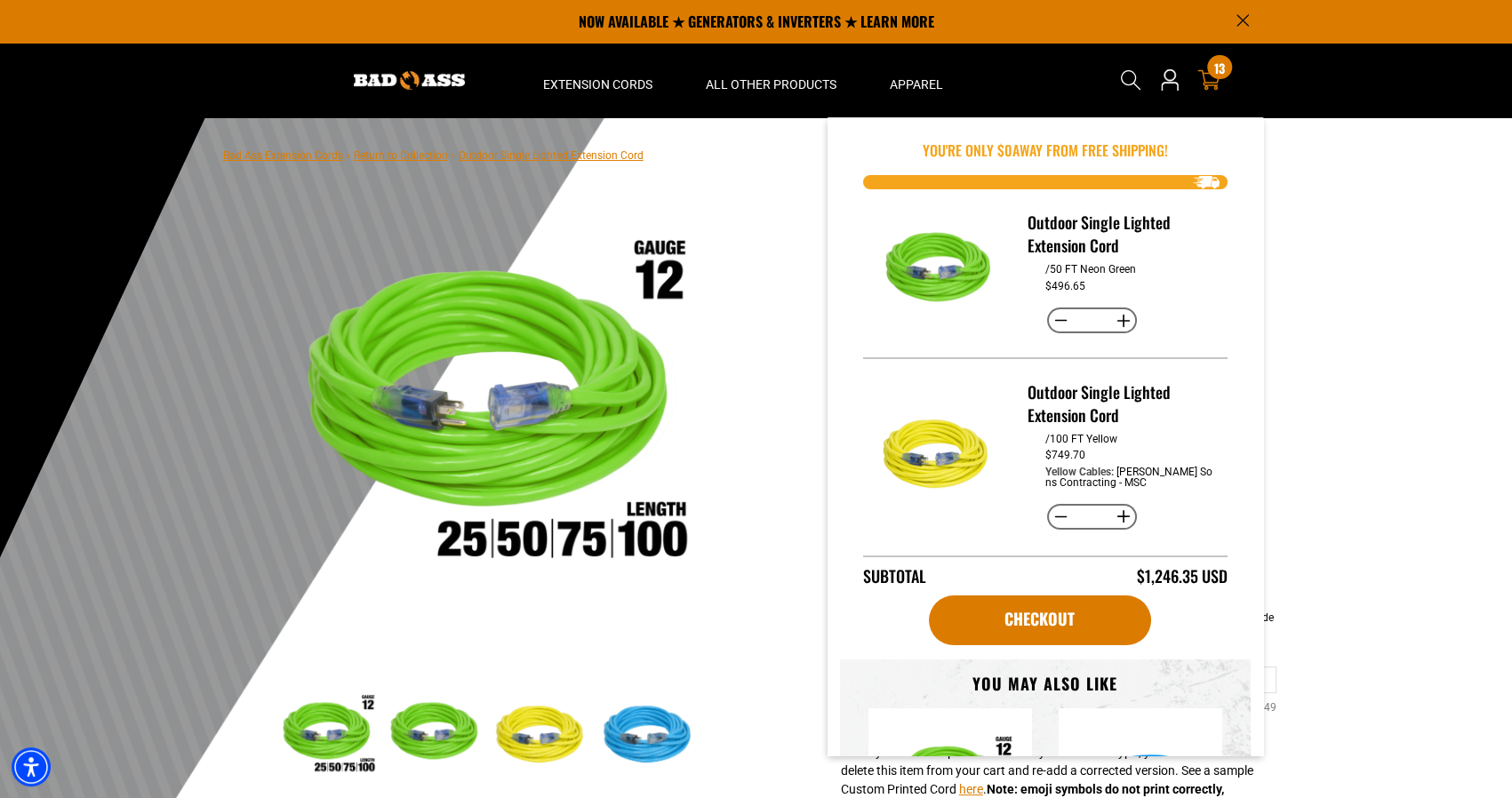
click at [1211, 81] on icon at bounding box center [1209, 80] width 24 height 23
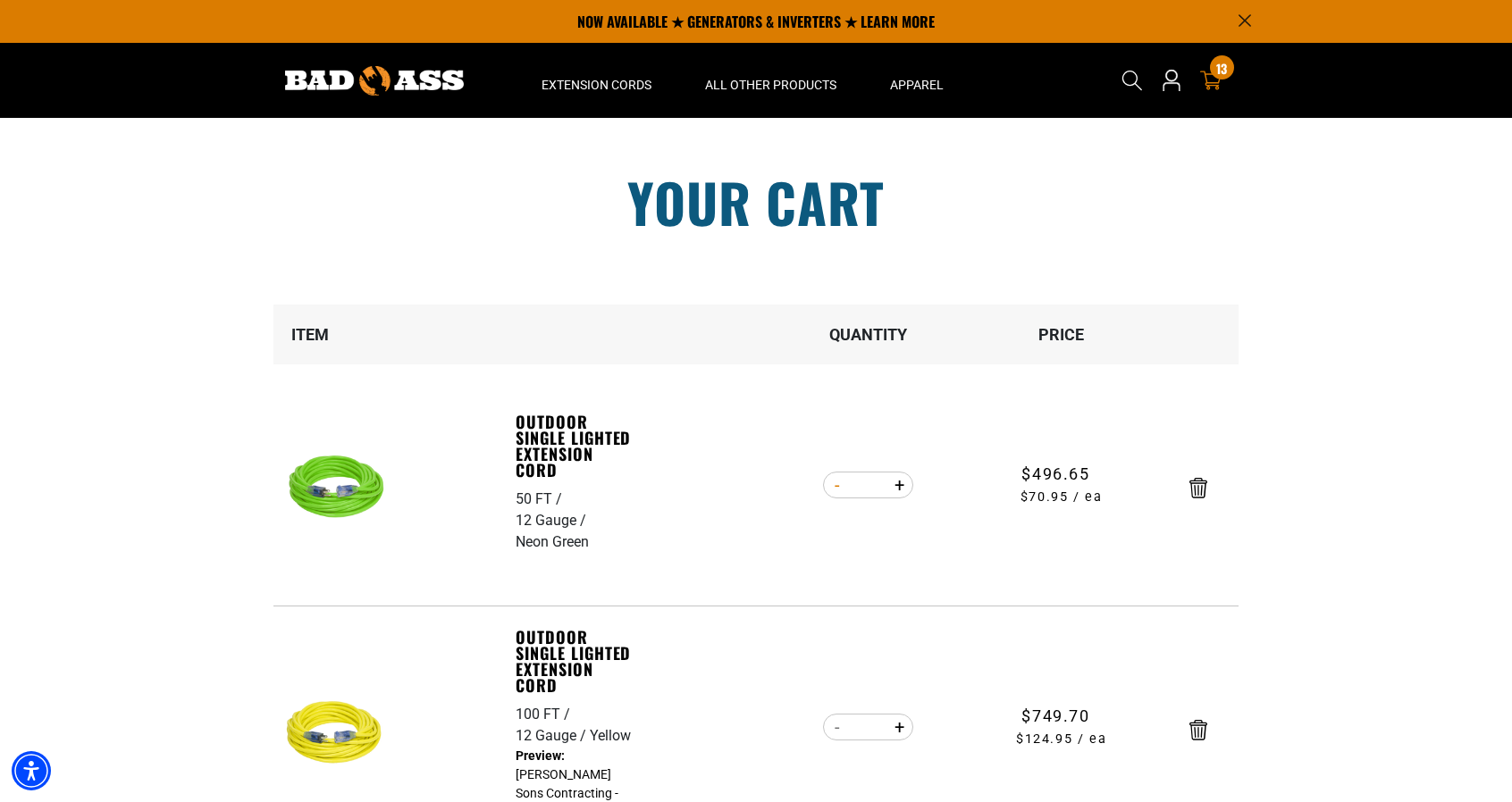
click at [839, 490] on button "Decrease quantity for Outdoor Single Lighted Extension Cord" at bounding box center [837, 485] width 28 height 31
type input "*"
click at [839, 490] on form "Item Quantity Price Outdoor Single Lighted Extension Cord 50 FT 12 Gauge Neon G…" at bounding box center [756, 577] width 966 height 544
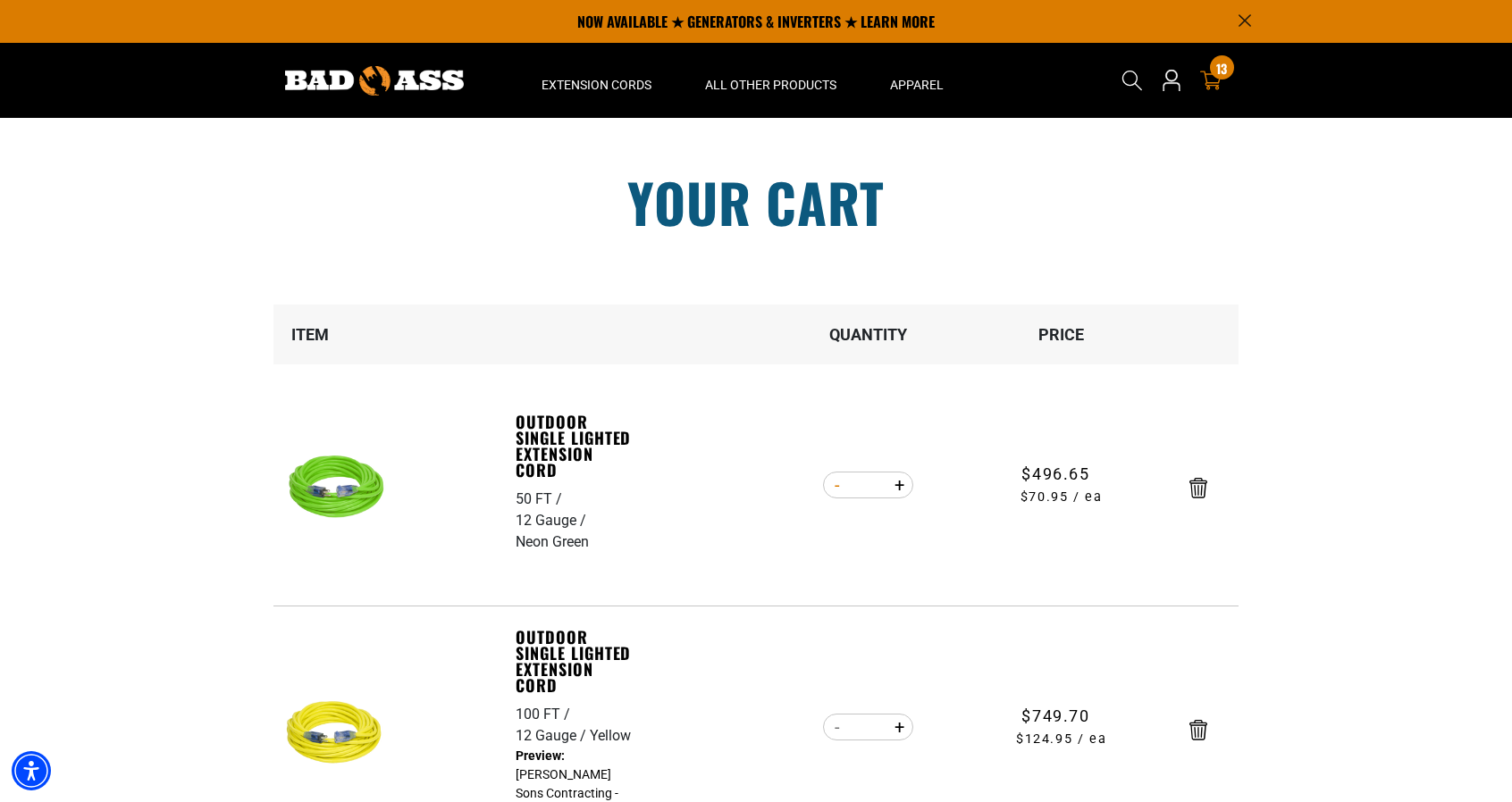
click at [839, 490] on form "Item Quantity Price Outdoor Single Lighted Extension Cord 50 FT 12 Gauge Neon G…" at bounding box center [756, 577] width 966 height 544
click at [830, 490] on button "Decrease quantity for Outdoor Single Lighted Extension Cord" at bounding box center [837, 485] width 28 height 31
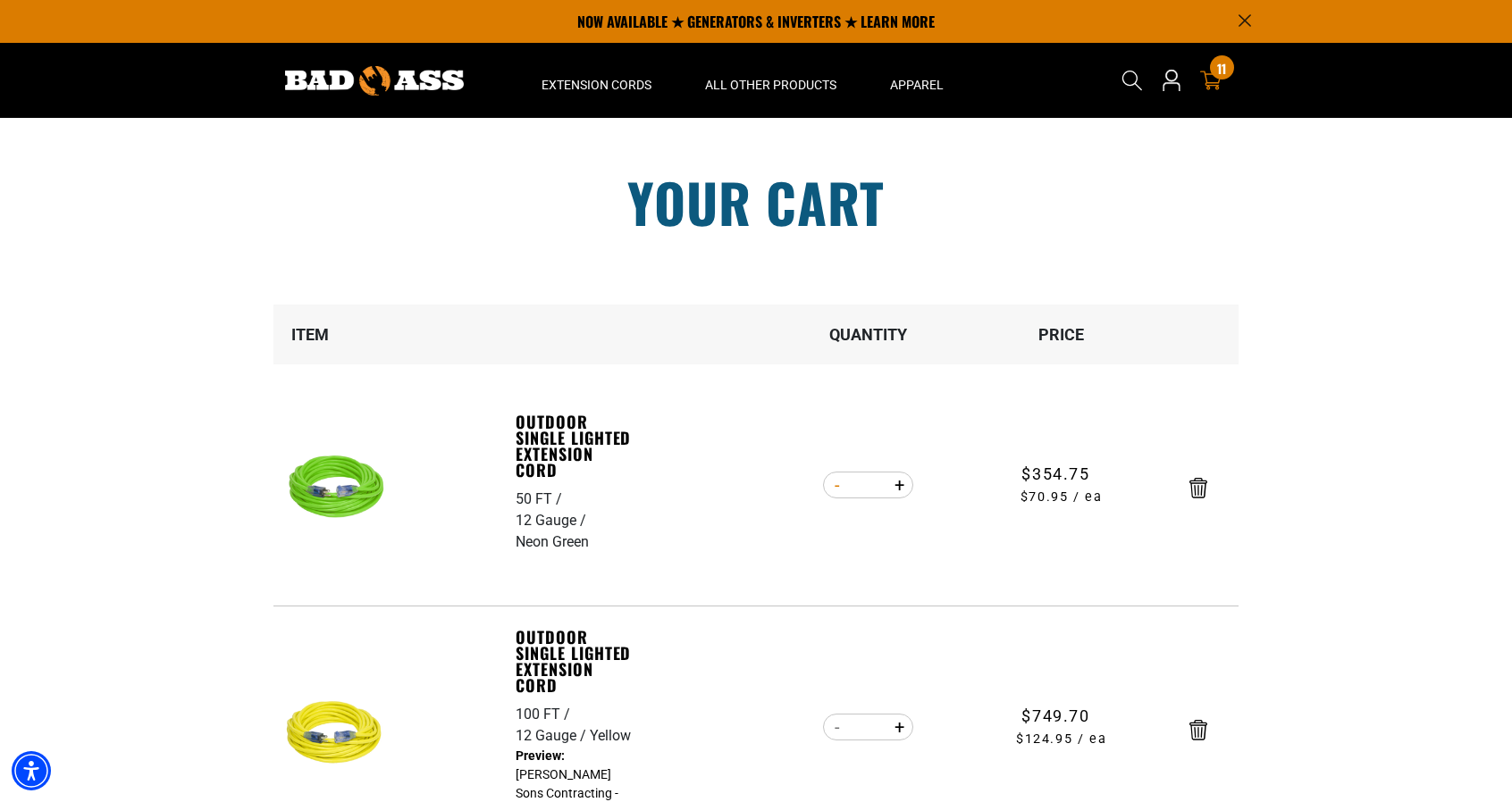
type input "*"
click at [830, 490] on button "Decrease quantity for Outdoor Single Lighted Extension Cord" at bounding box center [837, 485] width 28 height 31
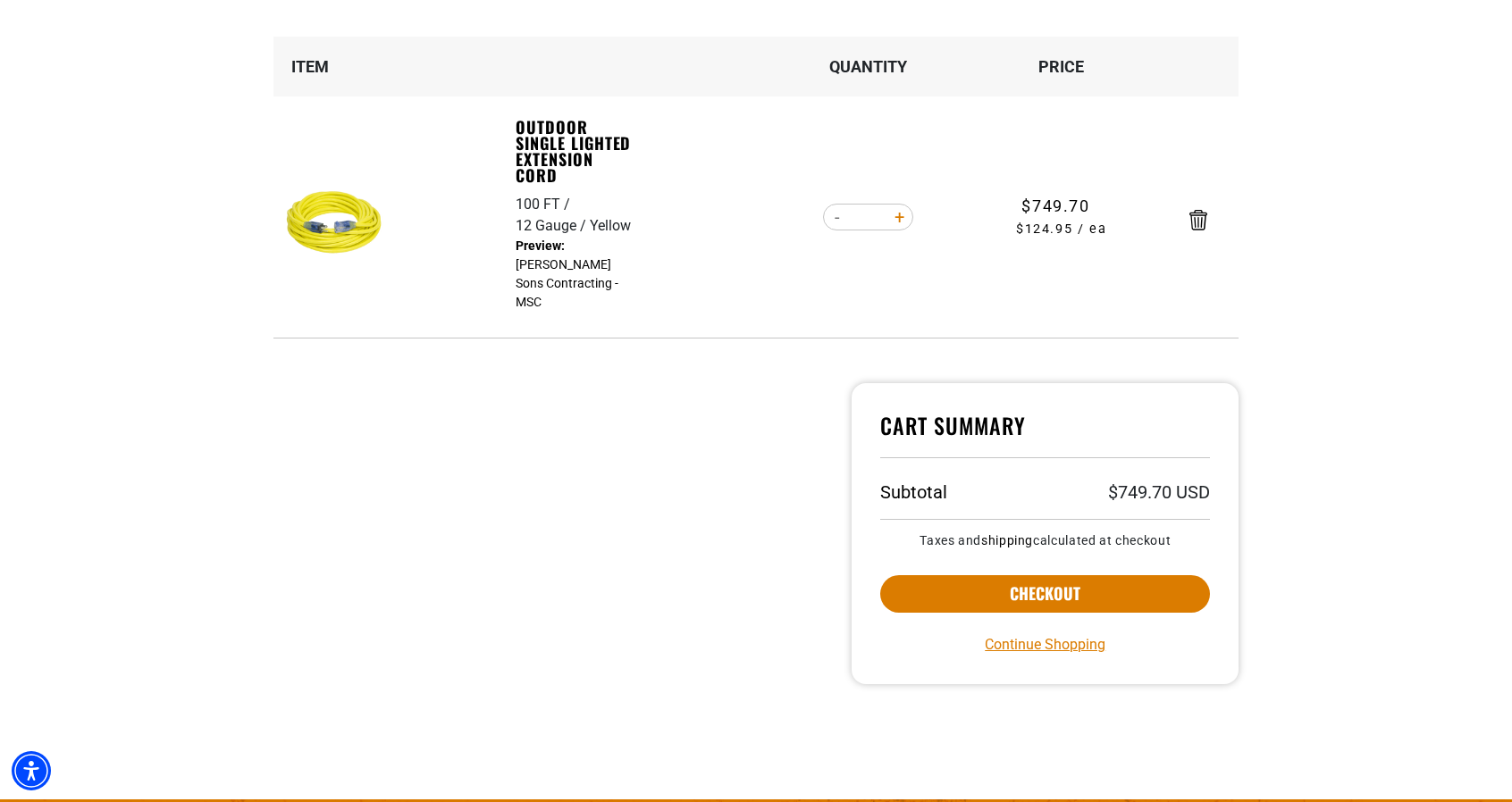
click at [905, 220] on button "Increase quantity for Outdoor Single Lighted Extension Cord" at bounding box center [900, 216] width 28 height 31
type input "**"
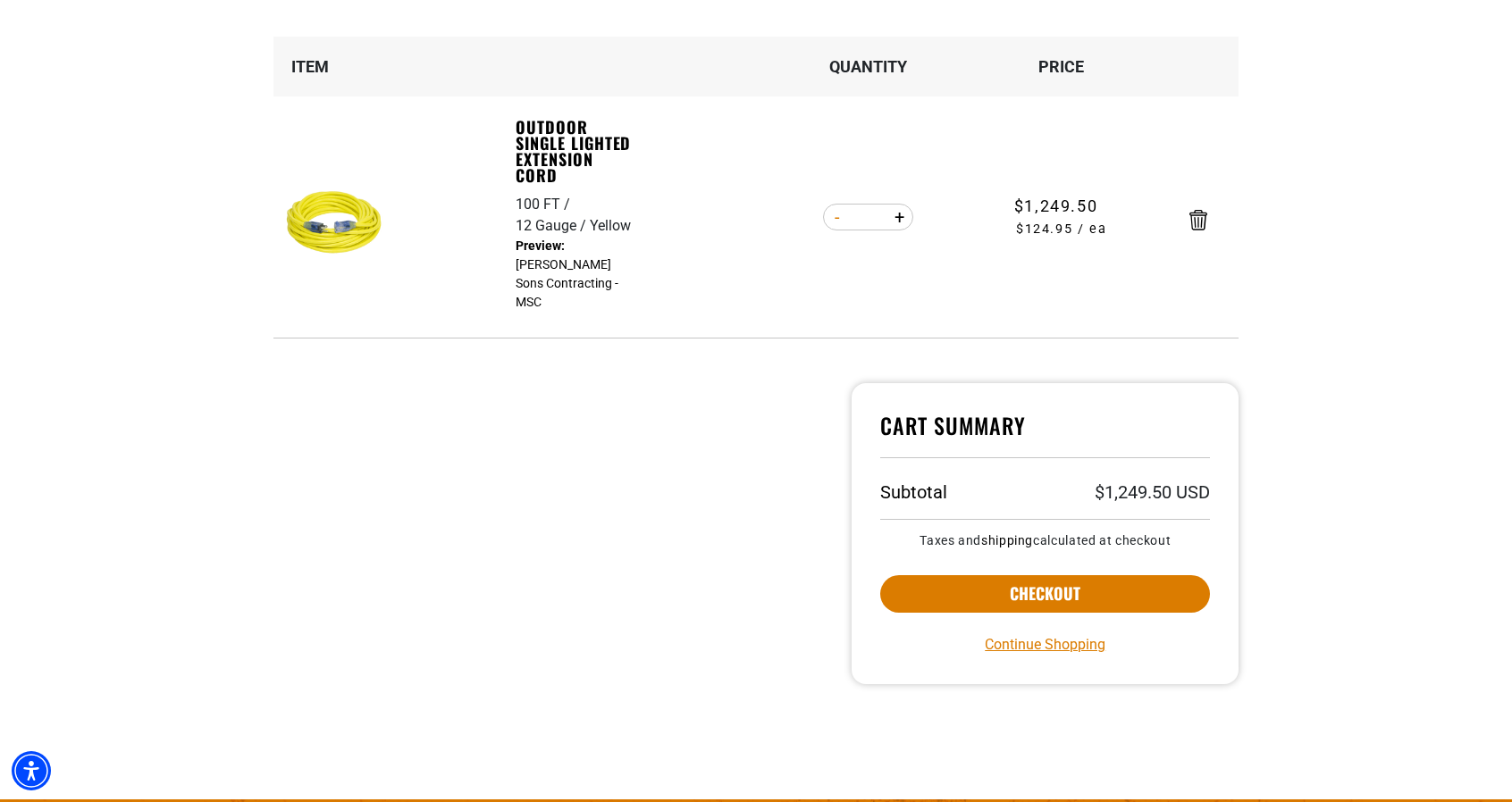
click at [834, 220] on button "Decrease quantity for Outdoor Single Lighted Extension Cord" at bounding box center [837, 216] width 28 height 31
type input "*"
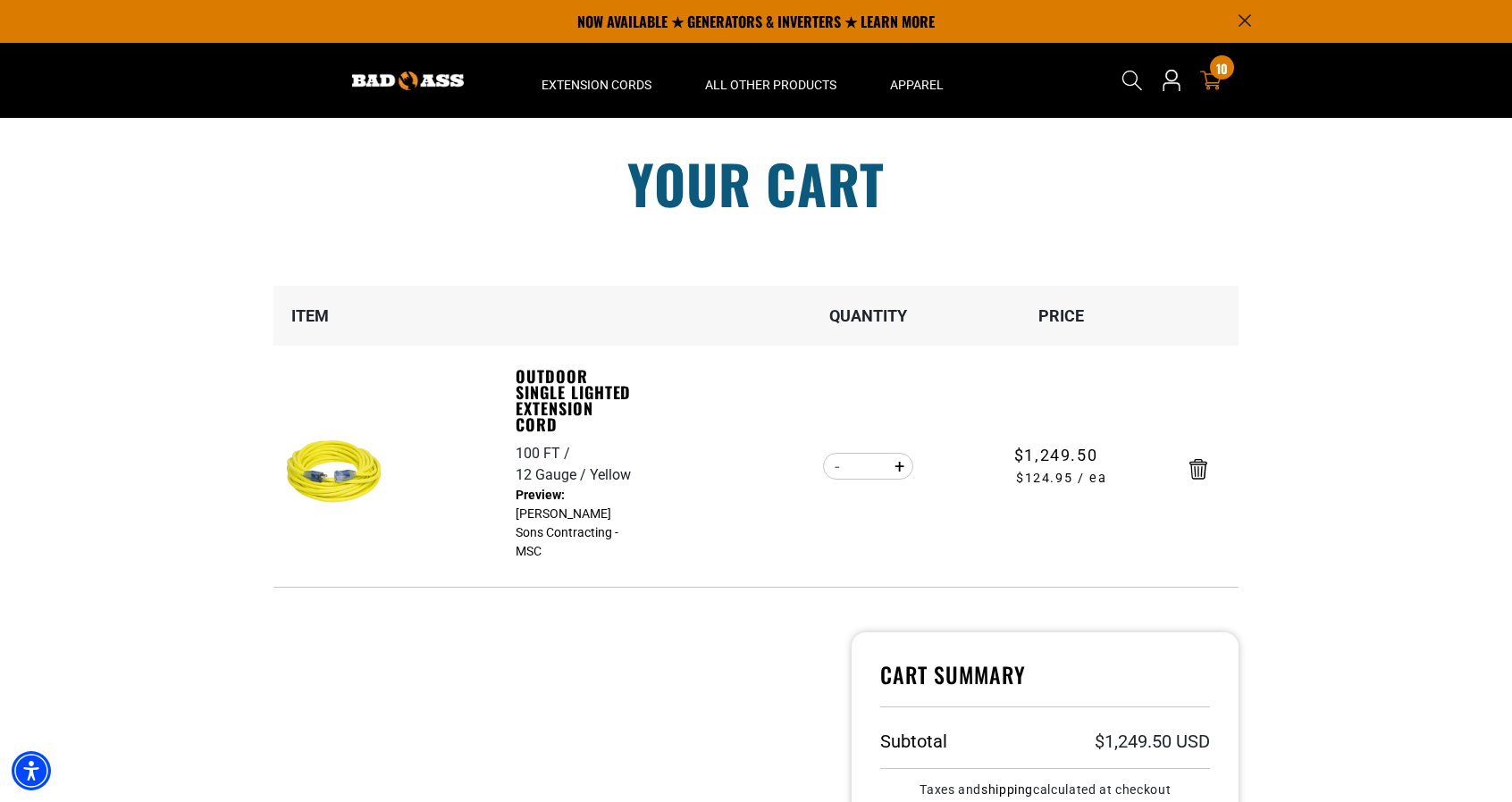
scroll to position [0, 0]
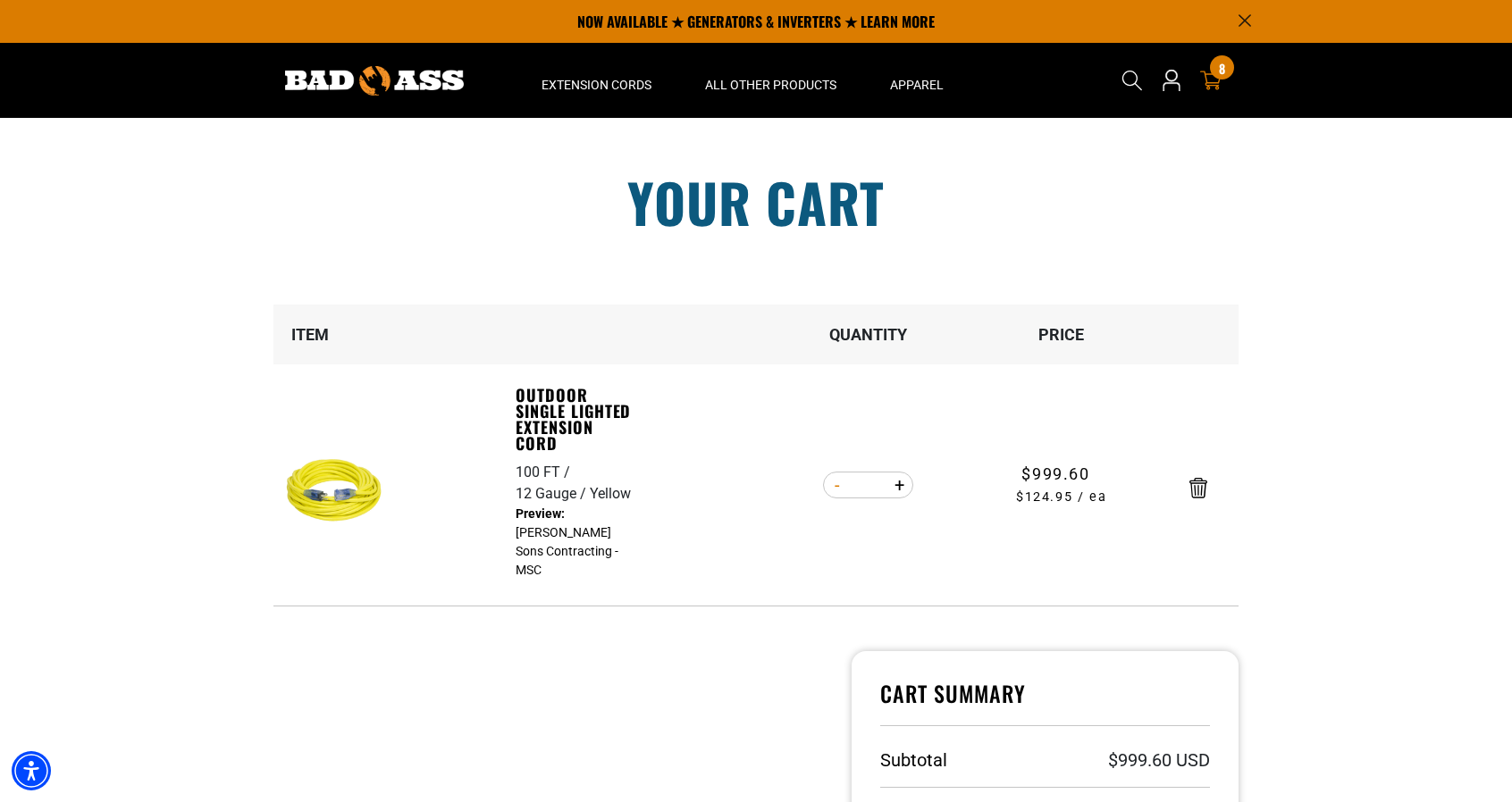
click at [839, 493] on button "Decrease quantity for Outdoor Single Lighted Extension Cord" at bounding box center [837, 485] width 28 height 31
type input "*"
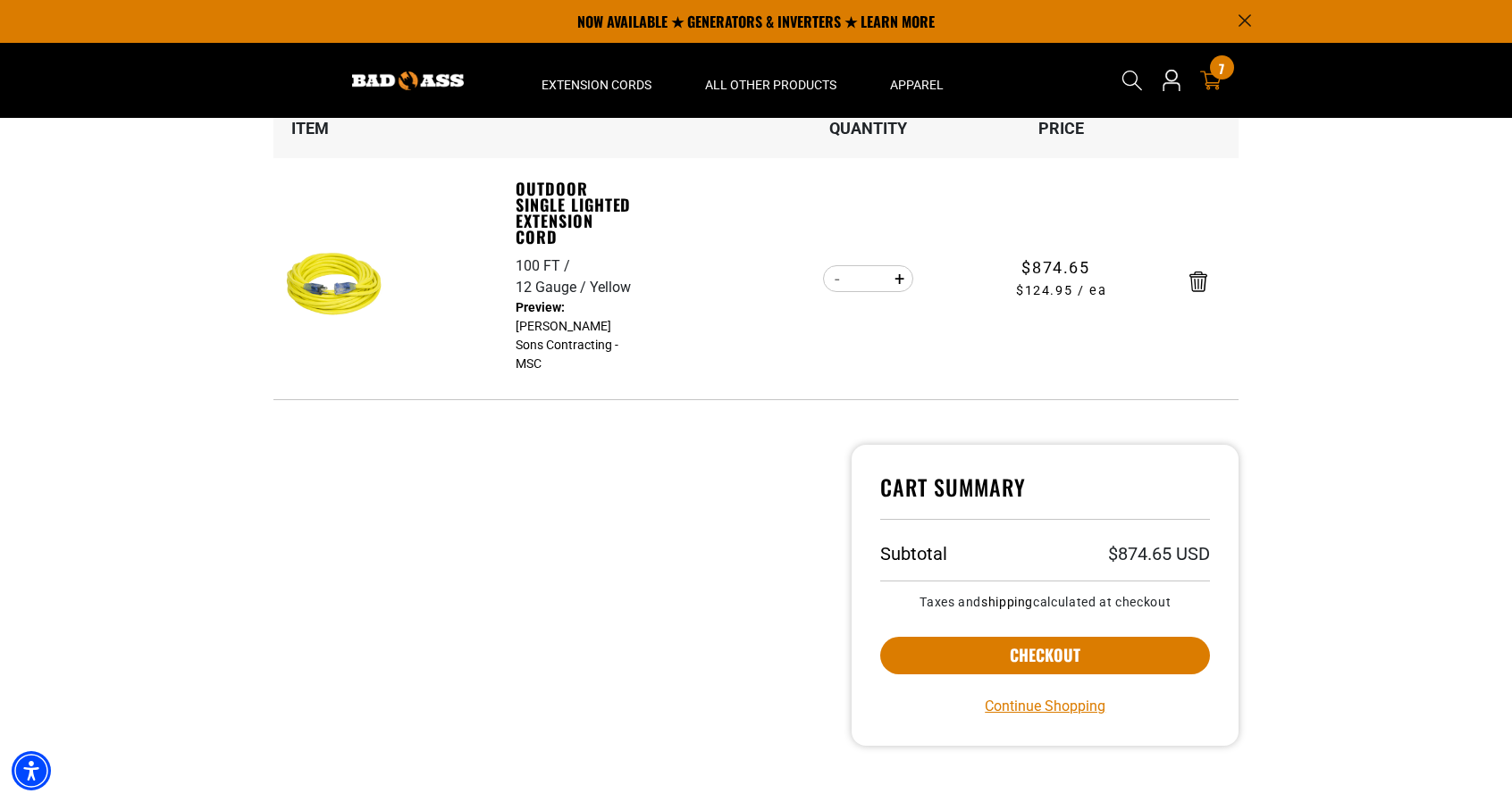
scroll to position [179, 0]
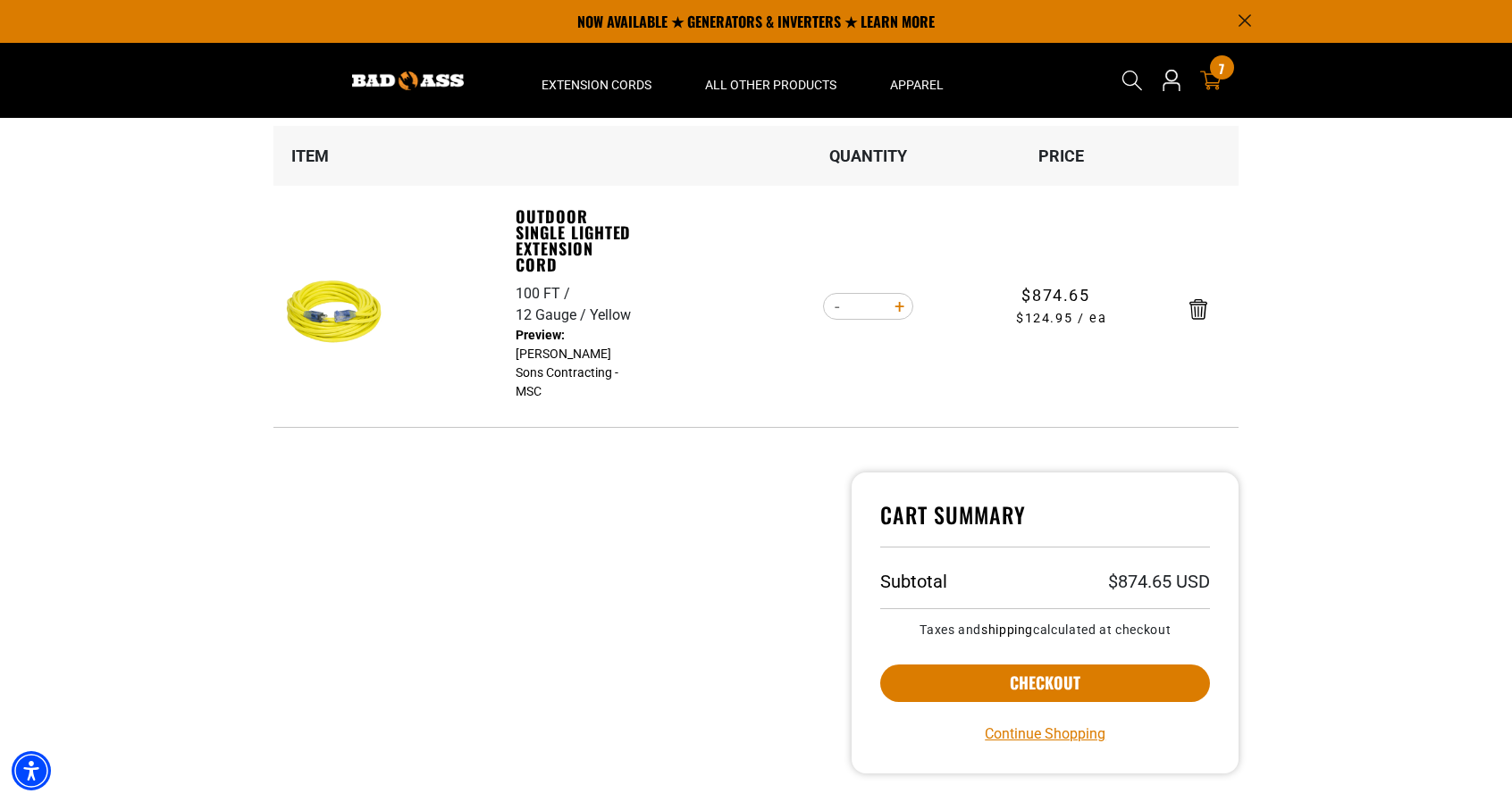
click at [901, 307] on button "Increase quantity for Outdoor Single Lighted Extension Cord" at bounding box center [900, 306] width 28 height 31
type input "*"
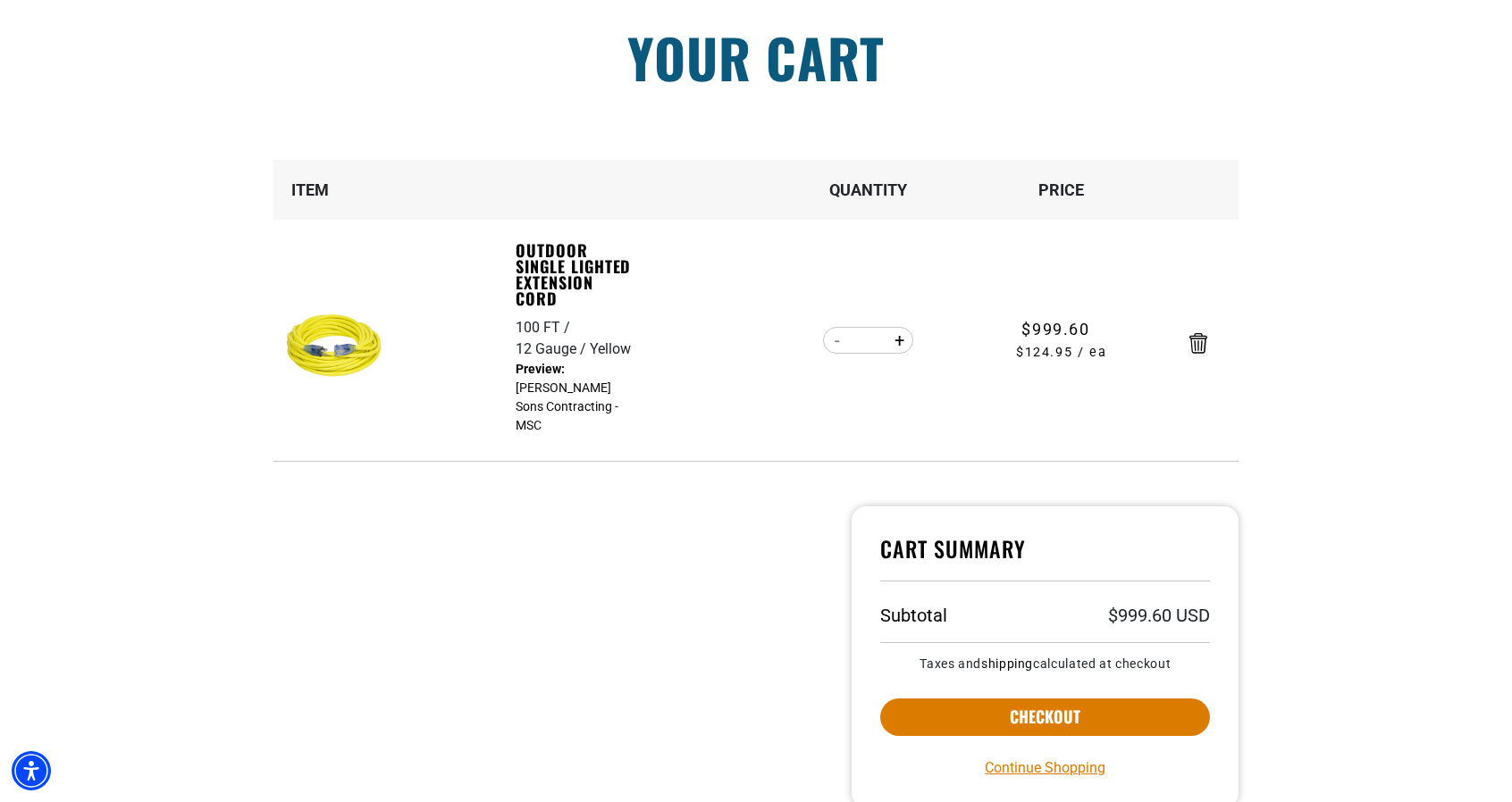
scroll to position [268, 0]
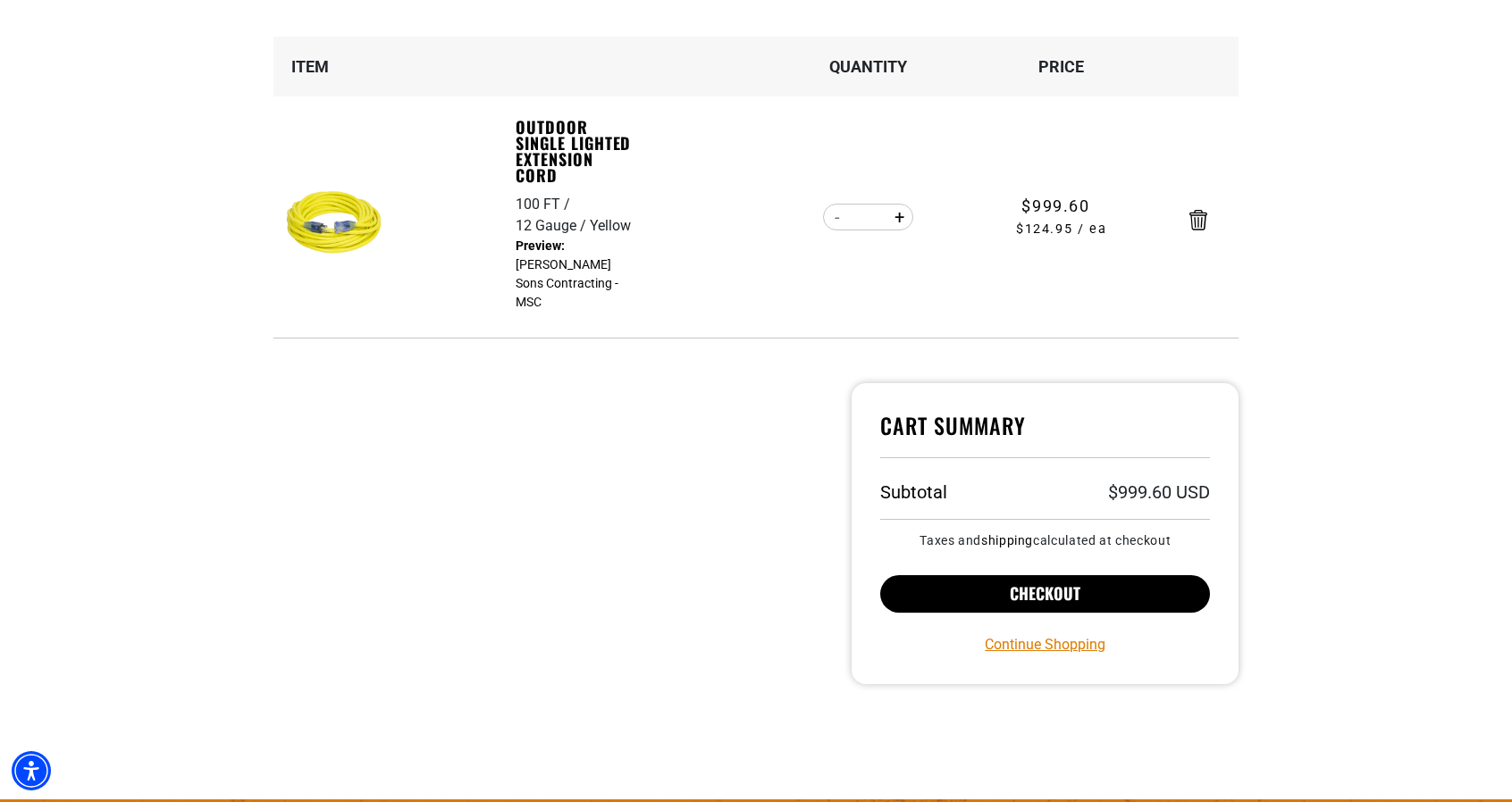
click at [1134, 586] on button "Checkout" at bounding box center [1044, 594] width 330 height 37
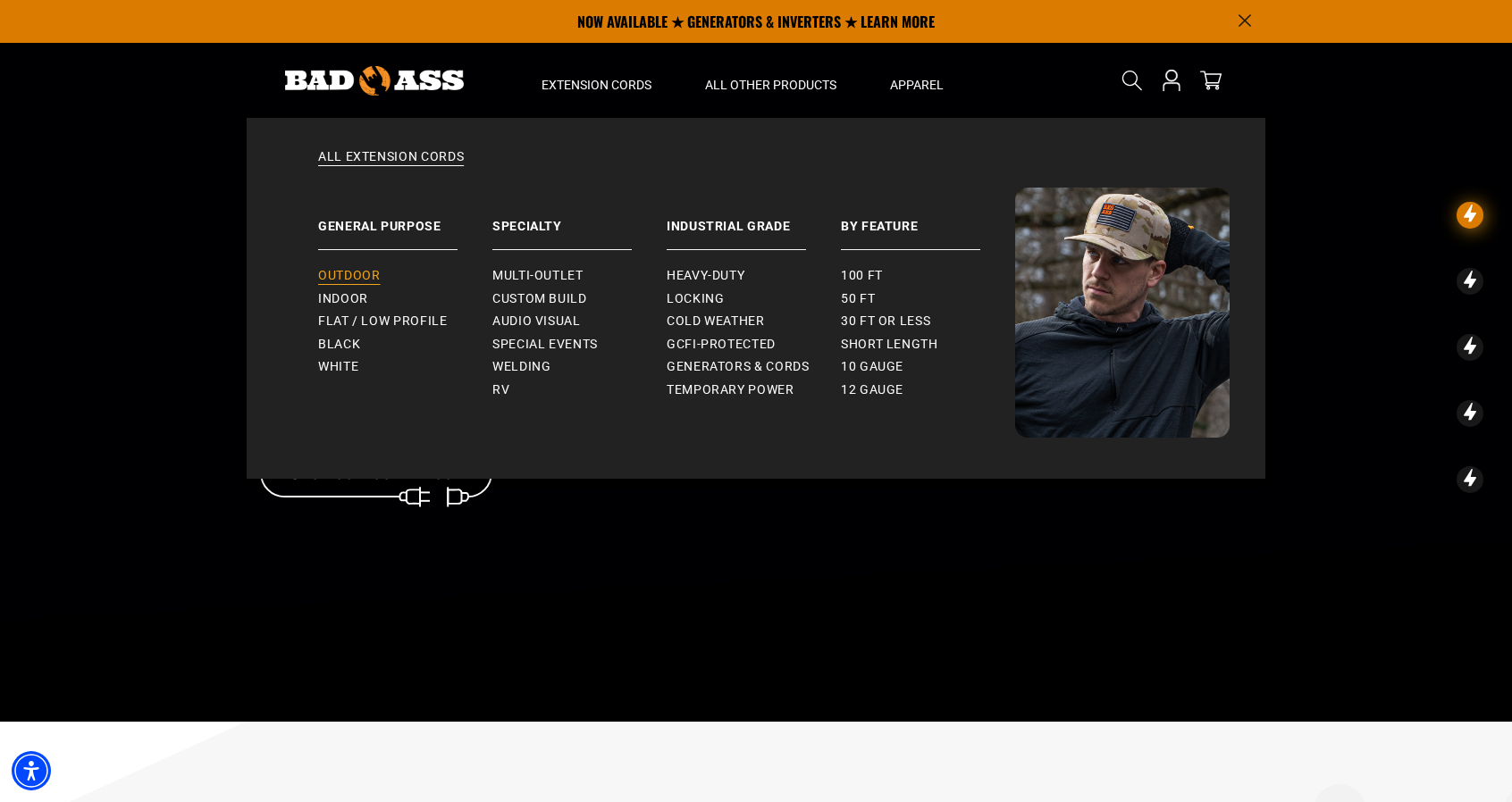
click at [400, 273] on link "Outdoor" at bounding box center [405, 277] width 174 height 24
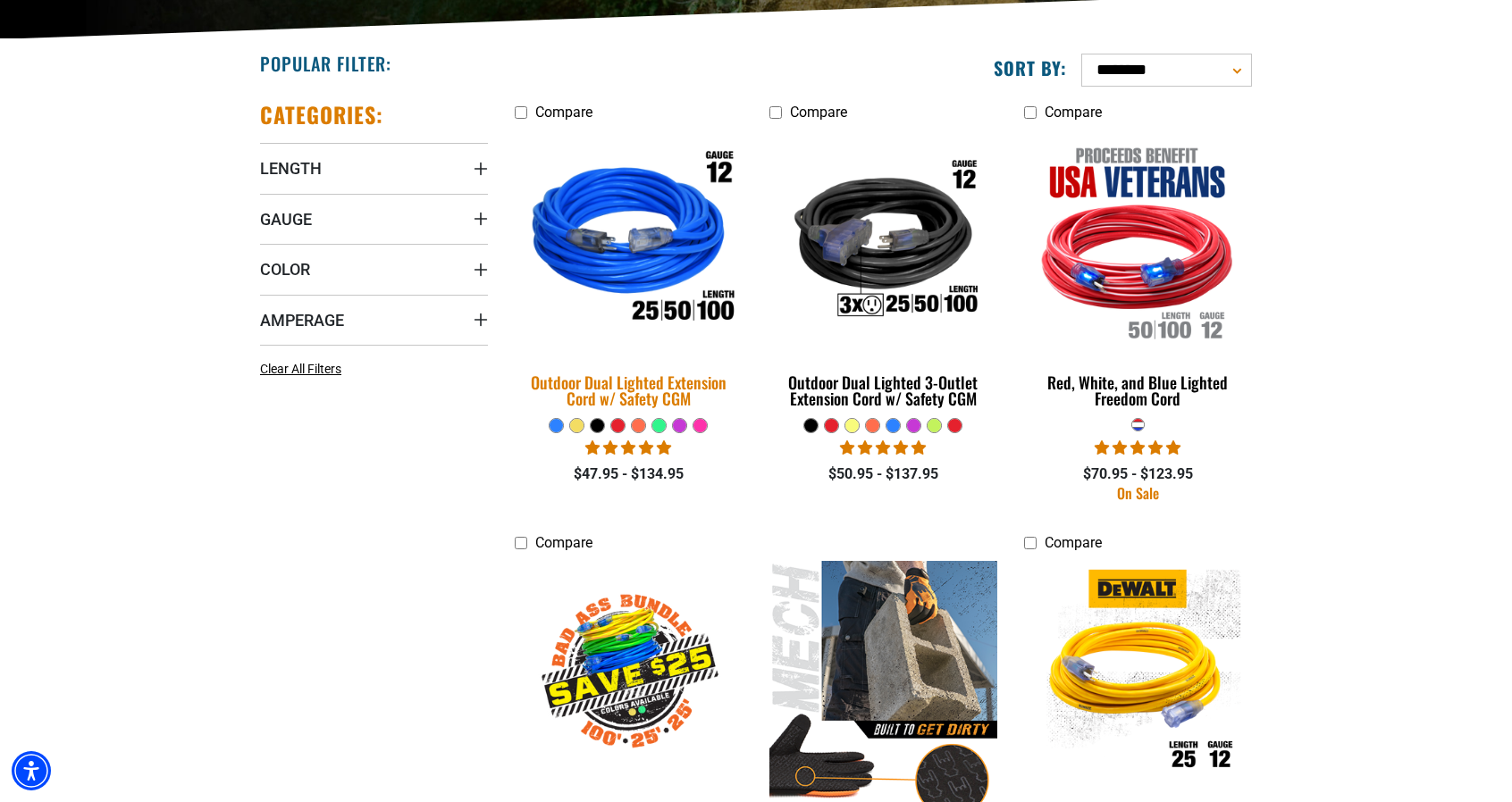
scroll to position [447, 0]
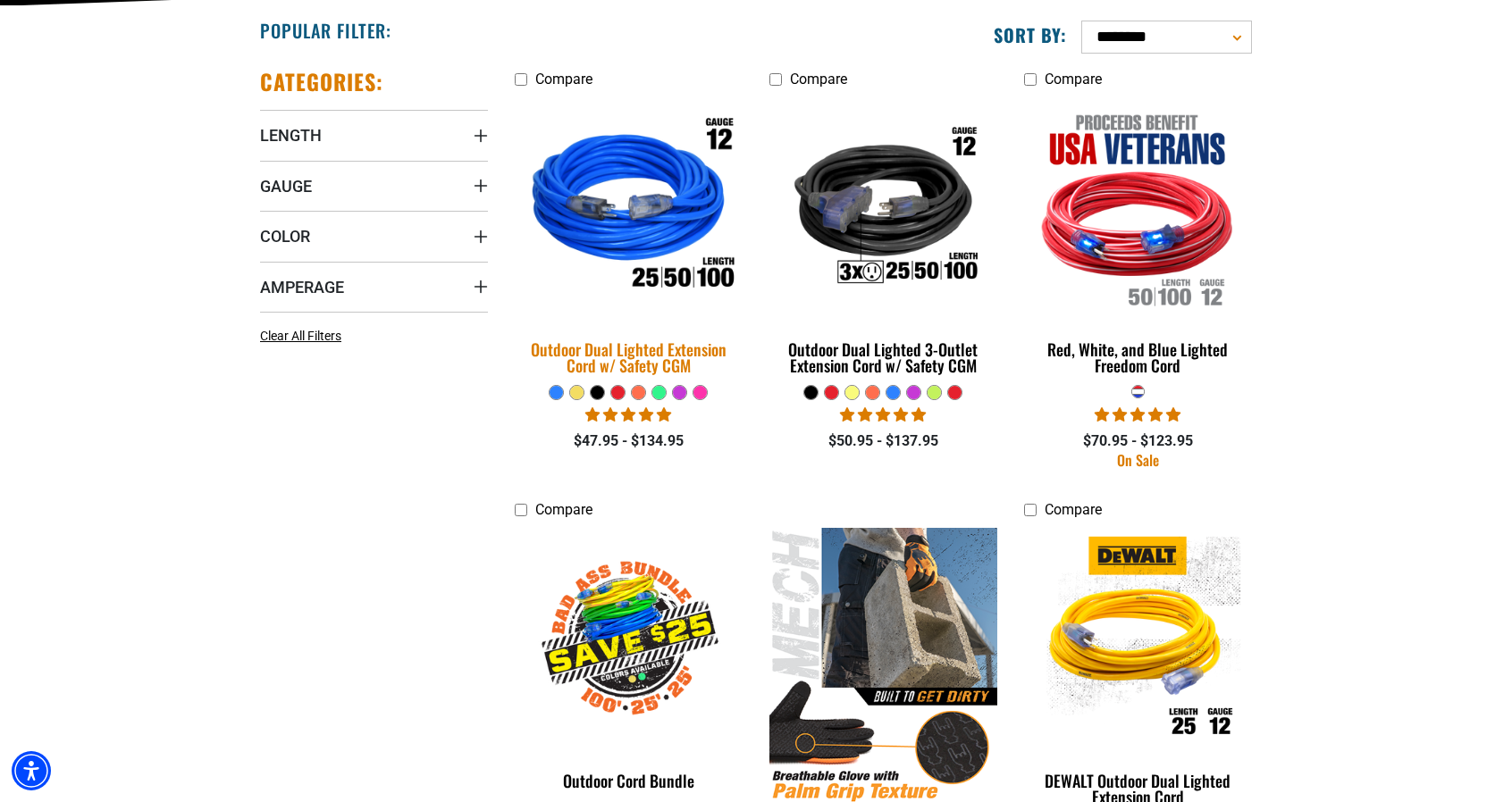
click at [616, 341] on div "Outdoor Dual Lighted Extension Cord w/ Safety CGM" at bounding box center [629, 357] width 228 height 32
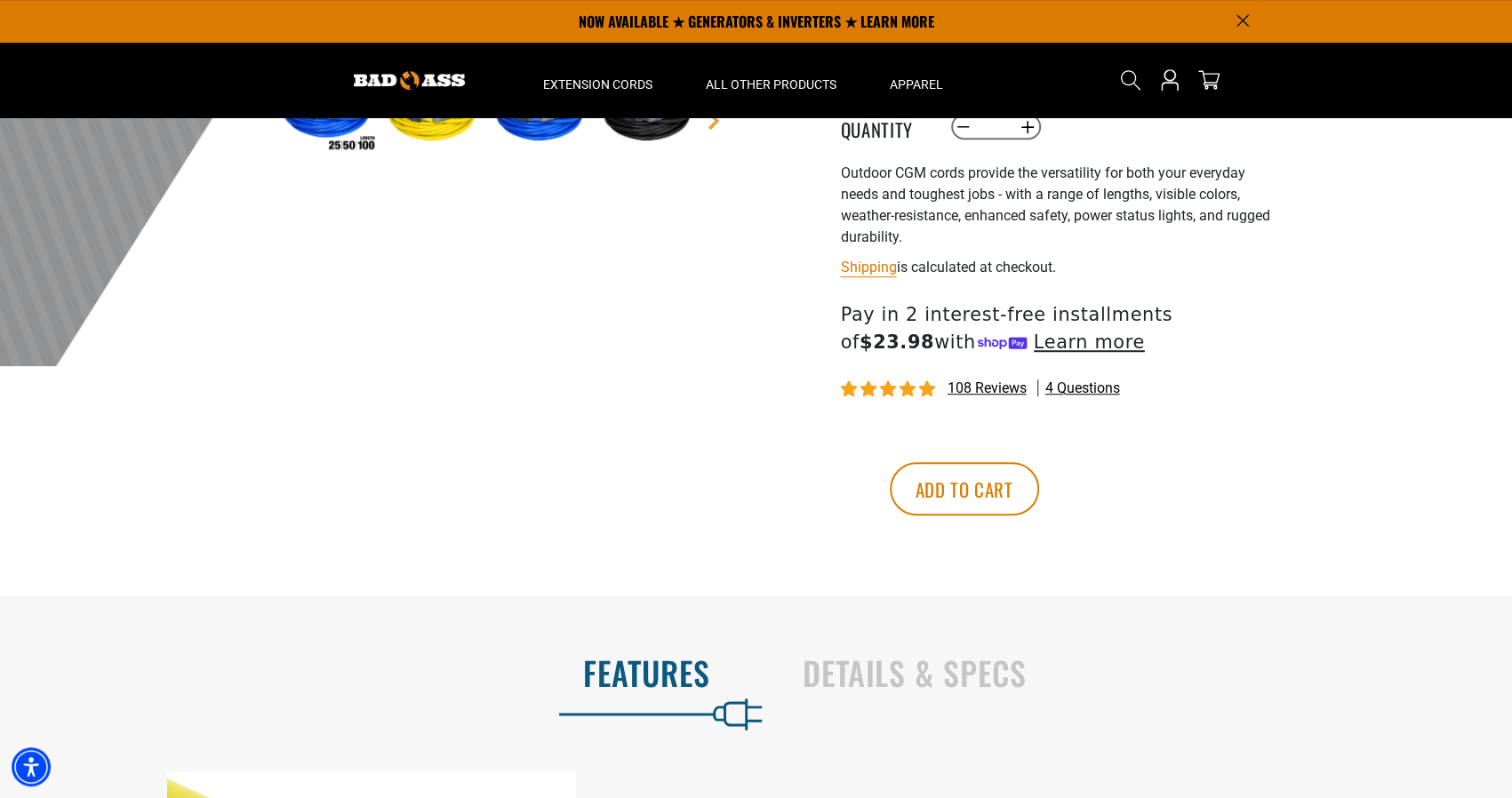
click at [966, 650] on div "Details & Specs" at bounding box center [1139, 677] width 730 height 72
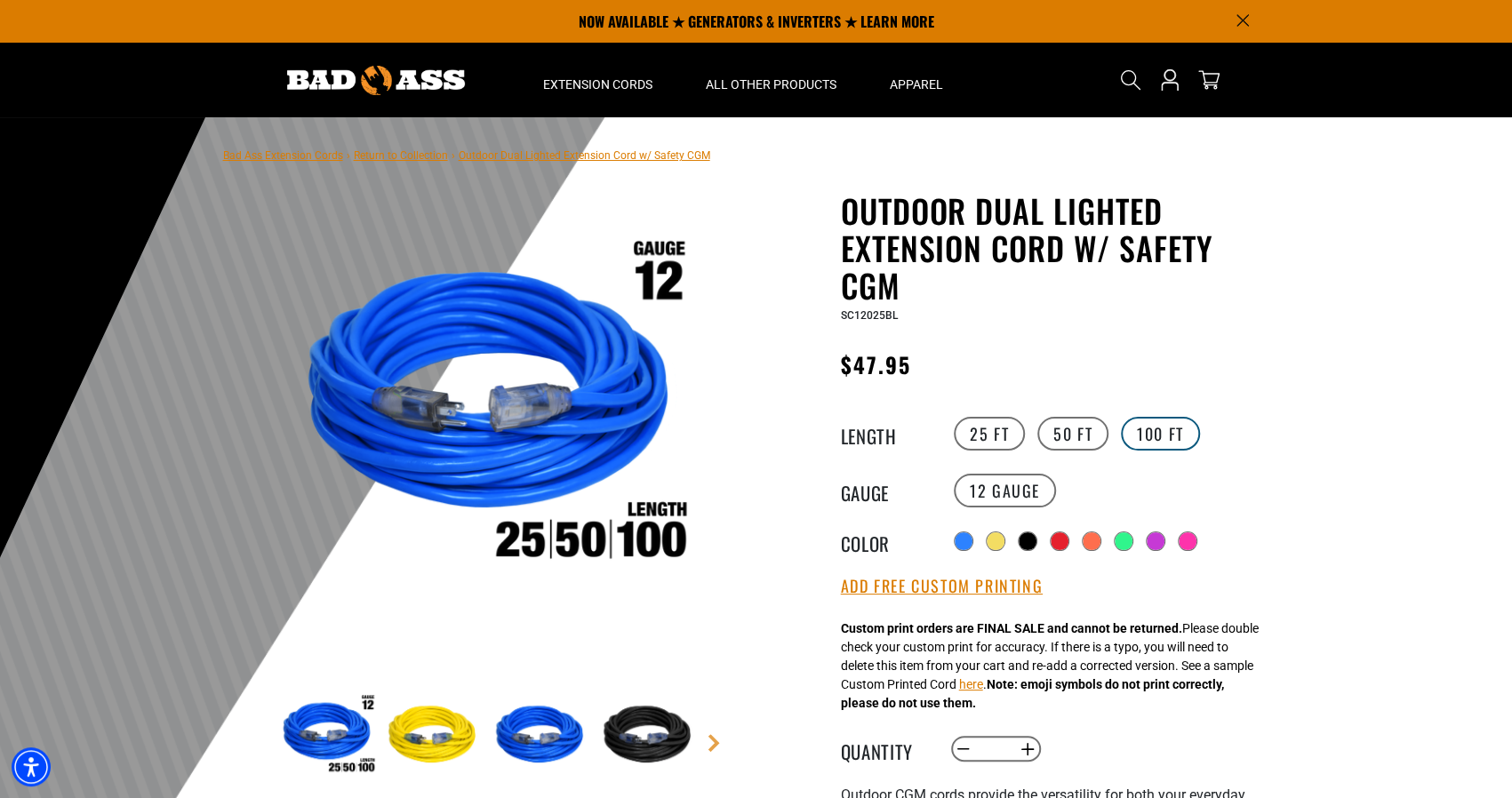
click at [1162, 439] on label "100 FT" at bounding box center [1160, 434] width 79 height 33
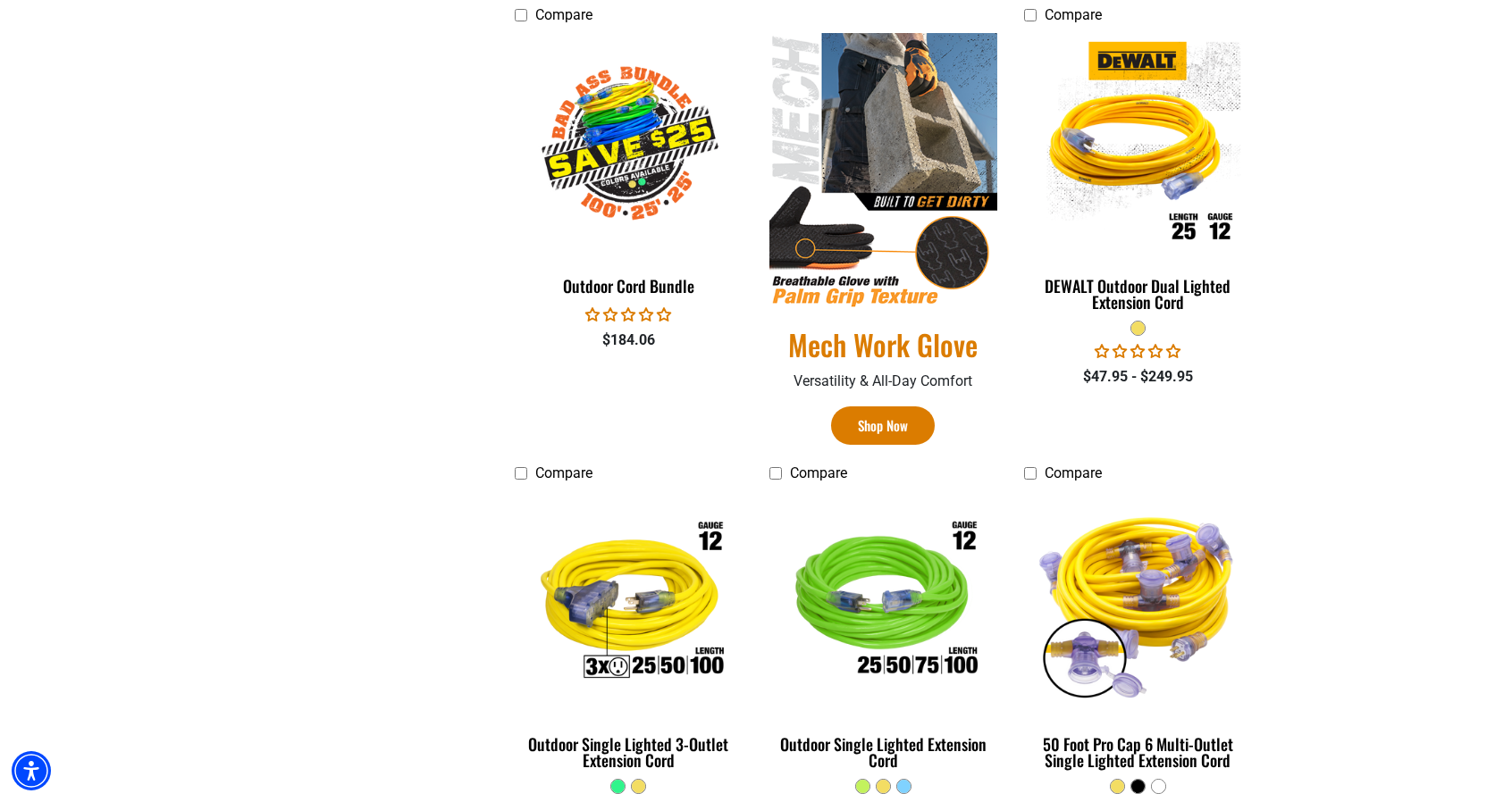
scroll to position [983, 0]
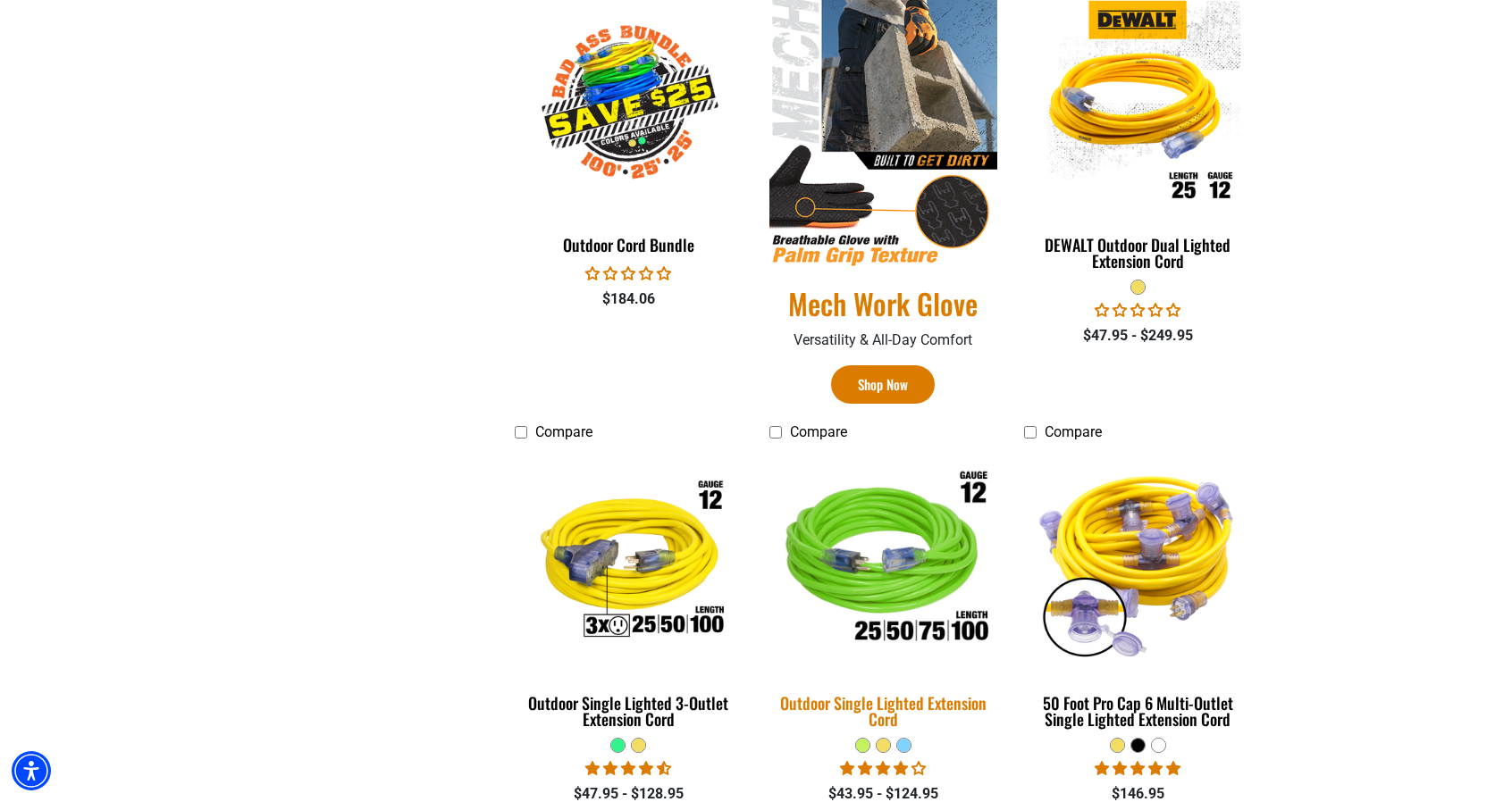
click at [858, 596] on img at bounding box center [883, 562] width 250 height 228
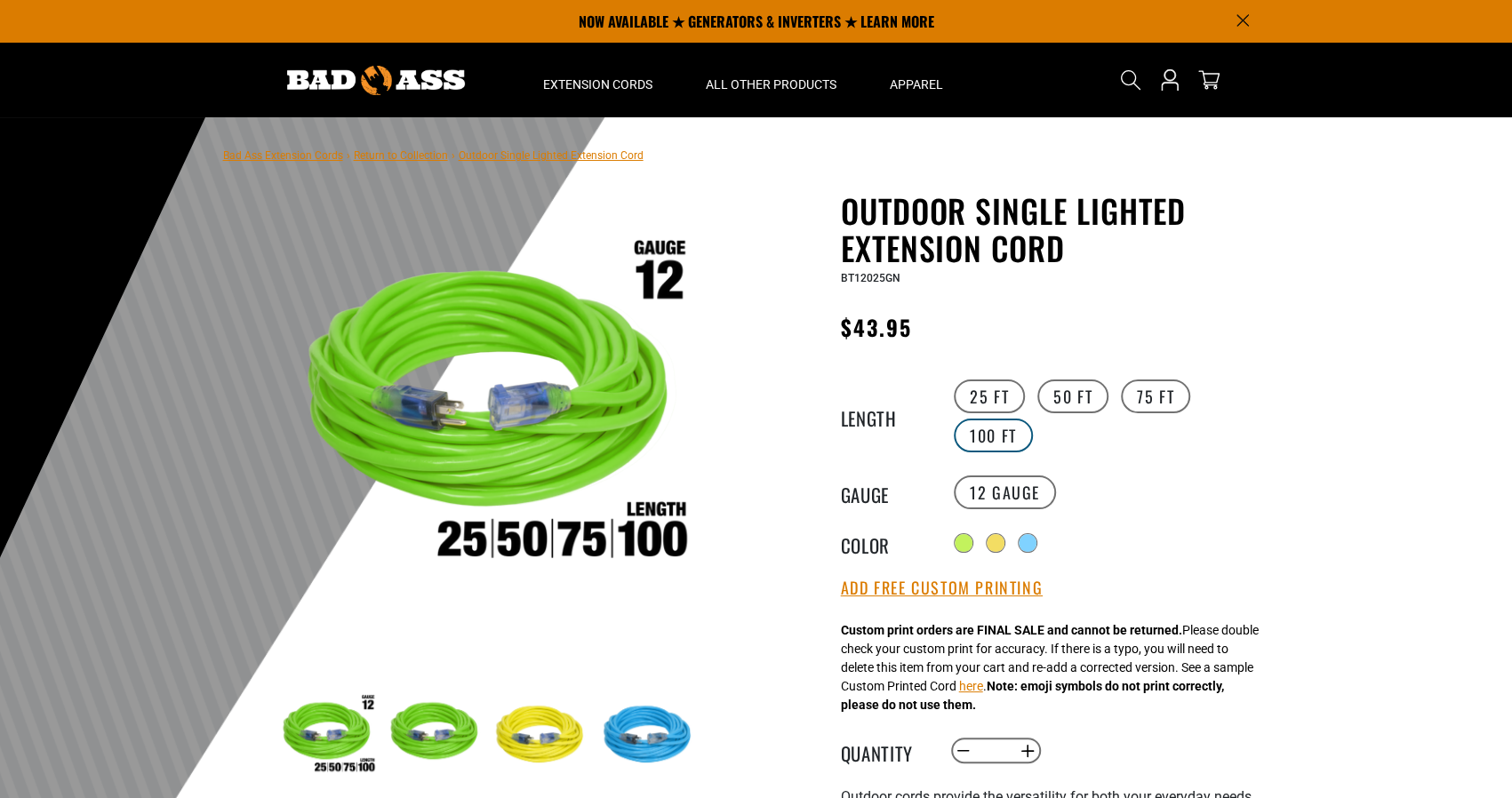
click at [972, 432] on label "100 FT" at bounding box center [993, 436] width 79 height 33
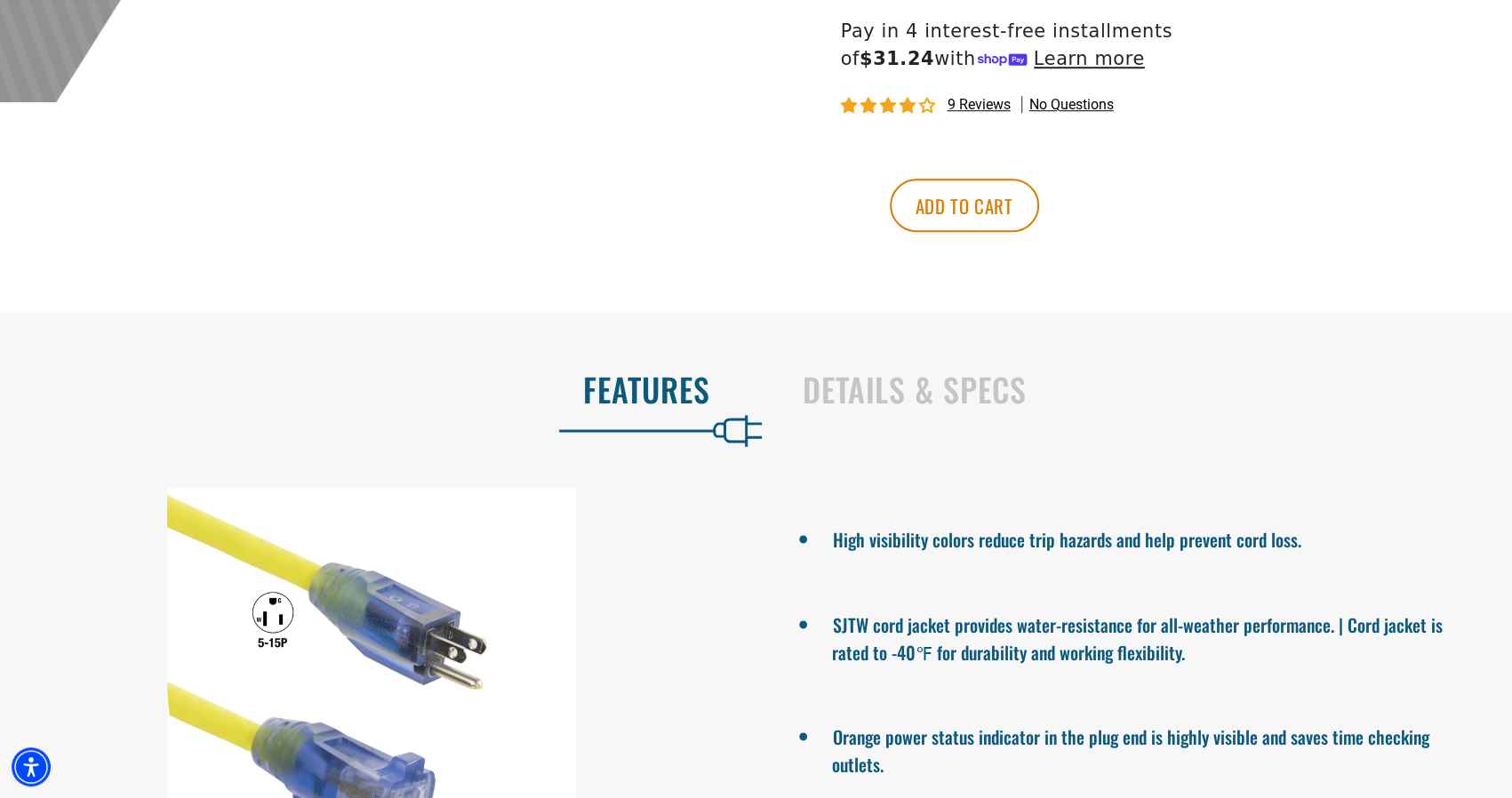
scroll to position [978, 0]
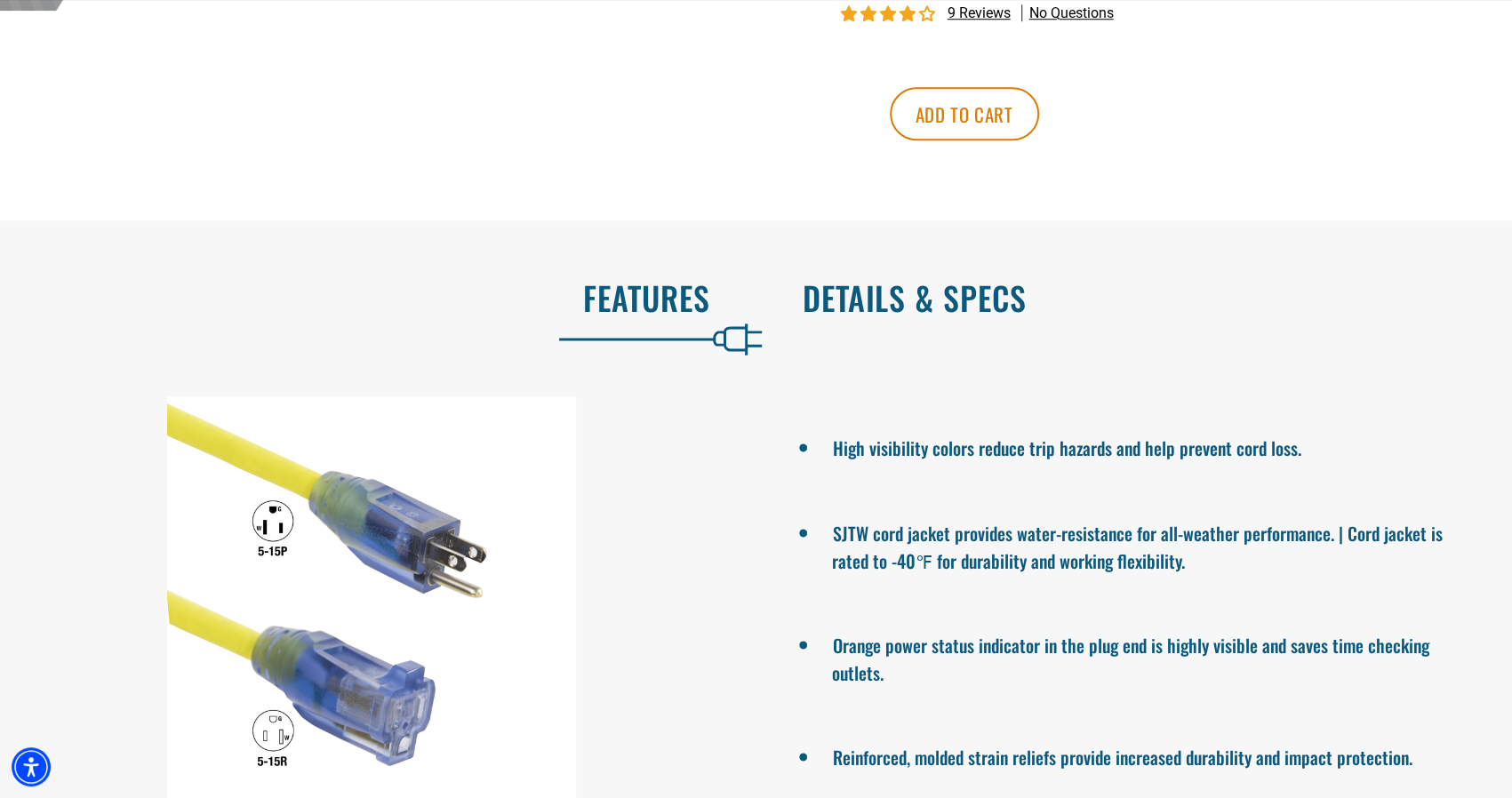
click at [992, 309] on h2 "Details & Specs" at bounding box center [1139, 298] width 673 height 37
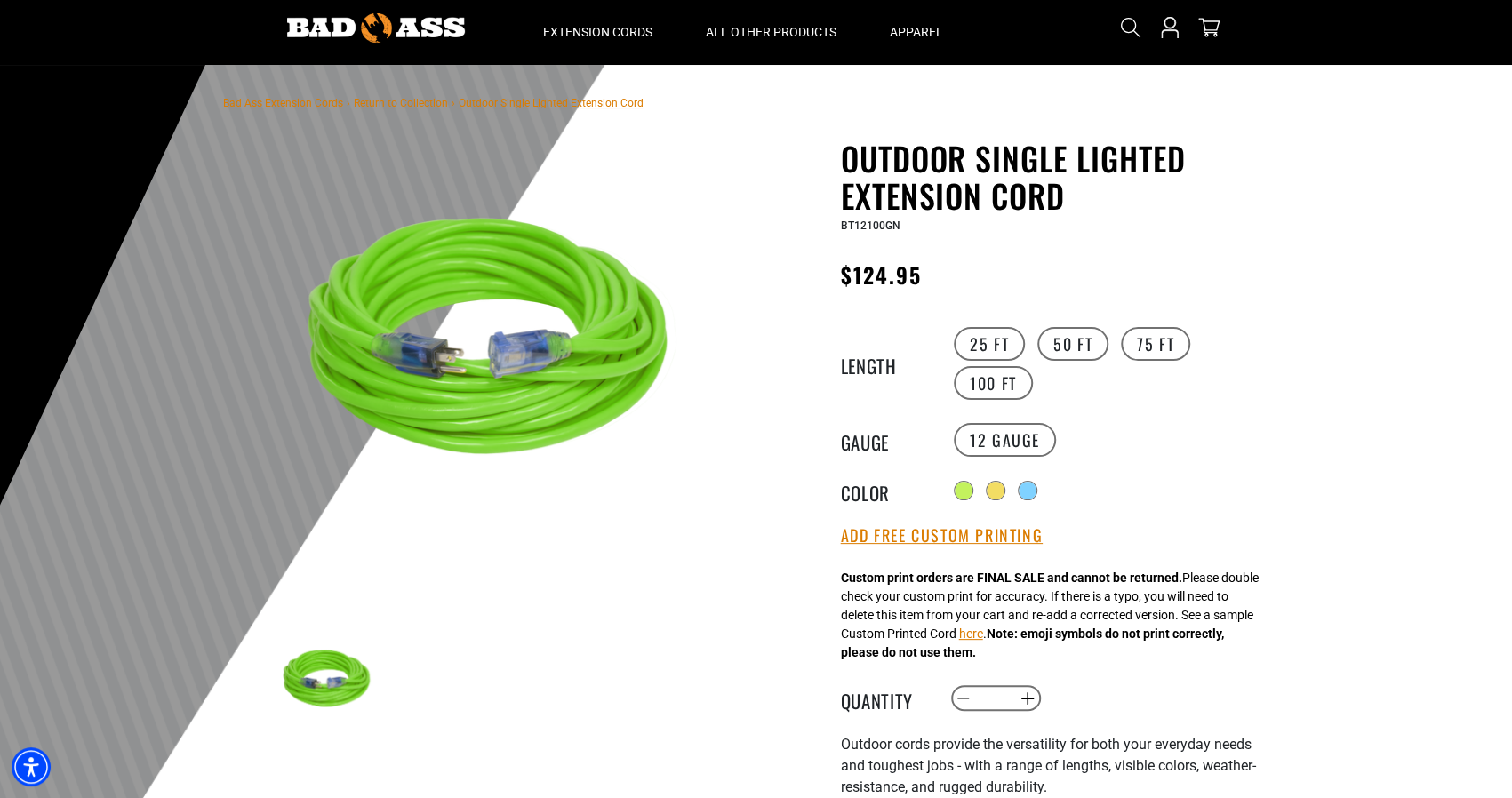
scroll to position [0, 0]
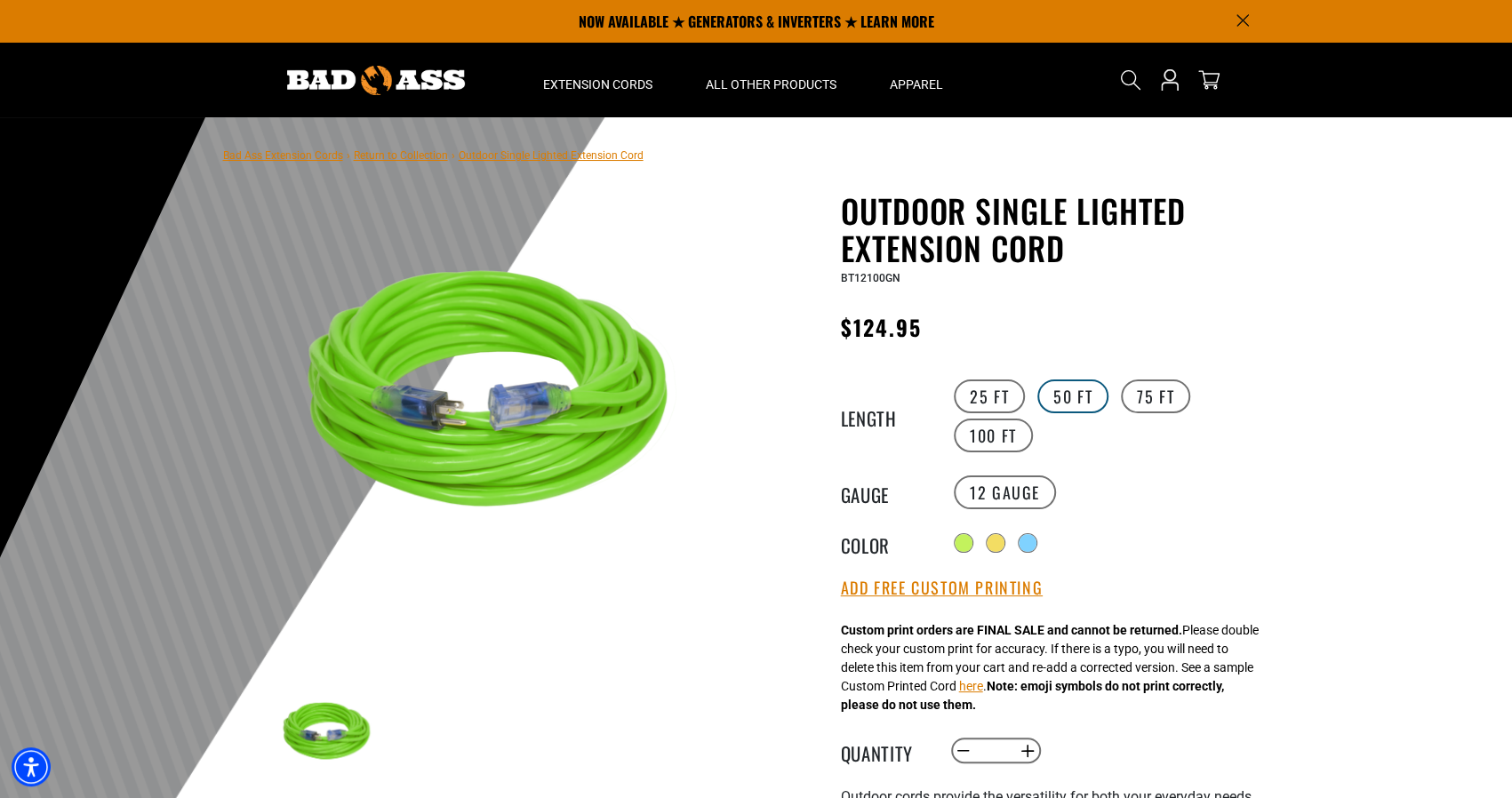
click at [1073, 390] on label "50 FT" at bounding box center [1072, 397] width 71 height 33
click at [994, 433] on label "100 FT" at bounding box center [993, 436] width 79 height 33
click at [1066, 397] on label "50 FT" at bounding box center [1072, 397] width 71 height 33
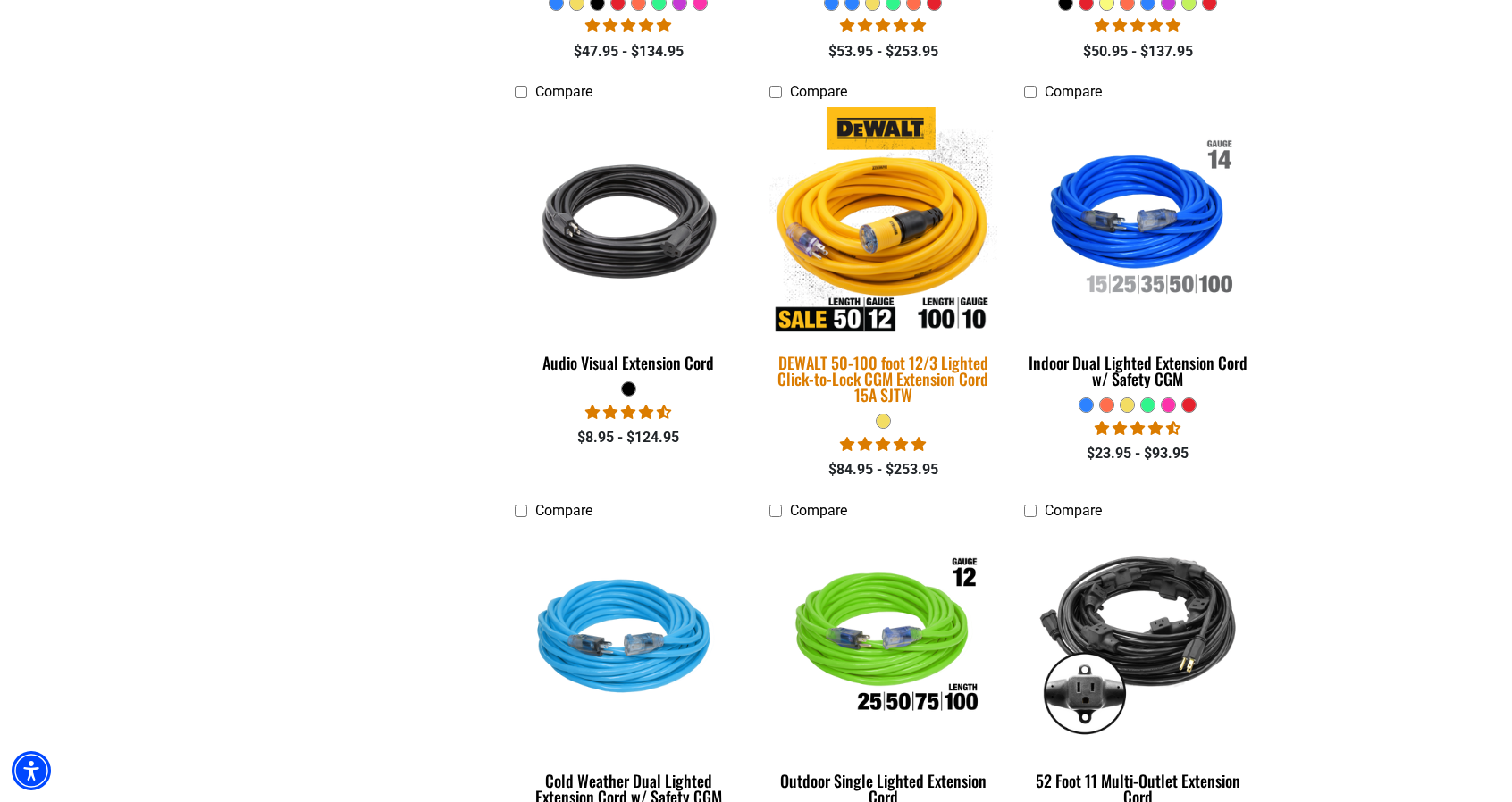
scroll to position [1072, 0]
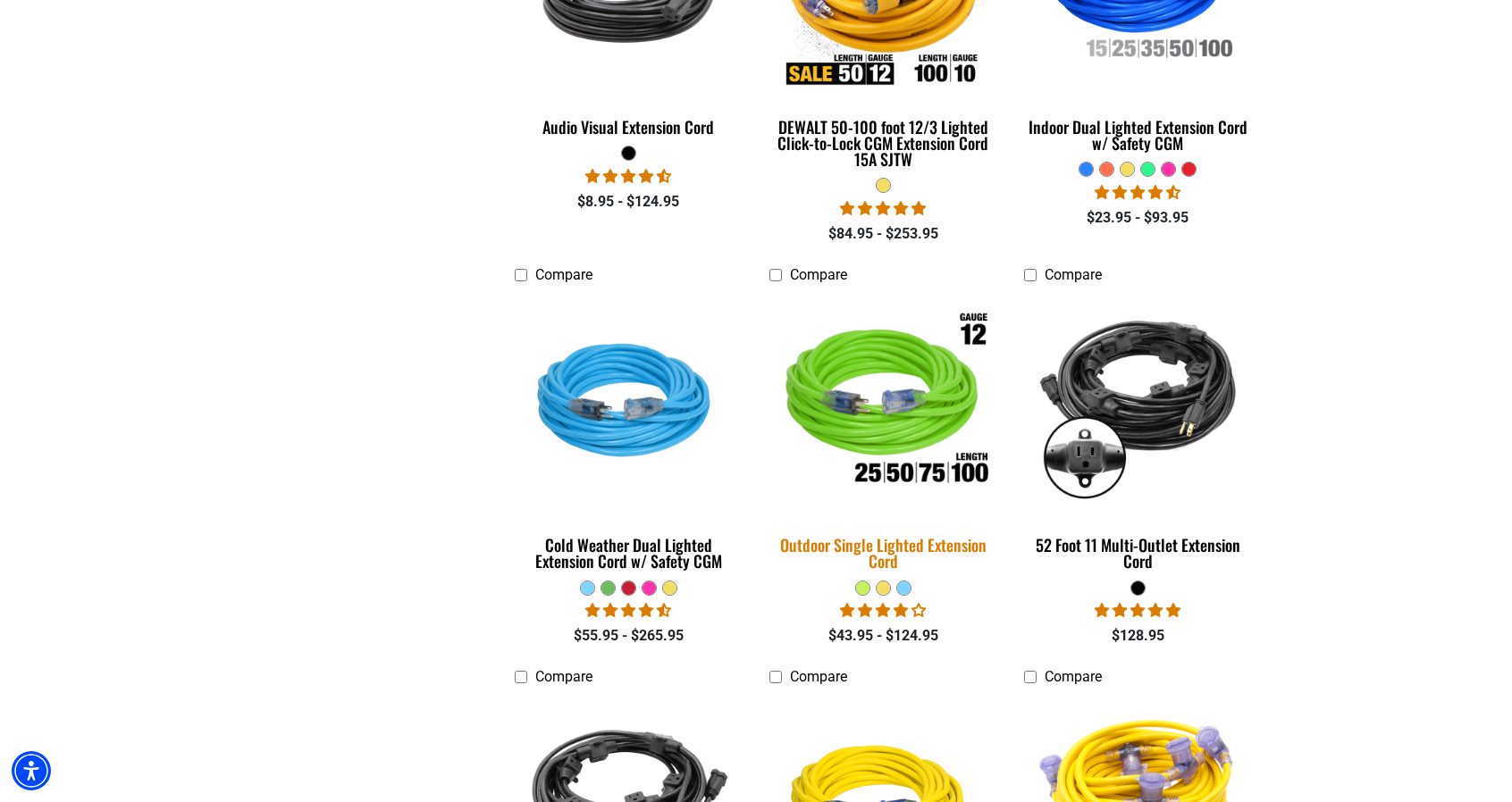
click at [830, 352] on img at bounding box center [883, 403] width 250 height 228
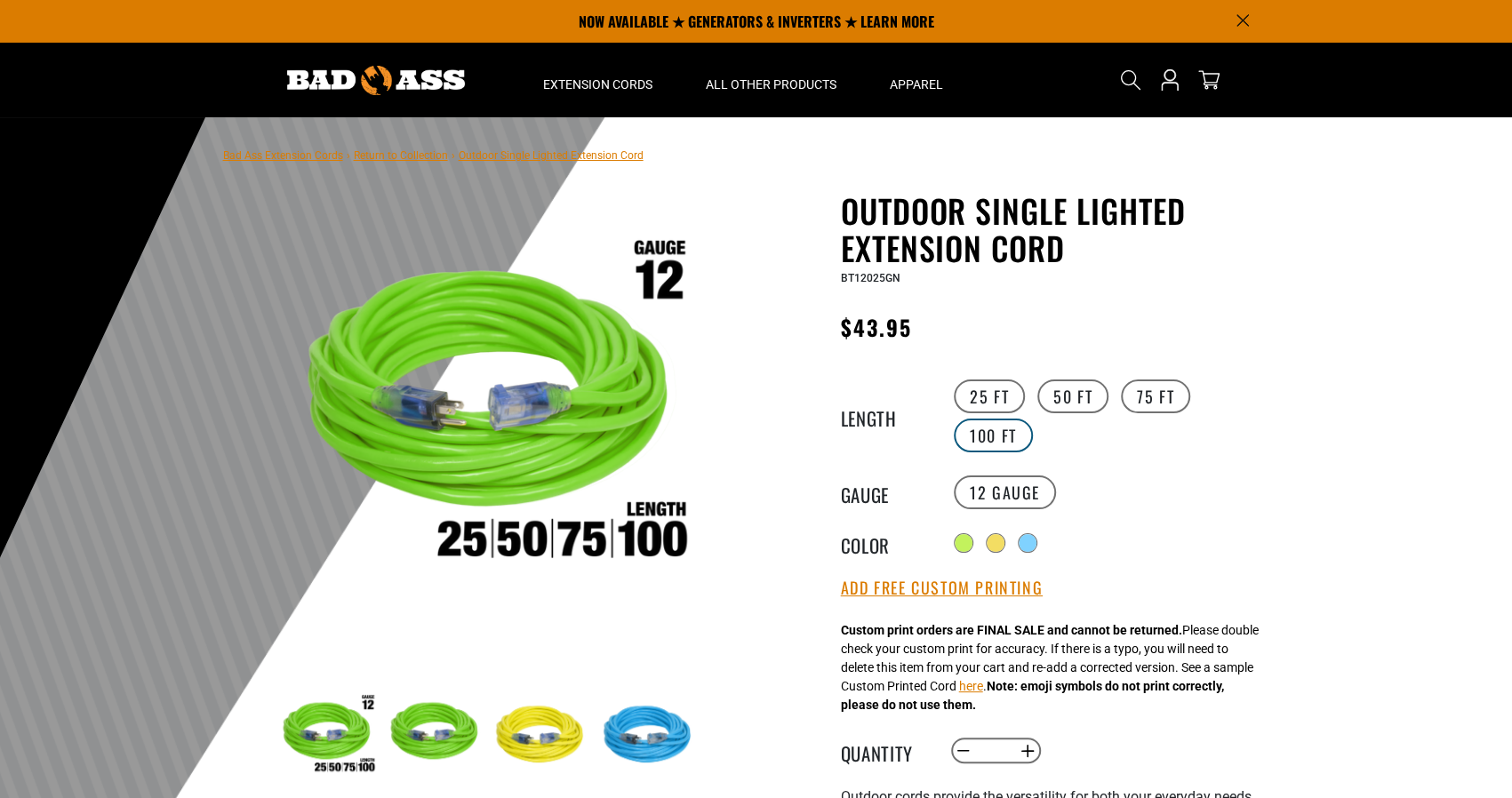
click at [1010, 436] on label "100 FT" at bounding box center [993, 436] width 79 height 33
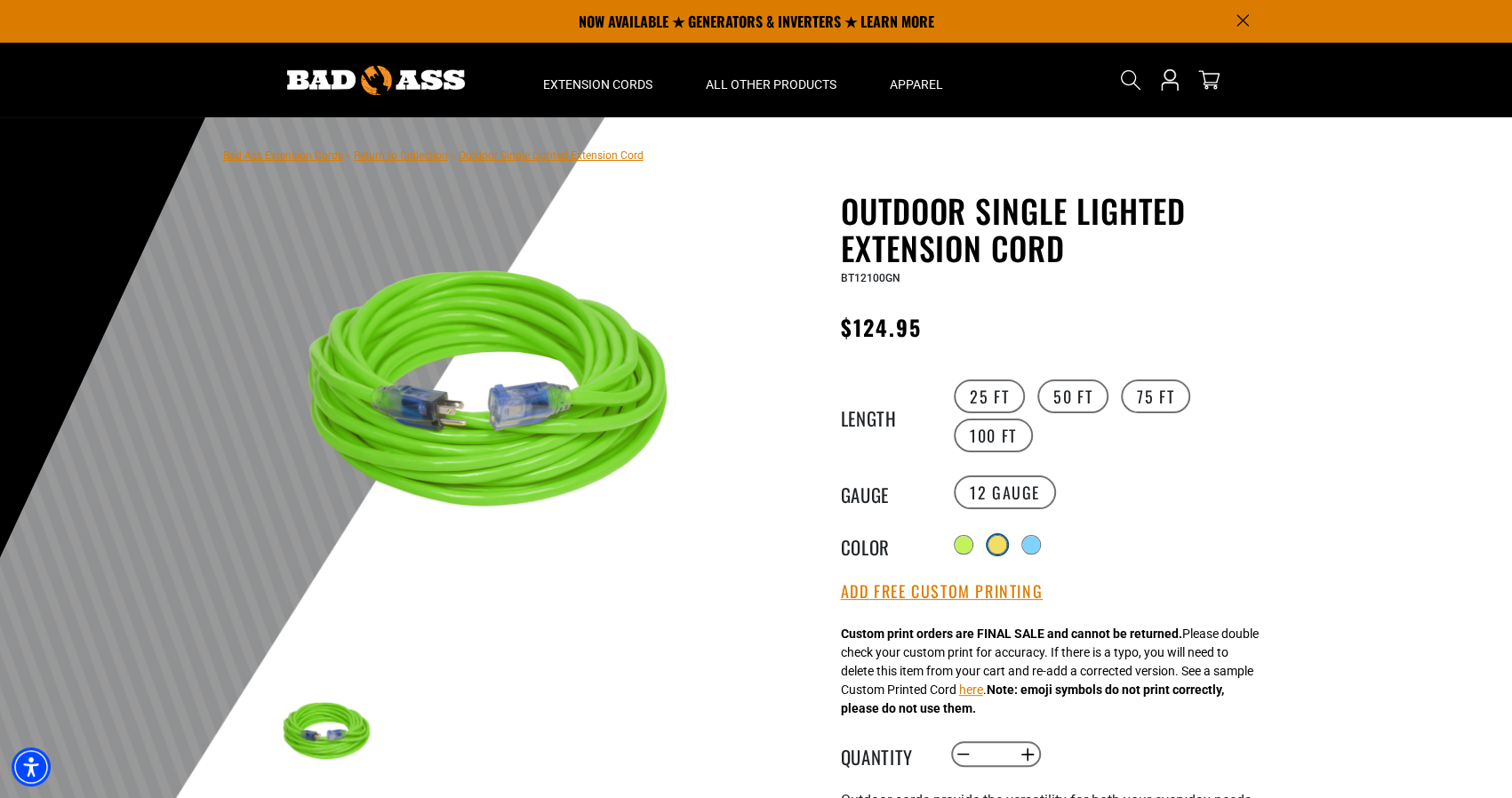
click at [999, 536] on div at bounding box center [998, 544] width 18 height 18
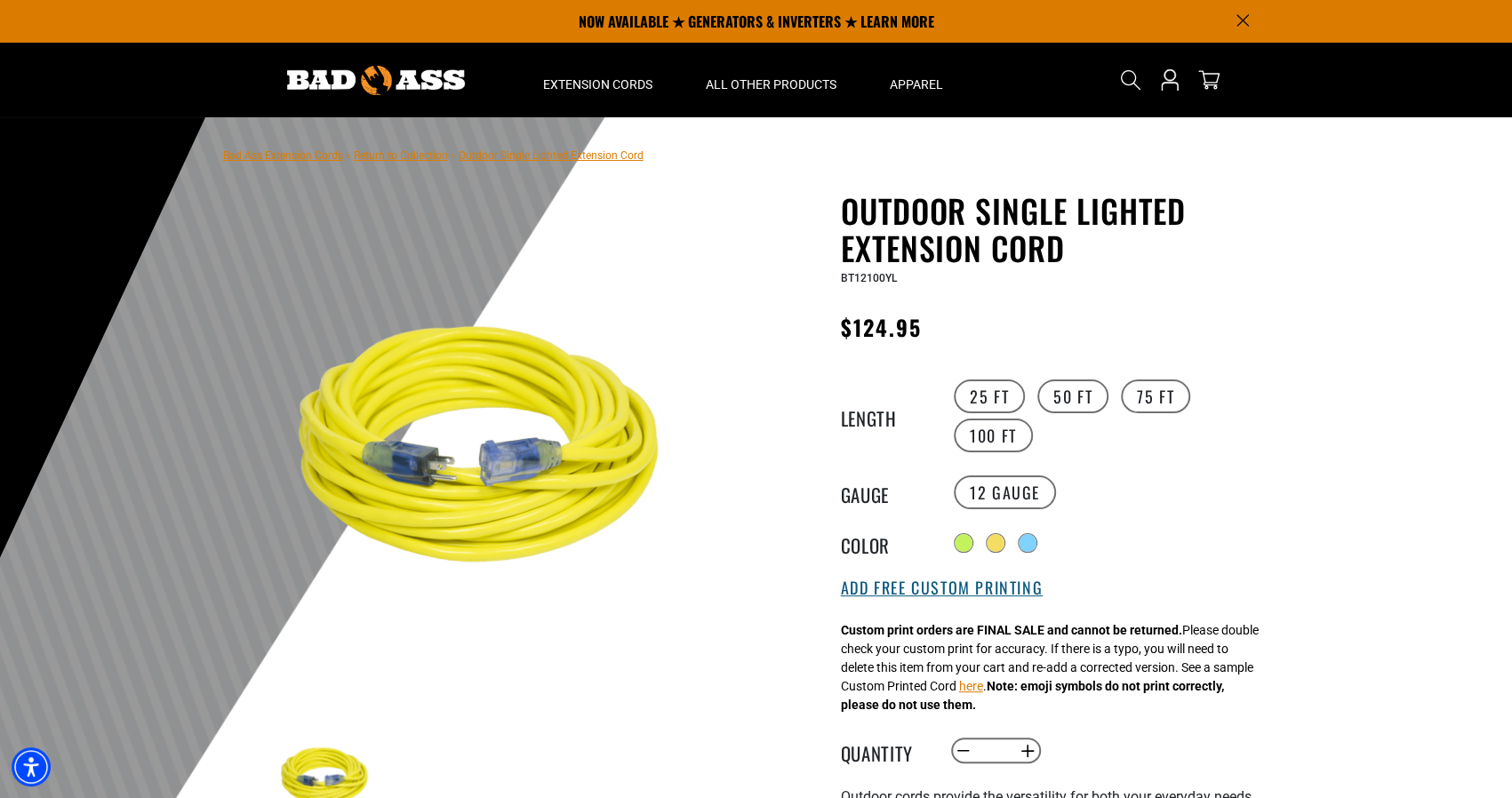
click at [969, 591] on button "Add Free Custom Printing" at bounding box center [942, 588] width 202 height 20
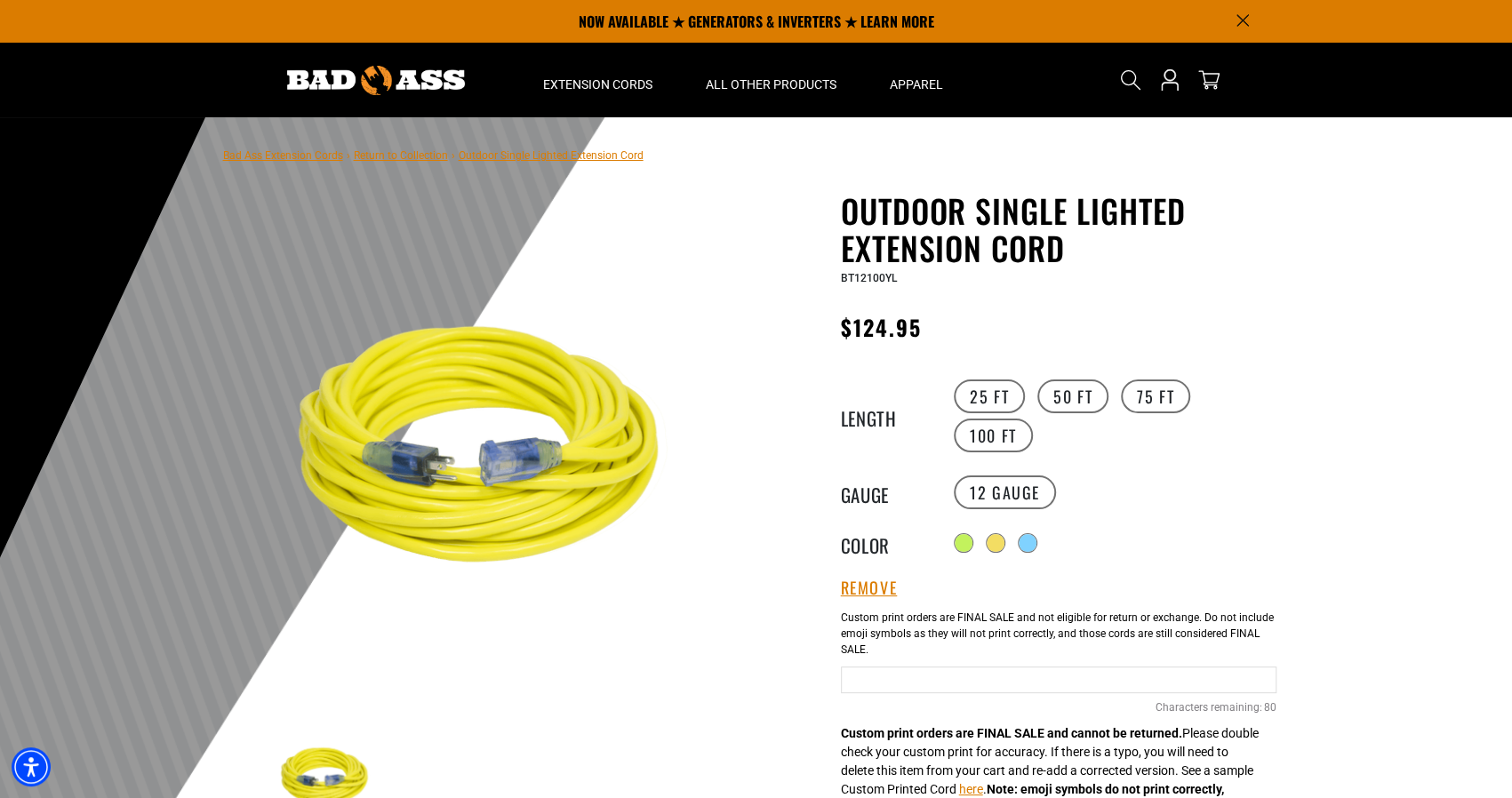
click at [982, 672] on input "text" at bounding box center [1059, 680] width 436 height 26
type input "**********"
click at [1173, 634] on label "Yellow Cables" at bounding box center [1059, 634] width 435 height 66
click at [1091, 394] on label "50 FT" at bounding box center [1072, 397] width 71 height 33
